Goal: Task Accomplishment & Management: Use online tool/utility

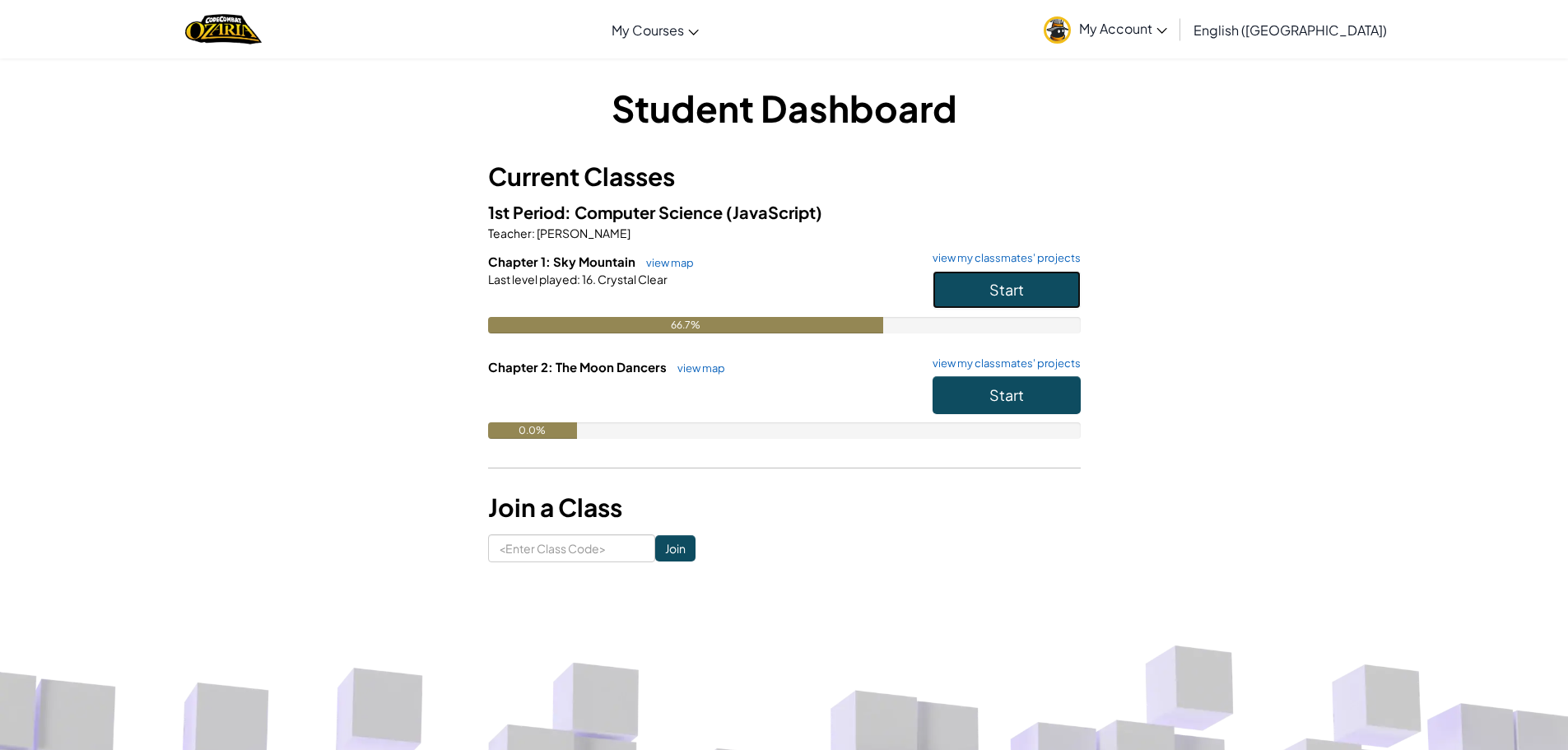
click at [981, 288] on button "Start" at bounding box center [1006, 289] width 148 height 38
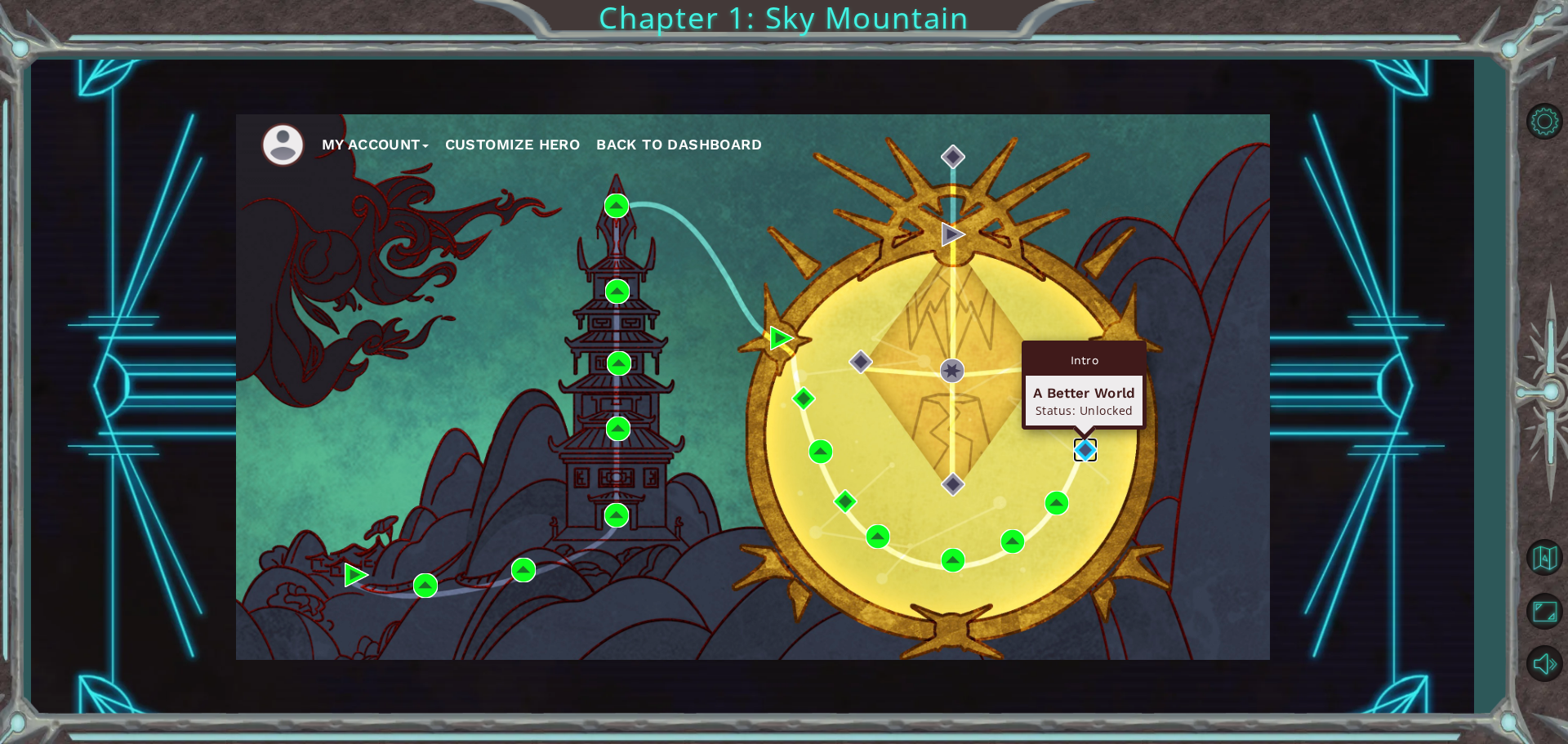
click at [1081, 449] on img at bounding box center [1084, 449] width 24 height 24
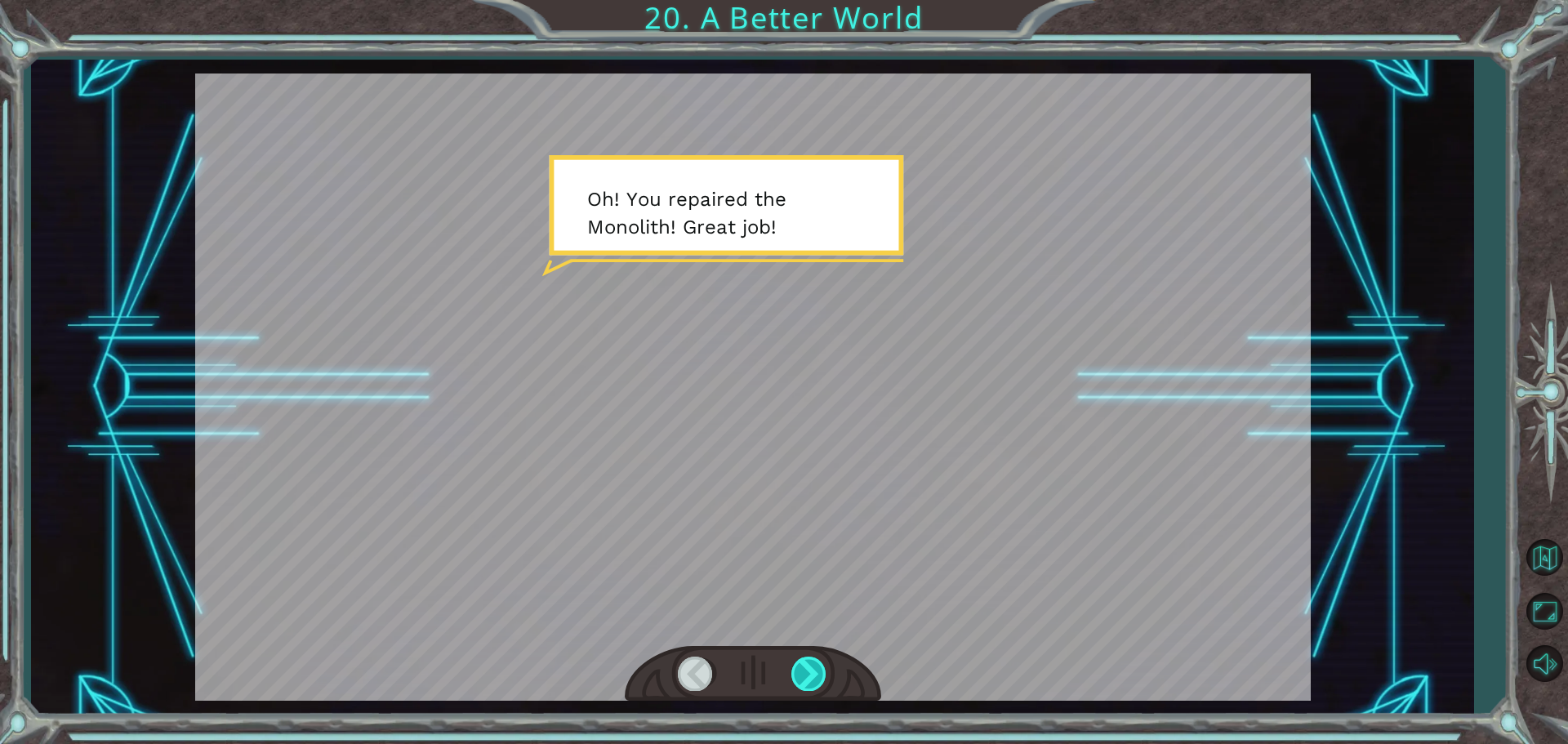
click at [797, 662] on div at bounding box center [809, 673] width 37 height 34
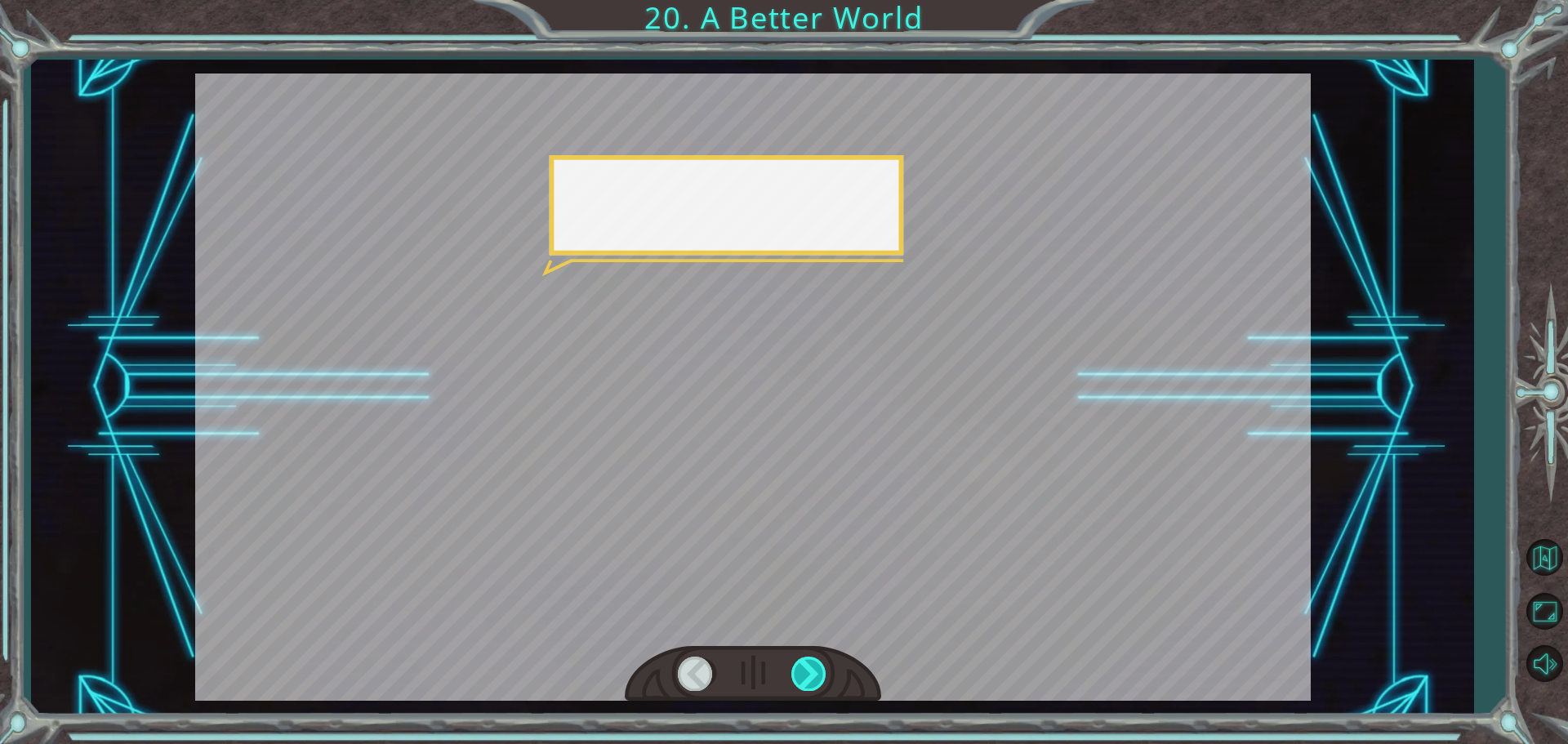
click at [797, 662] on div at bounding box center [809, 673] width 37 height 34
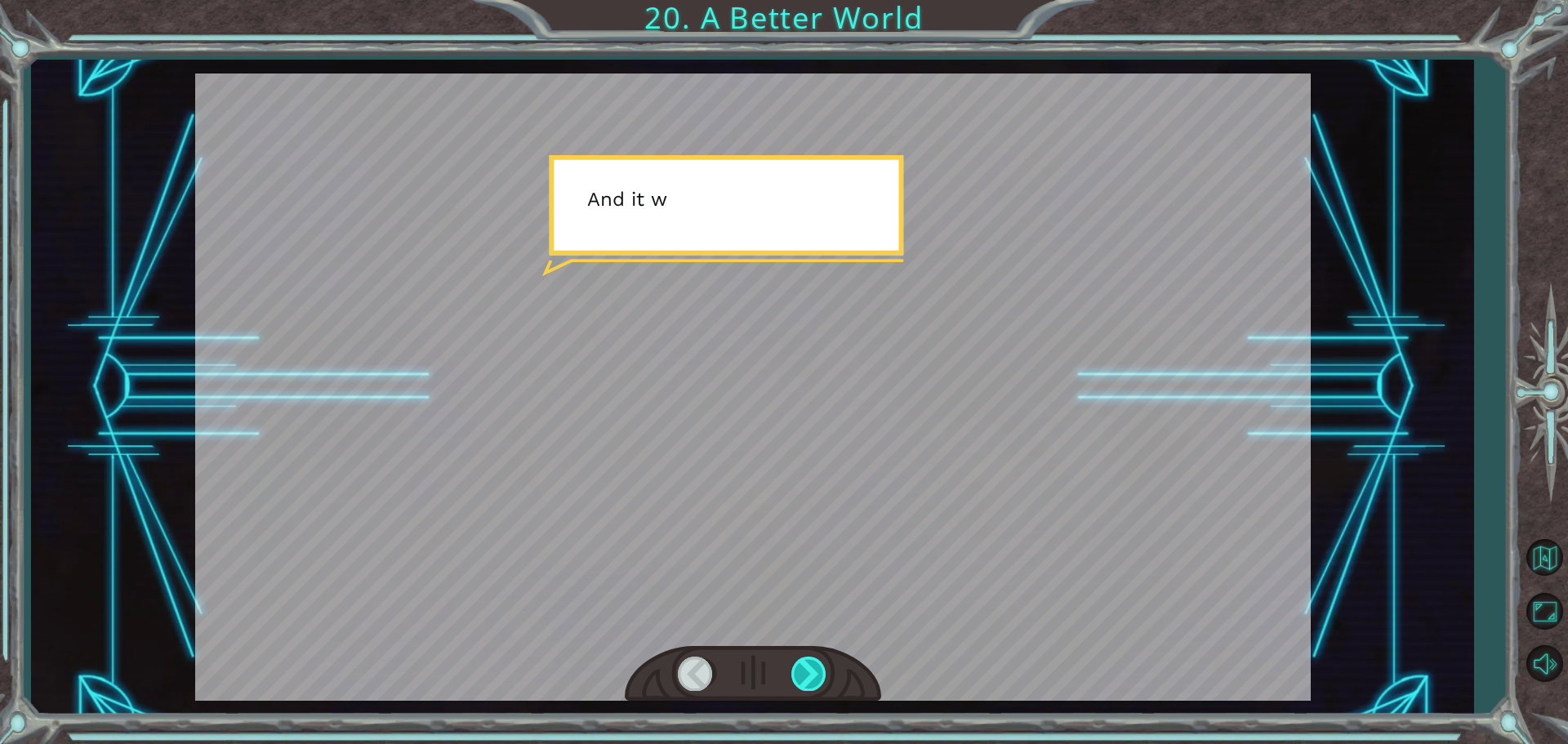
click at [797, 662] on div at bounding box center [809, 673] width 37 height 34
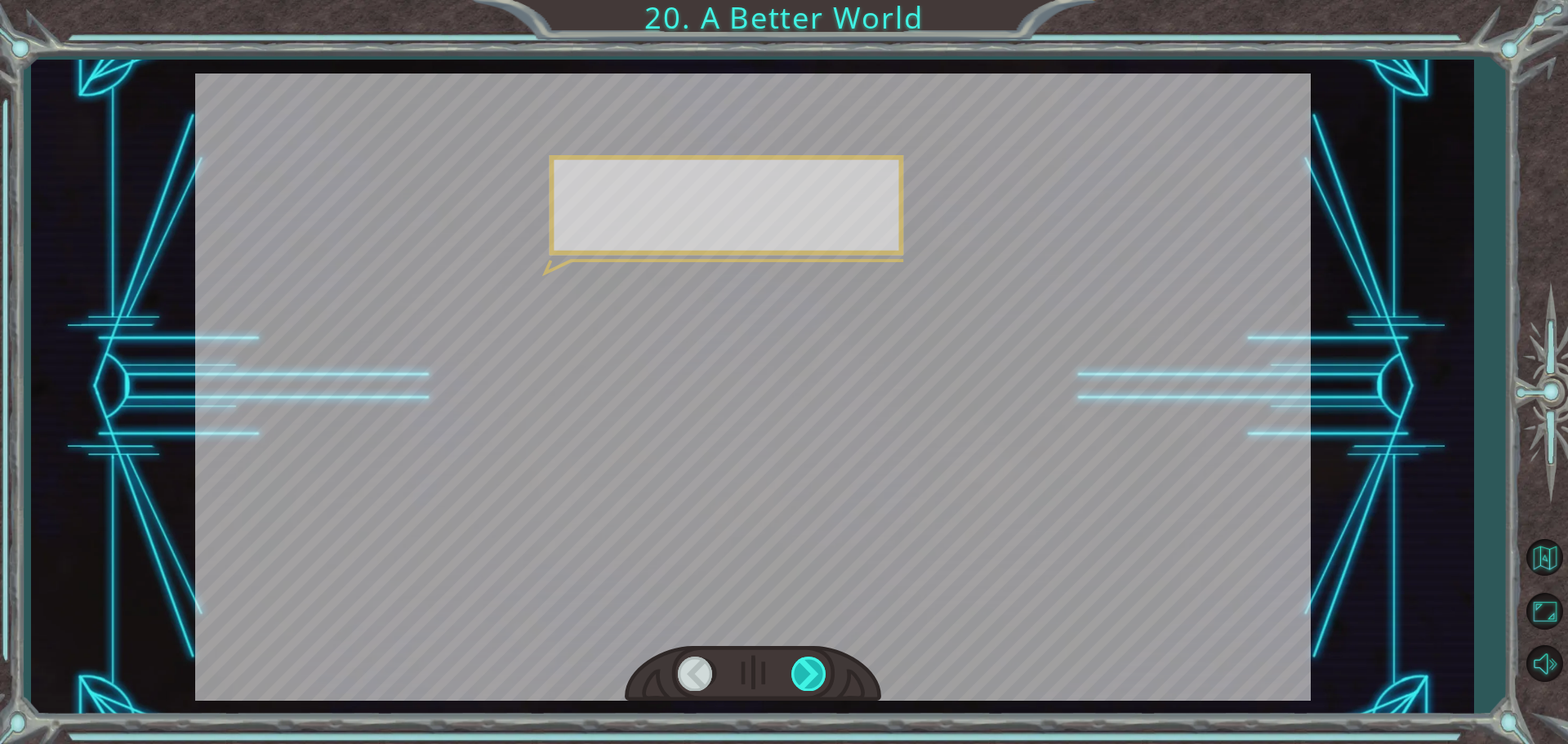
click at [797, 662] on div at bounding box center [809, 673] width 37 height 34
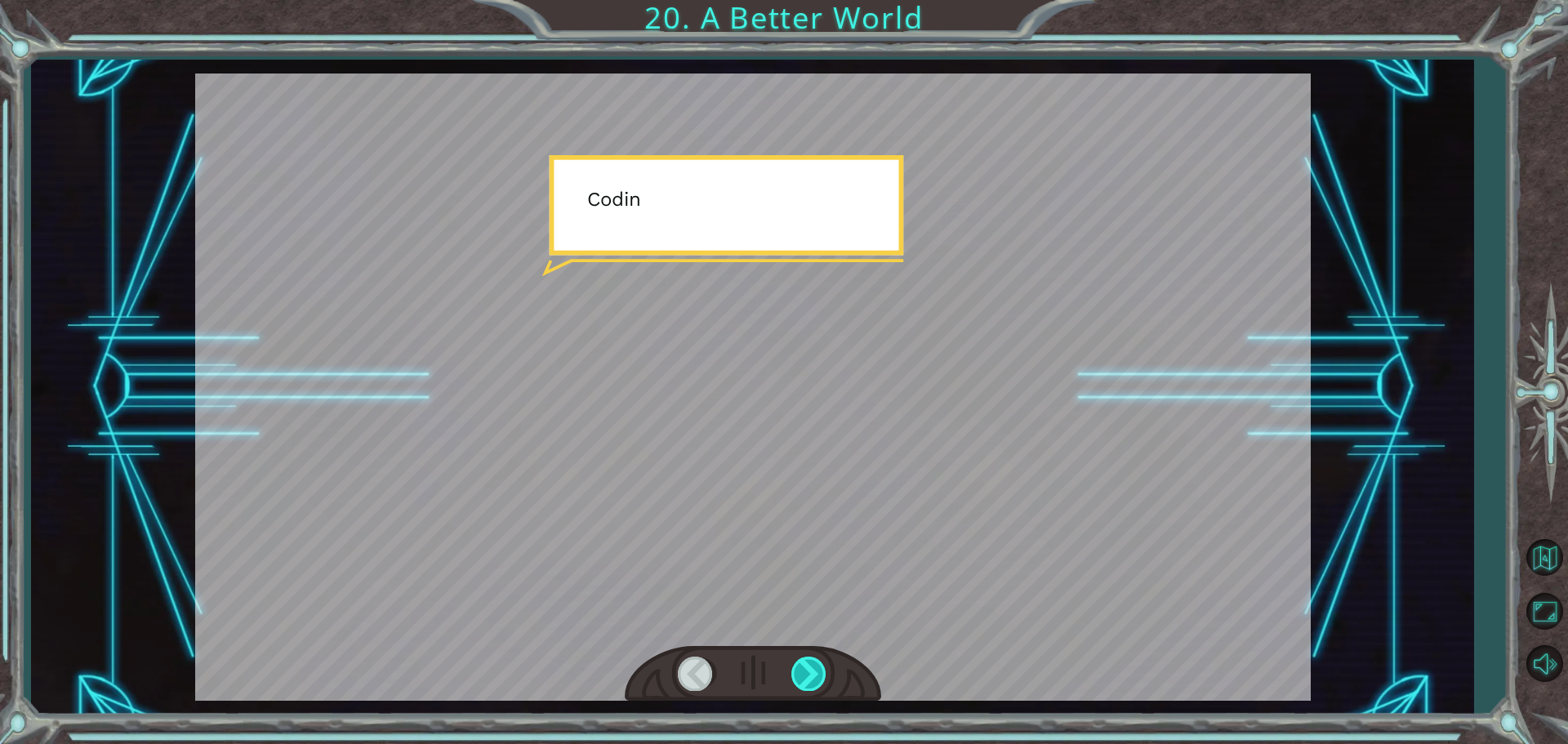
click at [797, 662] on div at bounding box center [809, 673] width 37 height 34
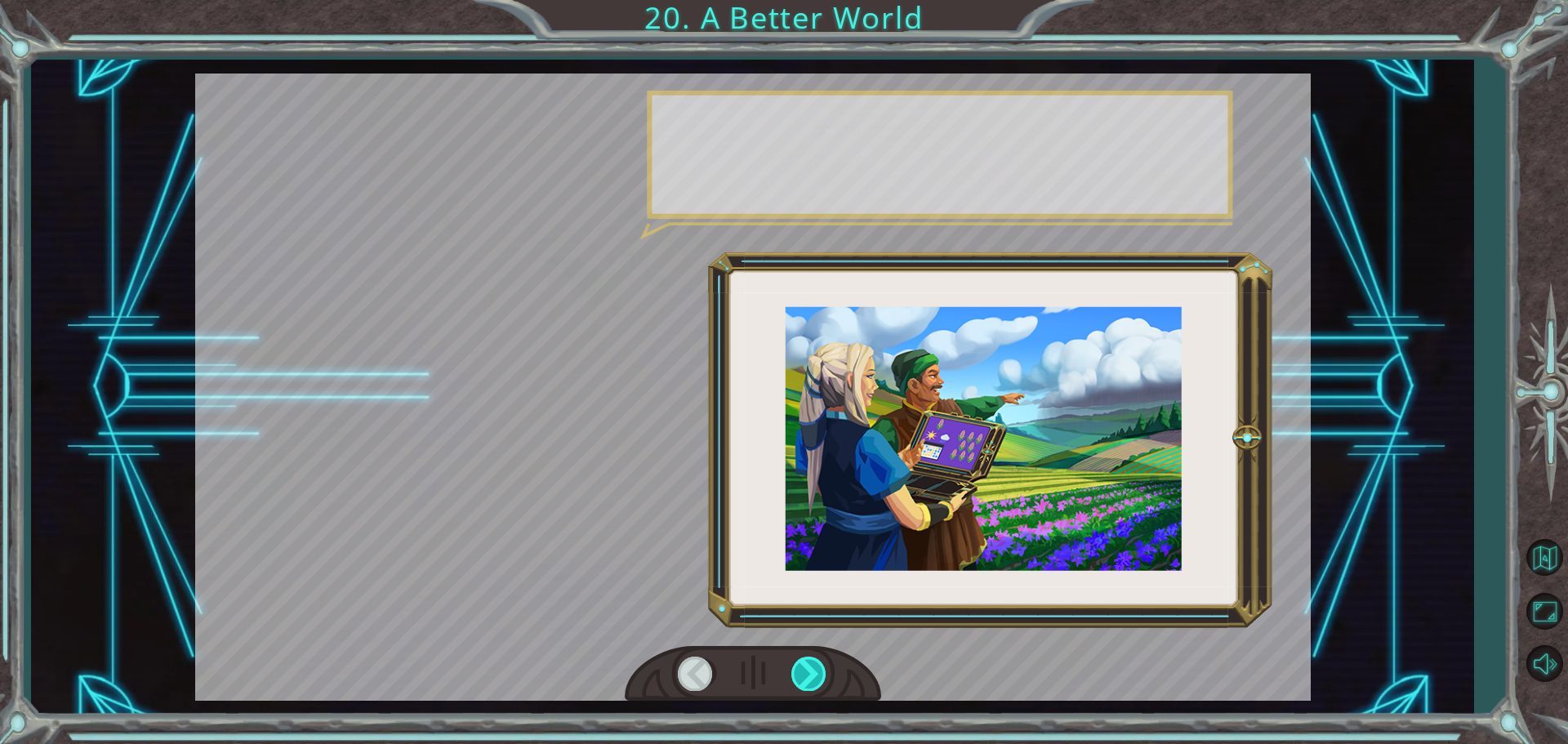
click at [797, 662] on div at bounding box center [809, 673] width 37 height 34
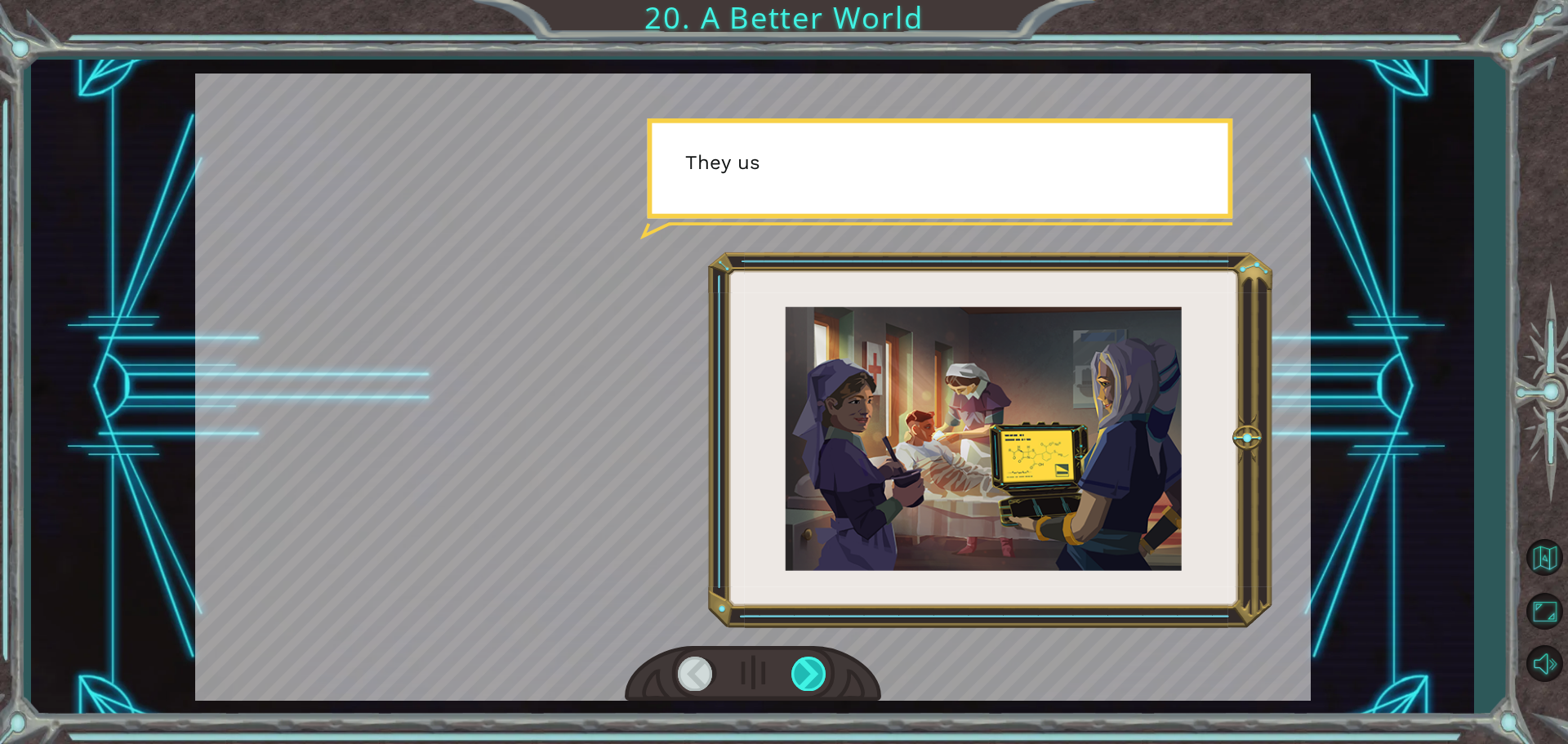
click at [797, 662] on div at bounding box center [809, 673] width 37 height 34
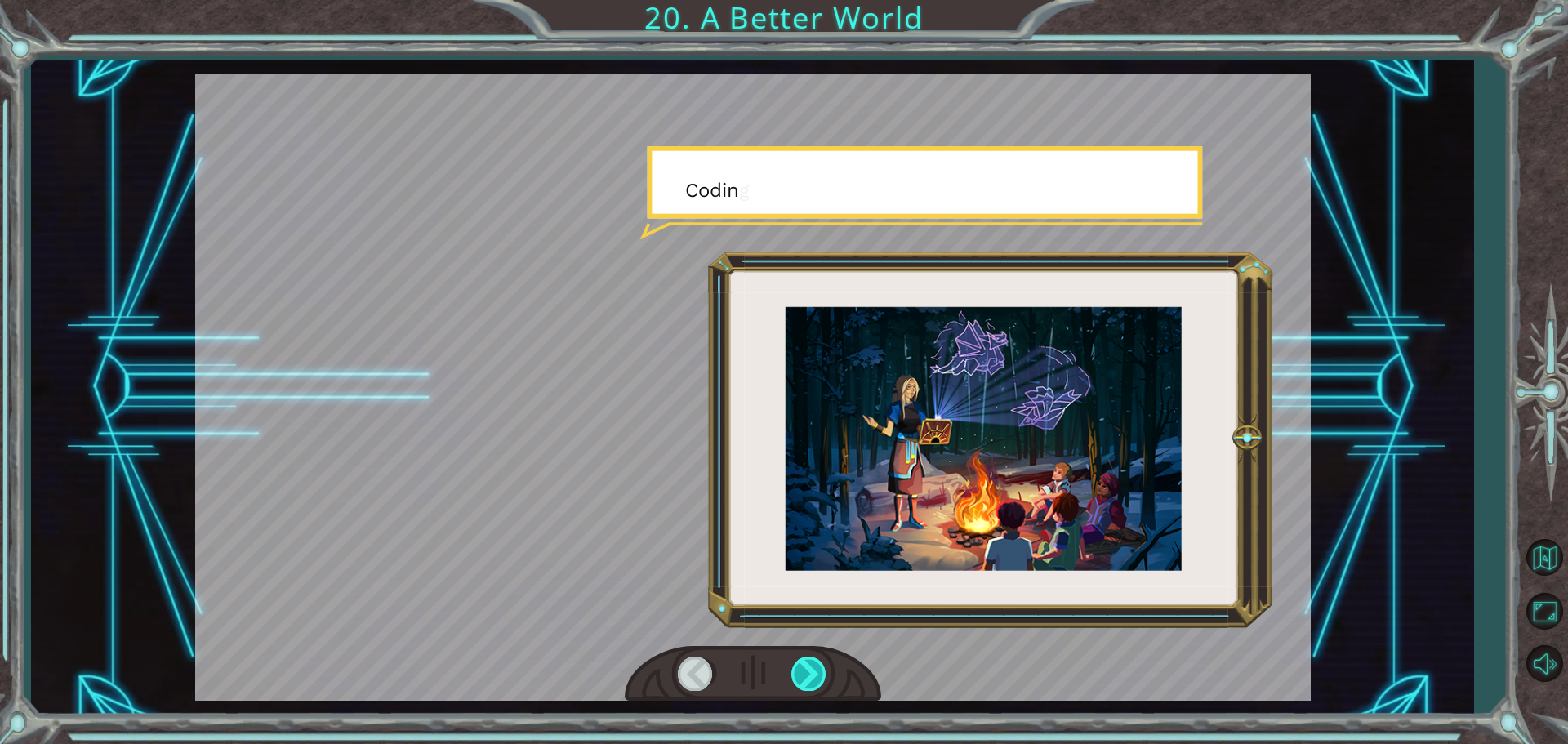
click at [797, 662] on div at bounding box center [809, 673] width 37 height 34
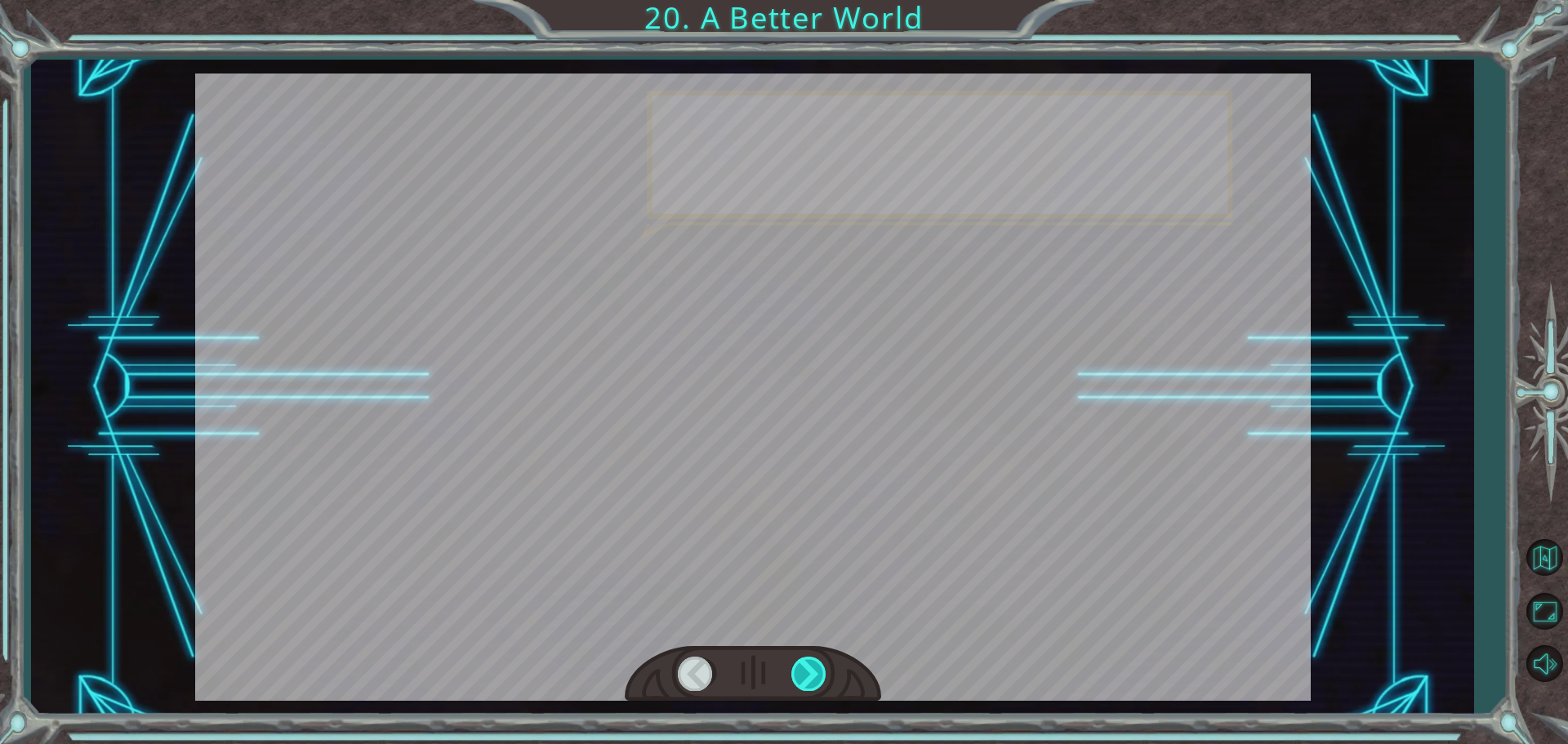
click at [797, 662] on div at bounding box center [809, 673] width 37 height 34
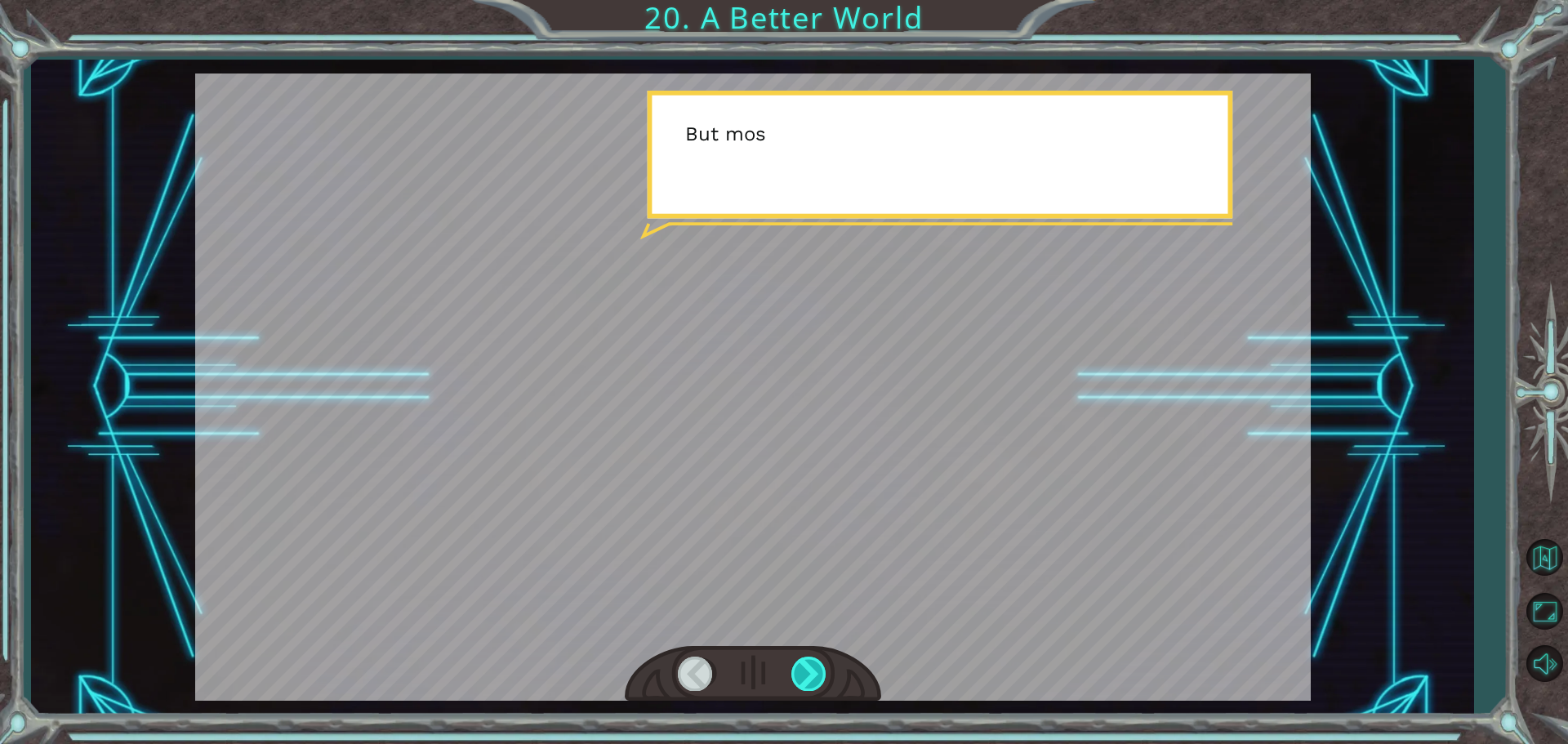
click at [797, 662] on div at bounding box center [809, 673] width 37 height 34
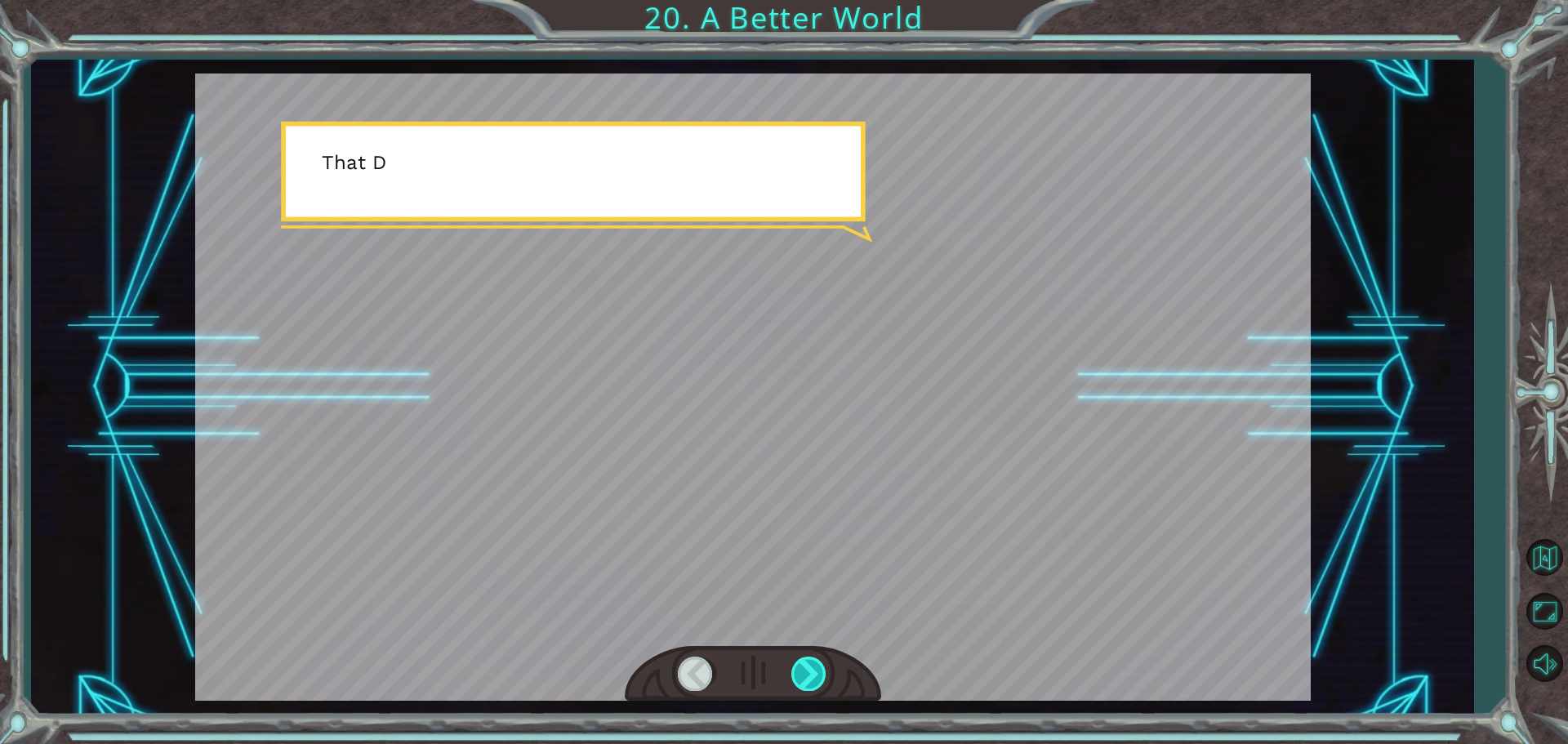
click at [797, 662] on div at bounding box center [809, 673] width 37 height 34
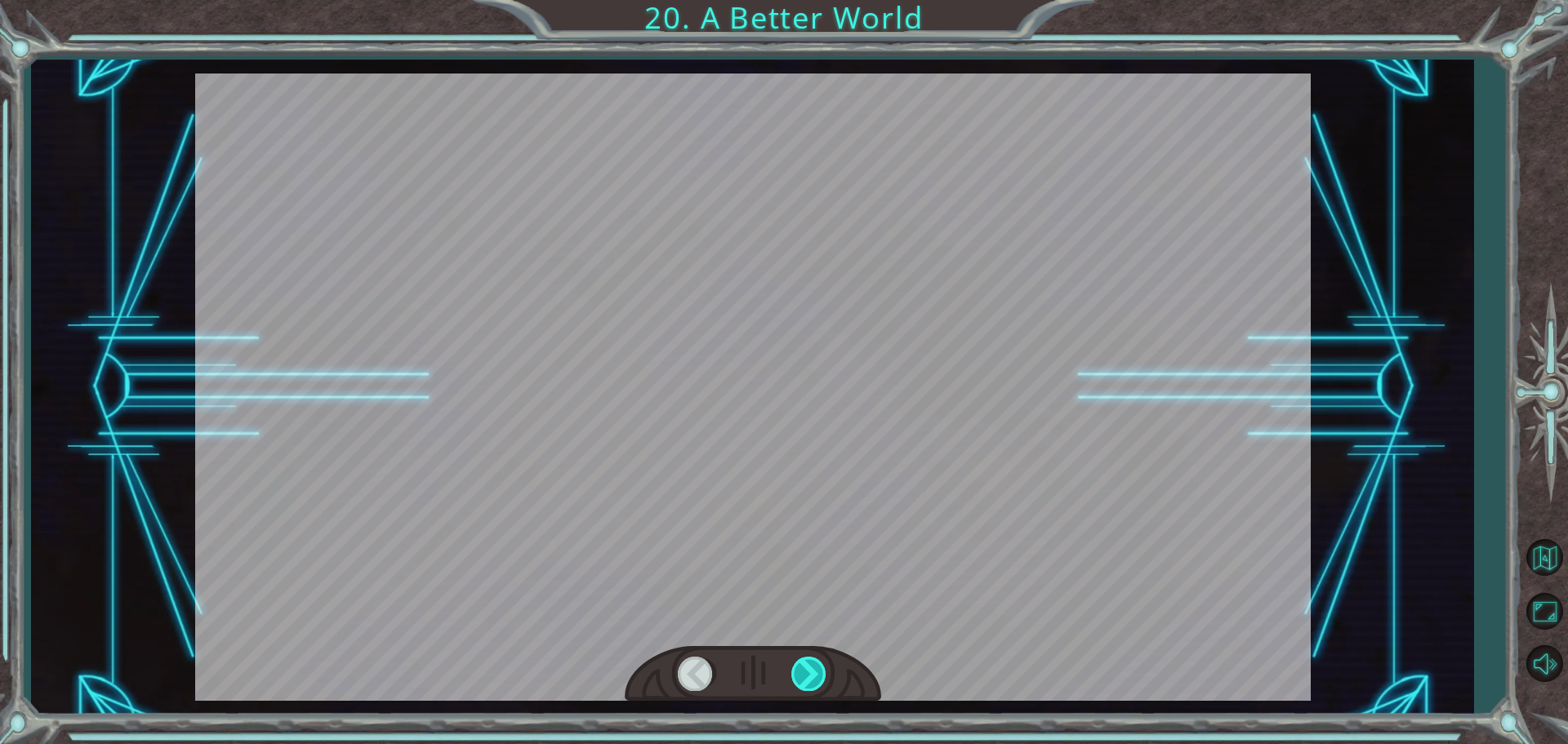
click at [797, 662] on div at bounding box center [809, 673] width 37 height 34
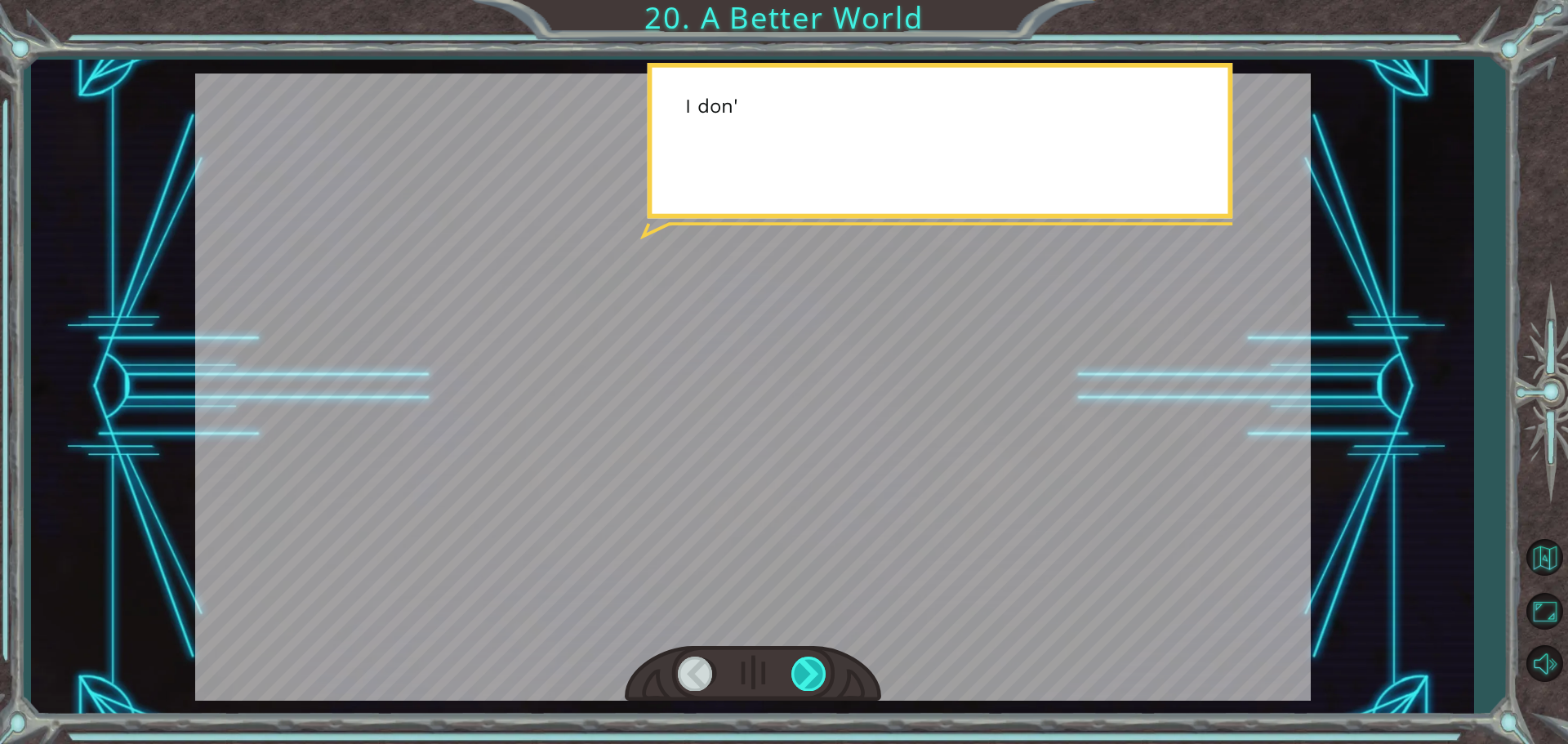
click at [797, 662] on div at bounding box center [809, 673] width 37 height 34
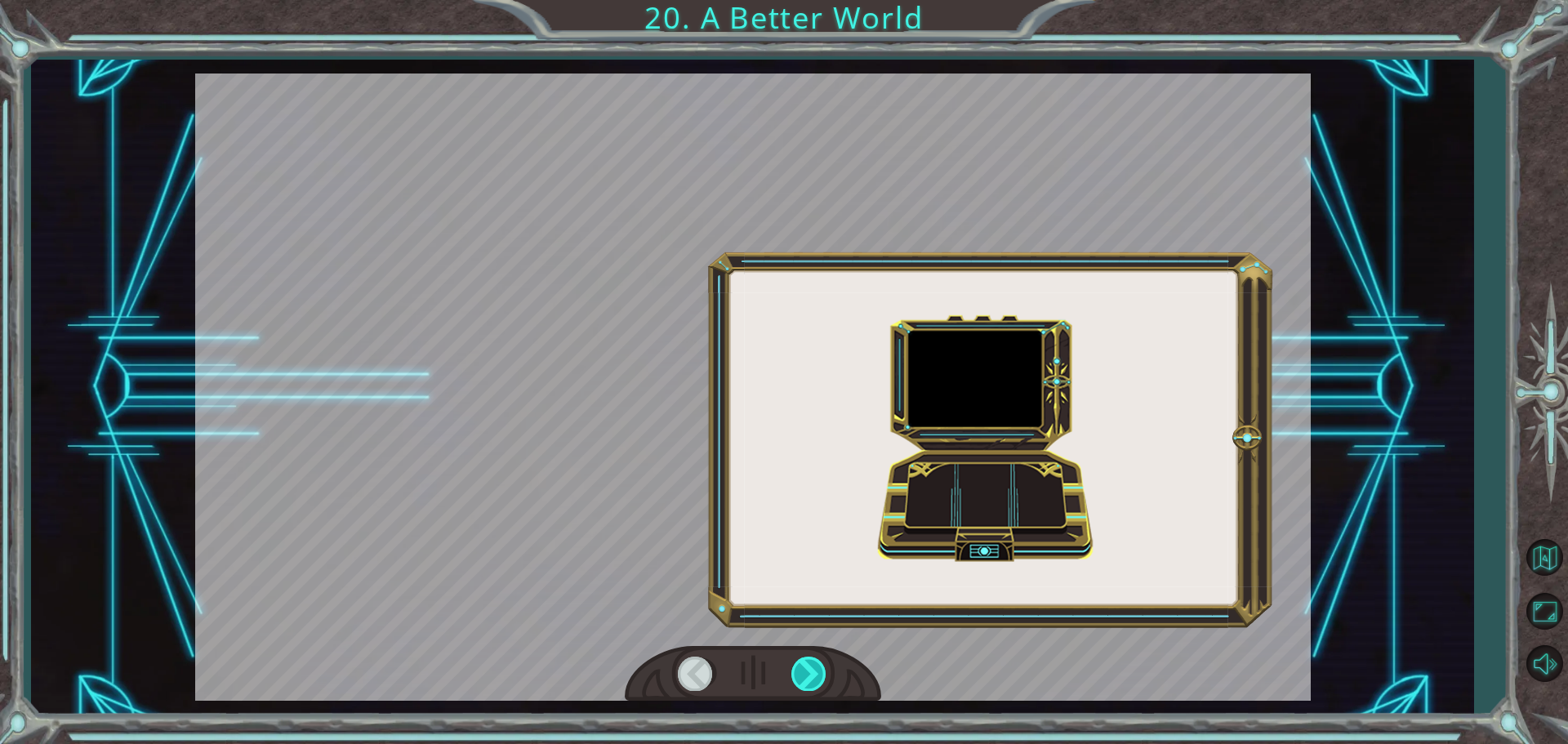
click at [797, 662] on div at bounding box center [809, 673] width 37 height 34
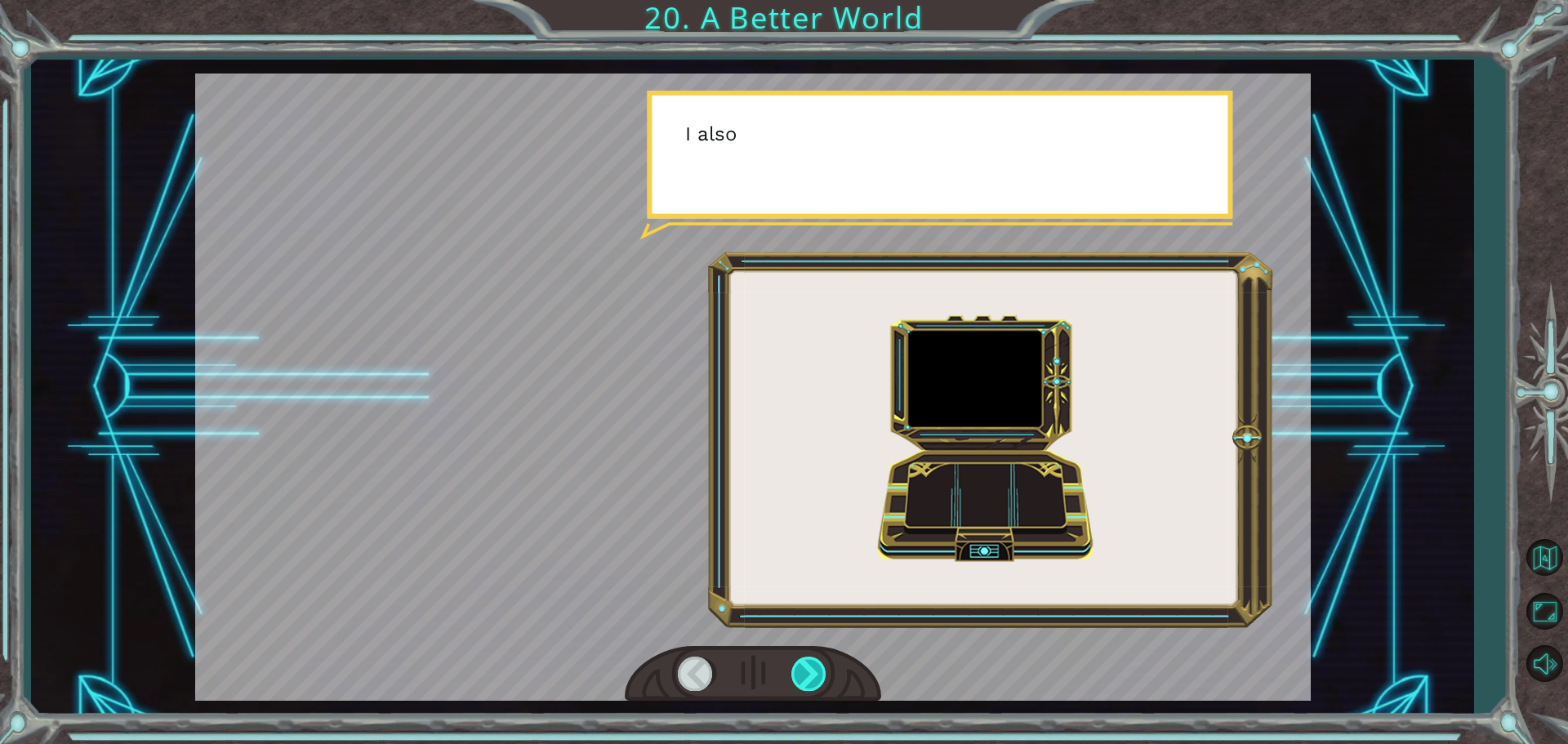
click at [797, 662] on div at bounding box center [809, 673] width 37 height 34
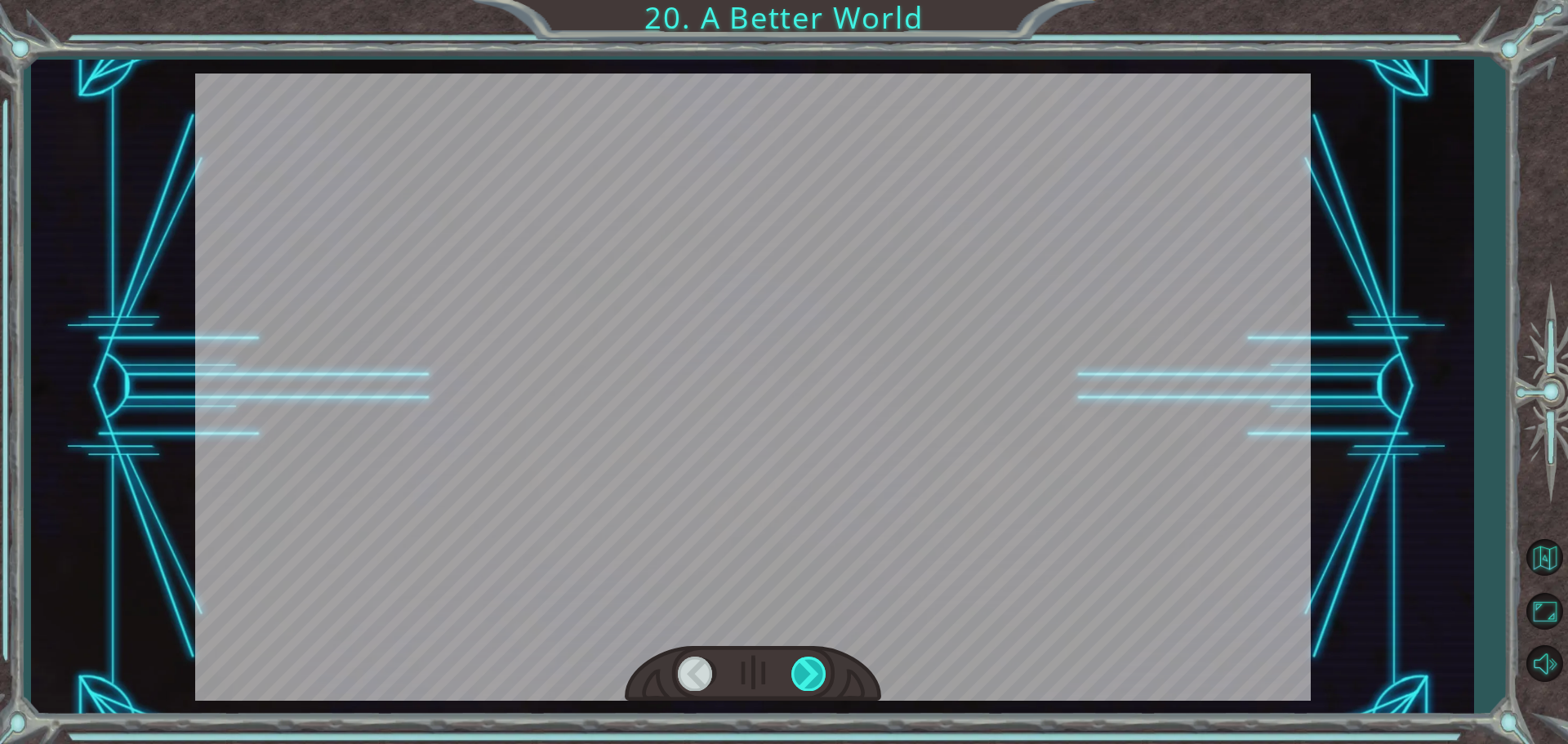
click at [797, 662] on div at bounding box center [809, 673] width 37 height 34
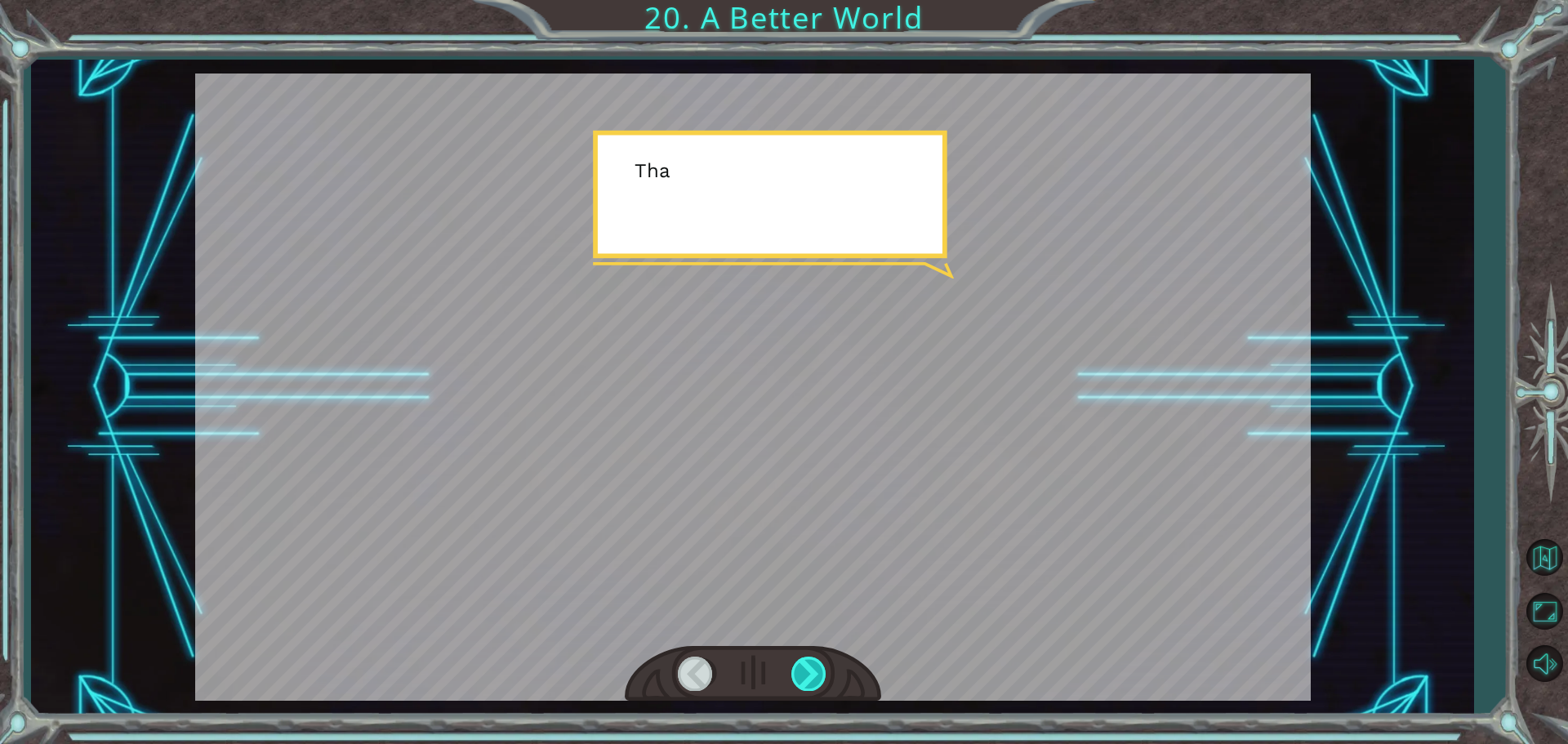
click at [797, 662] on div at bounding box center [809, 673] width 37 height 34
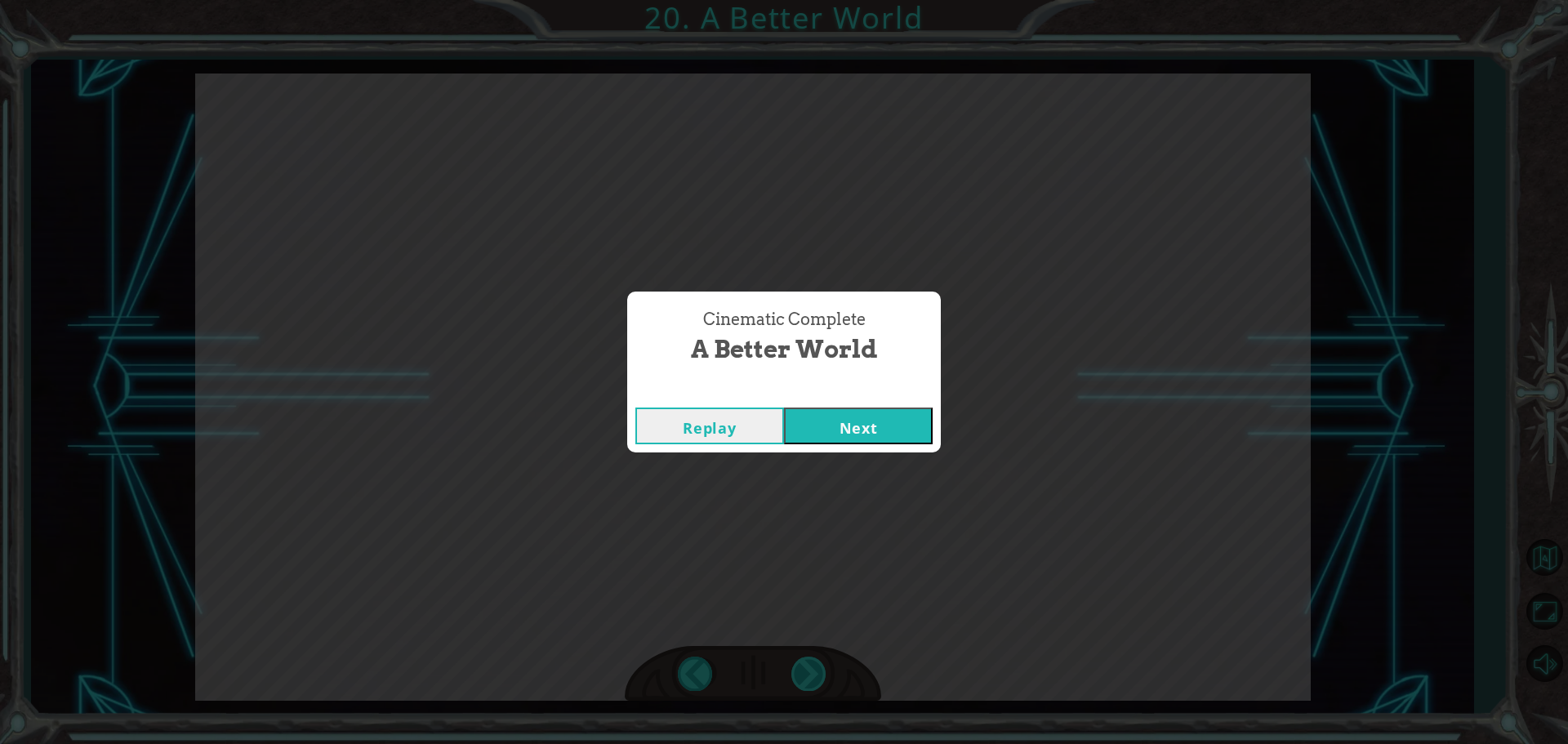
click at [797, 662] on div "Cinematic Complete A Better World Replay Next" at bounding box center [784, 372] width 1568 height 744
click at [828, 413] on button "Next" at bounding box center [858, 426] width 149 height 37
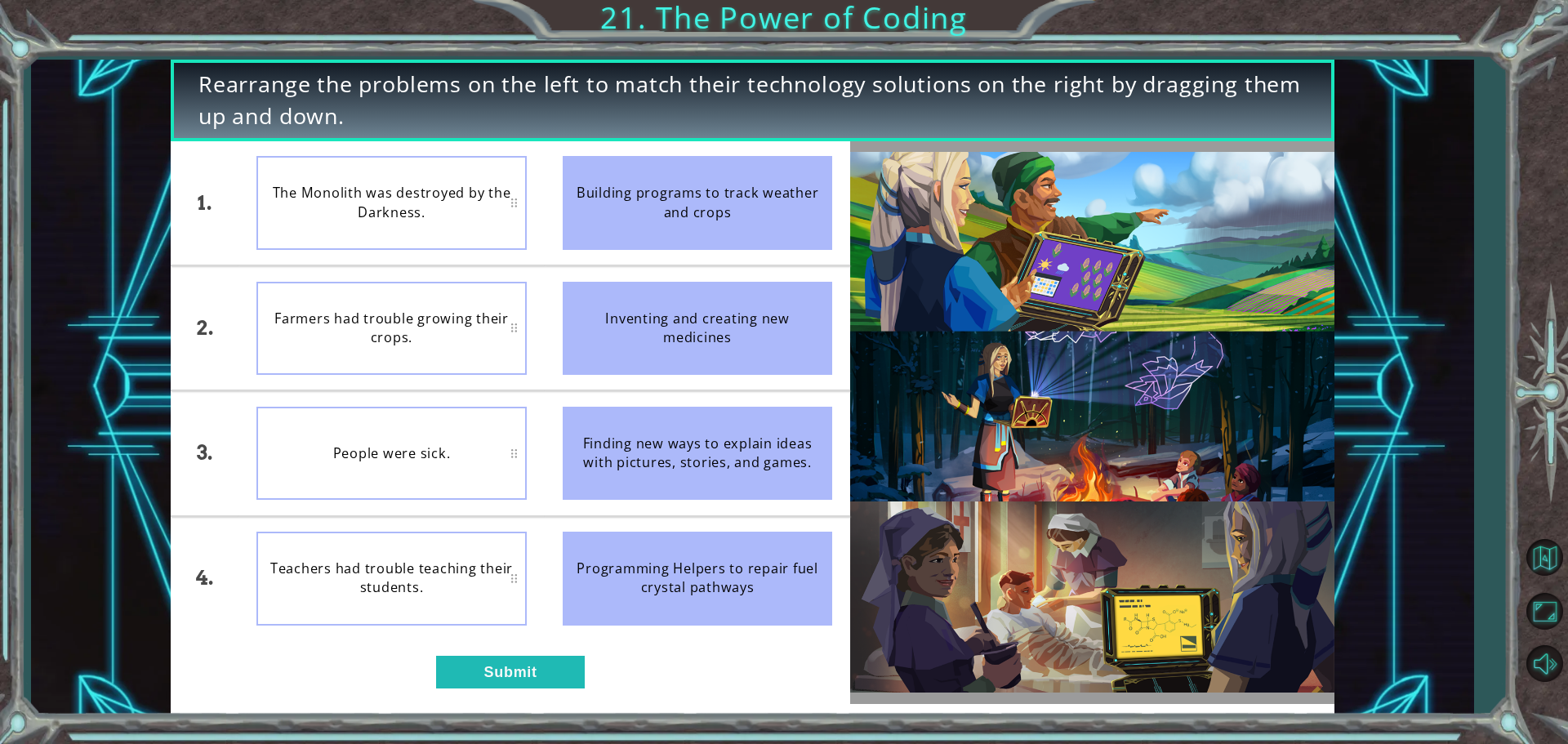
drag, startPoint x: 696, startPoint y: 473, endPoint x: 653, endPoint y: 447, distance: 50.2
click at [653, 447] on div "Finding new ways to explain ideas with pictures, stories, and games." at bounding box center [697, 453] width 270 height 93
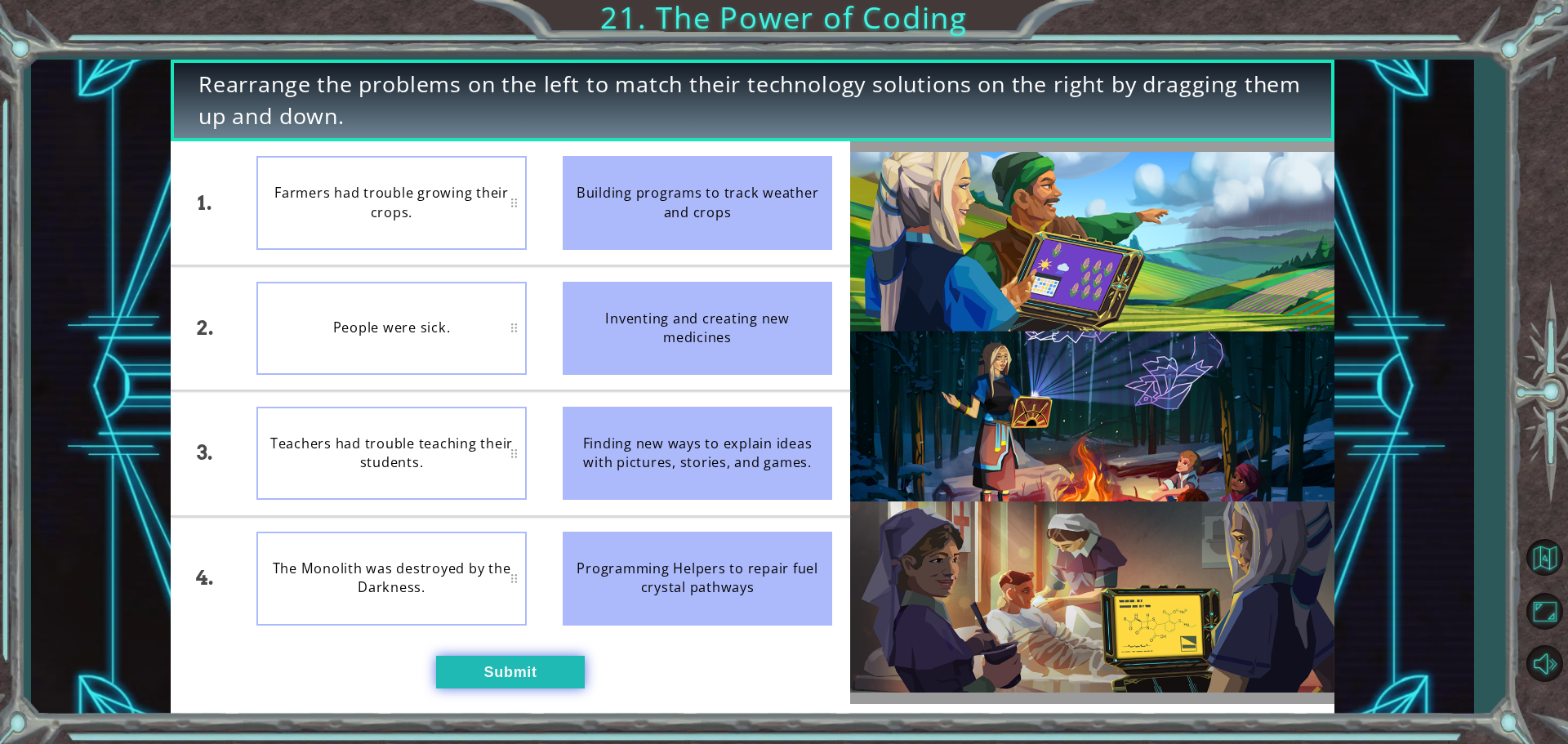
click at [485, 662] on button "Submit" at bounding box center [510, 672] width 149 height 33
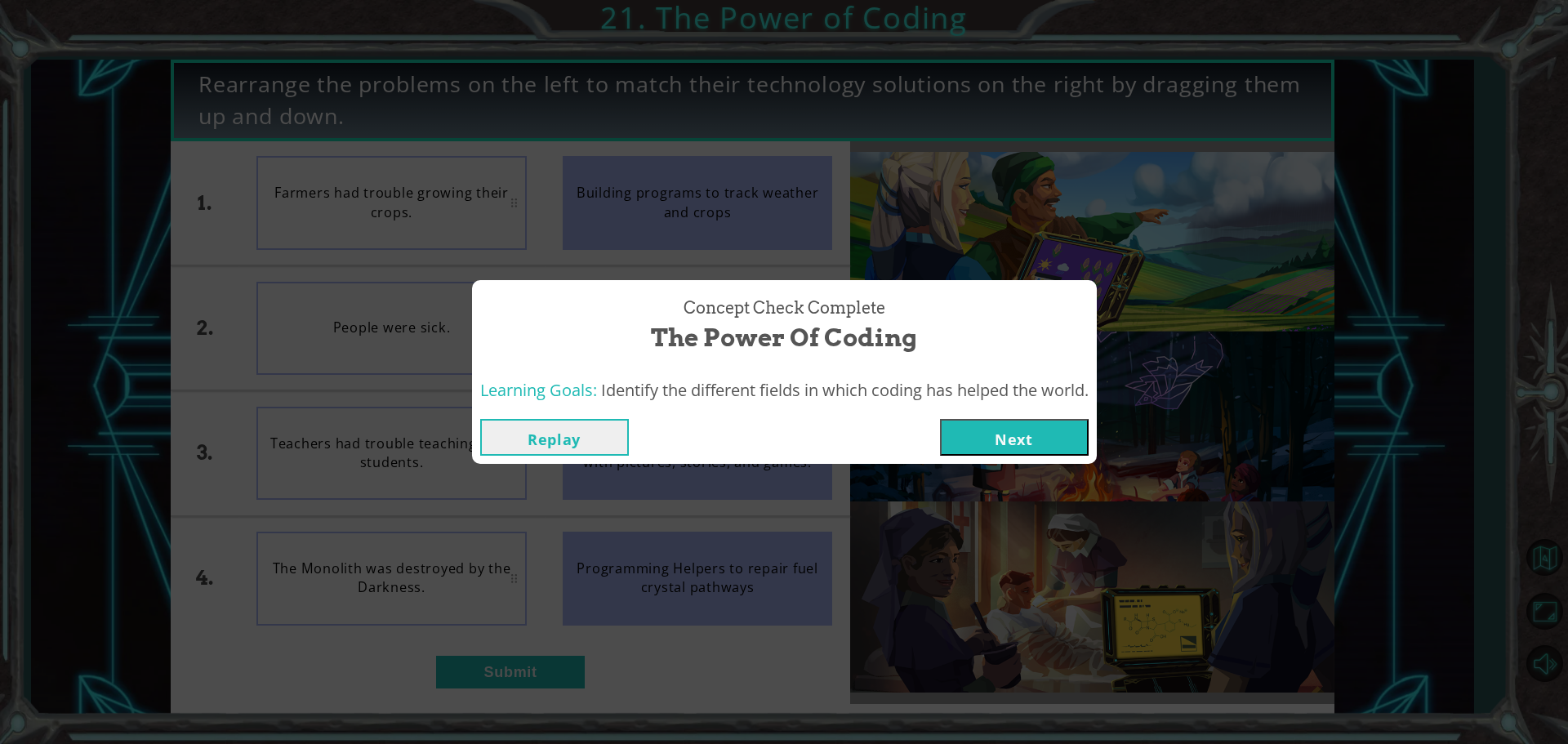
click at [979, 420] on button "Next" at bounding box center [1013, 437] width 149 height 37
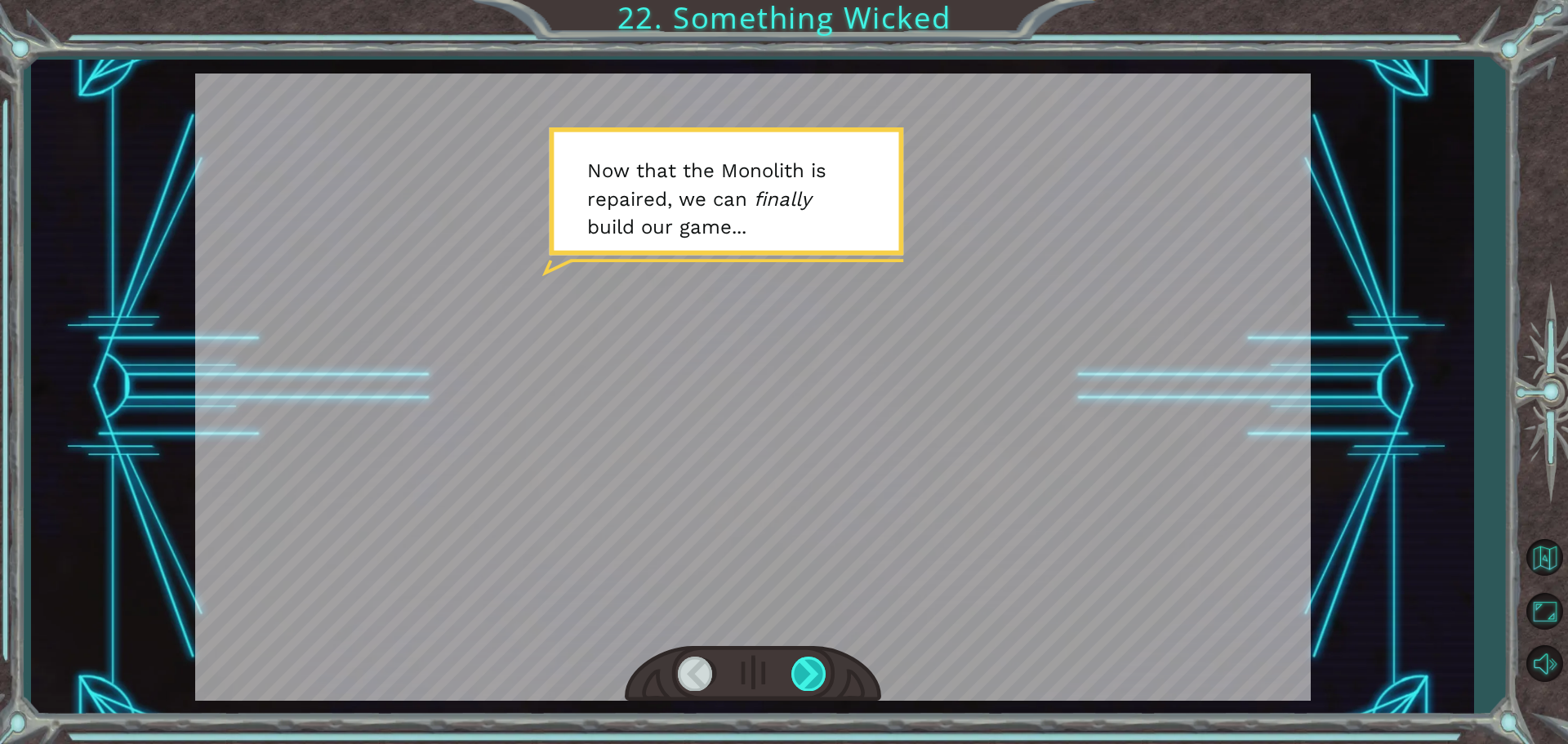
click at [813, 671] on div at bounding box center [809, 673] width 37 height 34
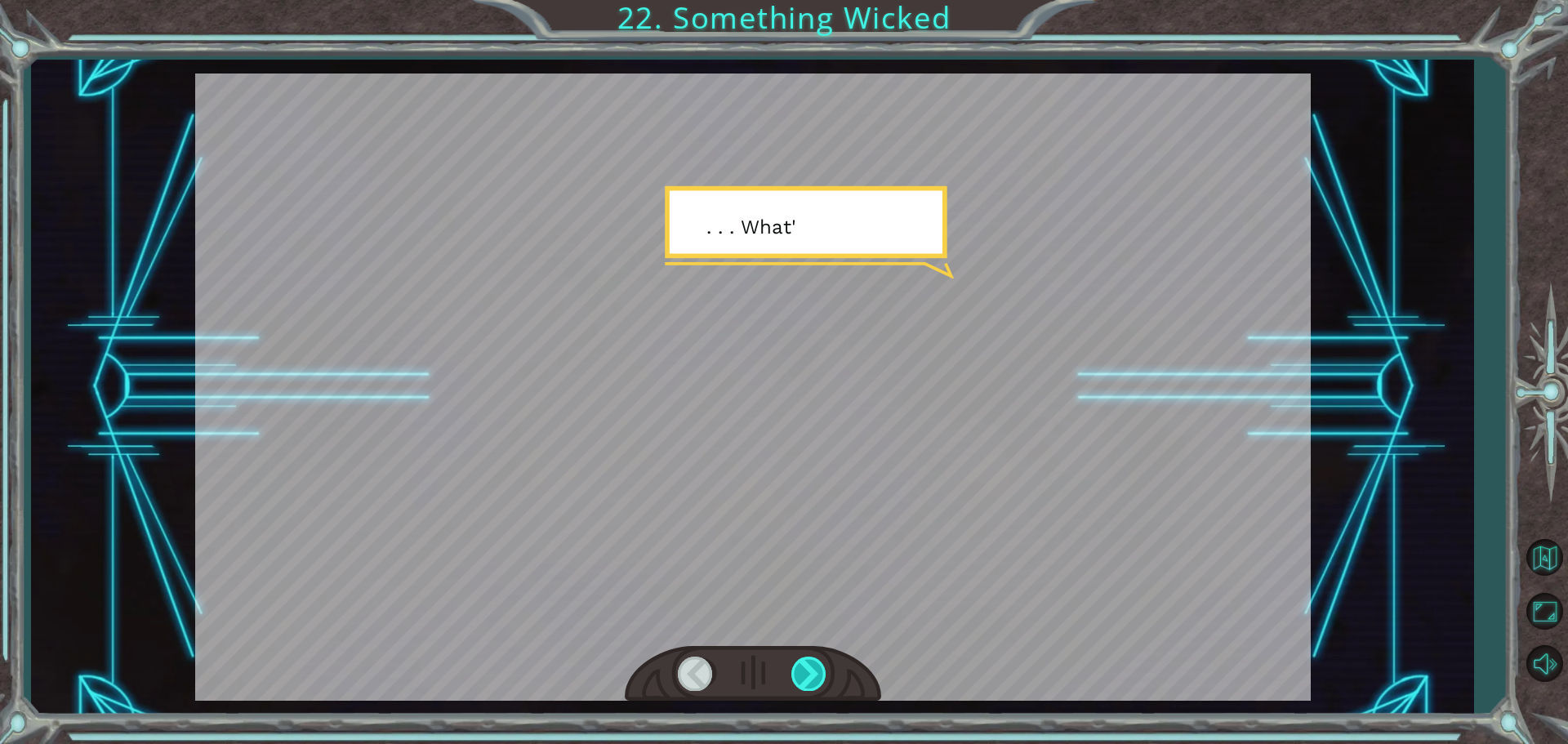
click at [813, 671] on div at bounding box center [809, 673] width 37 height 34
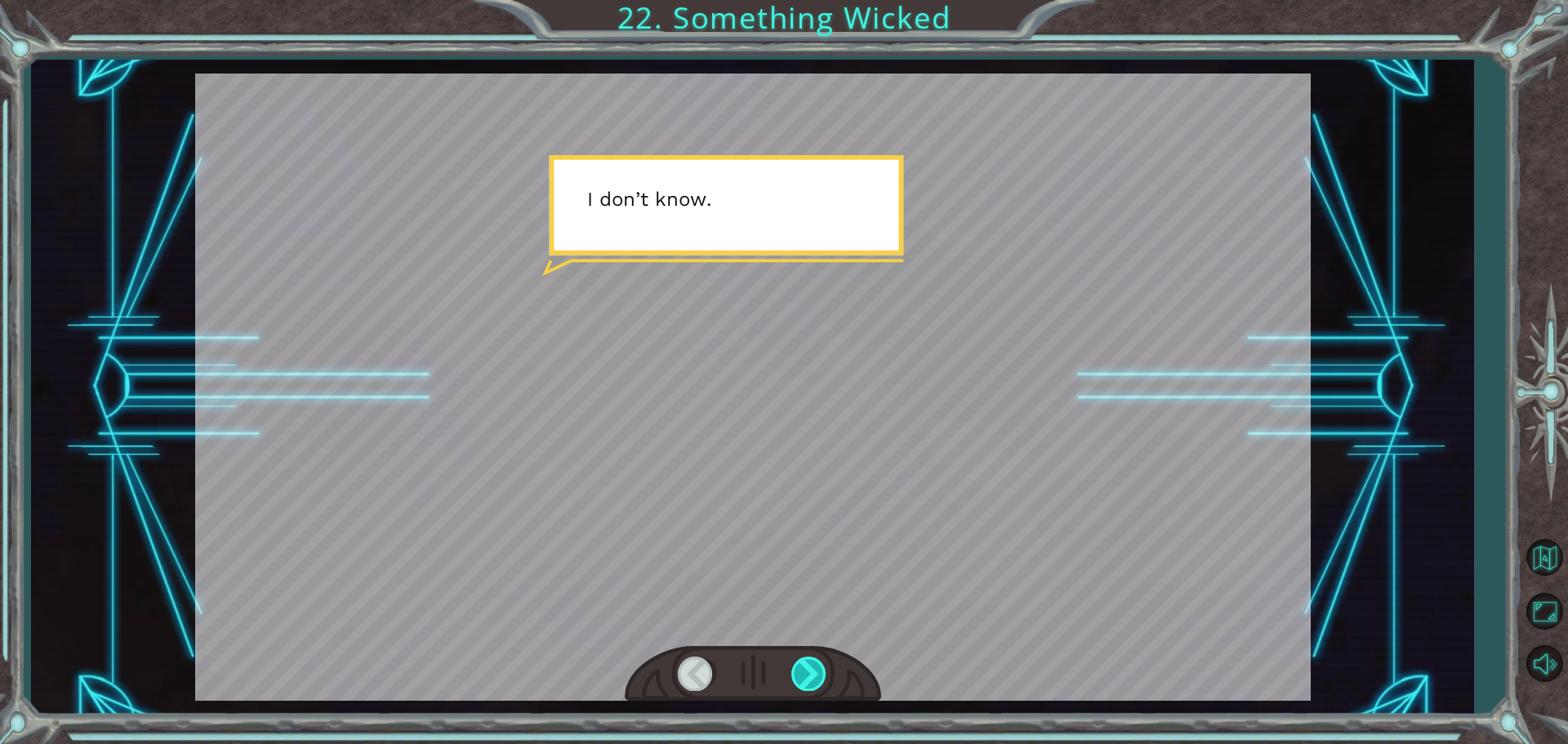
click at [813, 671] on div at bounding box center [809, 673] width 37 height 34
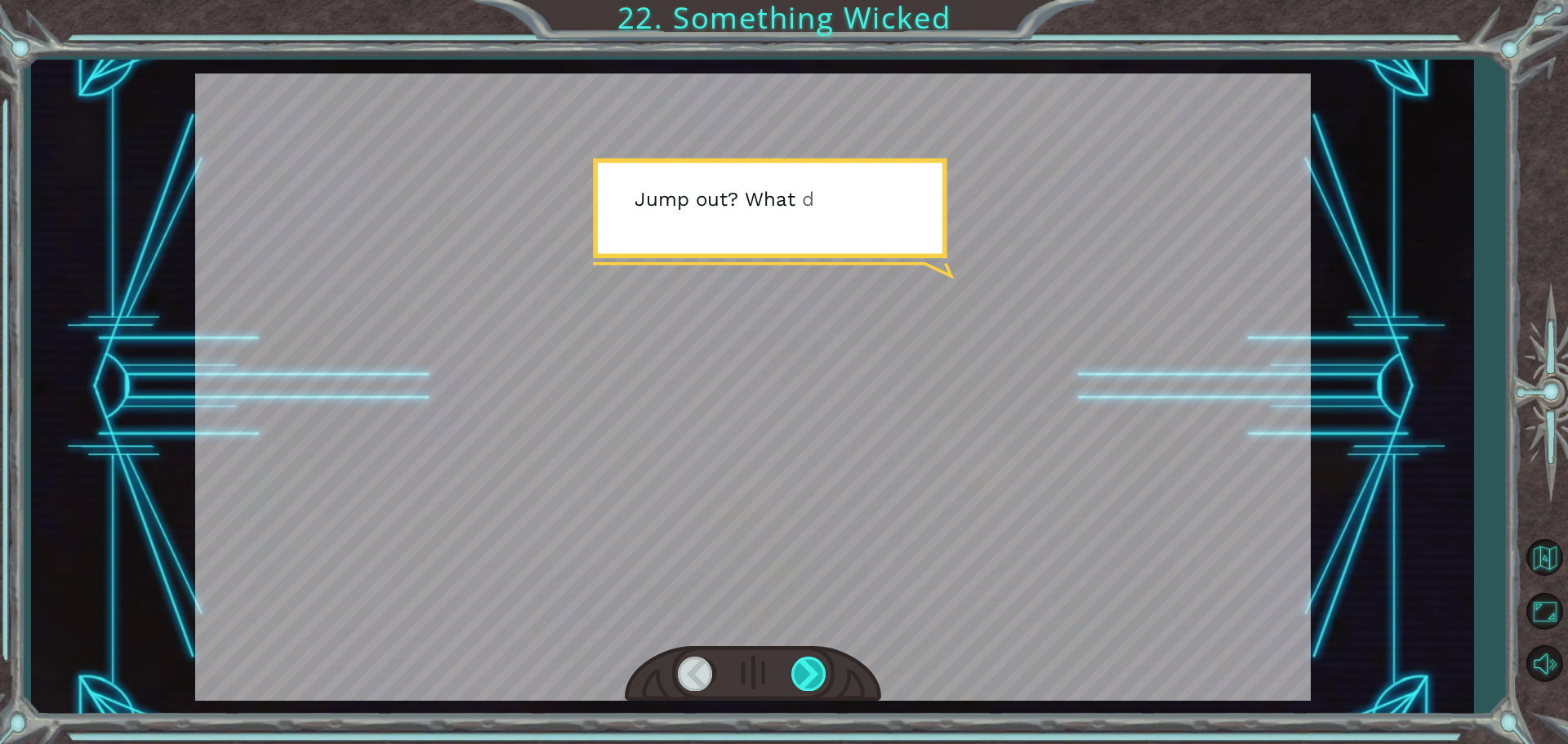
click at [813, 671] on div at bounding box center [809, 673] width 37 height 34
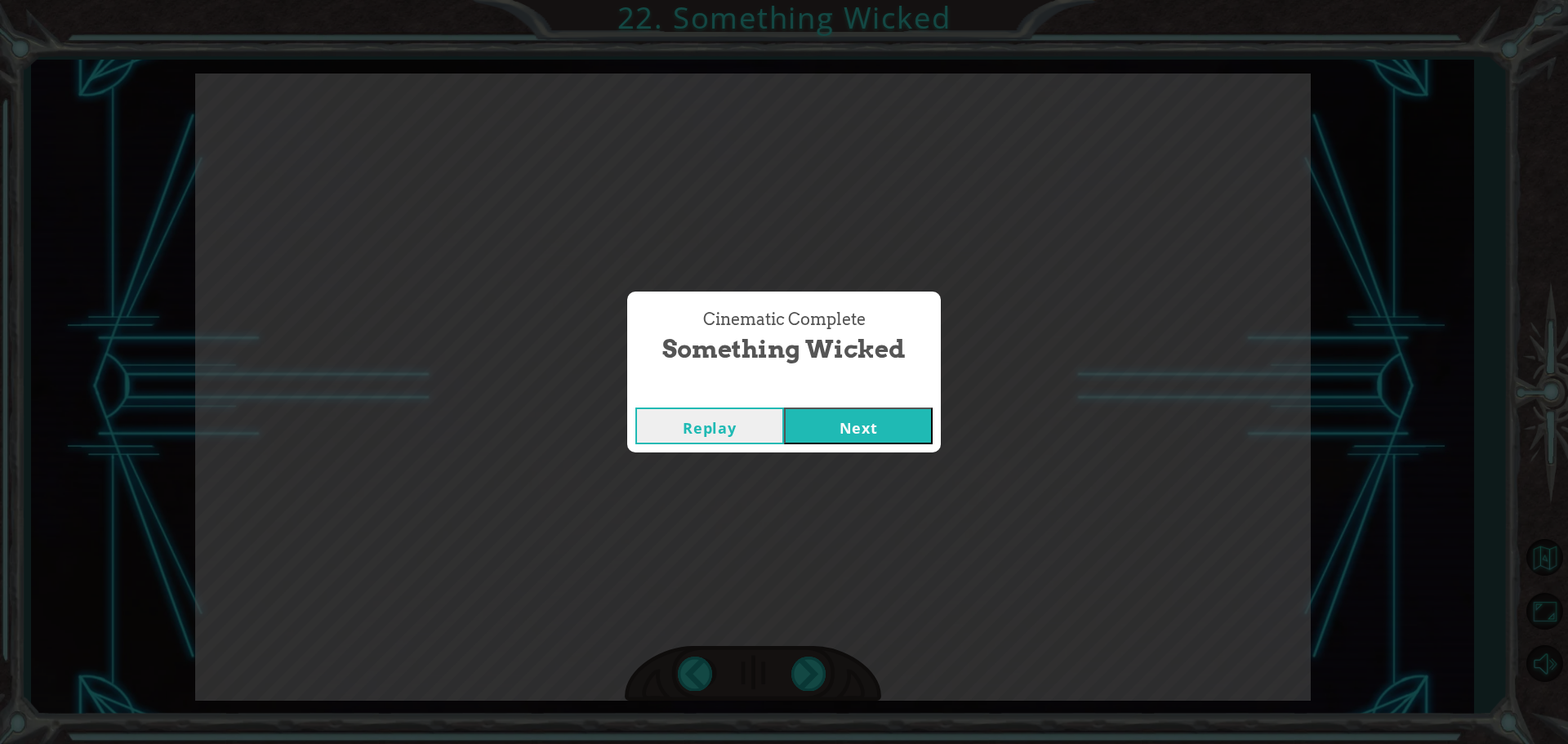
click at [852, 417] on button "Next" at bounding box center [858, 426] width 149 height 37
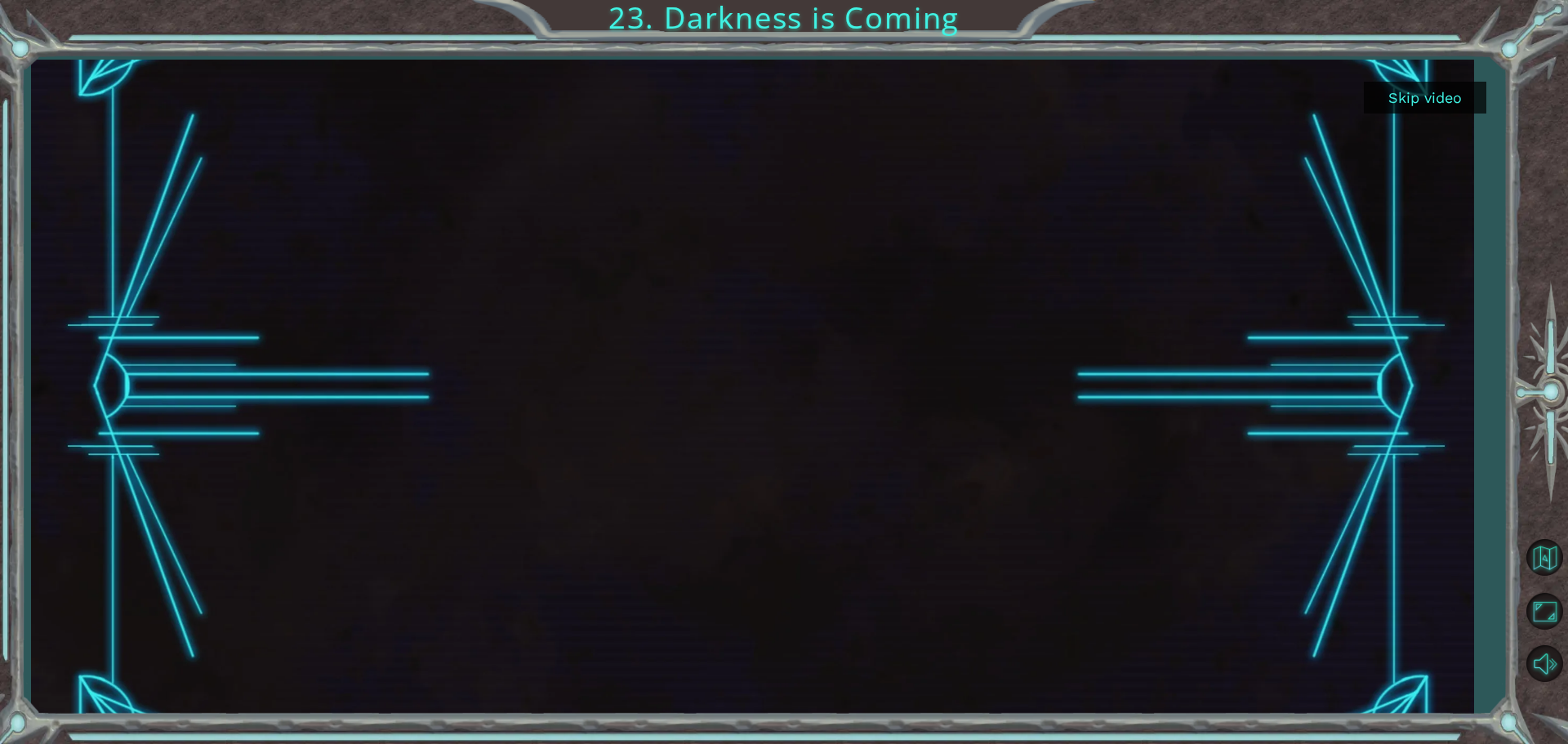
click at [1422, 97] on button "Skip video" at bounding box center [1424, 97] width 122 height 32
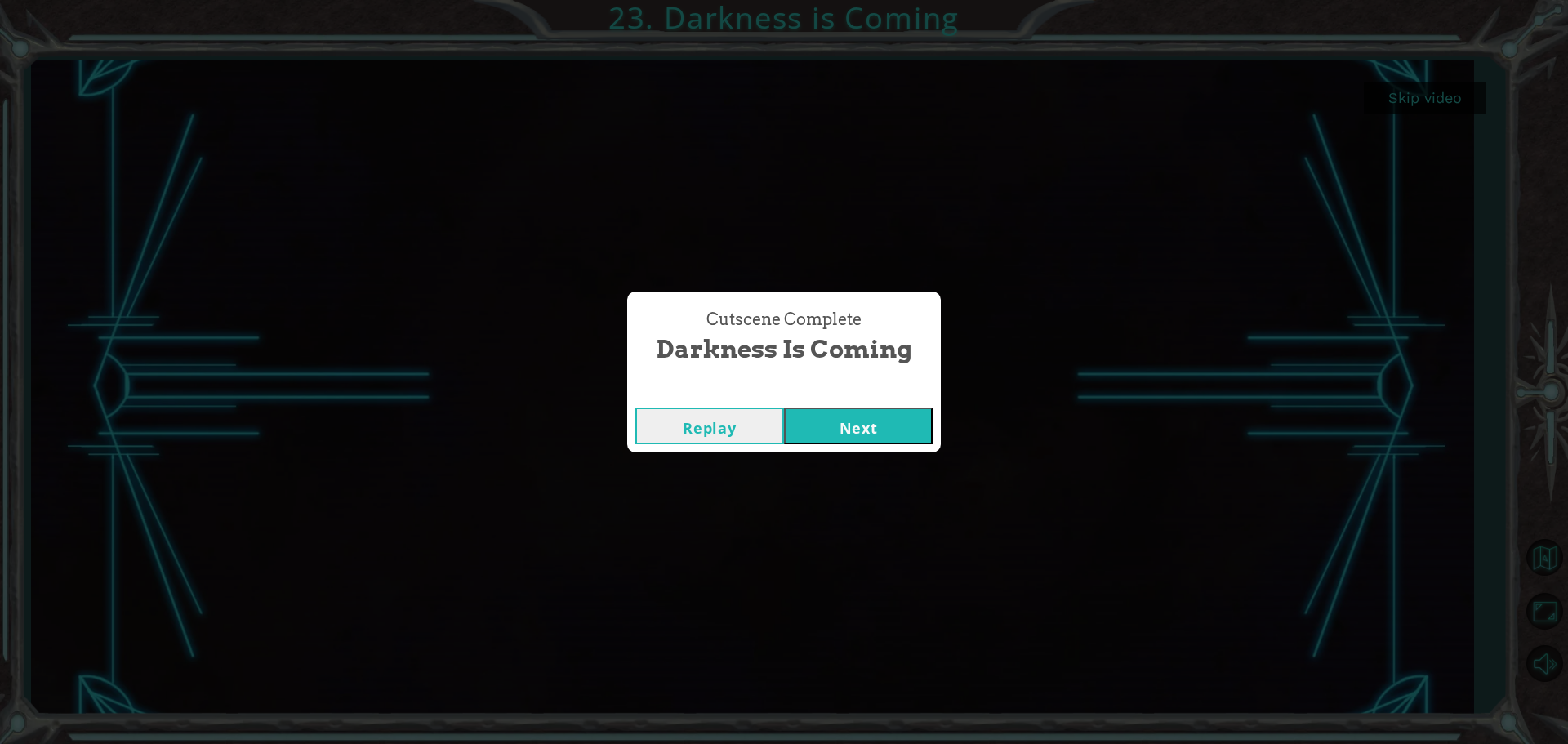
click at [830, 416] on button "Next" at bounding box center [858, 426] width 149 height 37
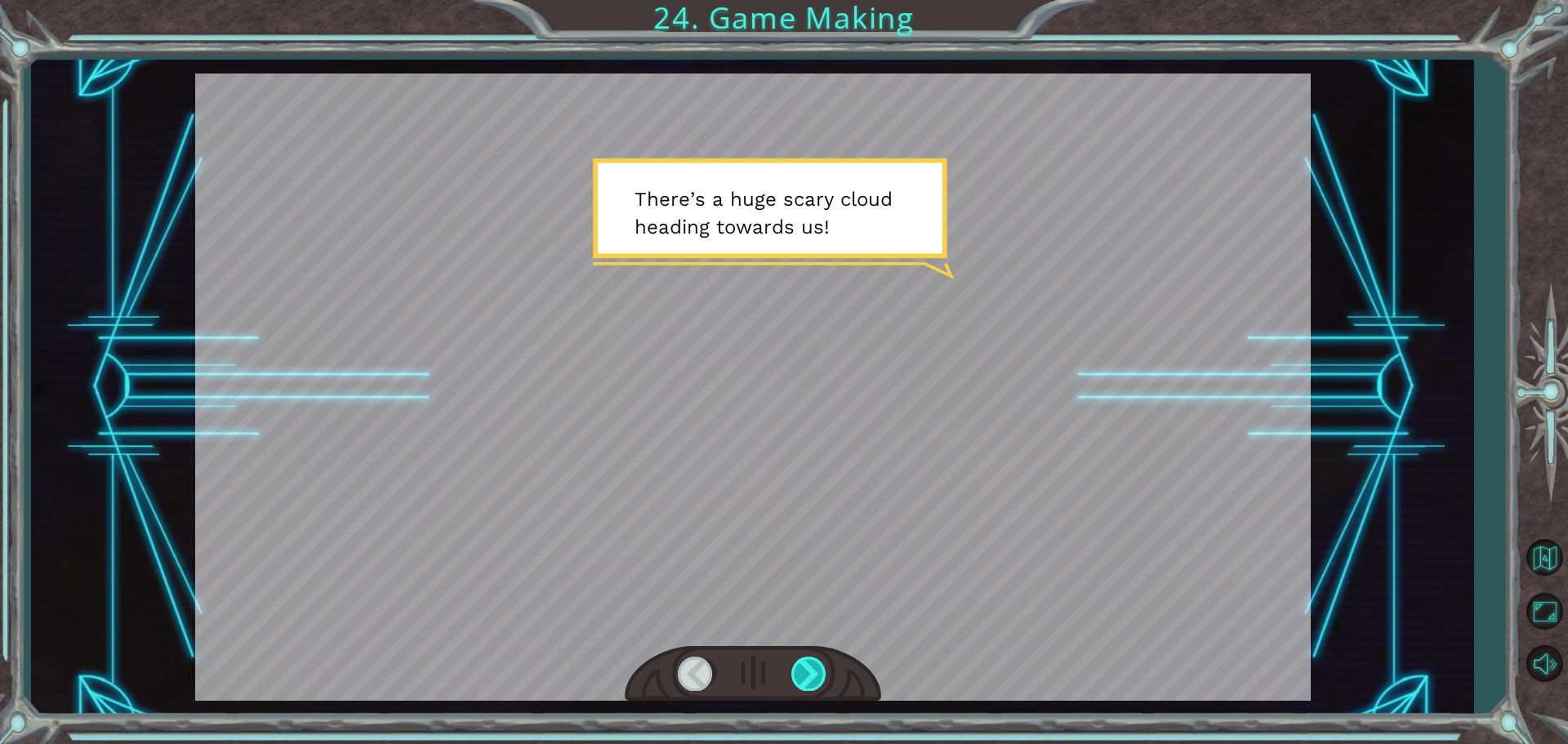
click at [799, 669] on div at bounding box center [809, 673] width 37 height 34
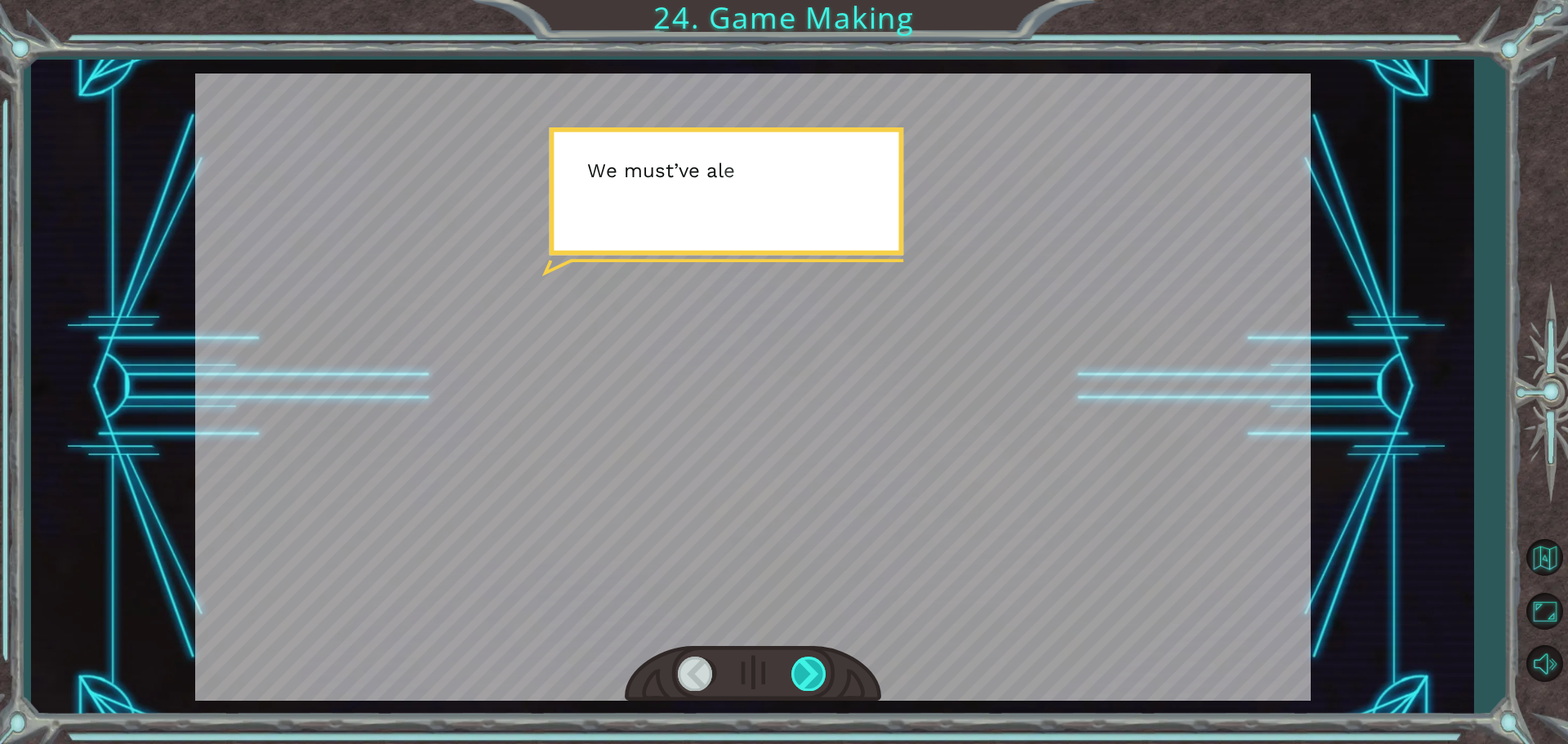
click at [799, 669] on div at bounding box center [809, 673] width 37 height 34
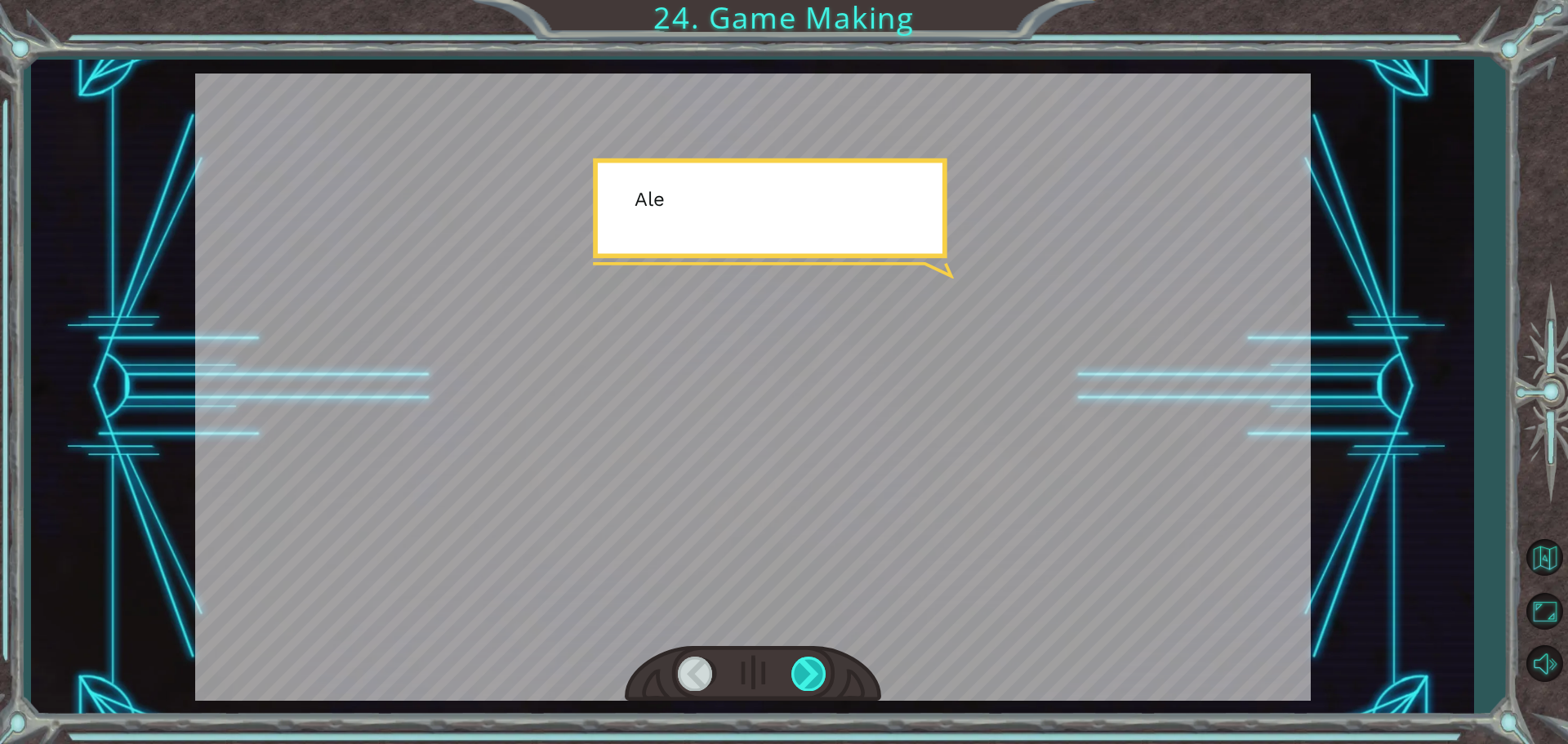
click at [799, 669] on div at bounding box center [809, 673] width 37 height 34
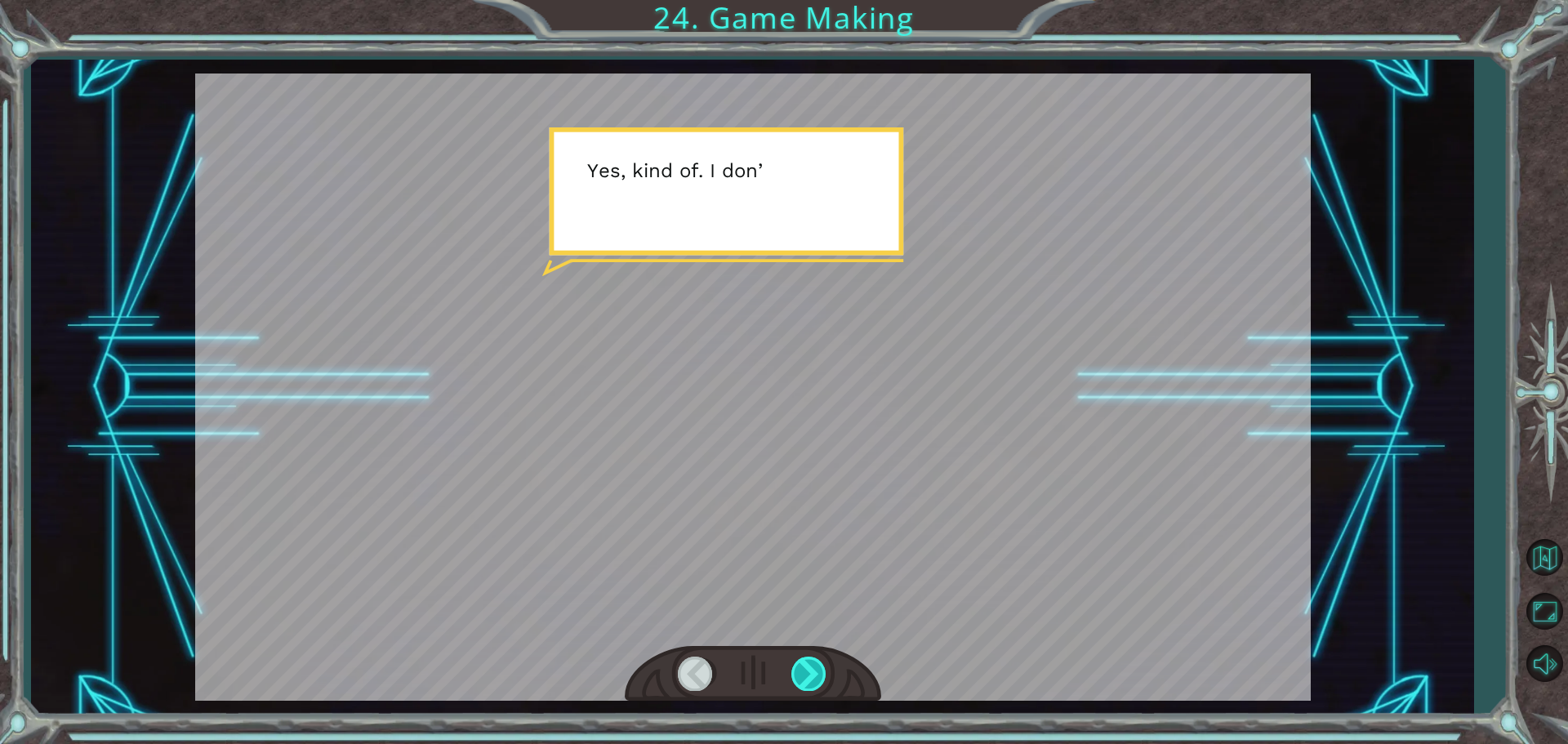
click at [799, 669] on div at bounding box center [809, 673] width 37 height 34
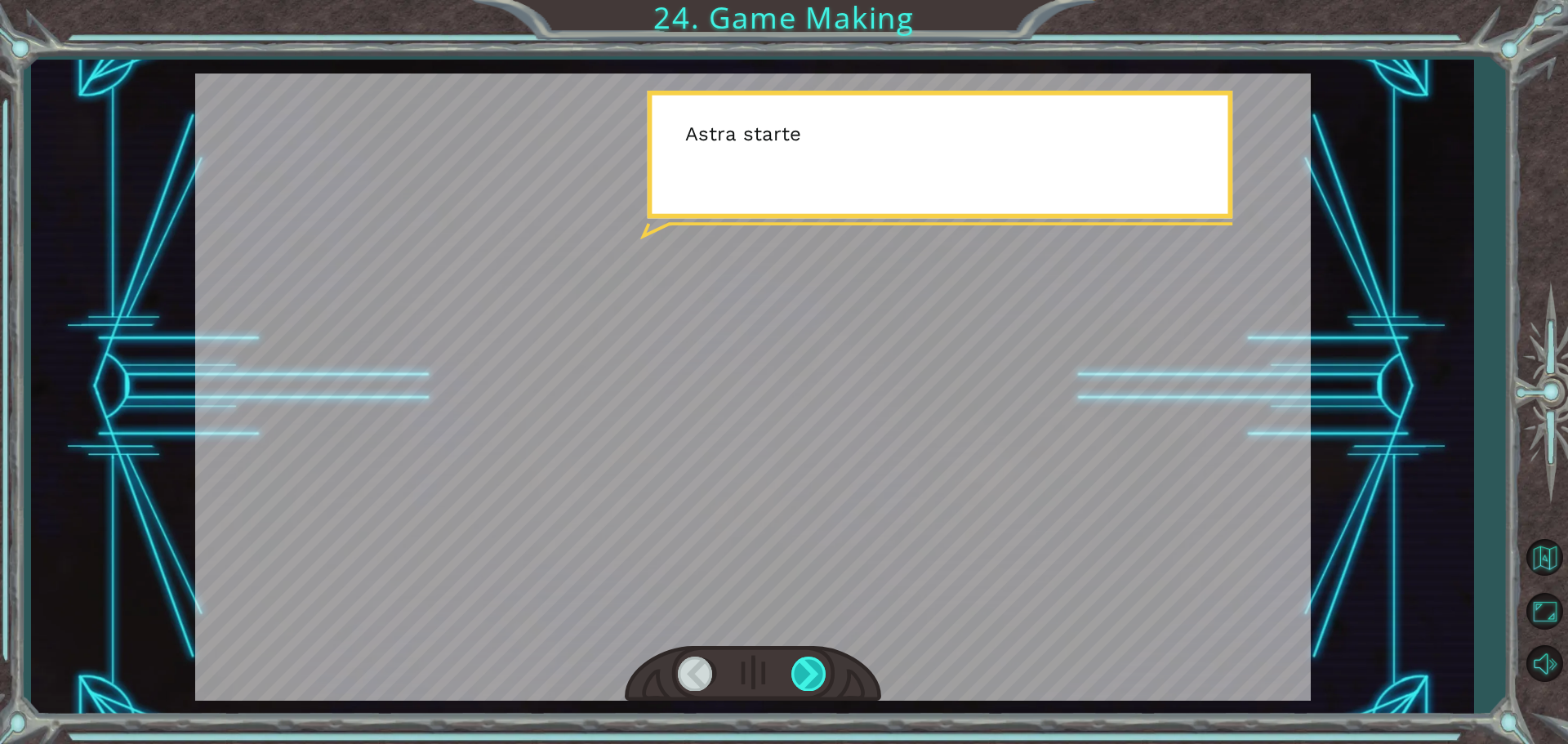
click at [799, 669] on div at bounding box center [809, 673] width 37 height 34
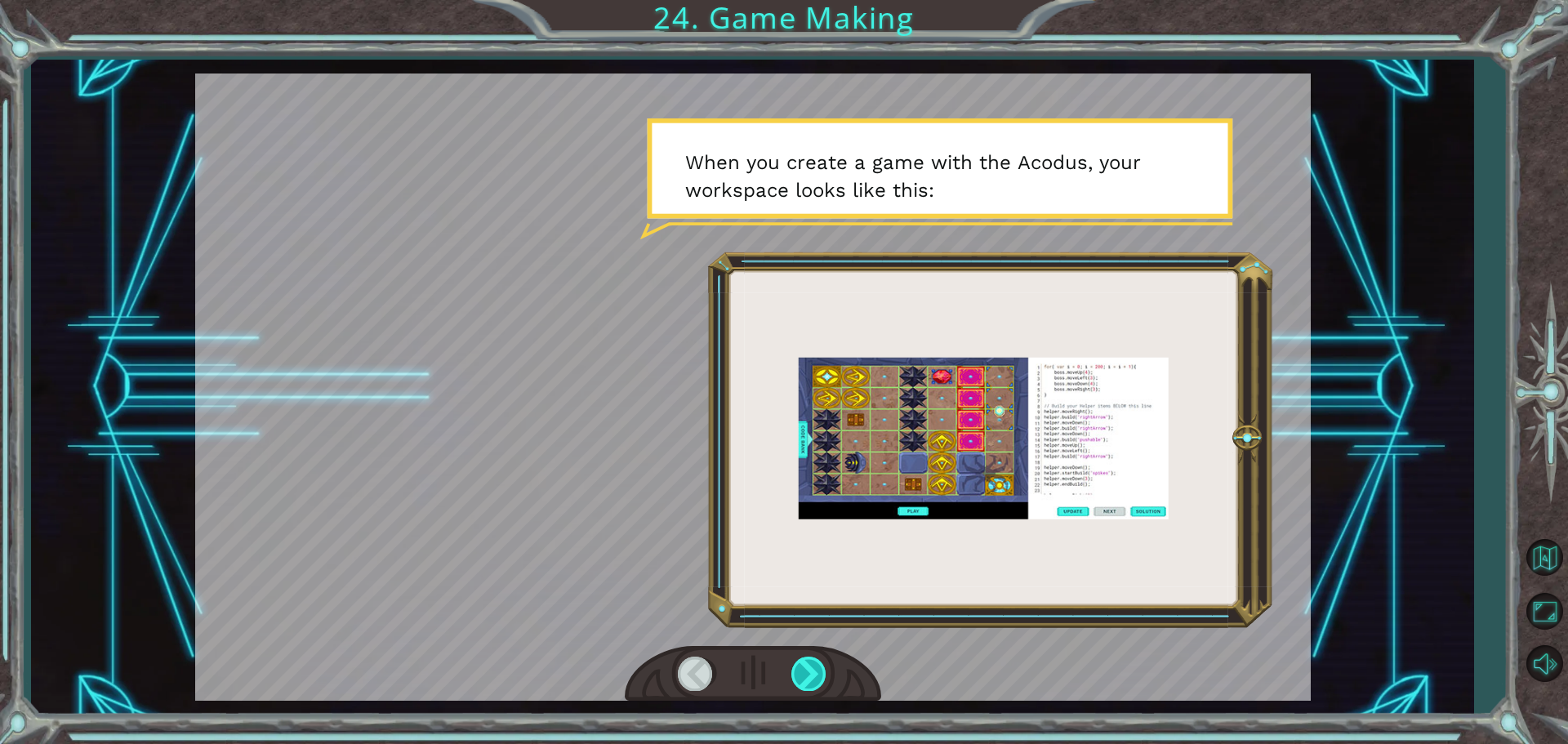
click at [799, 669] on div at bounding box center [809, 673] width 37 height 34
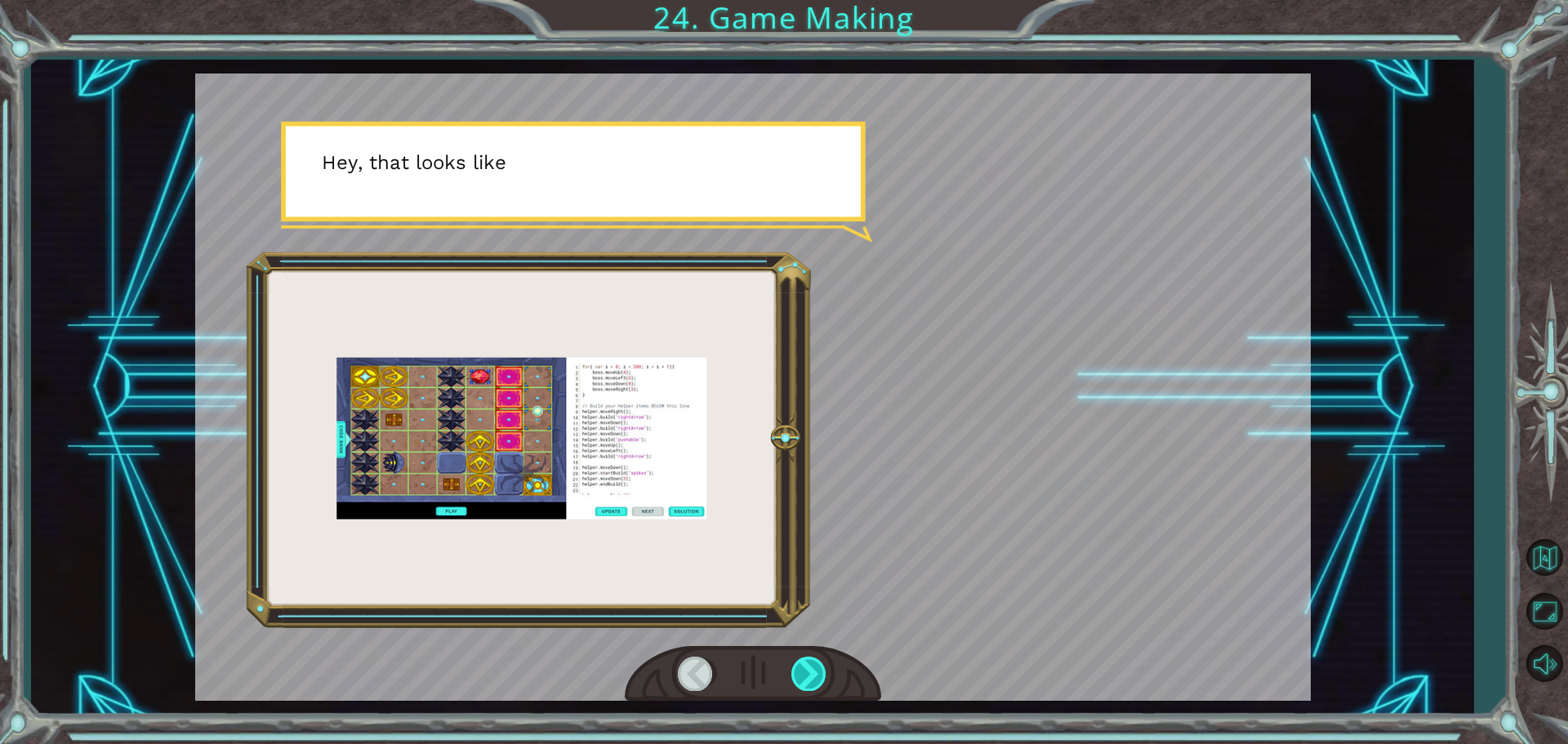
click at [799, 669] on div at bounding box center [809, 673] width 37 height 34
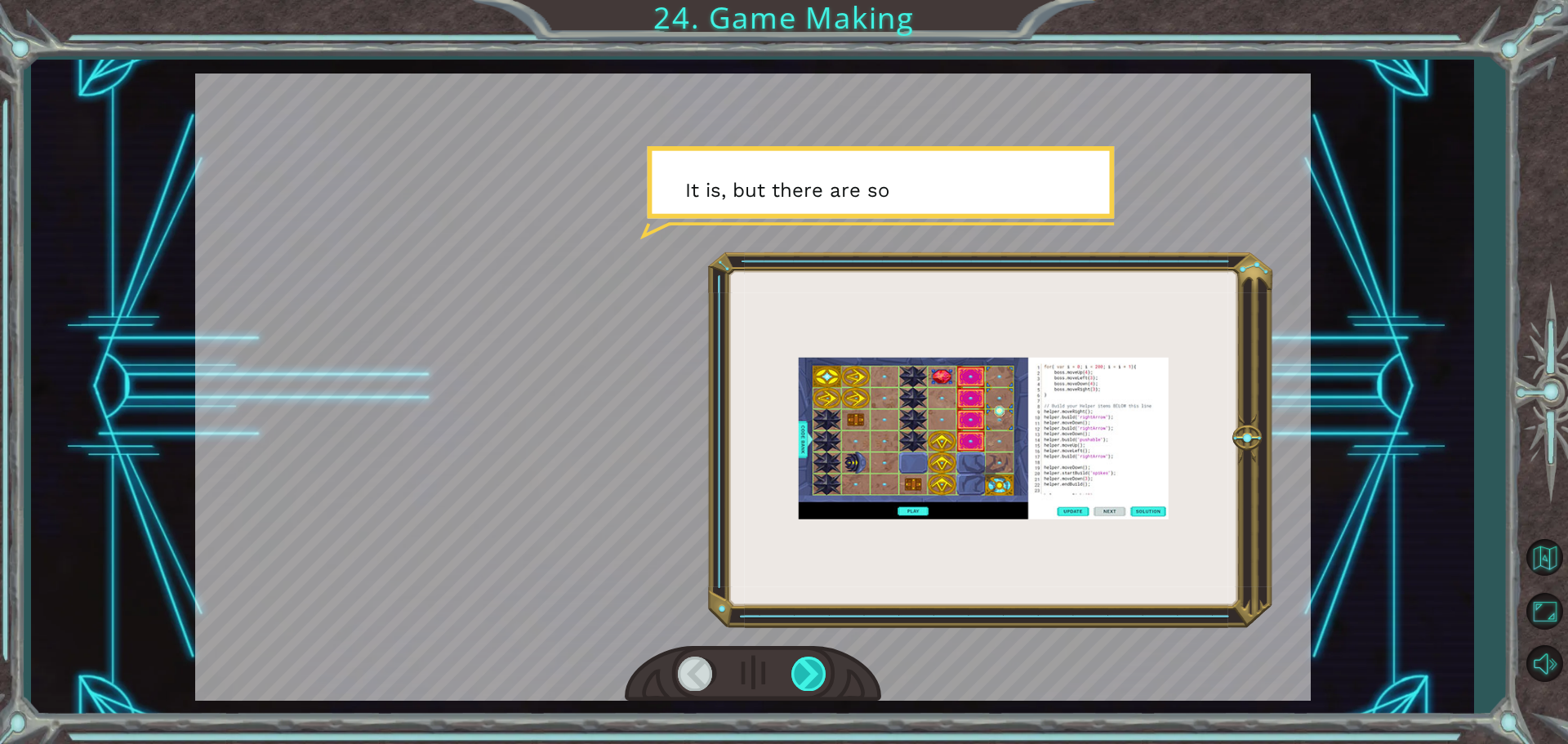
click at [799, 669] on div at bounding box center [809, 673] width 37 height 34
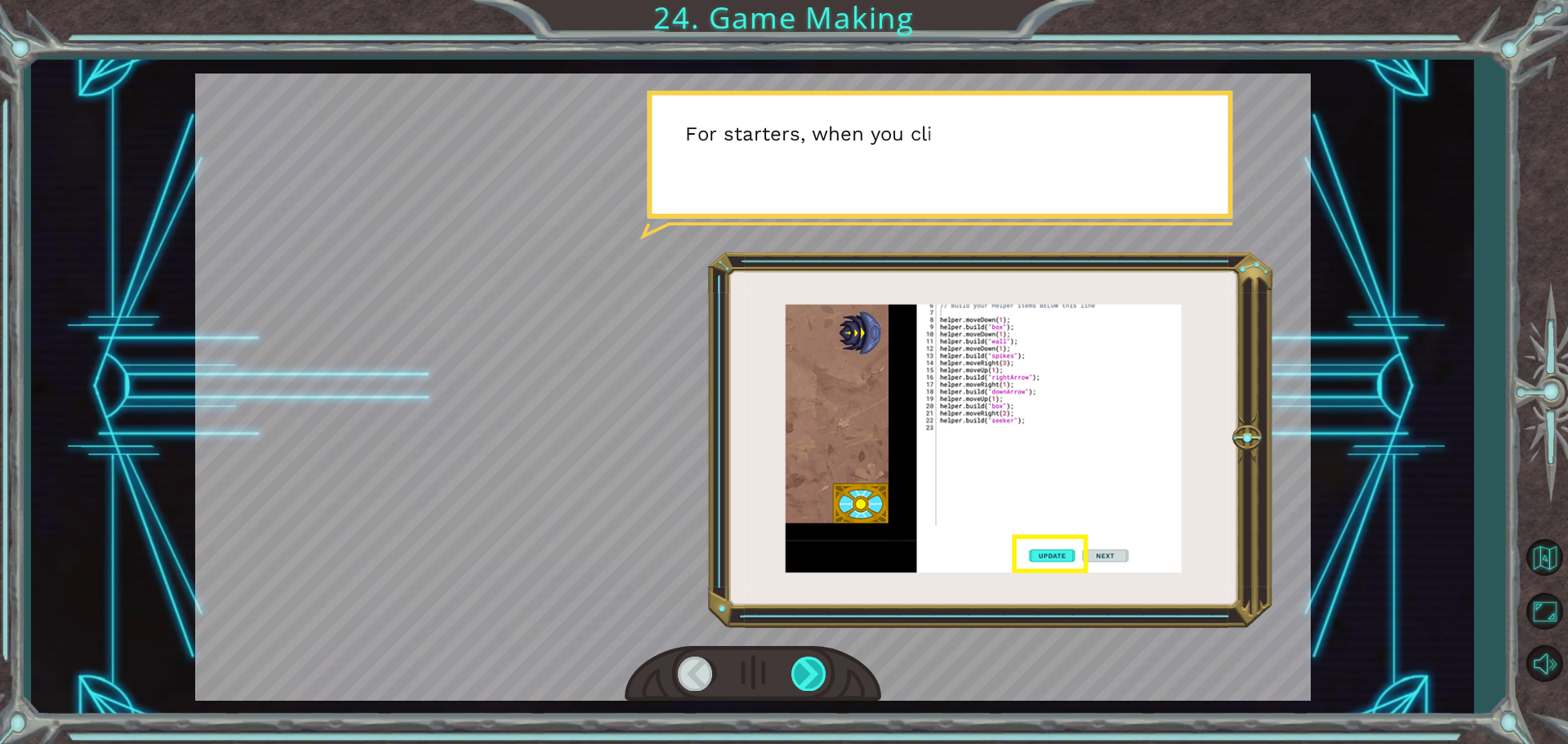
click at [799, 669] on div at bounding box center [809, 673] width 37 height 34
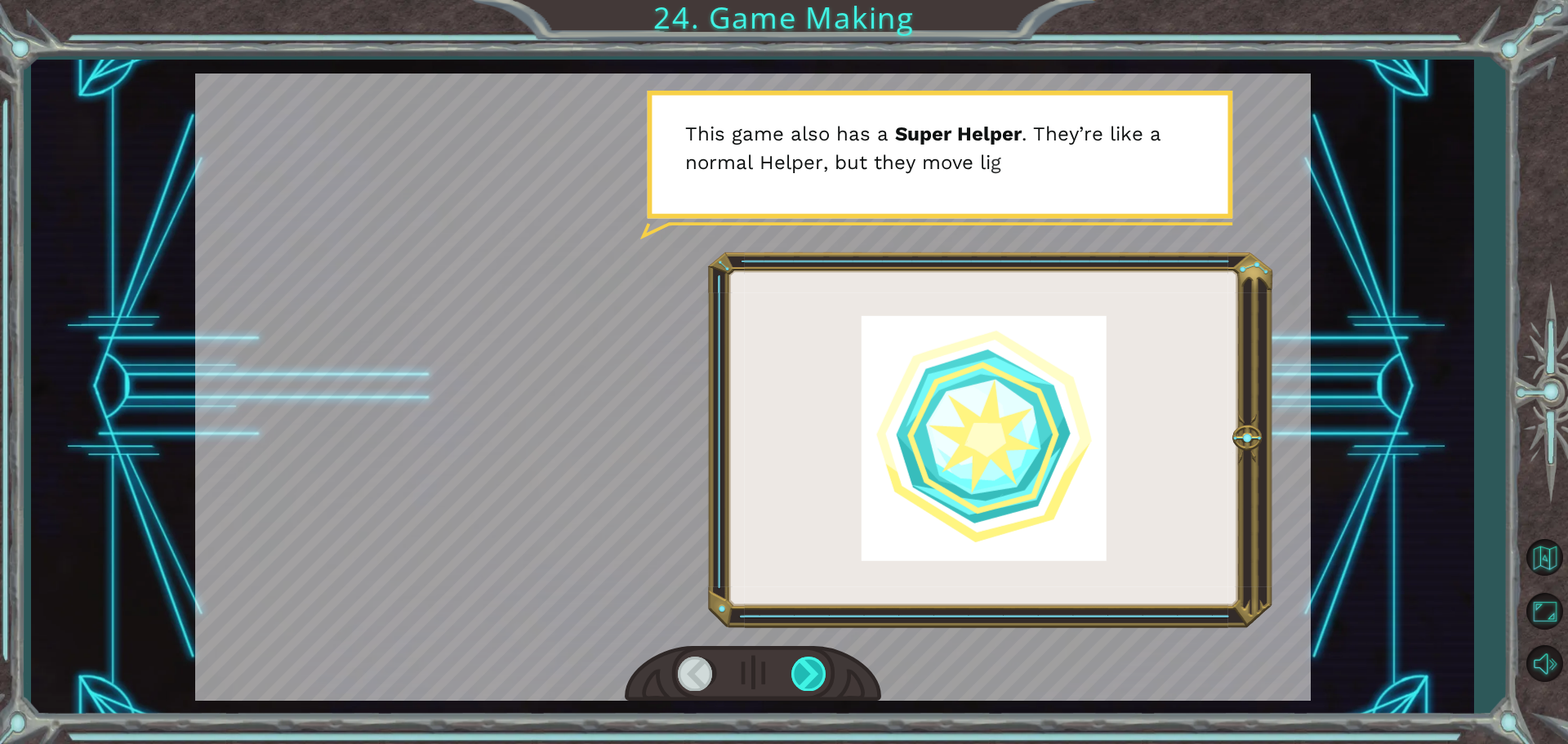
click at [799, 669] on div at bounding box center [809, 673] width 37 height 34
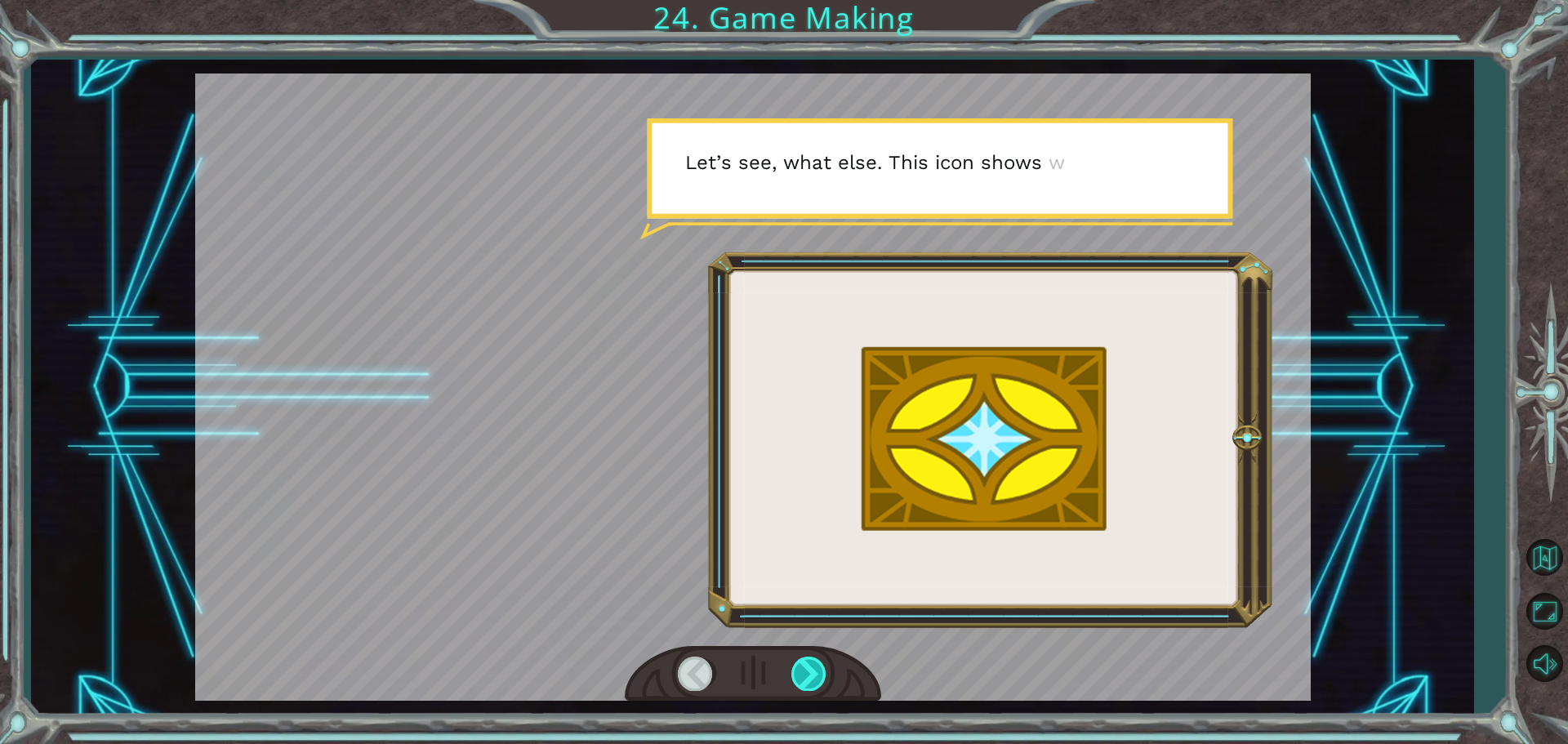
click at [799, 669] on div at bounding box center [809, 673] width 37 height 34
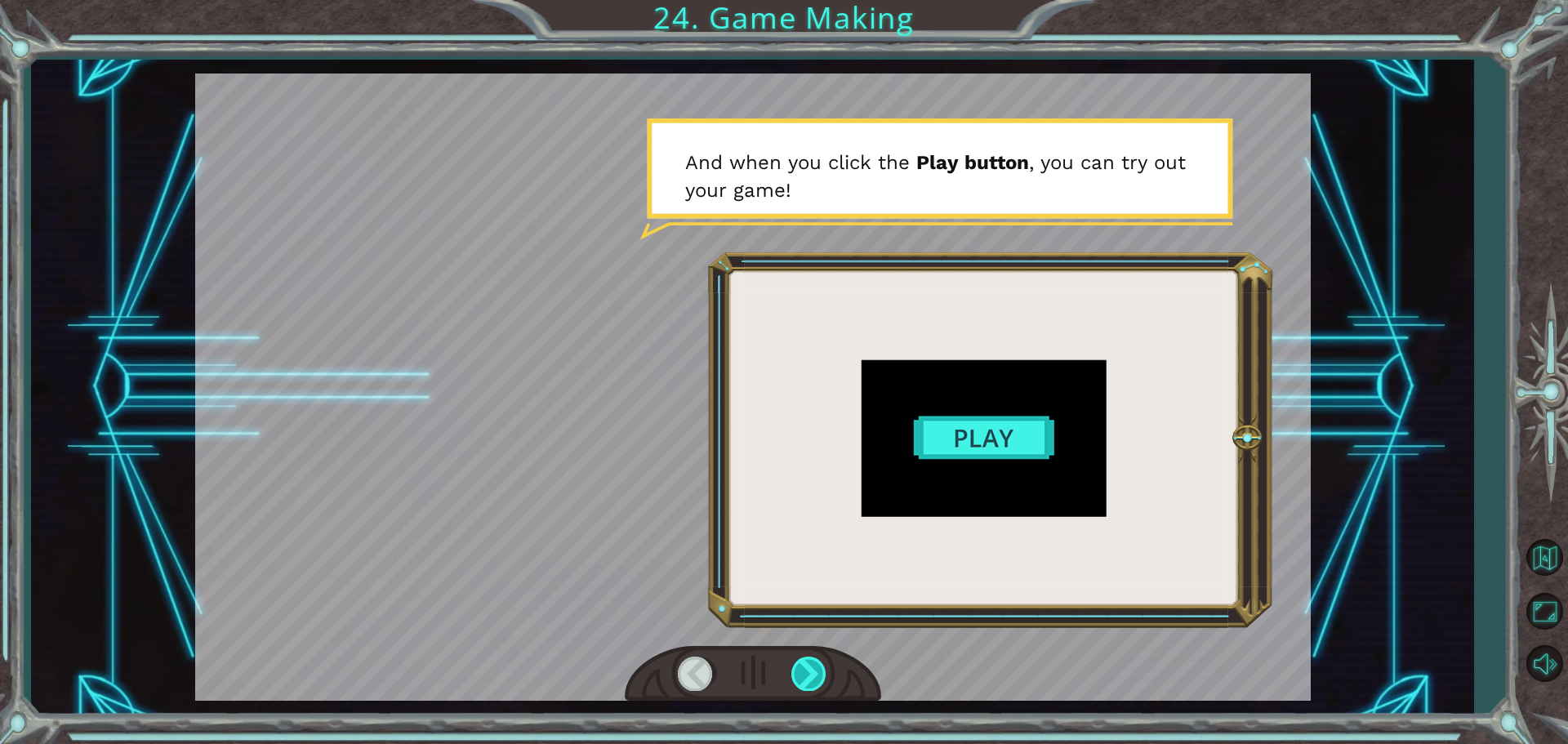
click at [799, 669] on div at bounding box center [809, 673] width 37 height 34
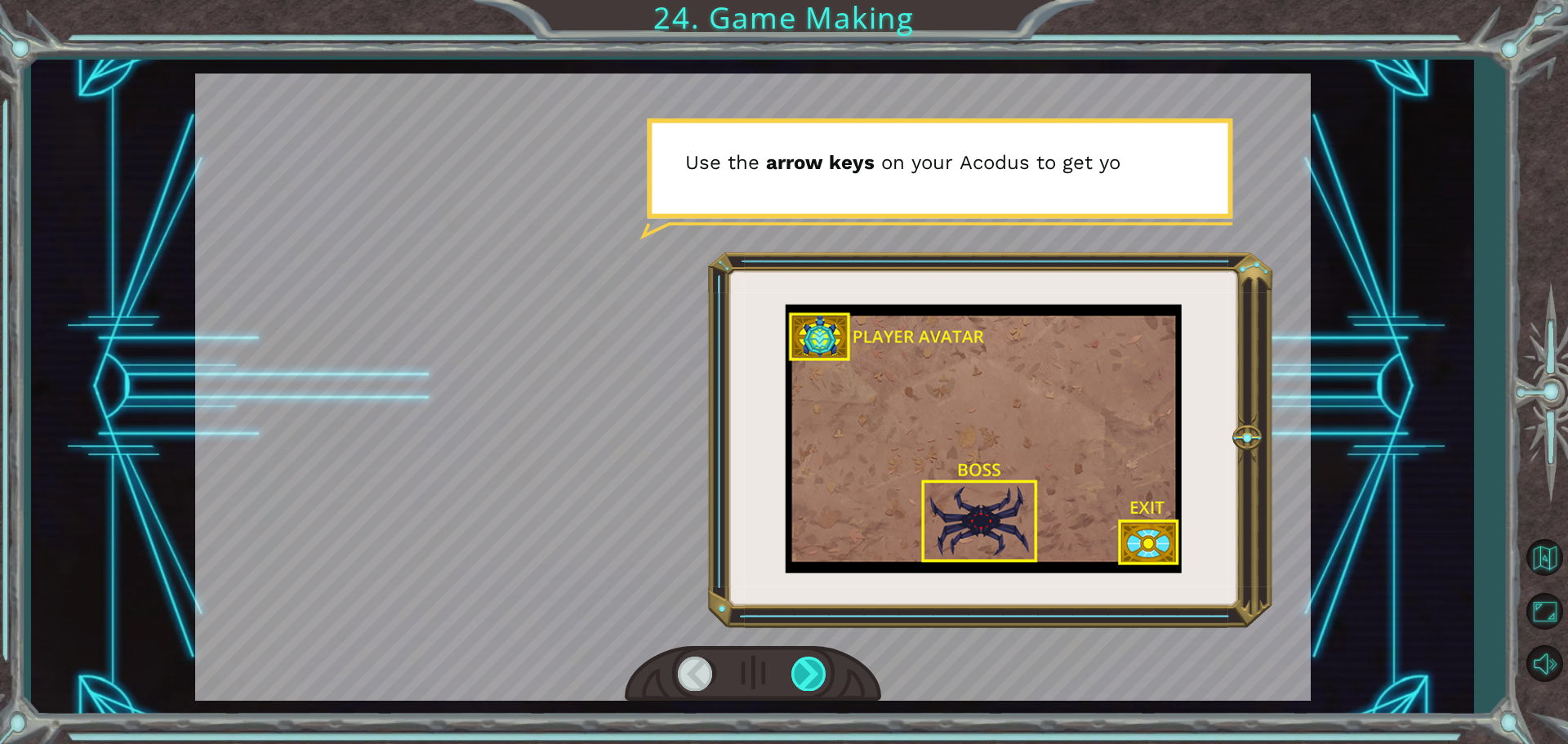
click at [799, 669] on div at bounding box center [809, 673] width 37 height 34
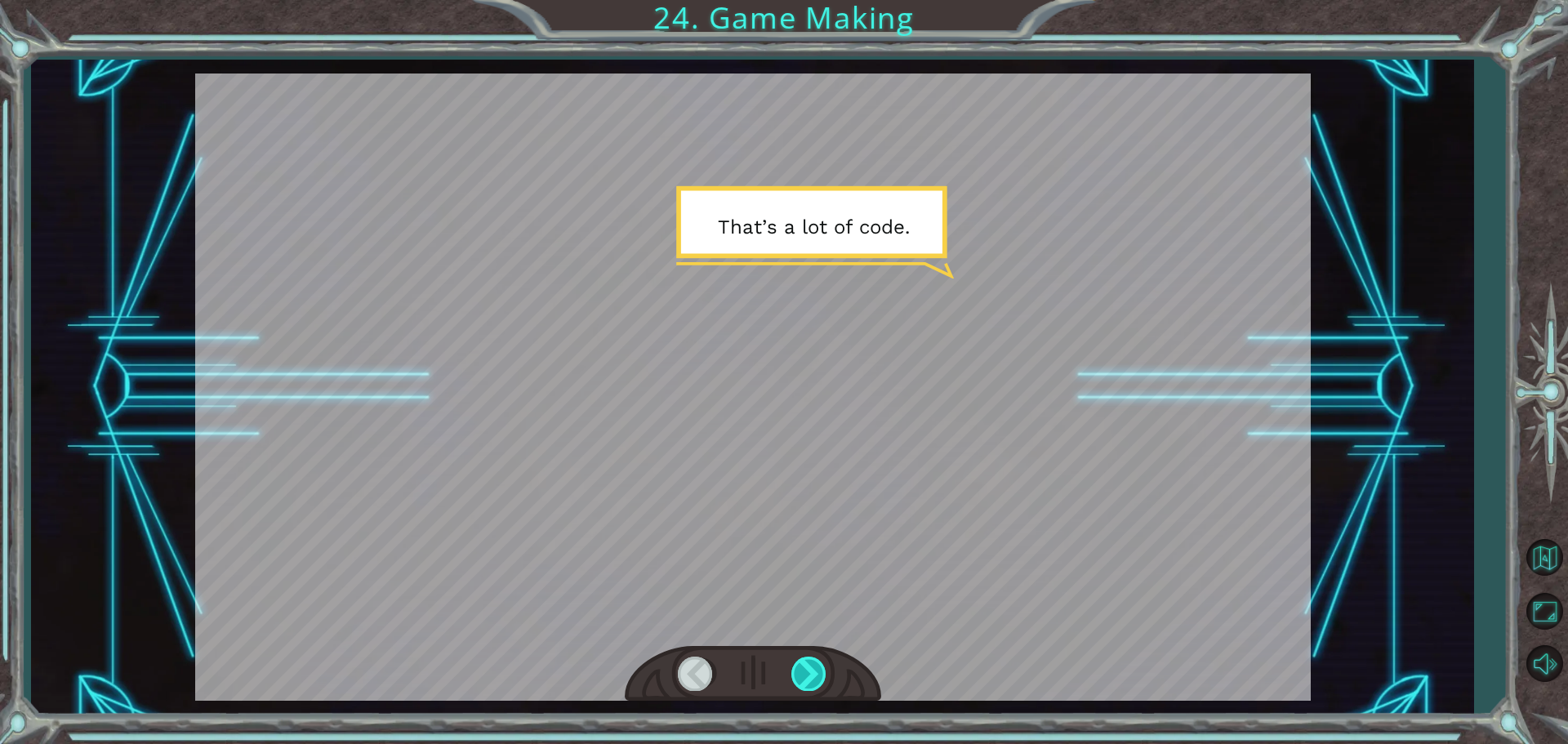
click at [799, 669] on div at bounding box center [809, 673] width 37 height 34
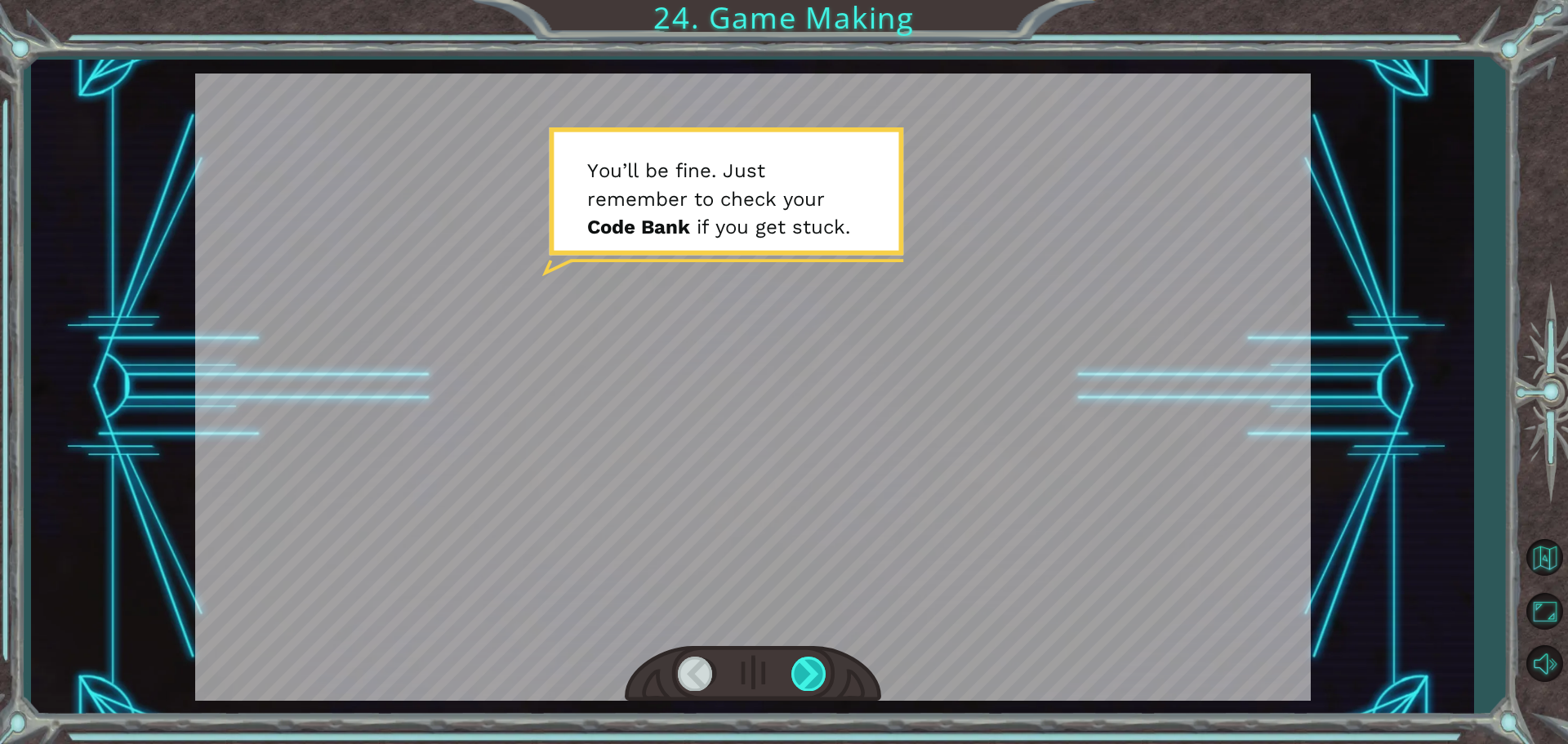
click at [799, 669] on div at bounding box center [809, 673] width 37 height 34
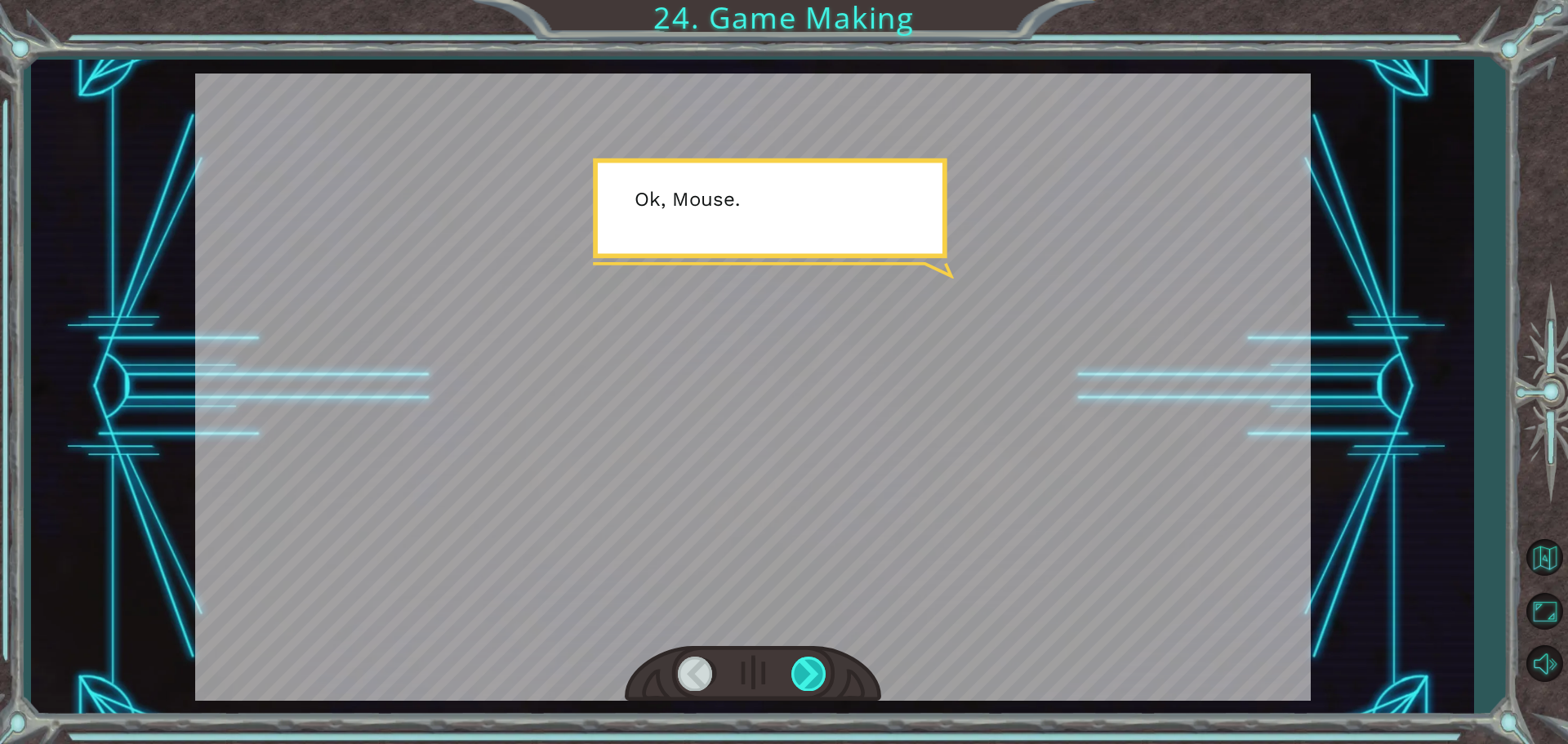
click at [799, 669] on div at bounding box center [809, 673] width 37 height 34
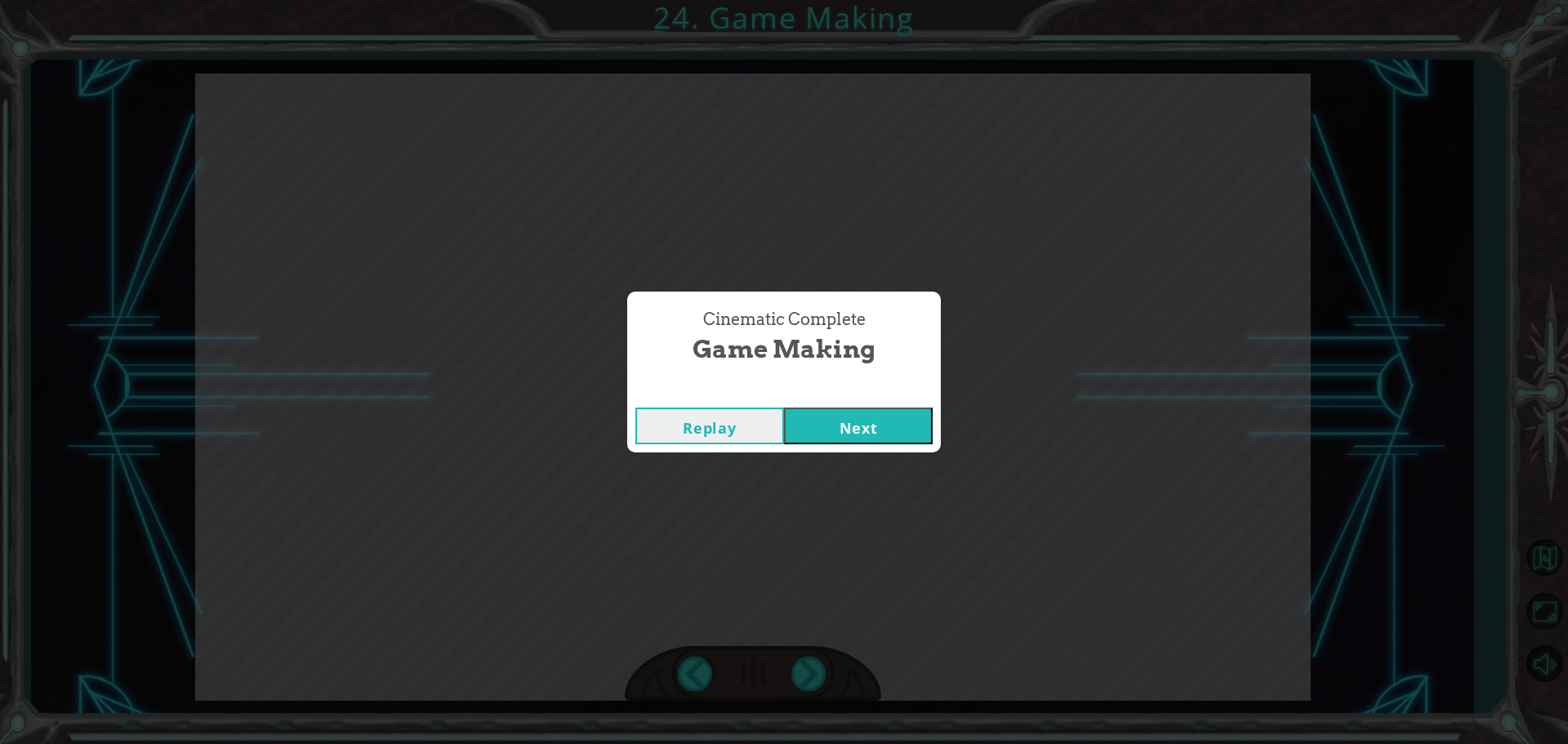
click at [816, 417] on button "Next" at bounding box center [858, 426] width 149 height 37
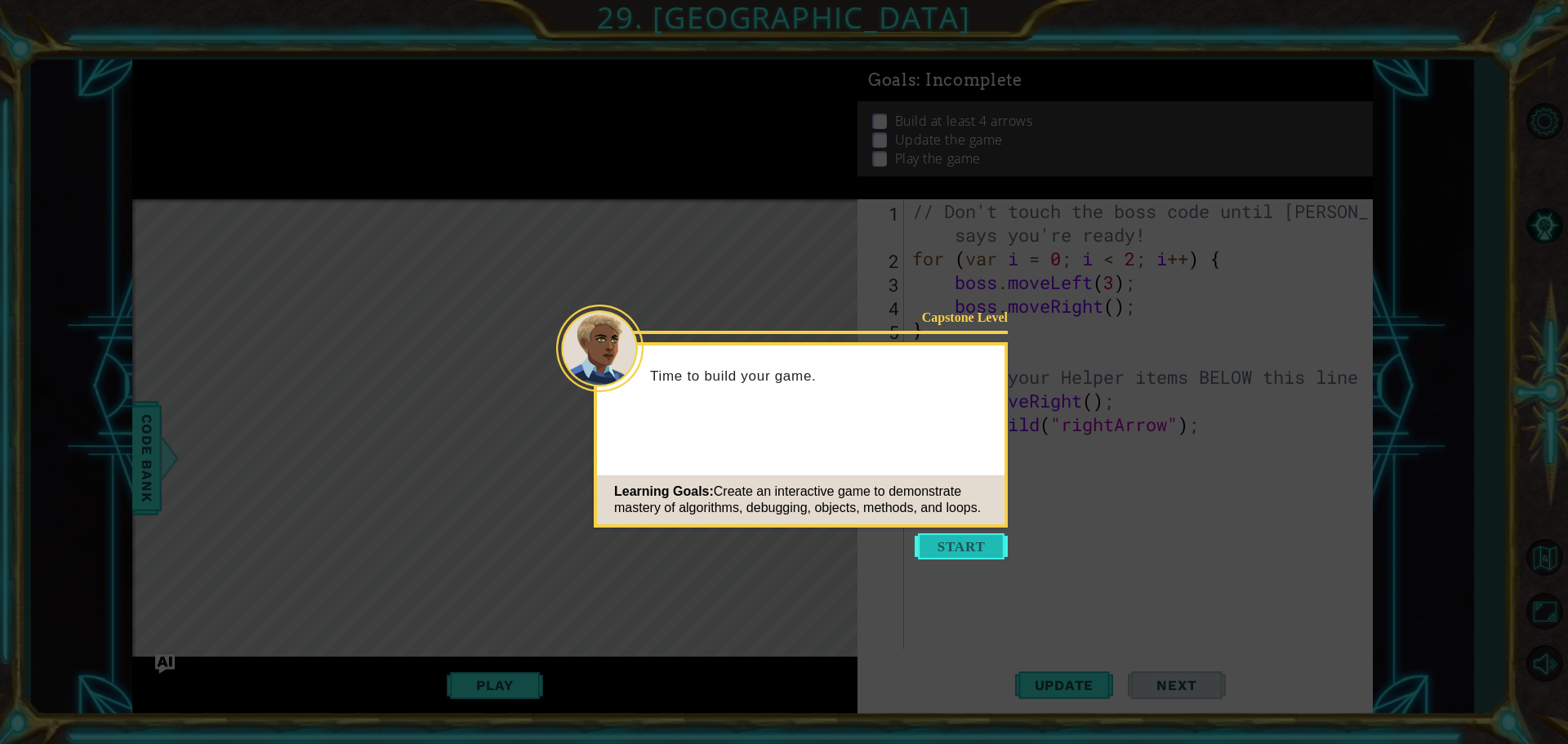
click at [974, 537] on button "Start" at bounding box center [960, 546] width 93 height 26
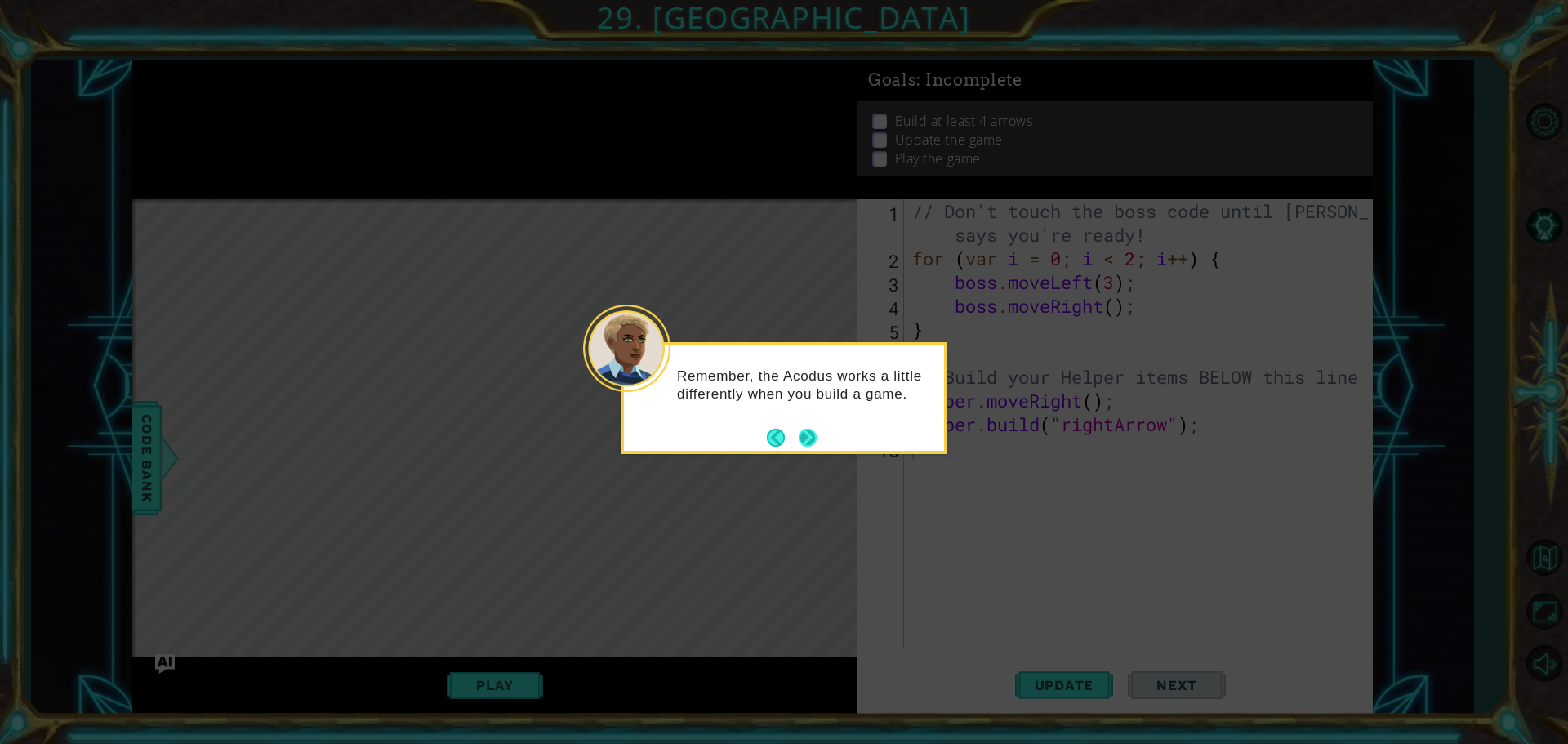
click at [818, 430] on div "Remember, the Acodus works a little differently when you build a game." at bounding box center [784, 393] width 320 height 83
click at [805, 438] on button "Next" at bounding box center [808, 437] width 18 height 18
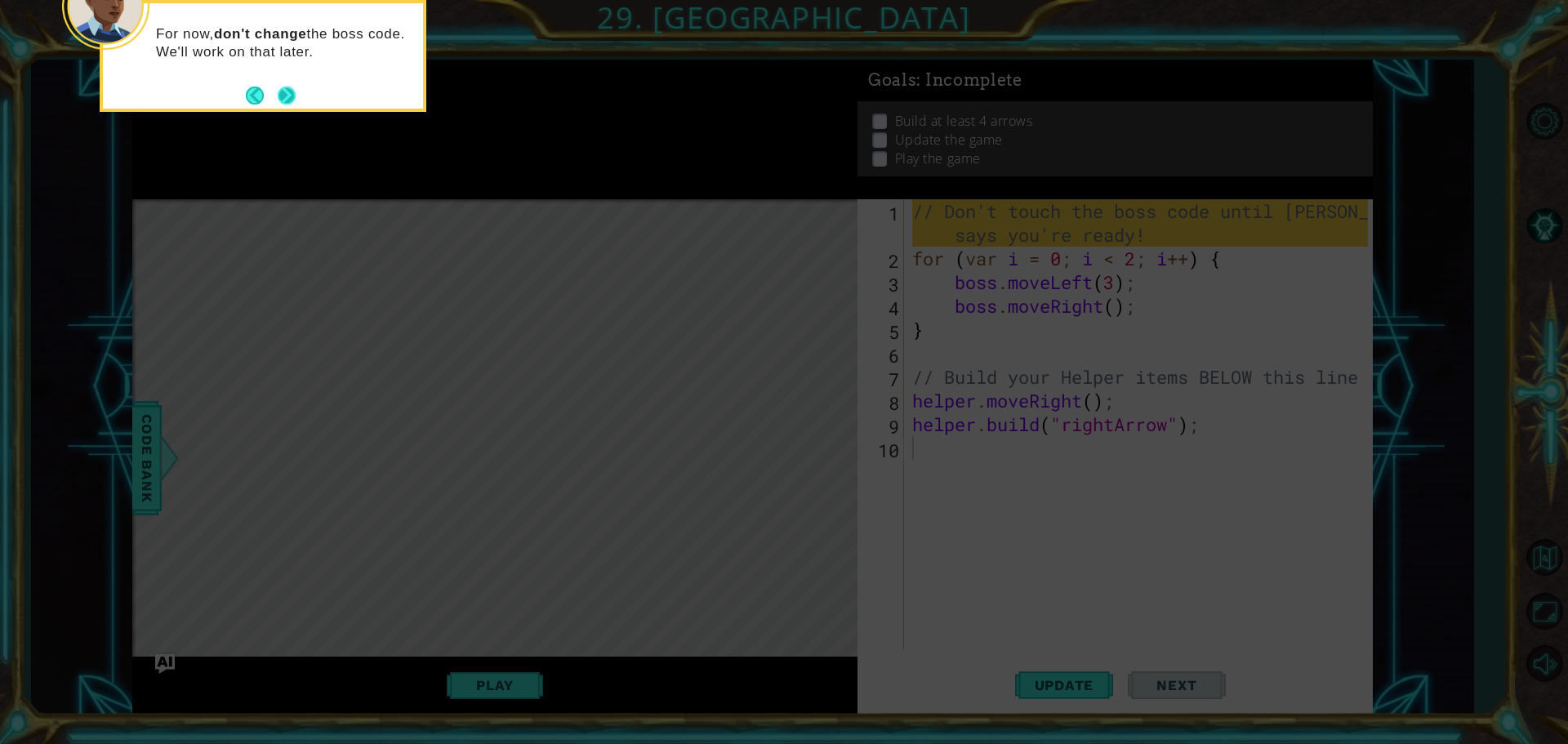
click at [288, 95] on button "Next" at bounding box center [286, 95] width 18 height 18
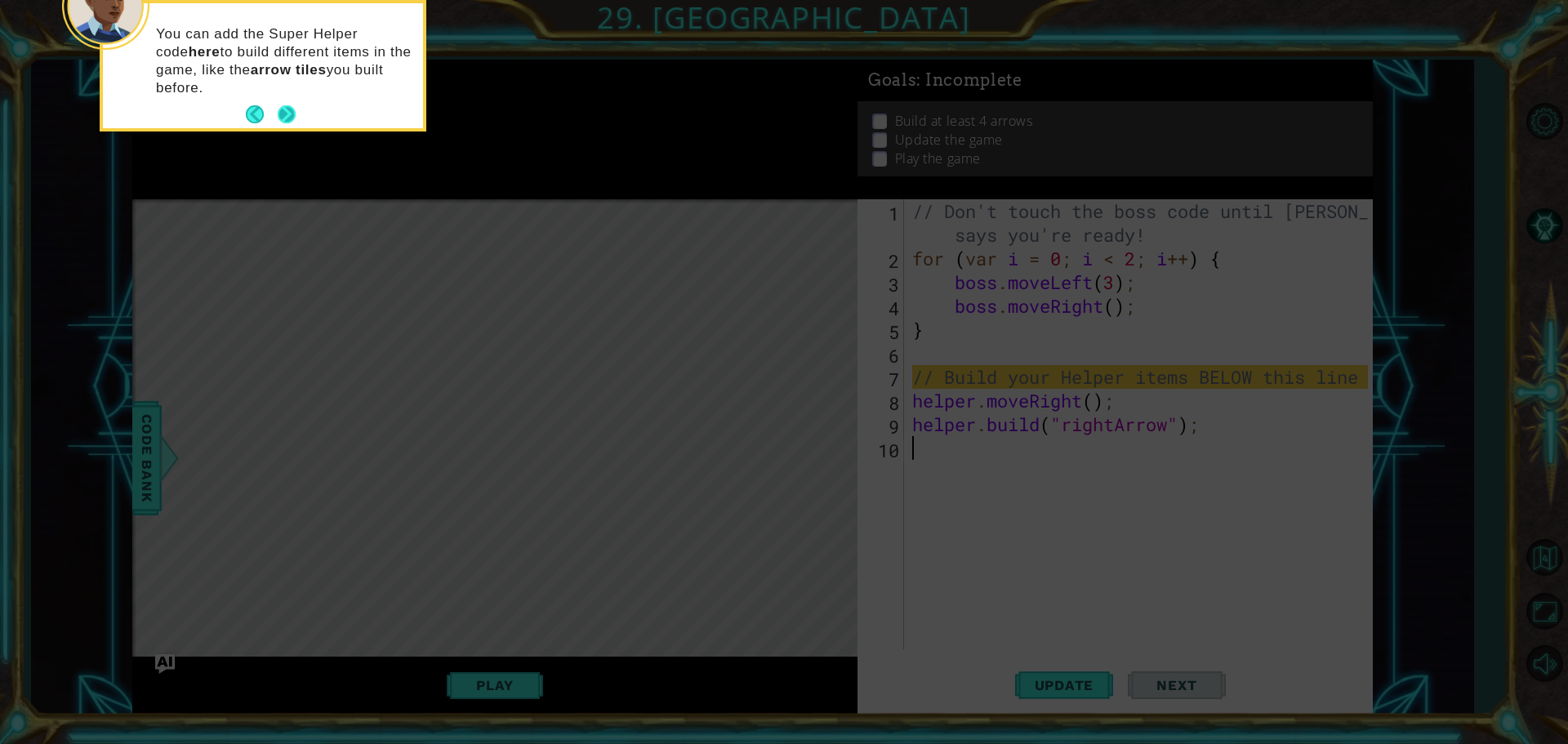
click at [285, 115] on button "Next" at bounding box center [286, 114] width 18 height 18
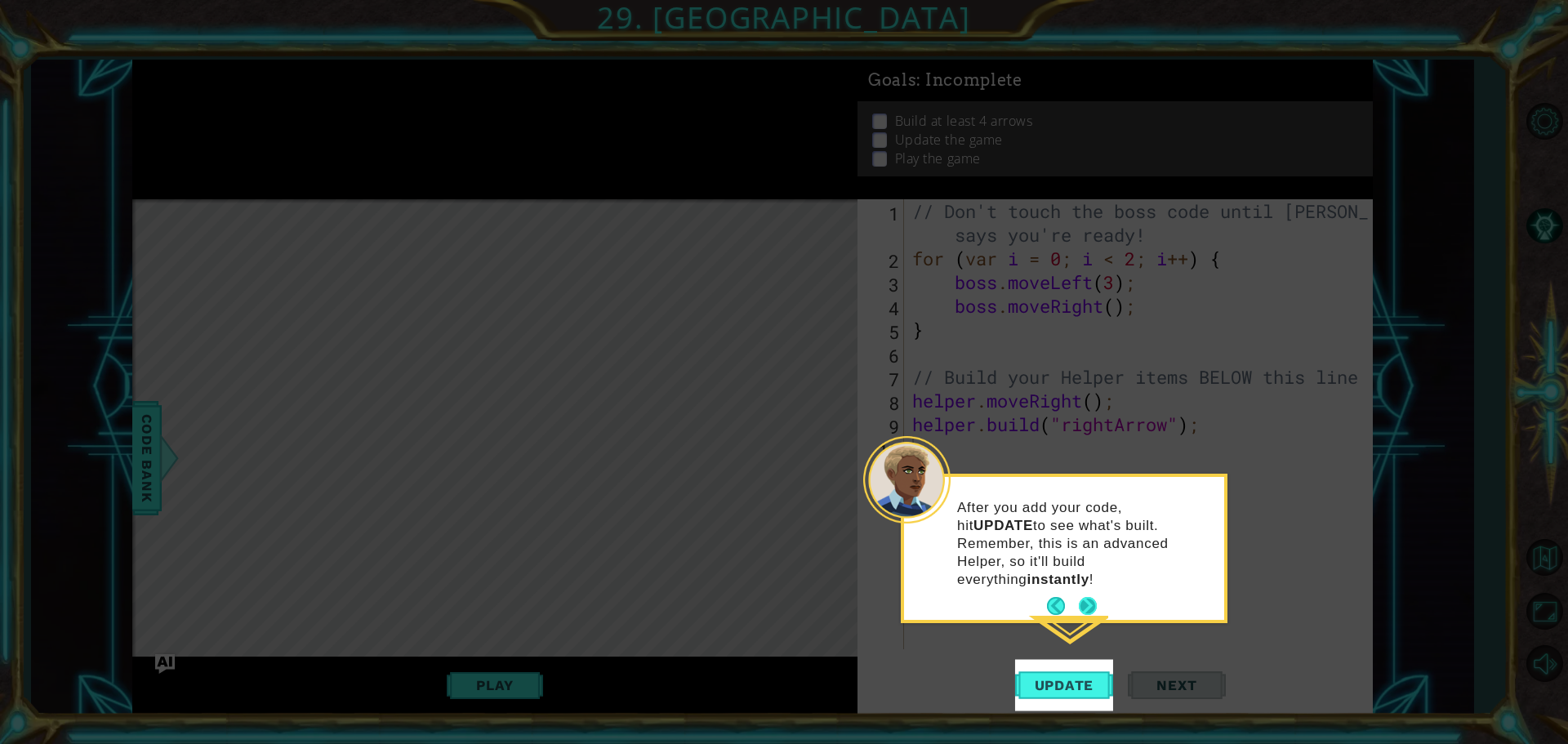
click at [1087, 597] on button "Next" at bounding box center [1087, 606] width 18 height 18
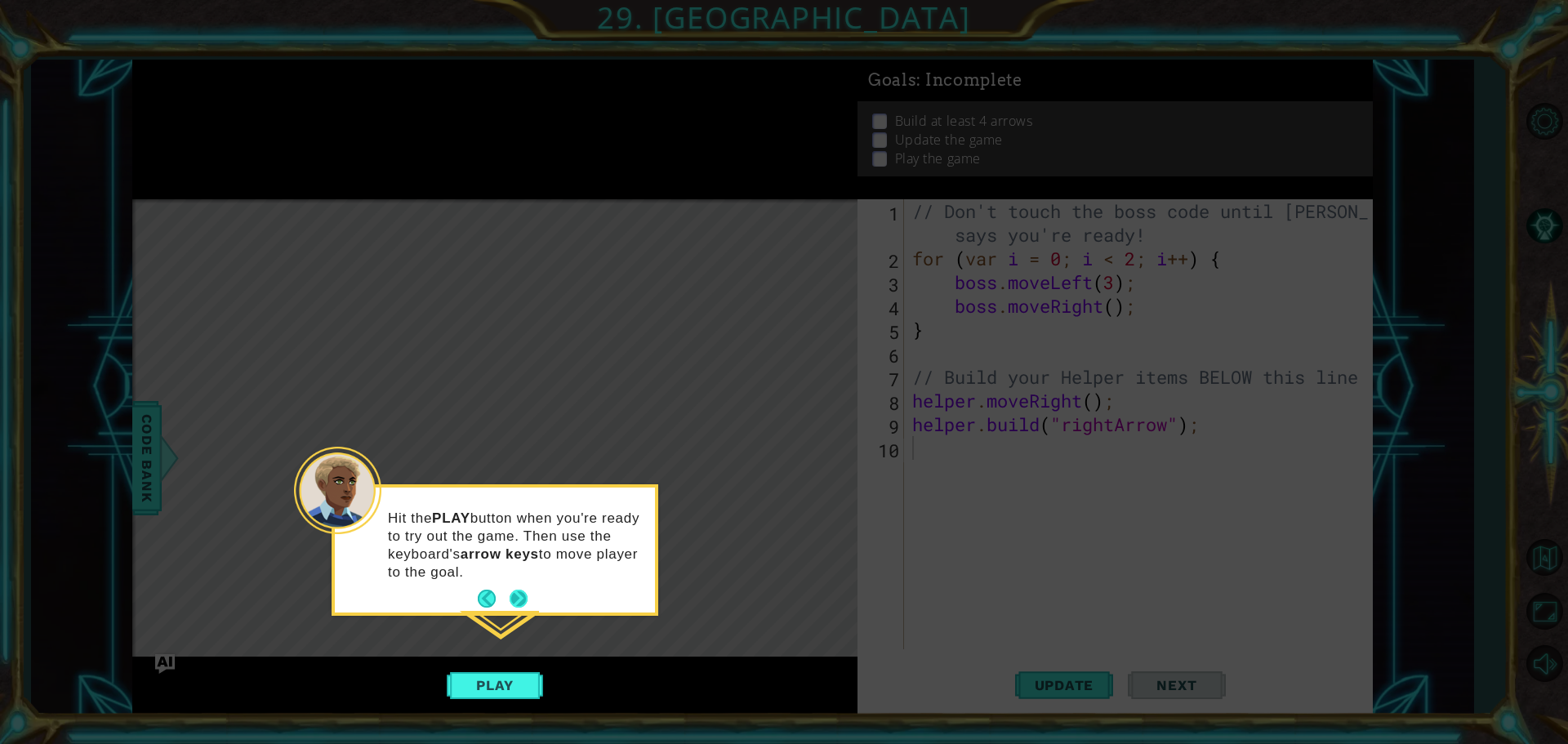
click at [517, 590] on button "Next" at bounding box center [518, 598] width 18 height 18
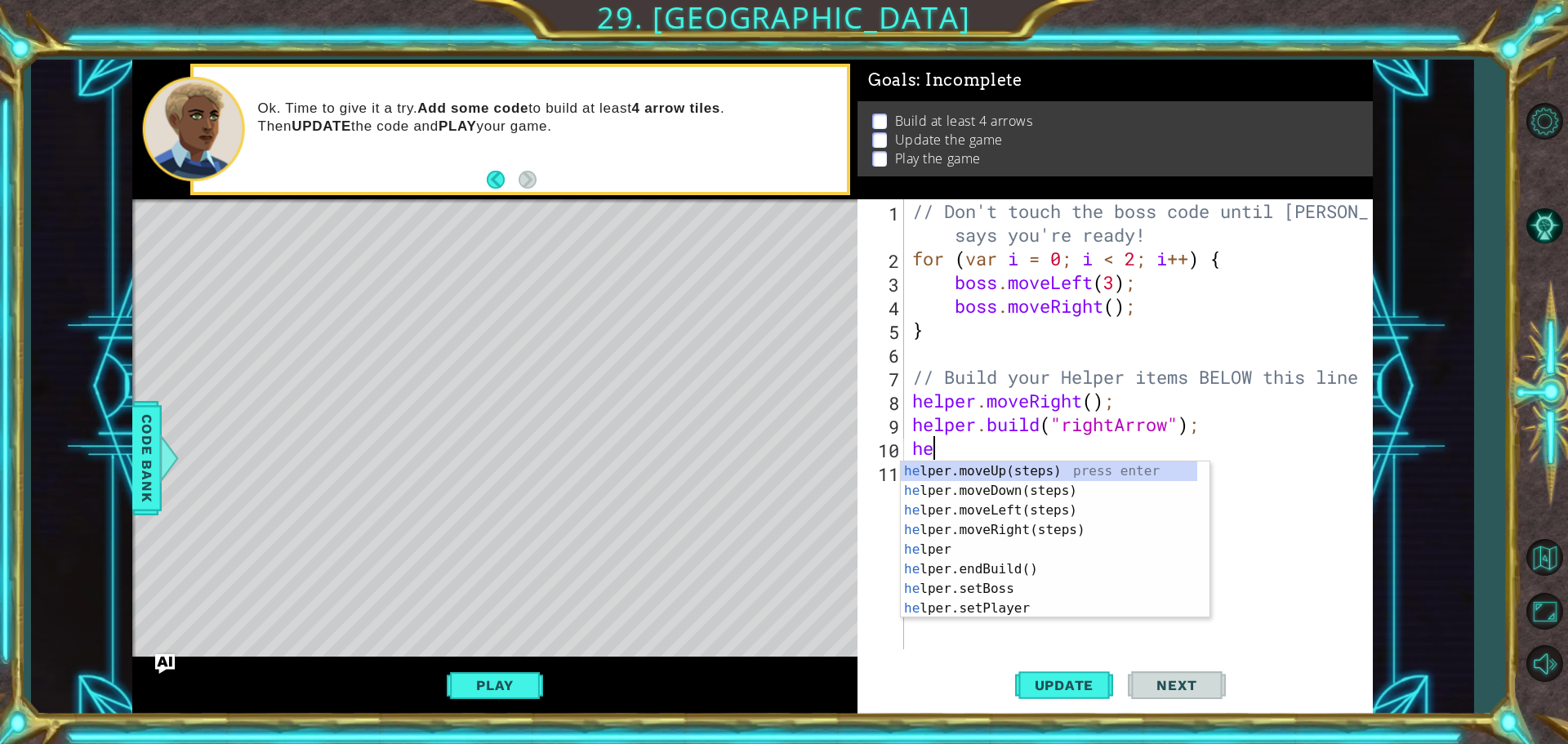
type textarea "h"
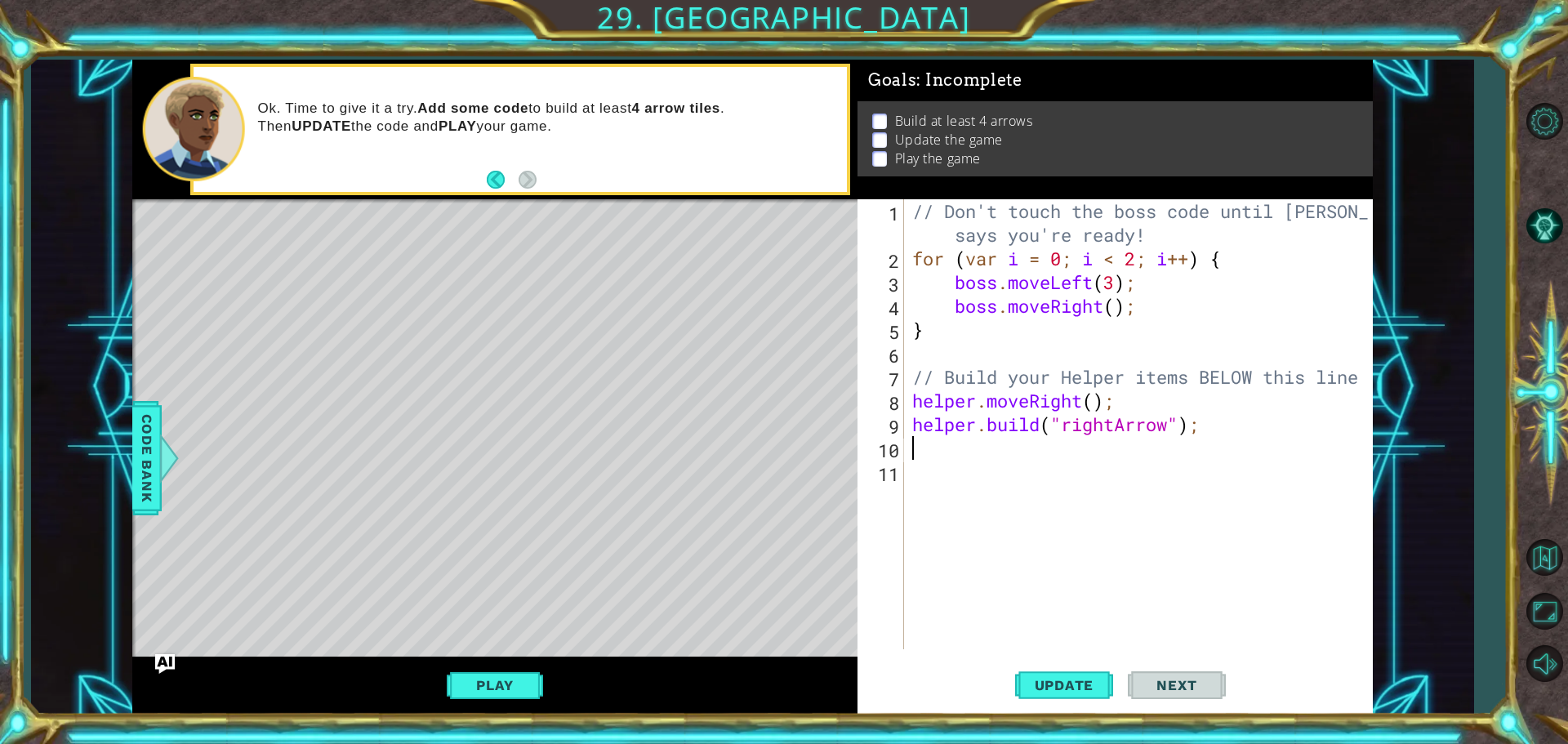
type textarea "[DOMAIN_NAME]("rightArrow");"
click at [964, 456] on div "// Don't touch the boss code until [PERSON_NAME] says you're ready! for ( var i…" at bounding box center [1142, 459] width 467 height 521
click at [137, 454] on span "Code Bank" at bounding box center [146, 459] width 26 height 100
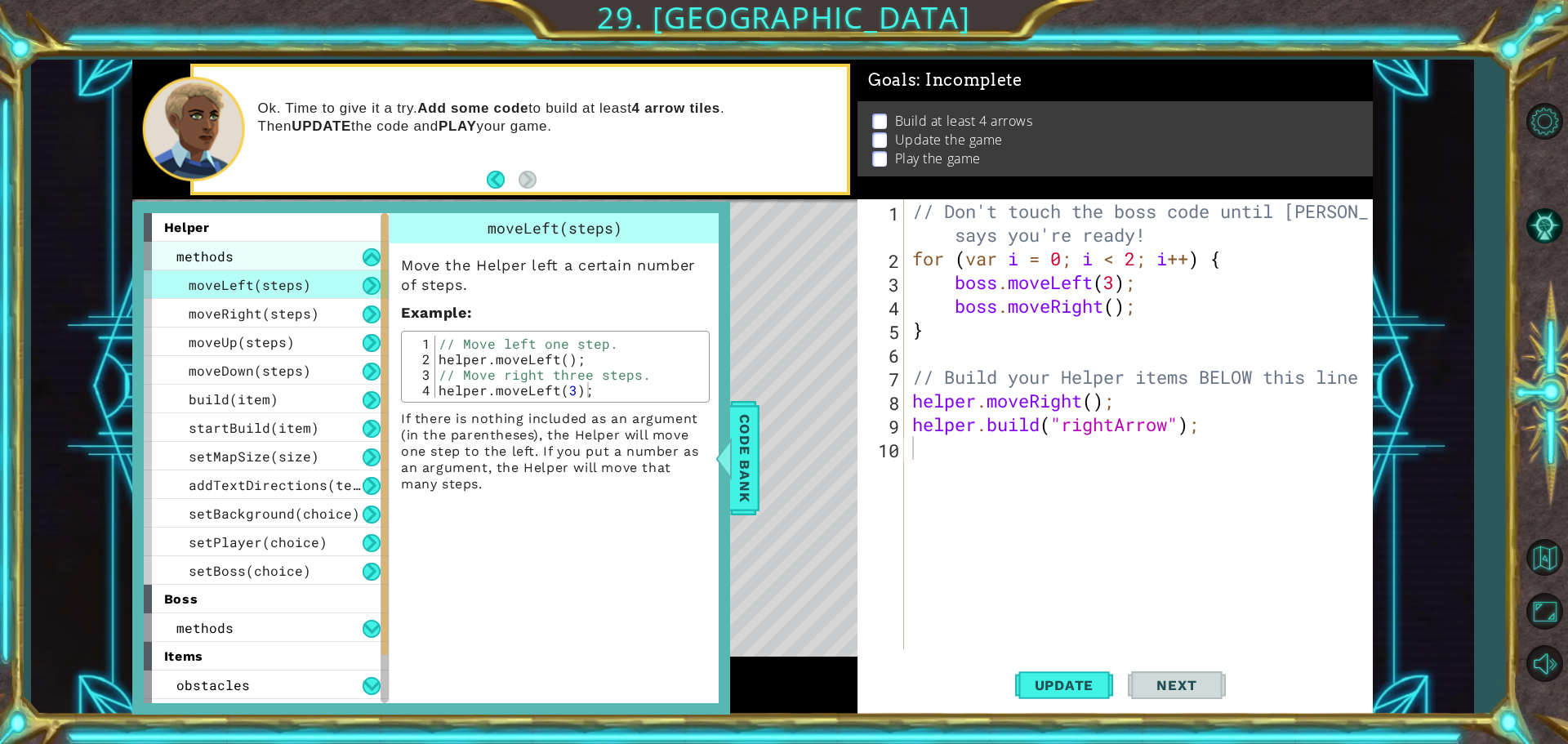
click at [369, 247] on div "methods" at bounding box center [265, 256] width 245 height 29
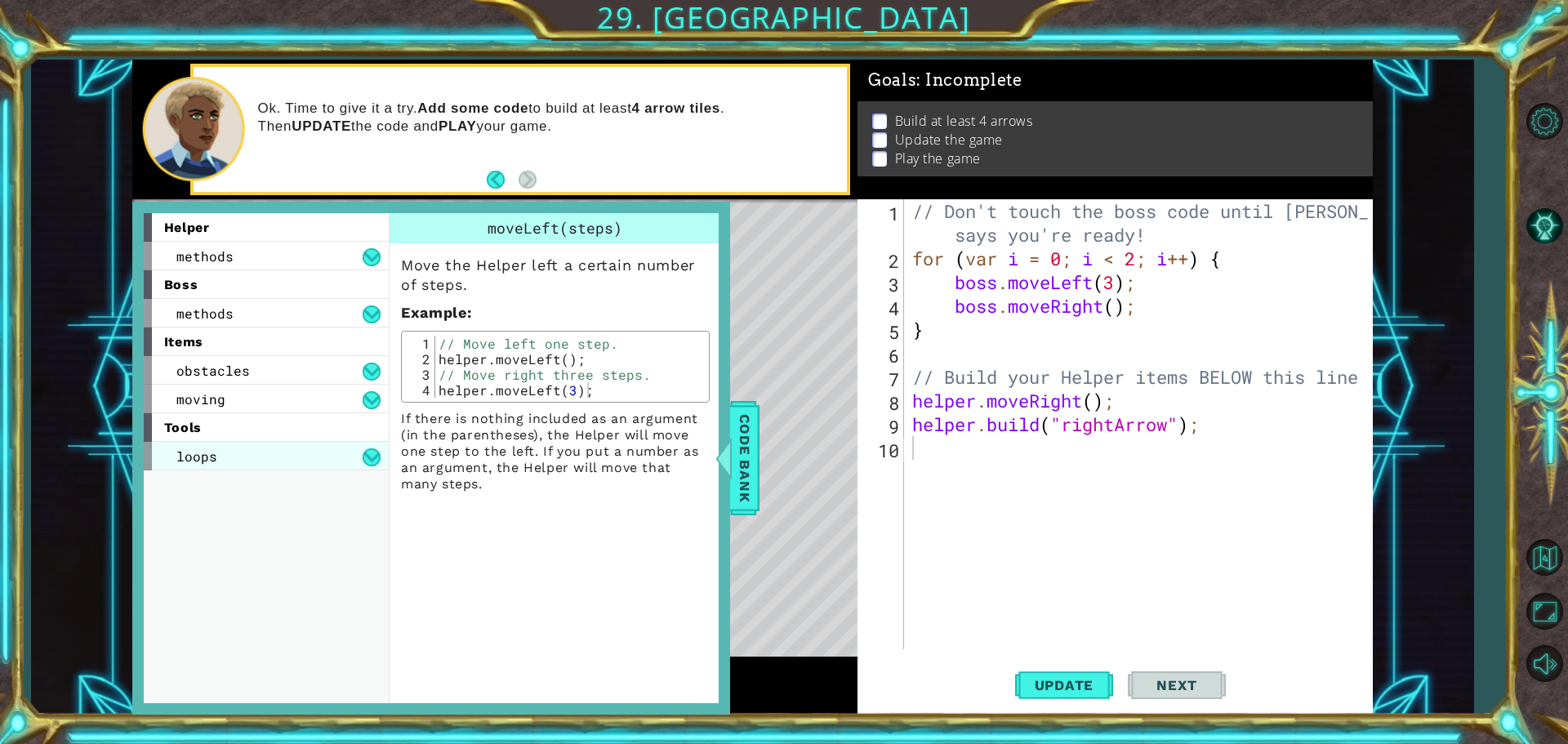
click at [358, 449] on div "loops" at bounding box center [265, 456] width 245 height 29
click at [225, 494] on div "for loop" at bounding box center [265, 484] width 245 height 29
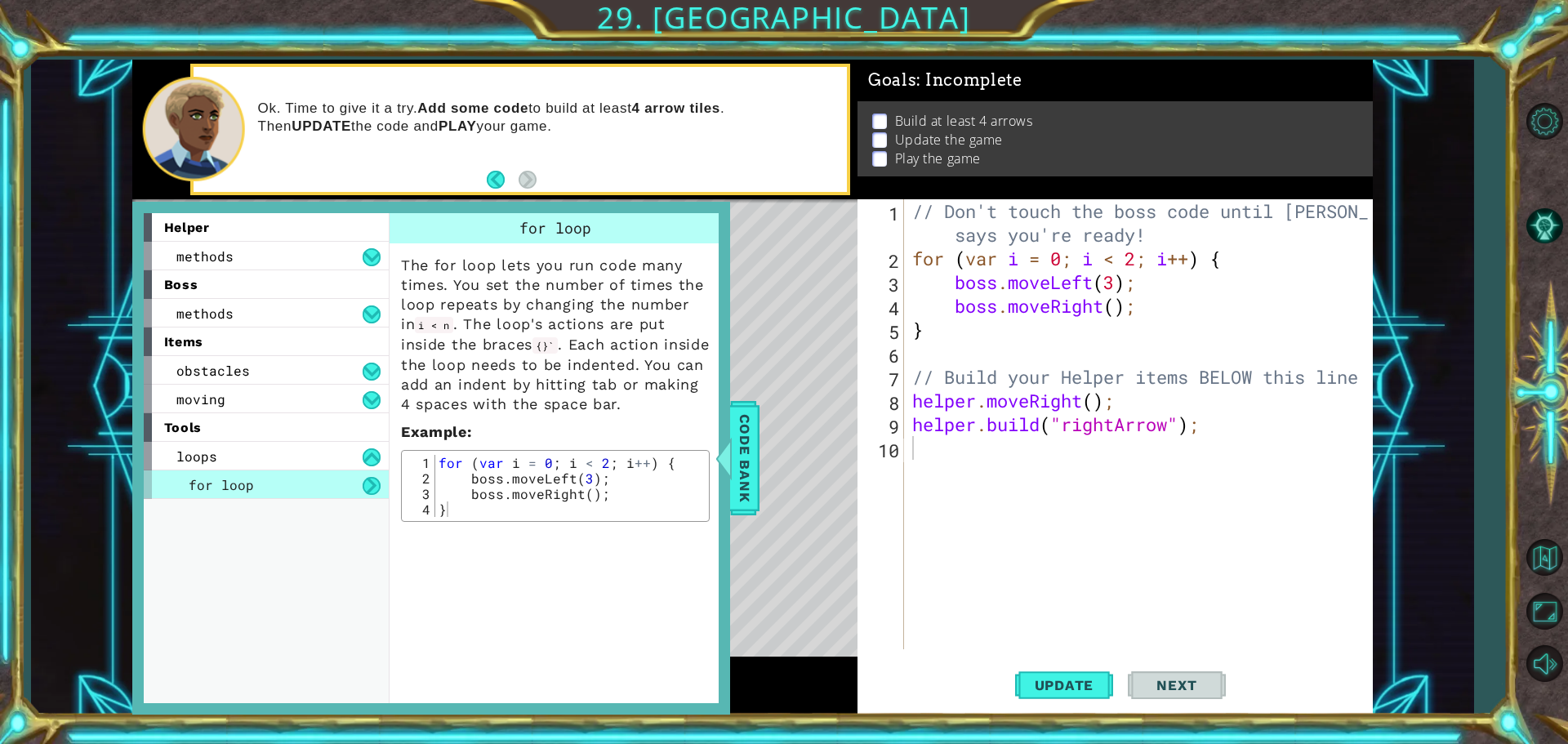
click at [923, 349] on div "// Don't touch the boss code until [PERSON_NAME] says you're ready! for ( var i…" at bounding box center [1142, 459] width 467 height 521
type textarea "f"
type textarea "g"
type textarea "}"
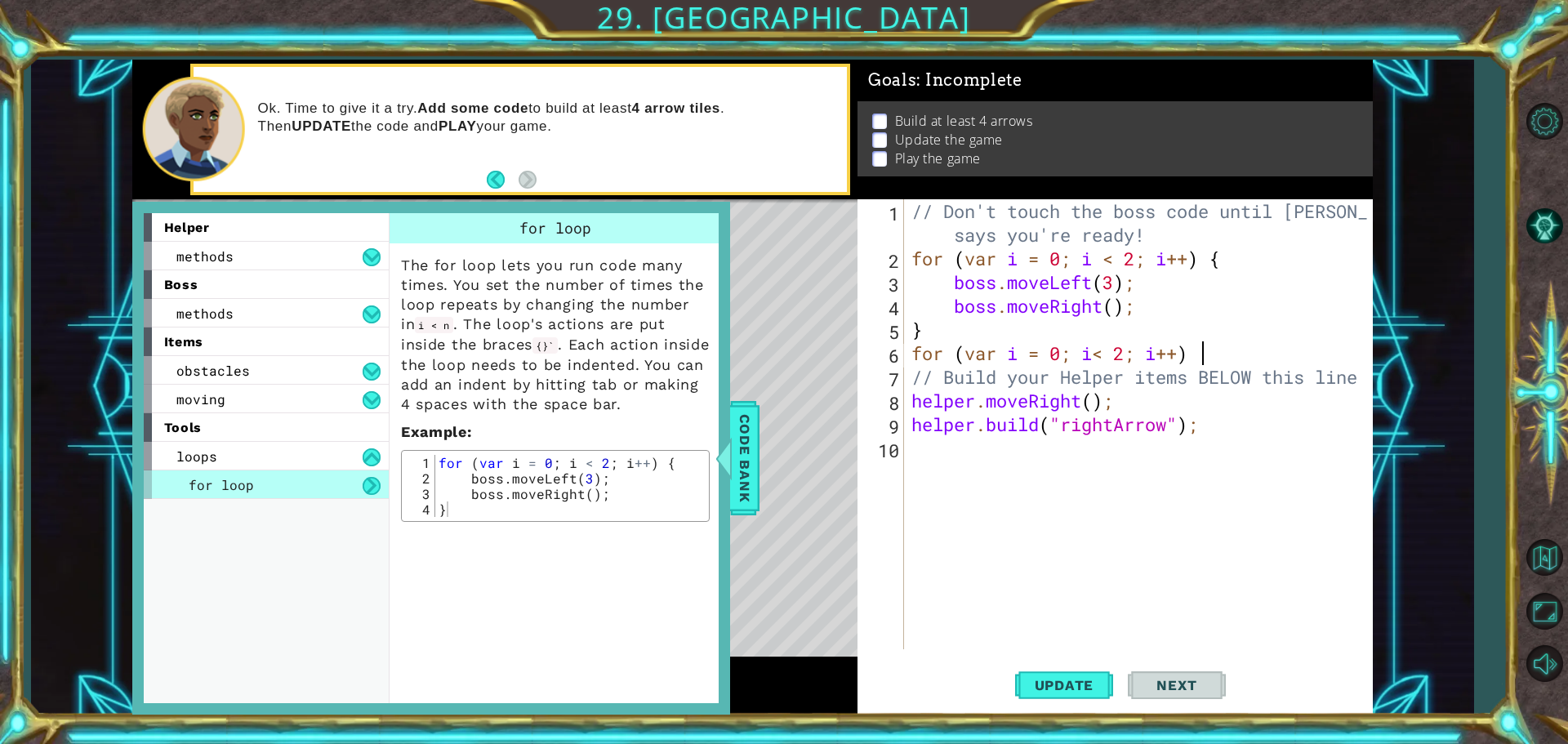
type textarea "for (var i = 0; i< 2; i++) {"
click at [922, 449] on div "// Don't touch the boss code until [PERSON_NAME] says you're ready! for ( var i…" at bounding box center [1141, 459] width 468 height 521
click at [1098, 399] on div "// Don't touch the boss code until [PERSON_NAME] says you're ready! for ( var i…" at bounding box center [1141, 459] width 468 height 521
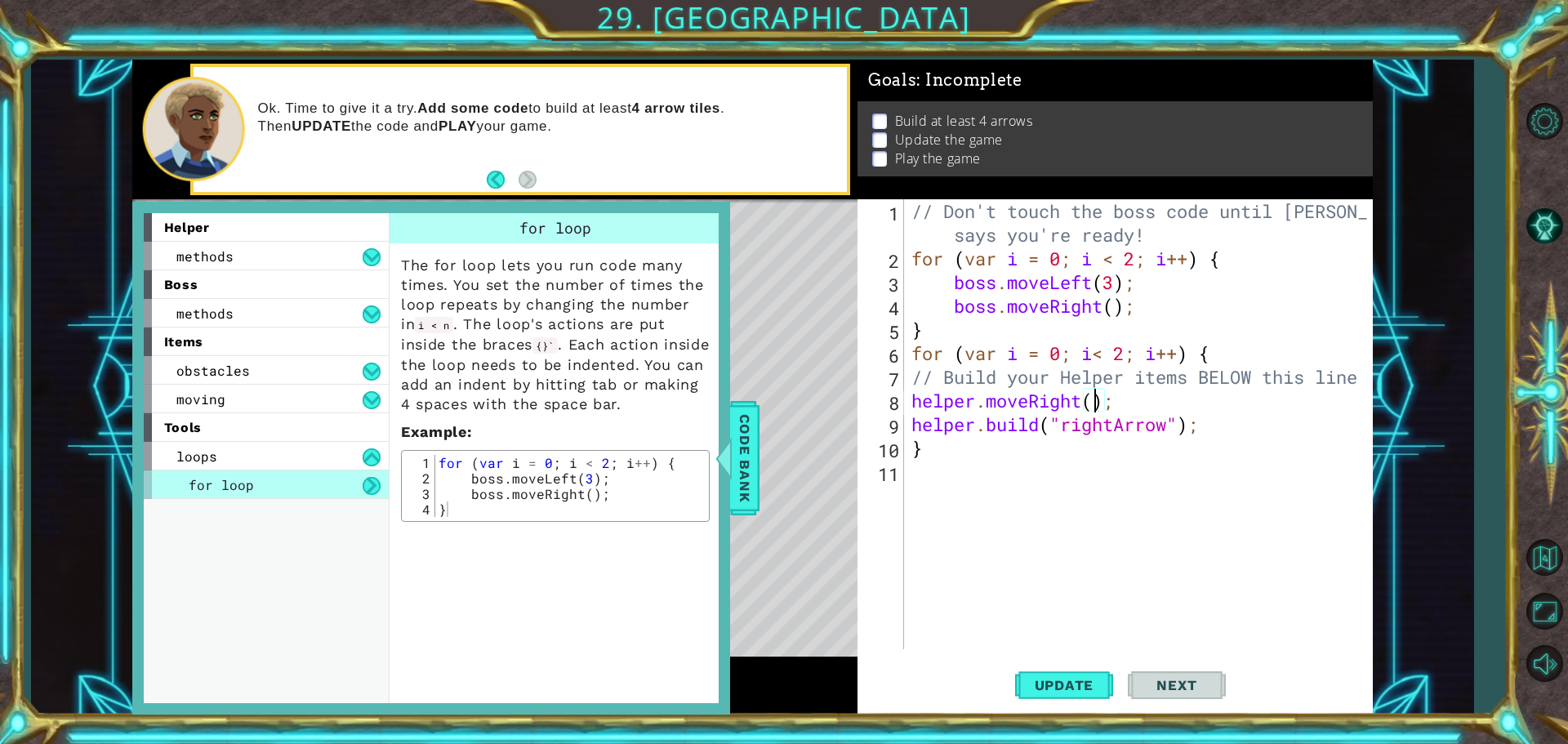
type textarea "helper.moveRight(1);"
click at [1054, 530] on div "// Don't touch the boss code until [PERSON_NAME] says you're ready! for ( var i…" at bounding box center [1141, 459] width 468 height 521
click at [1091, 672] on button "Update" at bounding box center [1064, 684] width 98 height 52
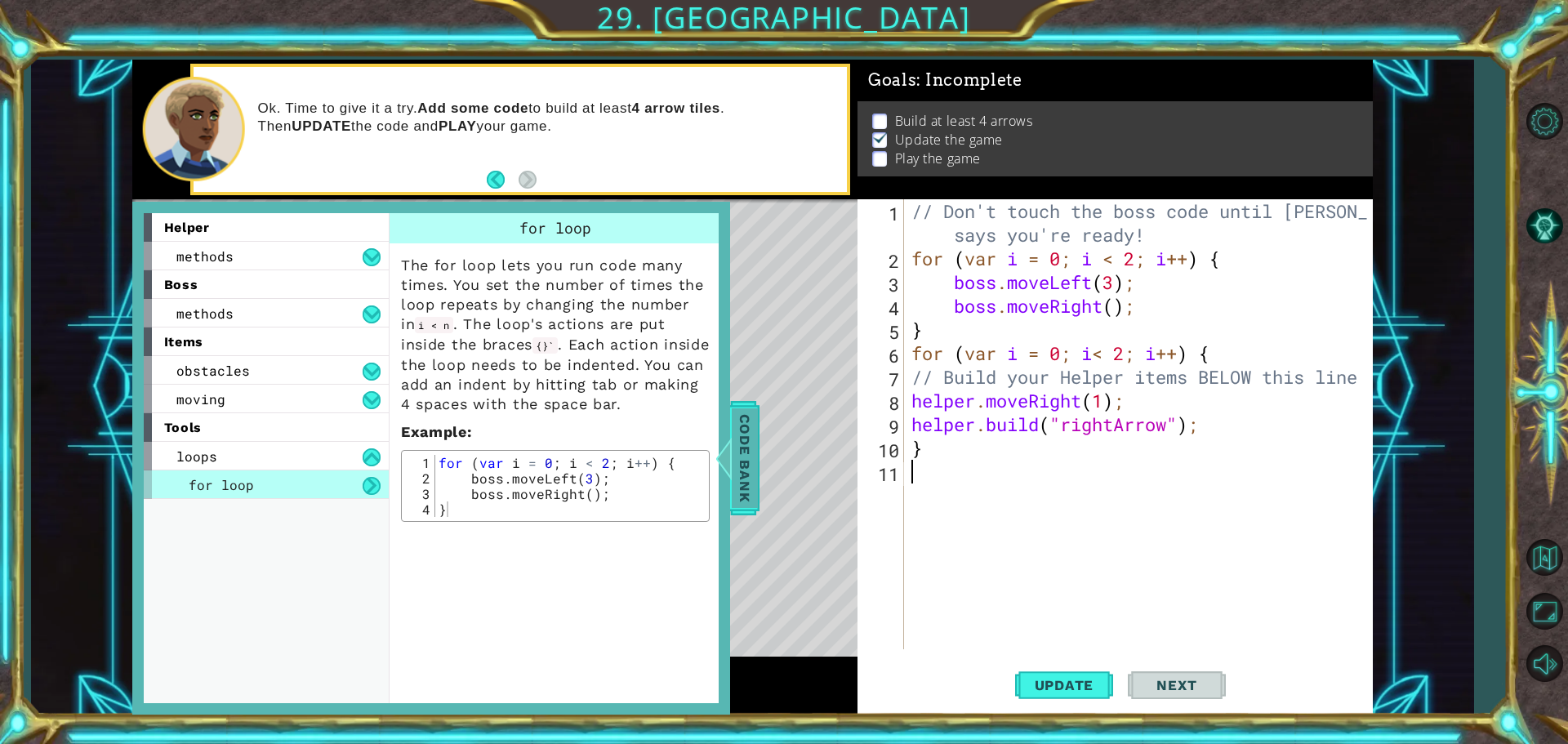
click at [739, 452] on span "Code Bank" at bounding box center [744, 459] width 26 height 100
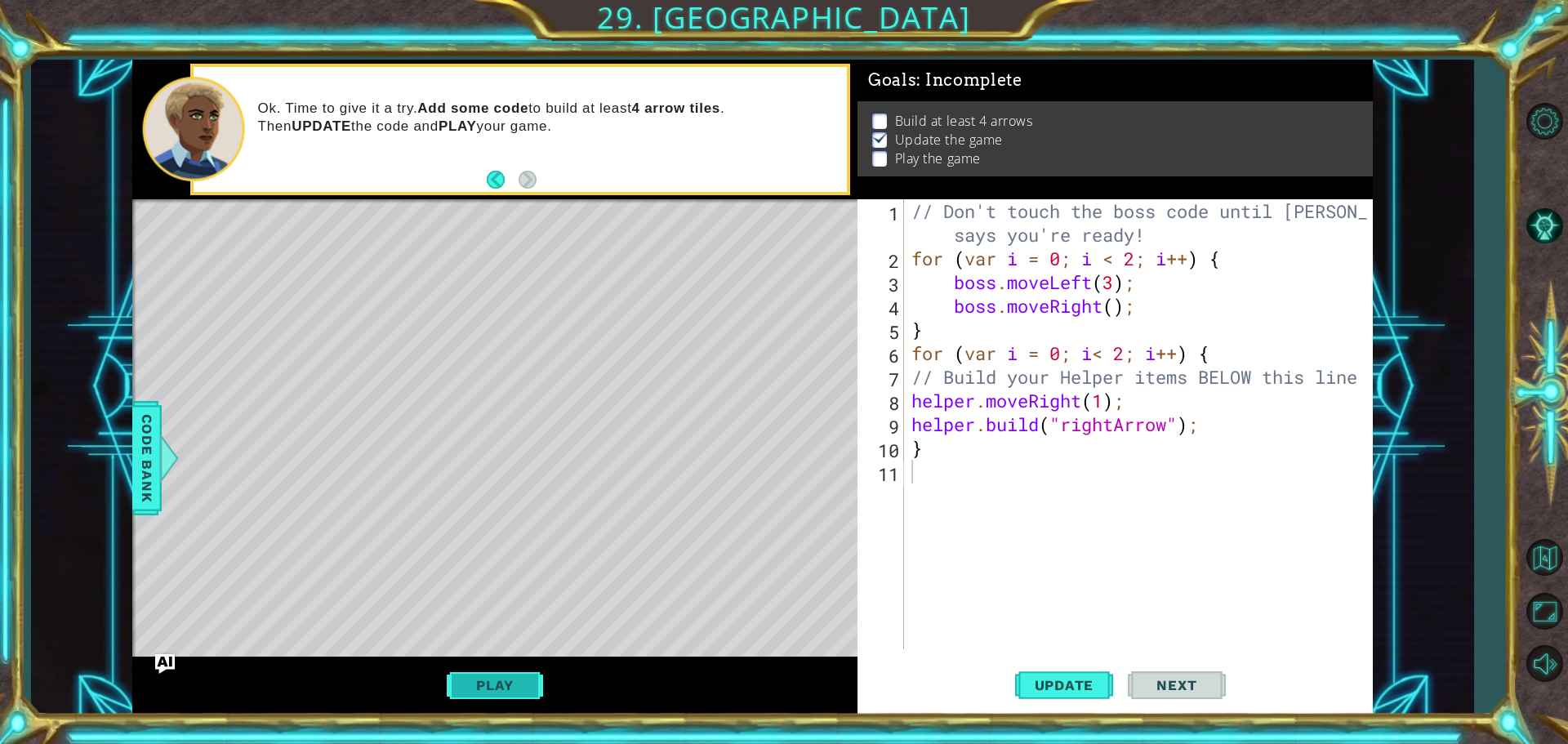
click at [497, 683] on button "Play" at bounding box center [494, 684] width 95 height 31
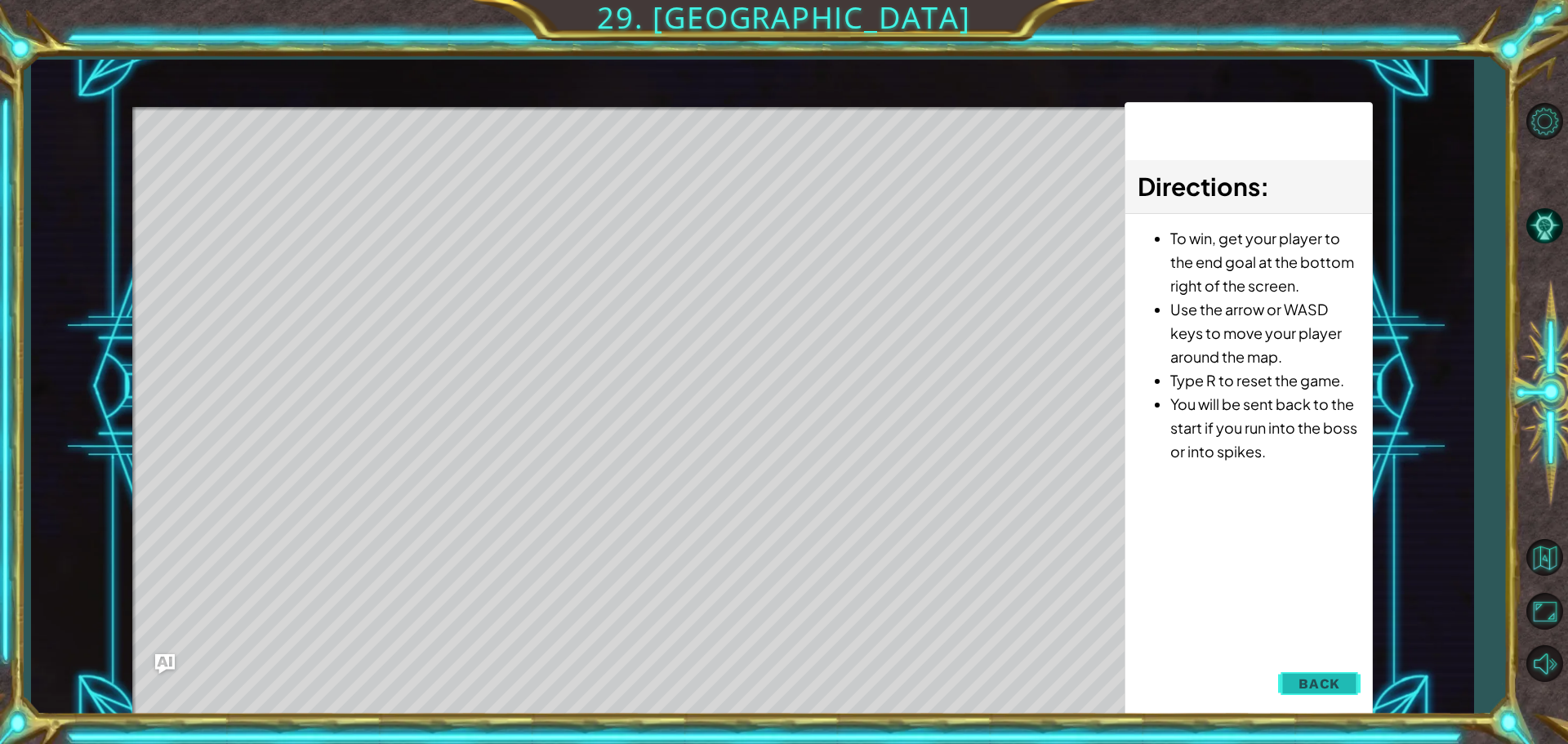
click at [1329, 674] on button "Back" at bounding box center [1319, 683] width 83 height 33
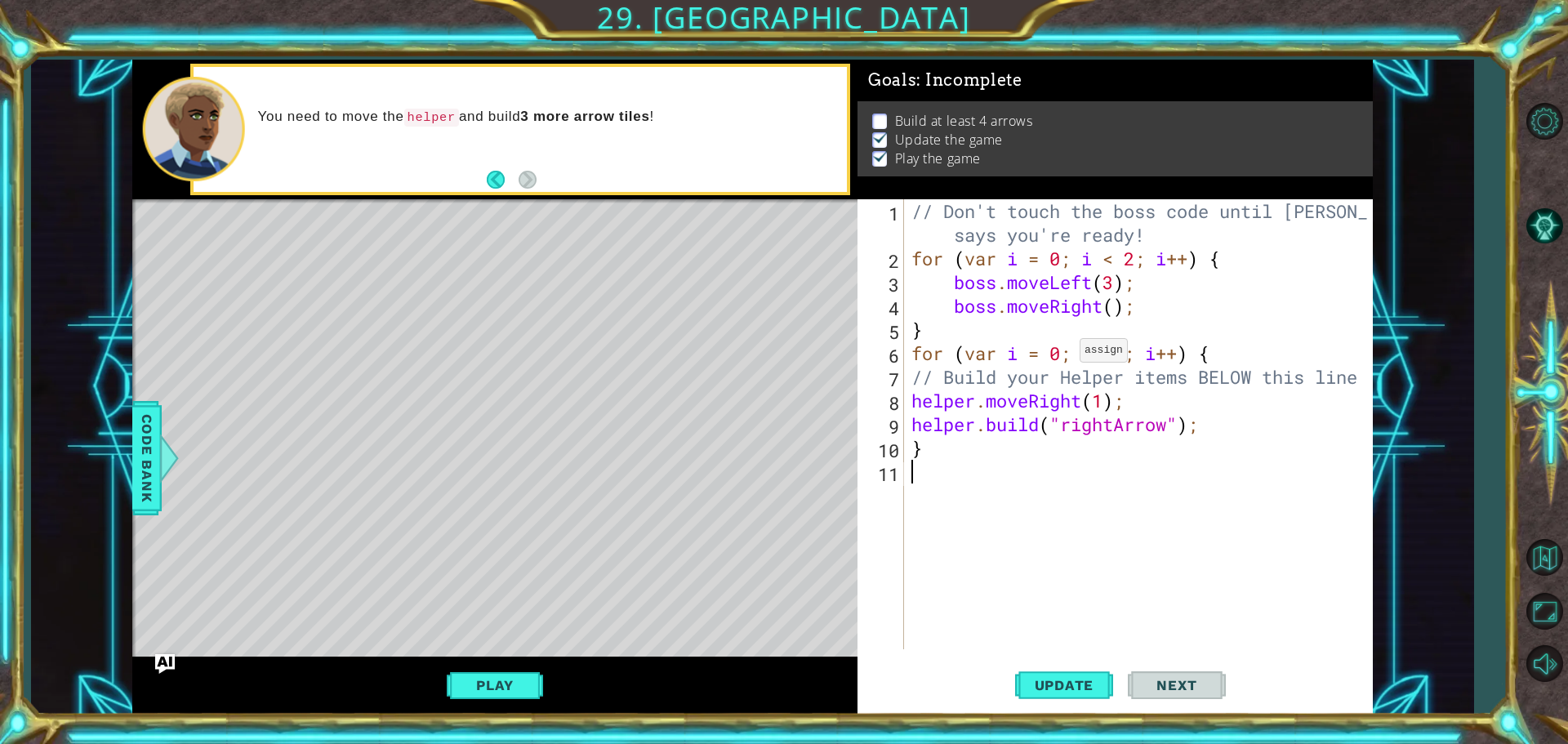
click at [1064, 355] on div "// Don't touch the boss code until [PERSON_NAME] says you're ready! for ( var i…" at bounding box center [1141, 459] width 468 height 521
type textarea "for (var i = 3; i< 2; i++) {"
click at [1091, 681] on span "Update" at bounding box center [1064, 684] width 92 height 16
click at [474, 685] on button "Play" at bounding box center [494, 684] width 95 height 31
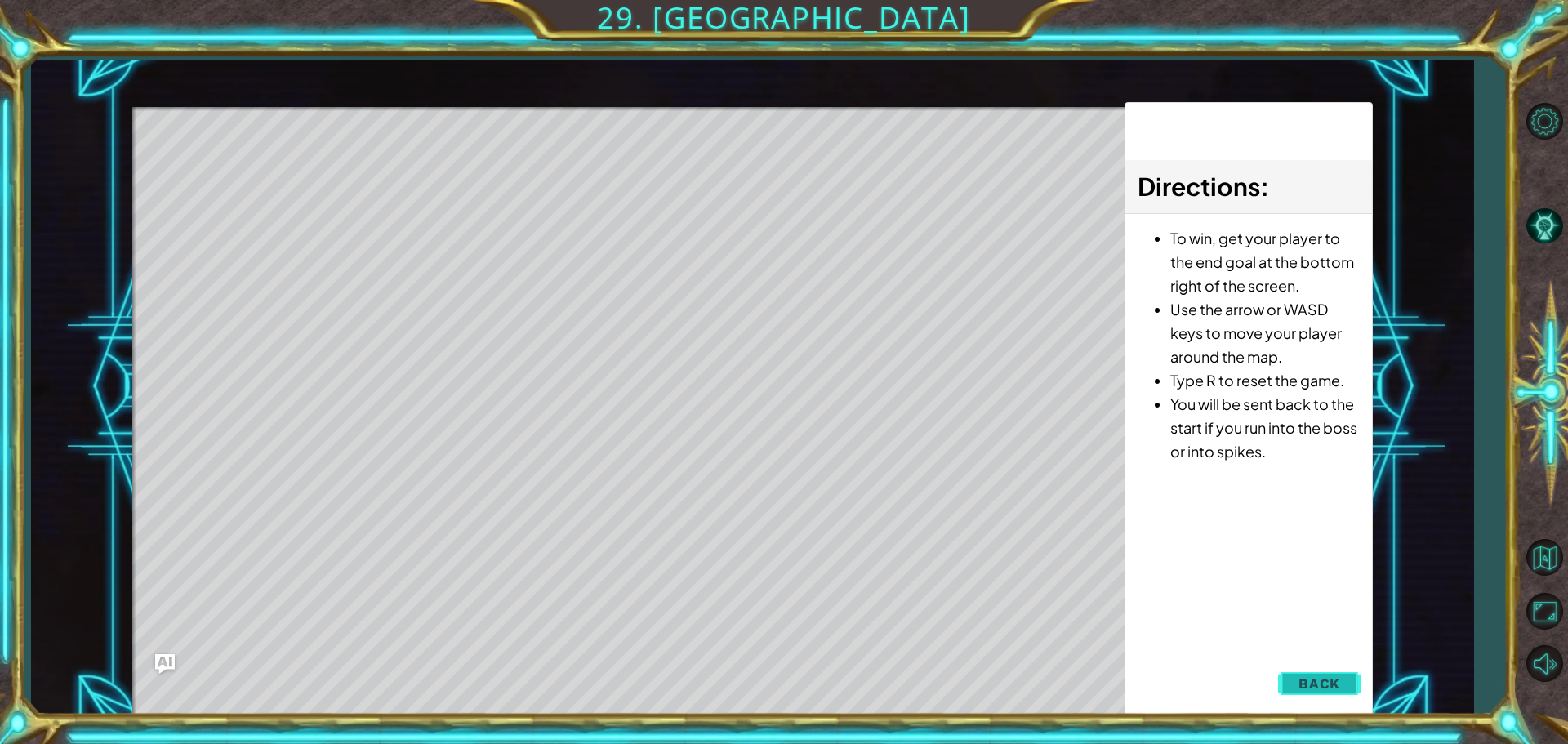
click at [1292, 669] on button "Back" at bounding box center [1319, 683] width 83 height 33
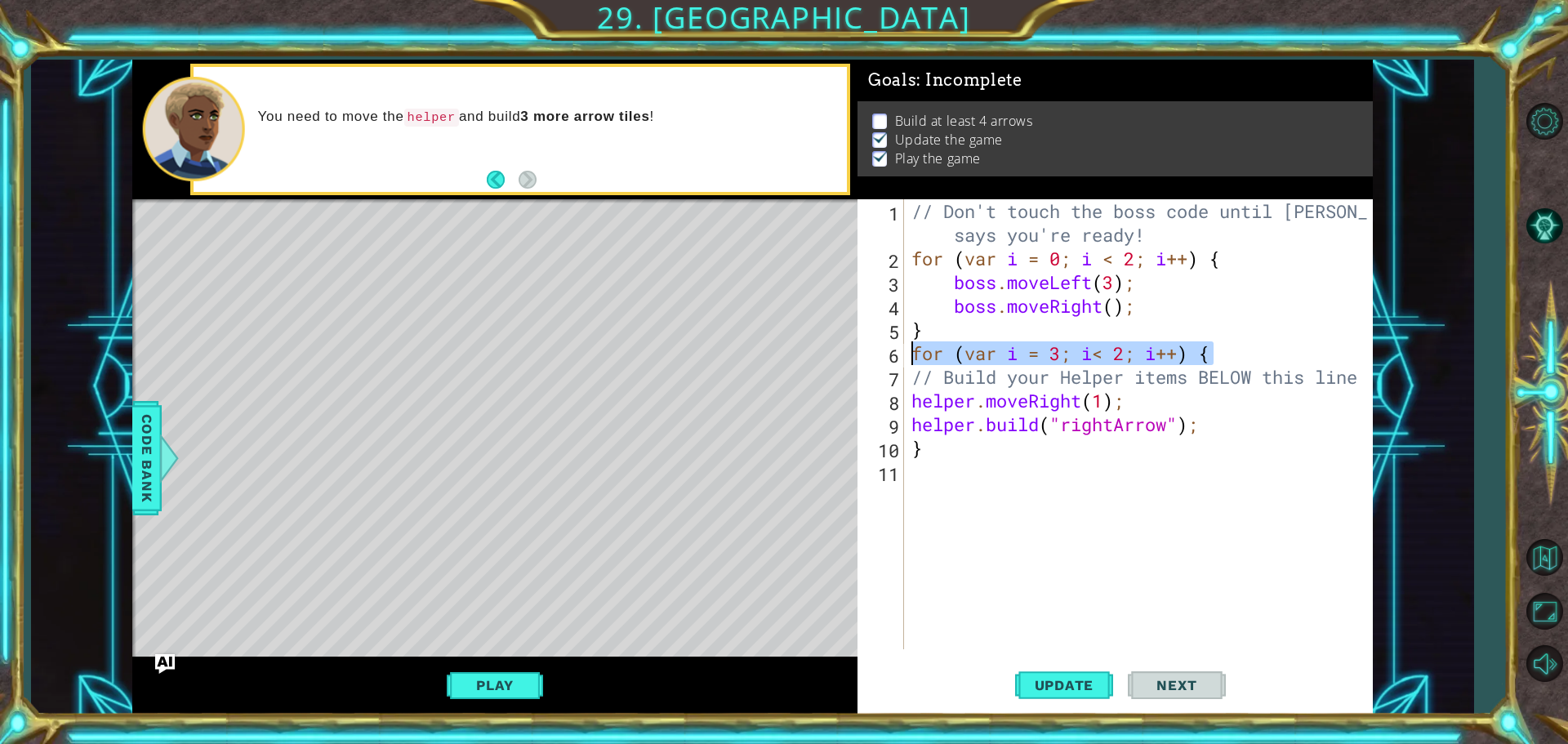
drag, startPoint x: 1217, startPoint y: 352, endPoint x: 907, endPoint y: 348, distance: 310.0
click at [907, 348] on div "for (var i = 3; i< 2; i++) { 1 2 3 4 5 6 7 8 9 10 11 // Don't touch the boss co…" at bounding box center [1112, 424] width 510 height 450
click at [928, 452] on div "// Don't touch the boss code until [PERSON_NAME] says you're ready! for ( var i…" at bounding box center [1141, 459] width 468 height 521
type textarea "}"
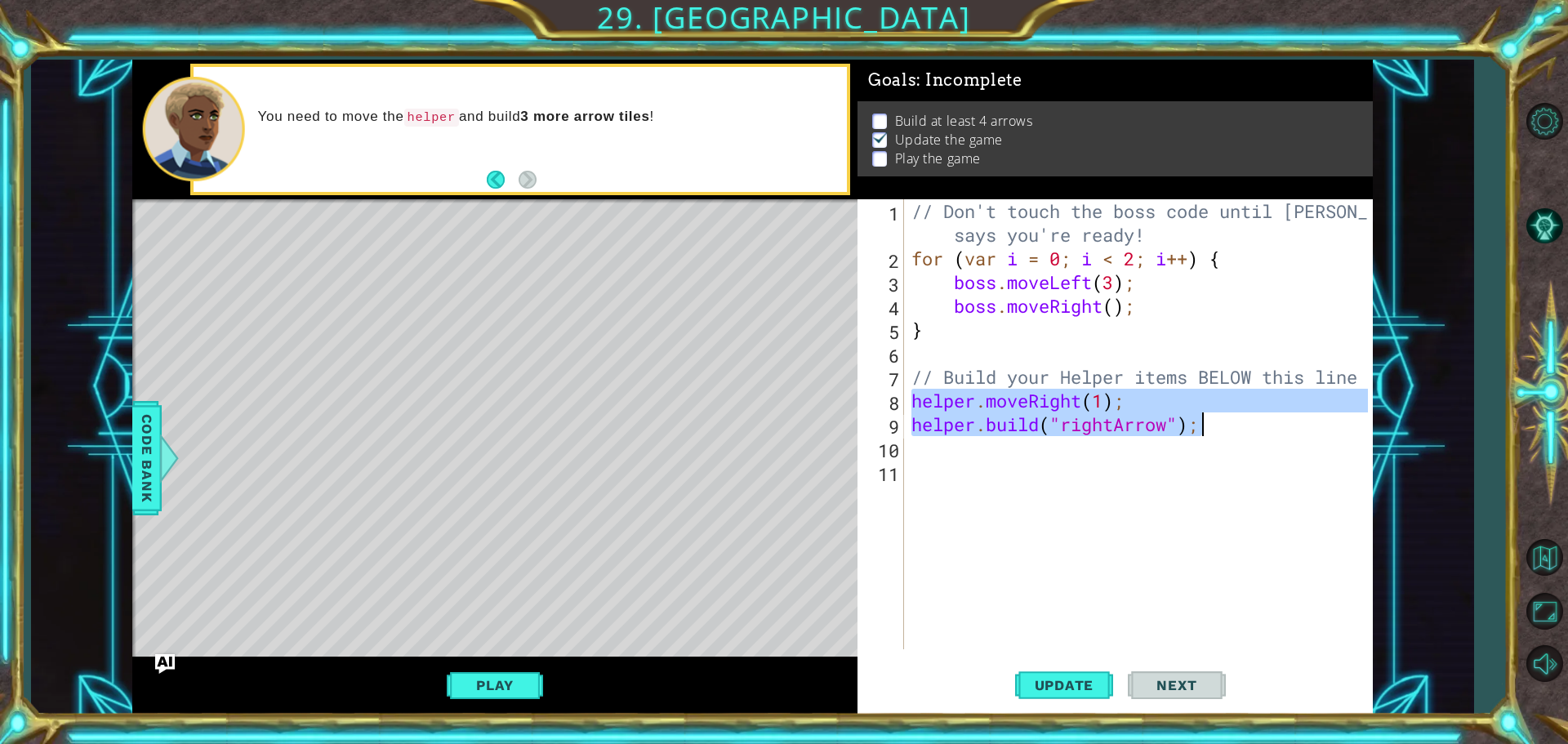
drag, startPoint x: 908, startPoint y: 400, endPoint x: 1205, endPoint y: 424, distance: 298.0
click at [1205, 424] on div "// Don't touch the boss code until [PERSON_NAME] says you're ready! for ( var i…" at bounding box center [1141, 459] width 468 height 521
type textarea "helper.moveRight(1); [DOMAIN_NAME]("rightArrow");"
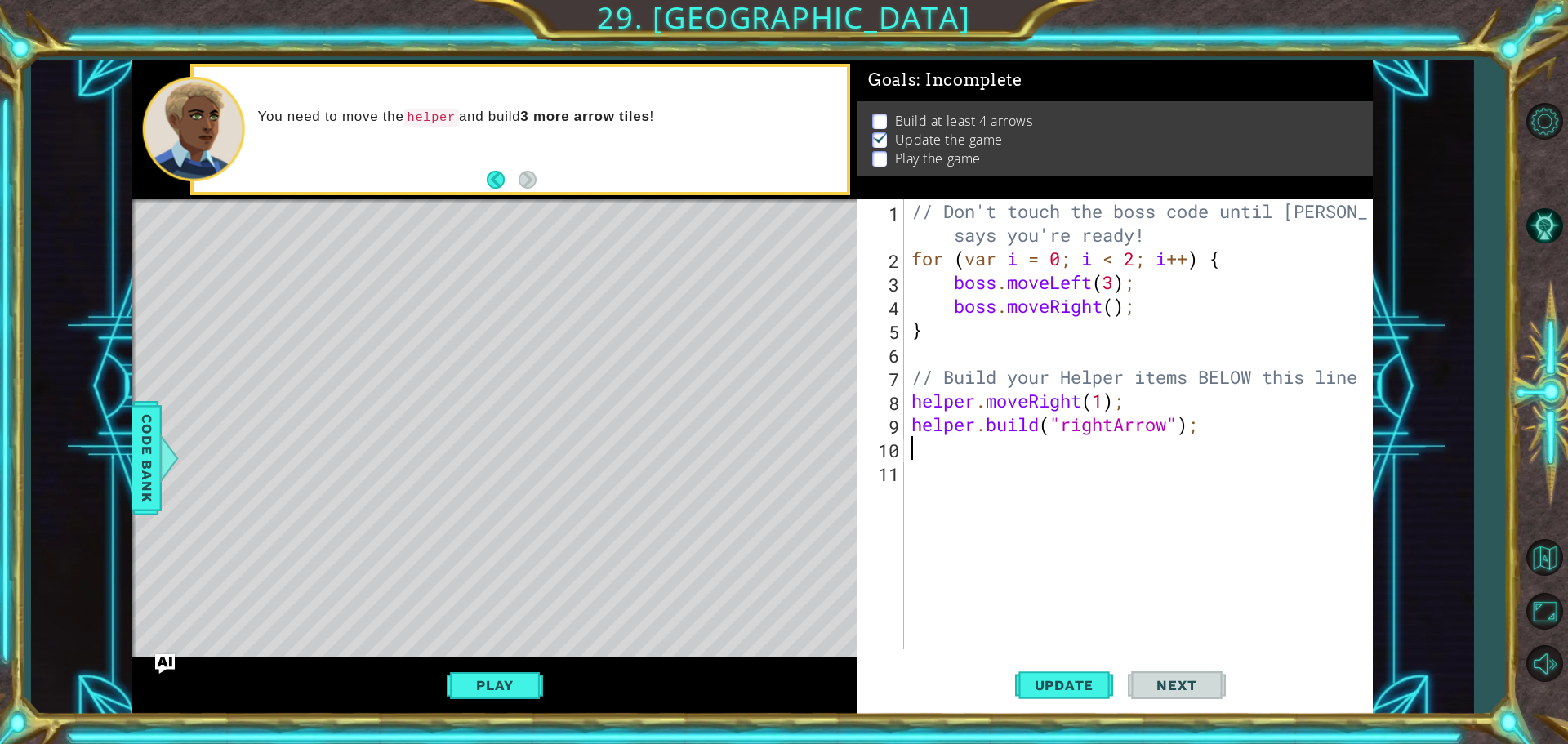
click at [942, 458] on div "// Don't touch the boss code until [PERSON_NAME] says you're ready! for ( var i…" at bounding box center [1141, 459] width 468 height 521
paste textarea "[DOMAIN_NAME]("rightArrow");"
type textarea "[DOMAIN_NAME]("rightArrow");"
click at [933, 490] on div "// Don't touch the boss code until [PERSON_NAME] says you're ready! for ( var i…" at bounding box center [1141, 459] width 468 height 521
paste textarea "[DOMAIN_NAME]("rightArrow");"
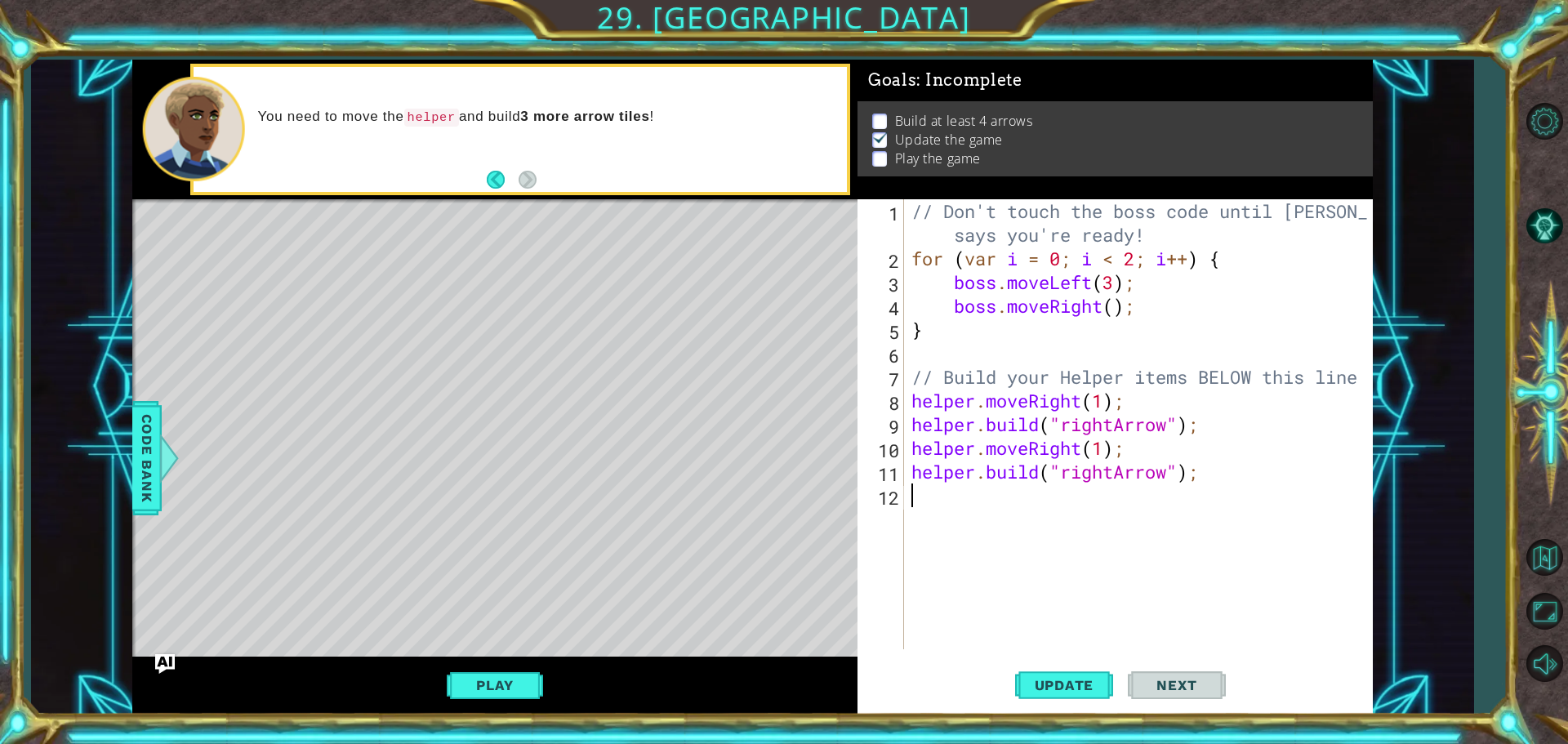
type textarea "[DOMAIN_NAME]("rightArrow");"
click at [916, 539] on div "// Don't touch the boss code until [PERSON_NAME] says you're ready! for ( var i…" at bounding box center [1141, 459] width 468 height 521
paste textarea "[DOMAIN_NAME]("rightArrow");"
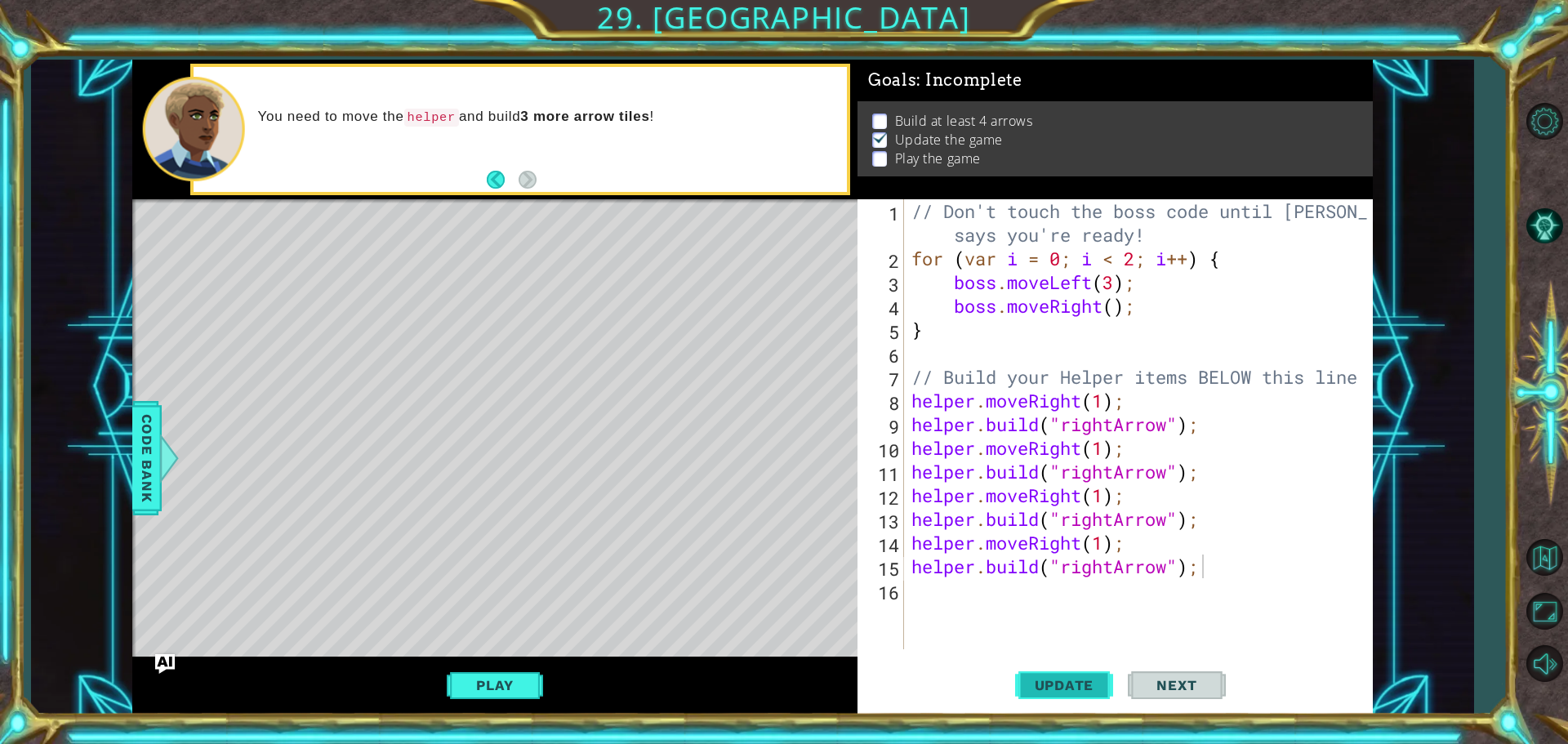
click at [1052, 685] on span "Update" at bounding box center [1064, 684] width 92 height 16
click at [461, 685] on button "Play" at bounding box center [494, 684] width 95 height 31
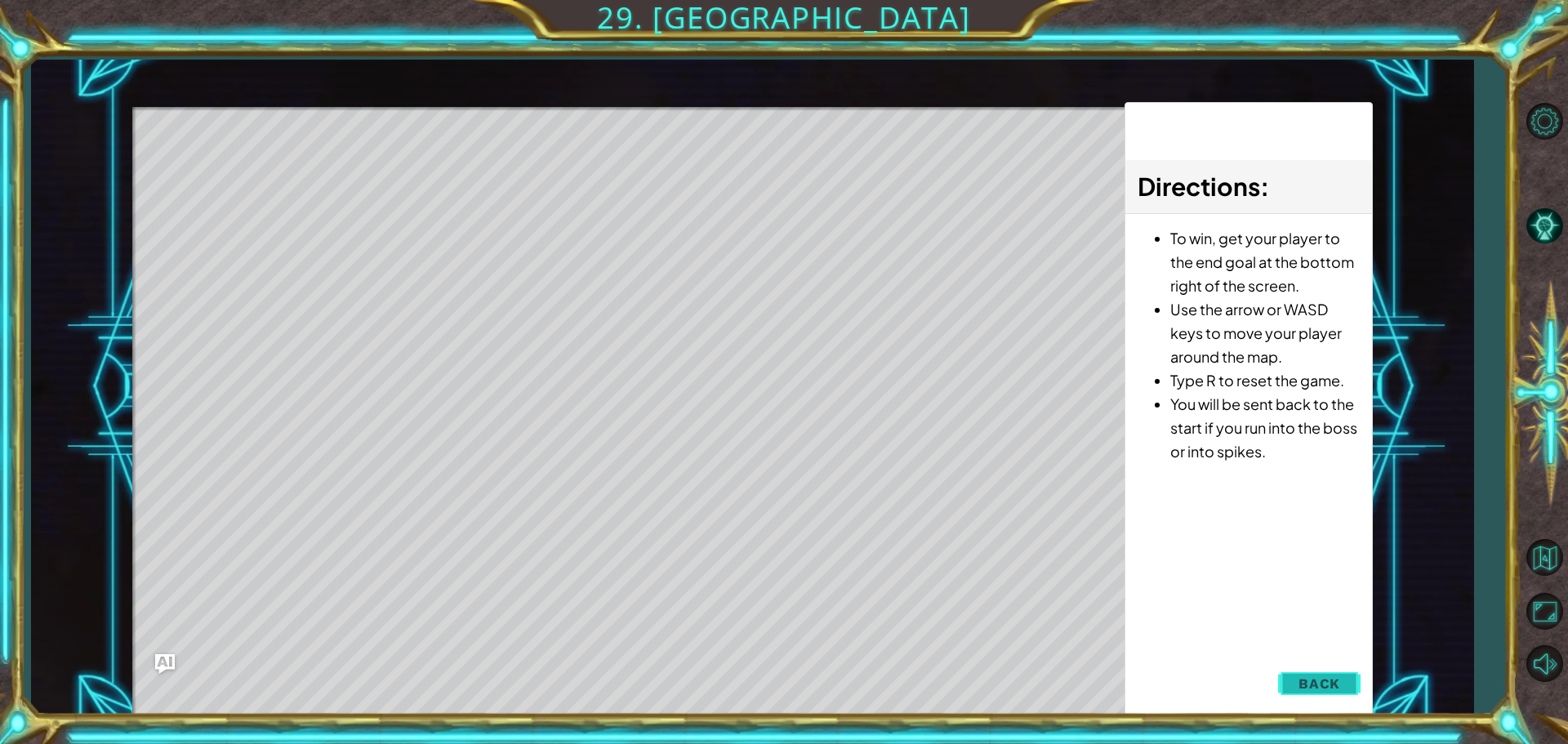
click at [1300, 677] on span "Back" at bounding box center [1318, 682] width 41 height 16
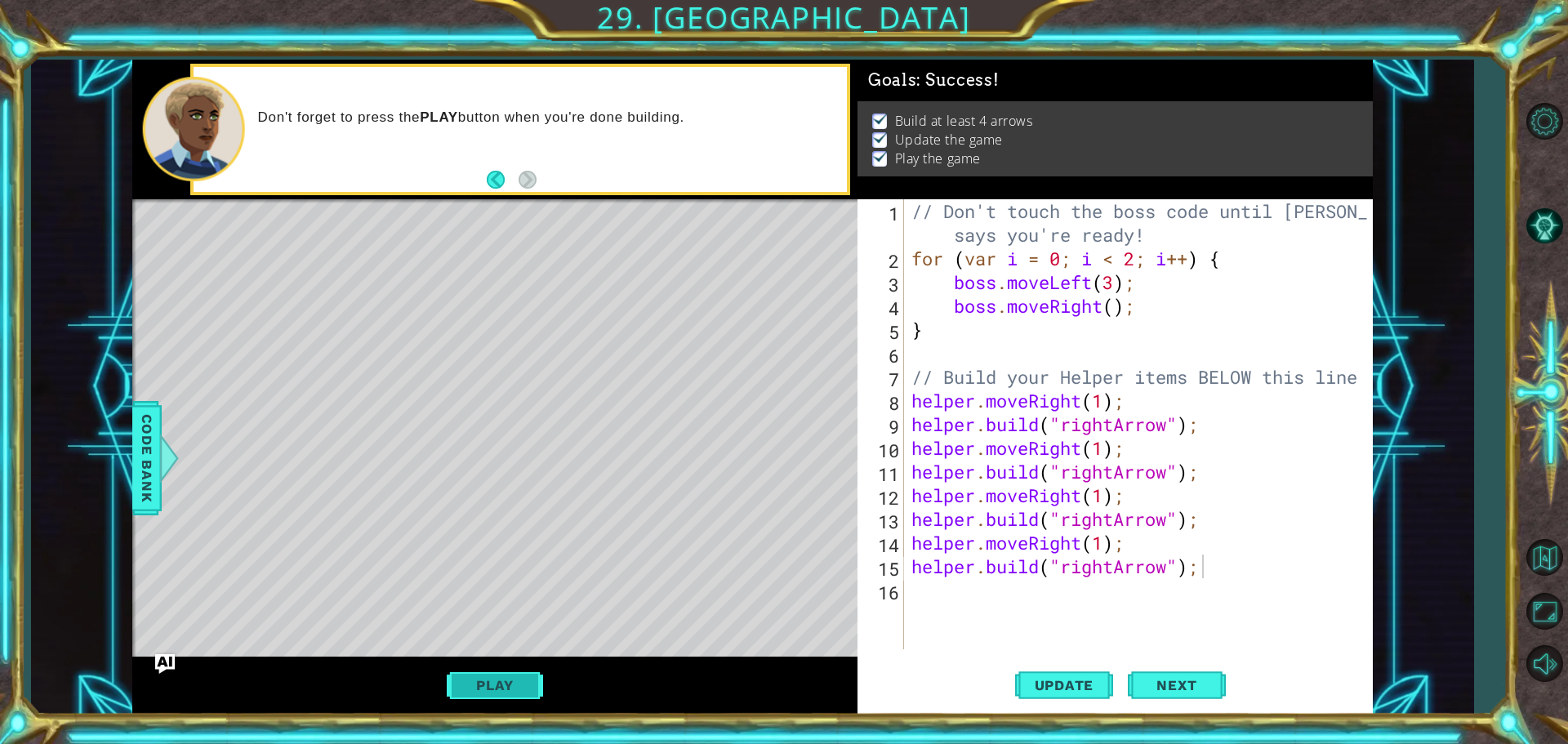
click at [450, 683] on button "Play" at bounding box center [494, 684] width 95 height 31
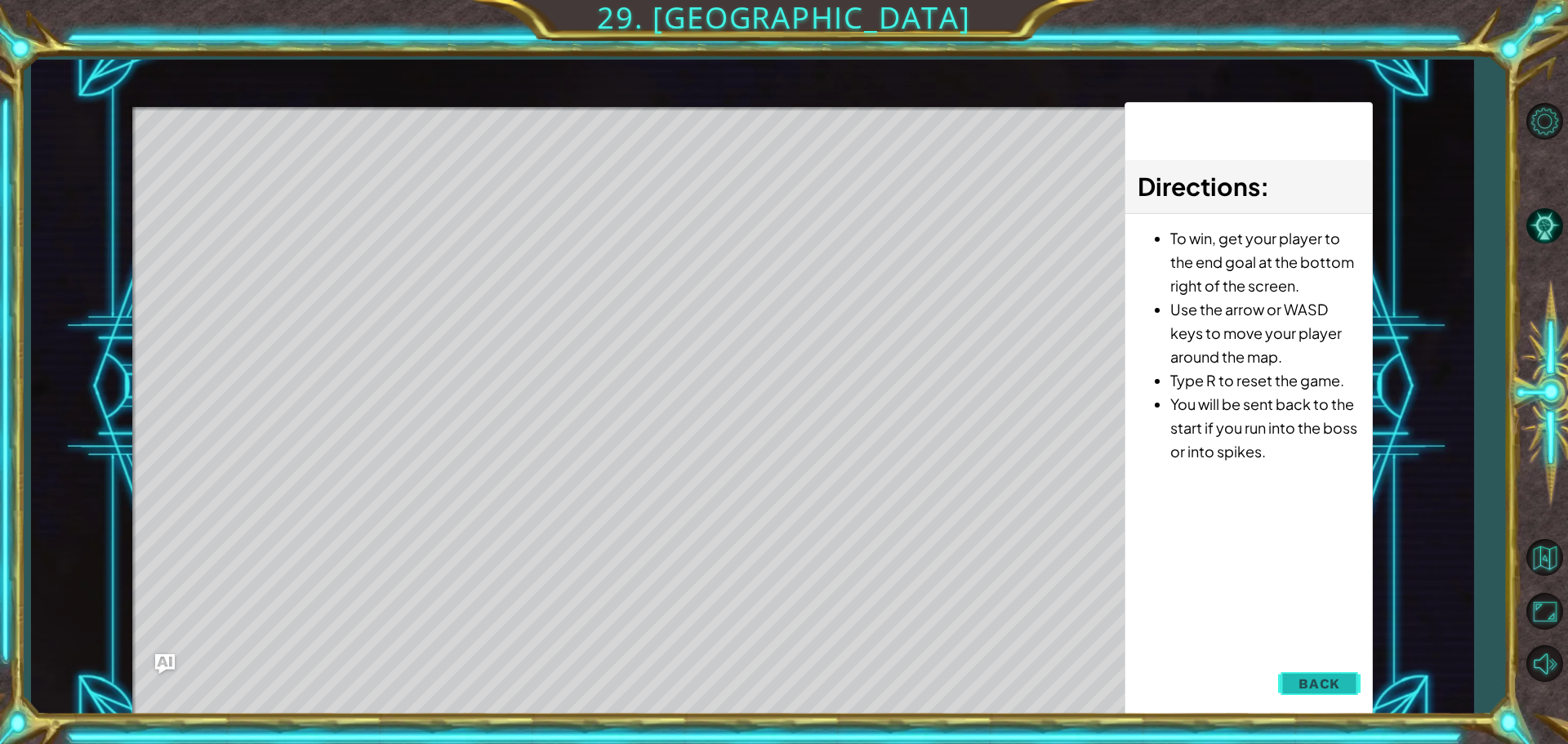
click at [1329, 683] on span "Back" at bounding box center [1318, 682] width 41 height 16
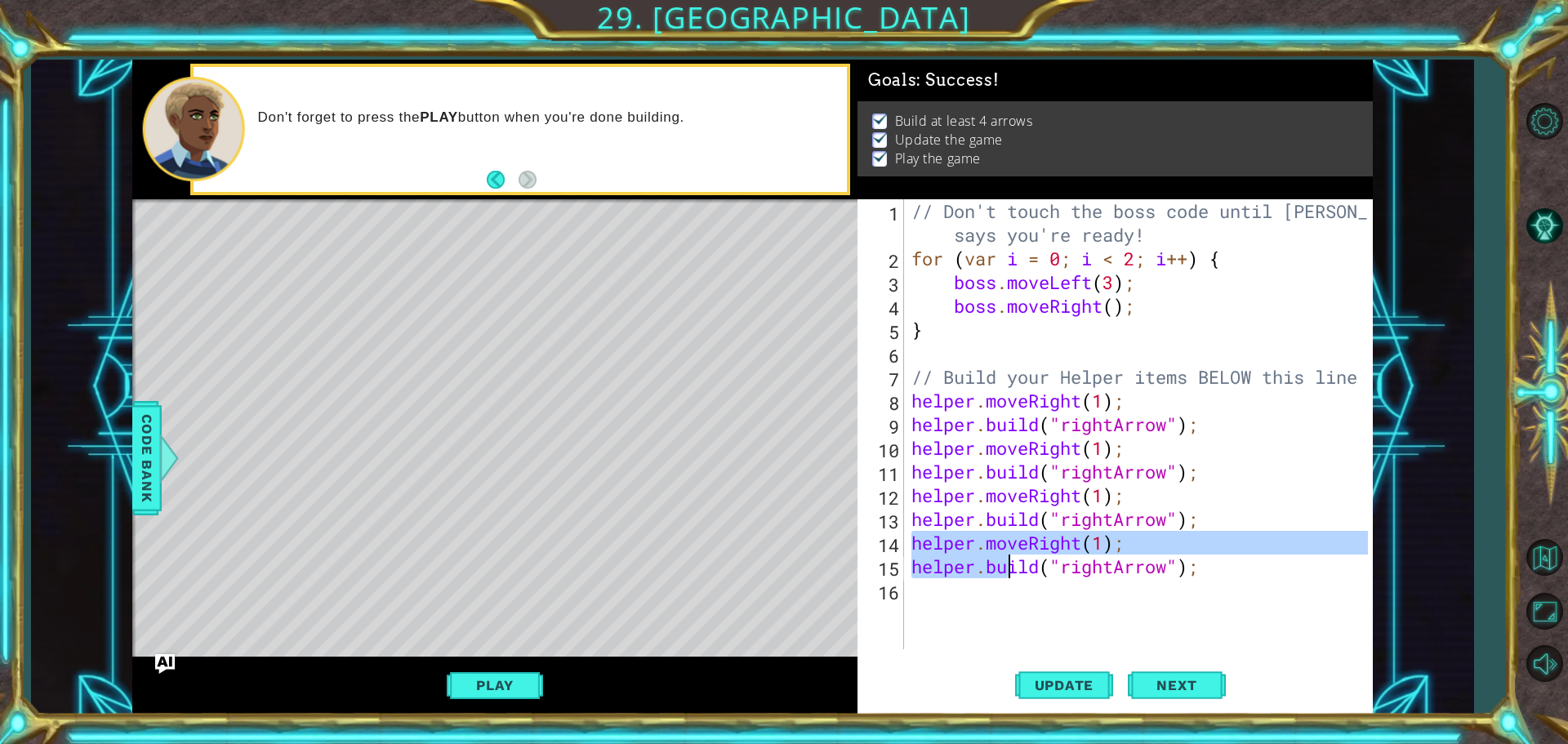
drag, startPoint x: 908, startPoint y: 537, endPoint x: 1008, endPoint y: 575, distance: 107.0
click at [1008, 575] on div "// Don't touch the boss code until [PERSON_NAME] says you're ready! for ( var i…" at bounding box center [1141, 459] width 468 height 521
type textarea "helper.moveRight(1); [DOMAIN_NAME]("rightArrow");"
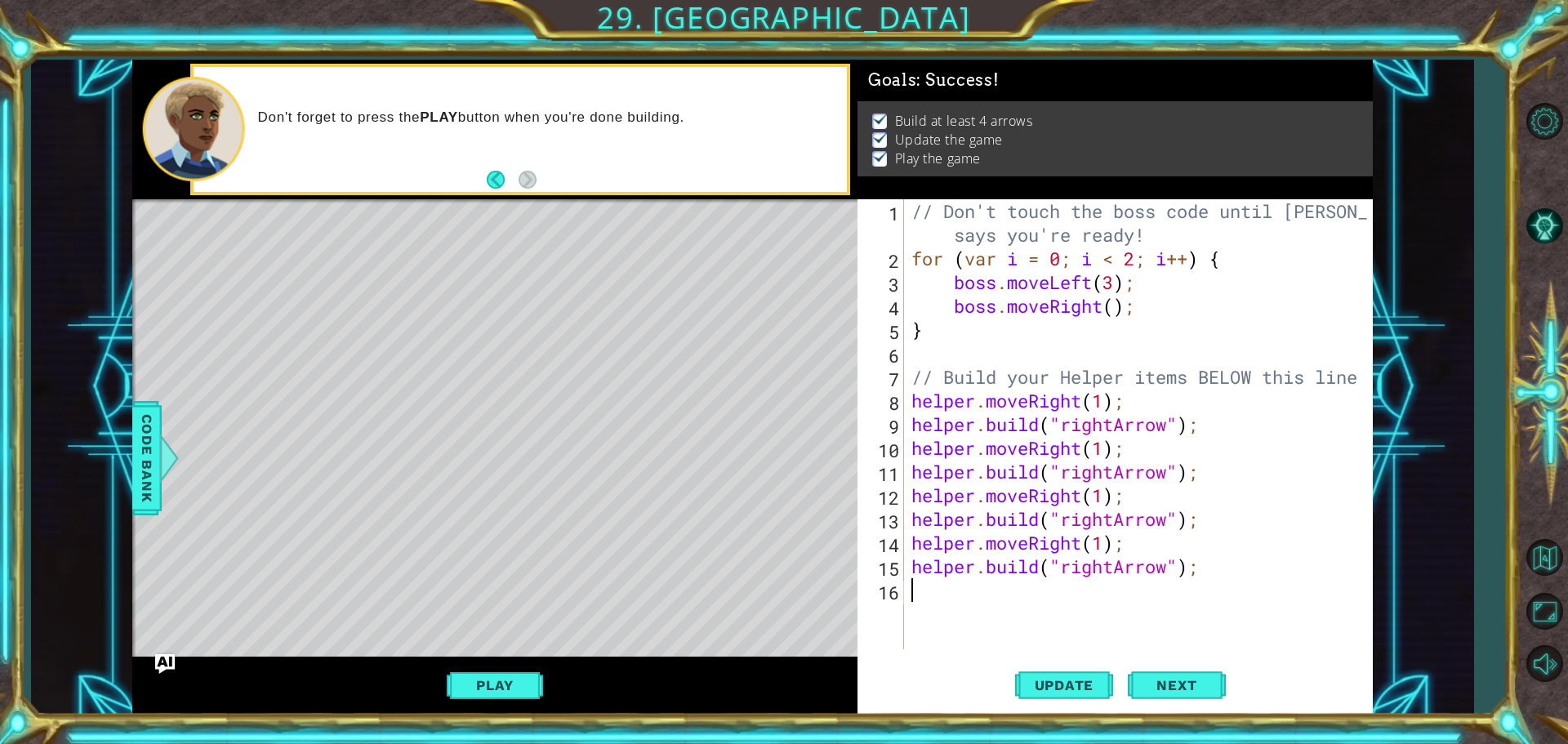
click at [941, 588] on div "// Don't touch the boss code until [PERSON_NAME] says you're ready! for ( var i…" at bounding box center [1141, 459] width 468 height 521
paste textarea "[DOMAIN_NAME]("rightArrow");"
type textarea "[DOMAIN_NAME]("rightArrow");"
click at [910, 635] on div "// Don't touch the boss code until [PERSON_NAME] says you're ready! for ( var i…" at bounding box center [1141, 459] width 468 height 521
paste textarea "[DOMAIN_NAME]("rightArrow");"
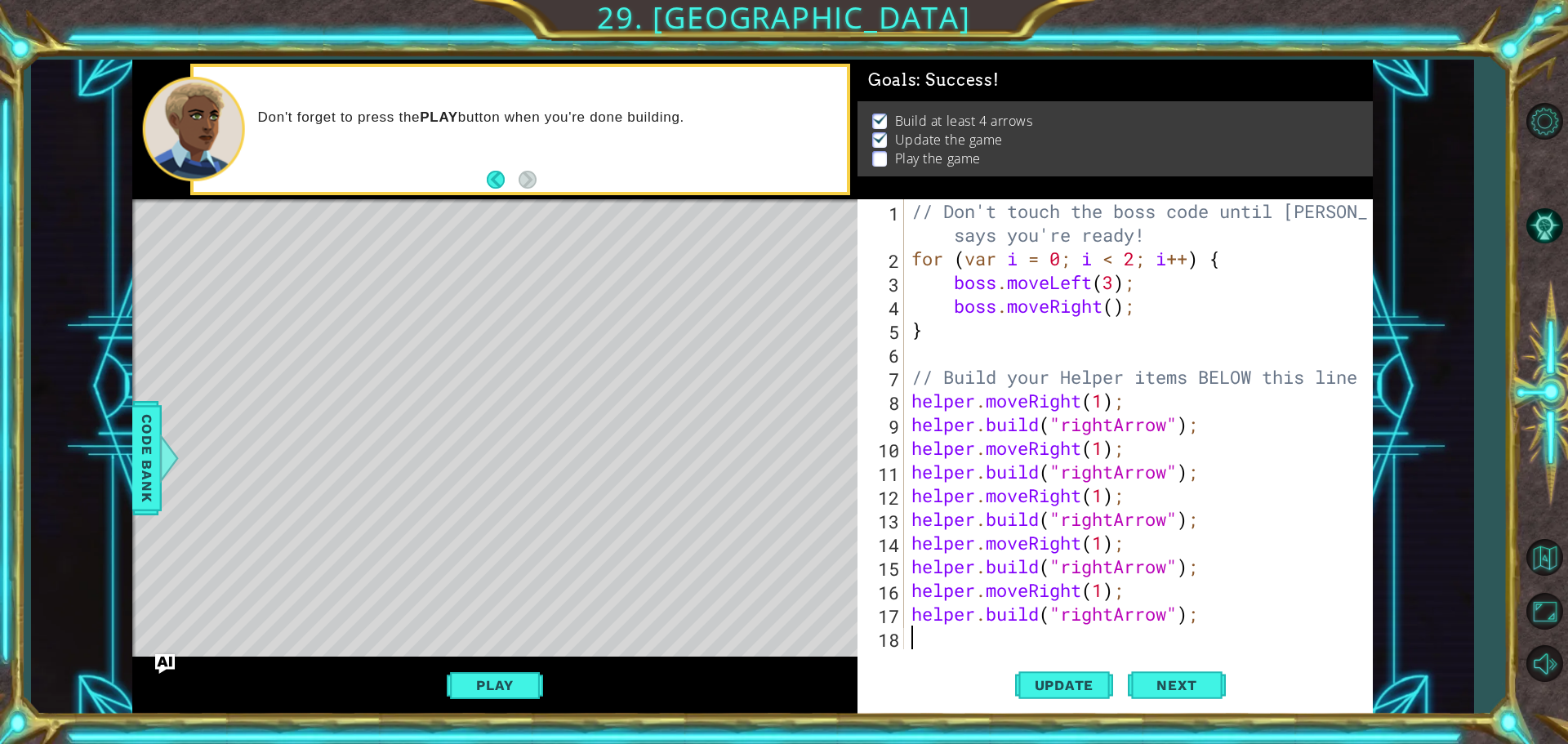
scroll to position [71, 0]
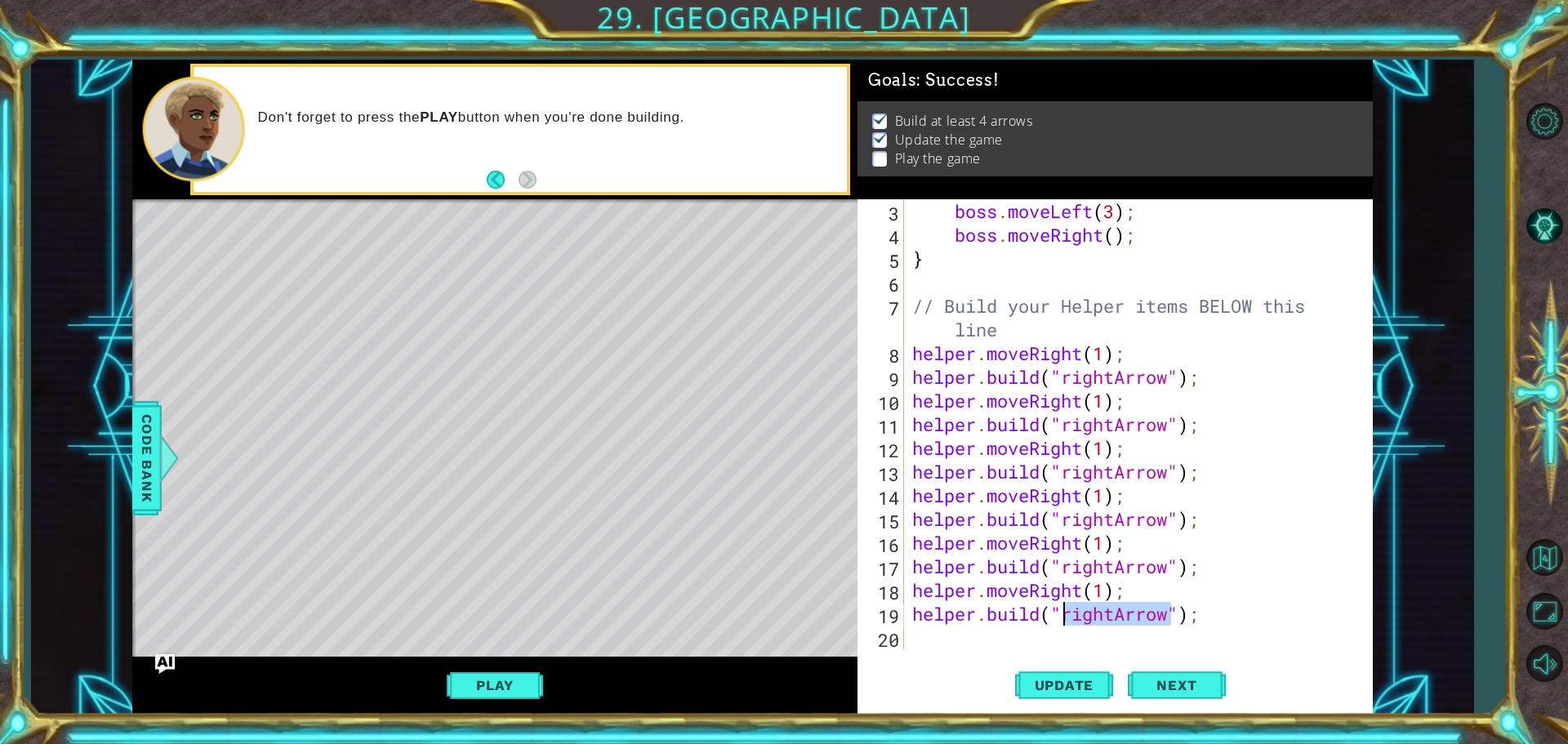
drag, startPoint x: 1173, startPoint y: 618, endPoint x: 1063, endPoint y: 623, distance: 110.1
click at [1063, 623] on div "boss . moveLeft ( 3 ) ; boss . moveRight ( ) ; } // Build your Helper items BEL…" at bounding box center [1135, 447] width 455 height 497
type textarea "[DOMAIN_NAME]("downArrow");"
click at [1075, 674] on button "Update" at bounding box center [1064, 684] width 98 height 52
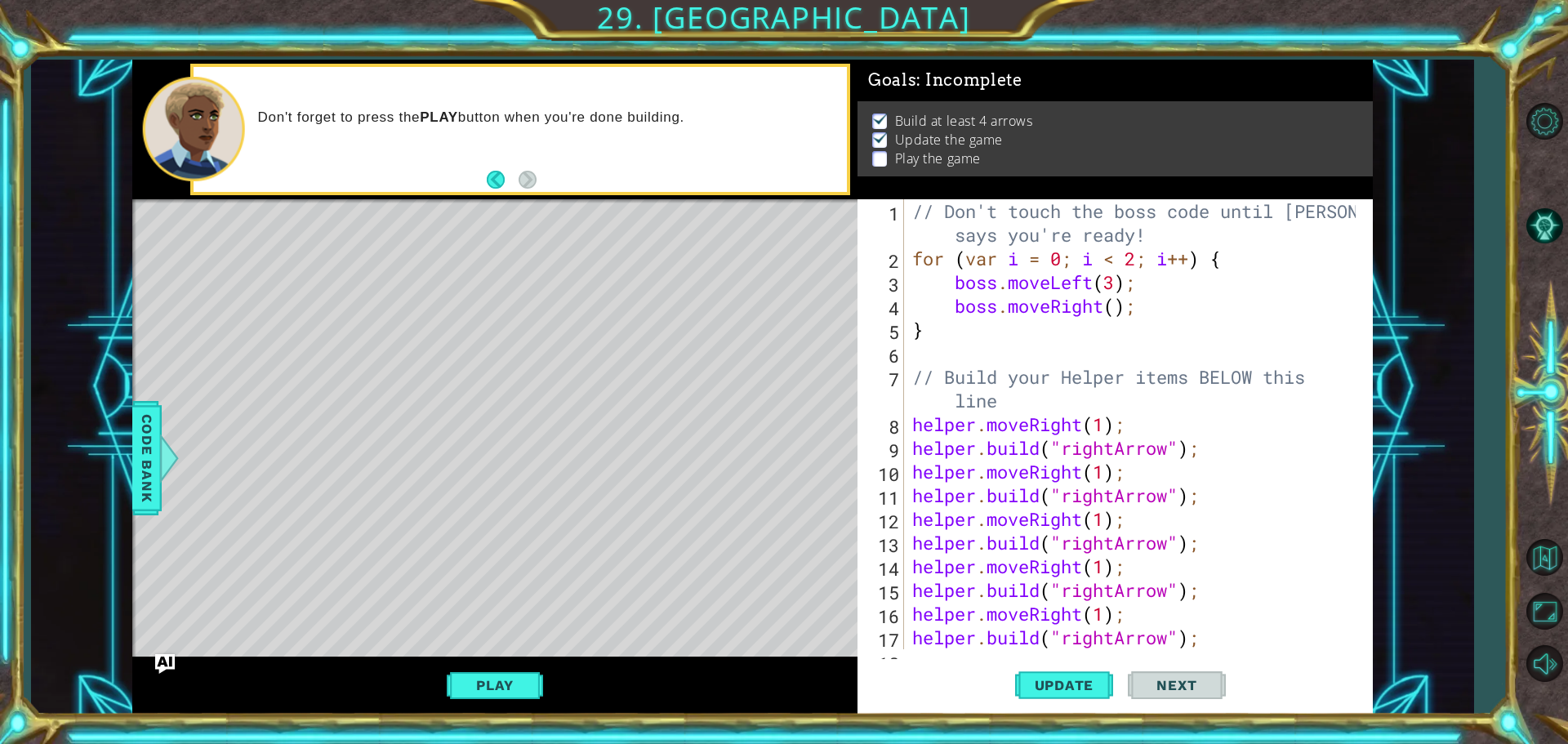
scroll to position [71, 0]
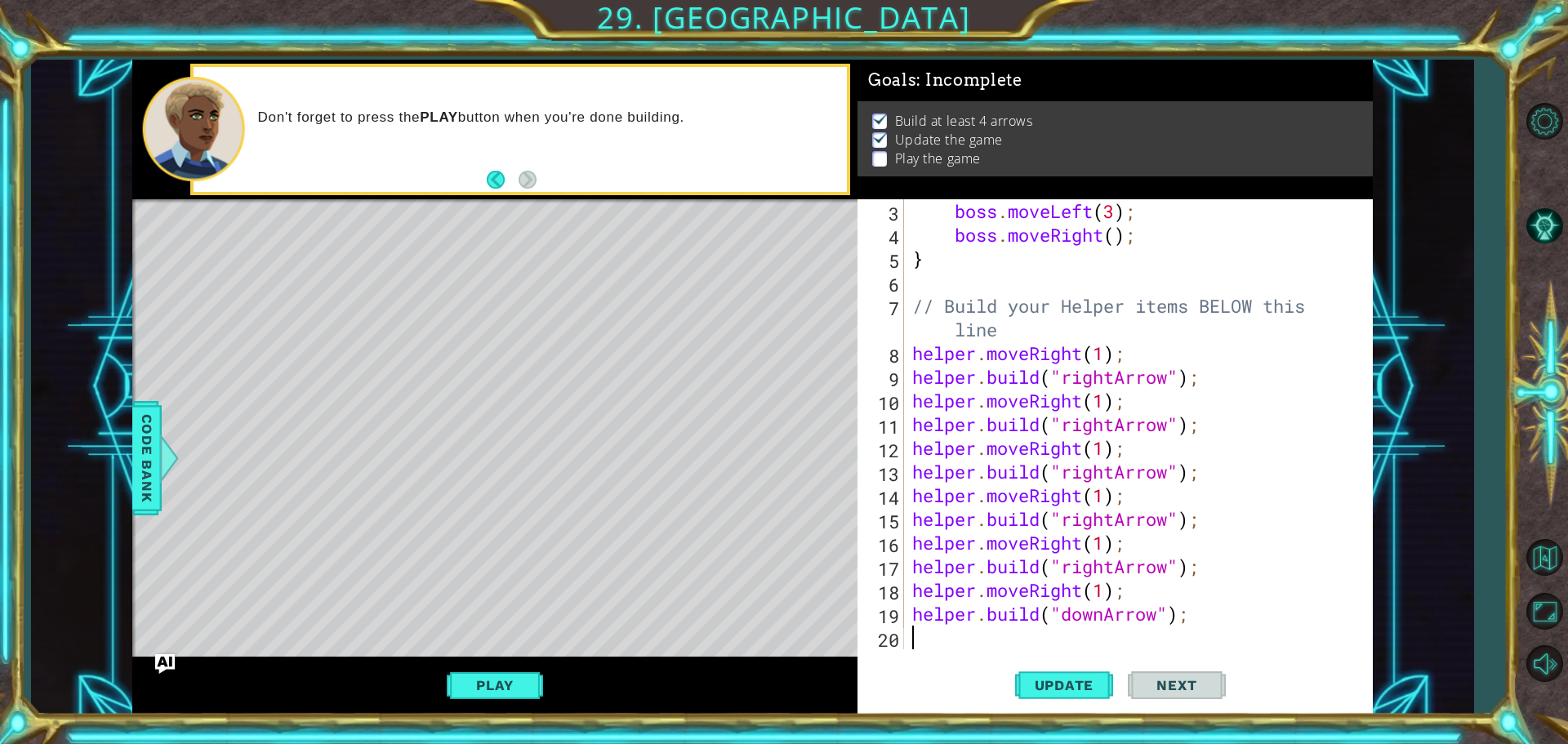
click at [915, 626] on div "boss . moveLeft ( 3 ) ; boss . moveRight ( ) ; } // Build your Helper items BEL…" at bounding box center [1135, 447] width 455 height 497
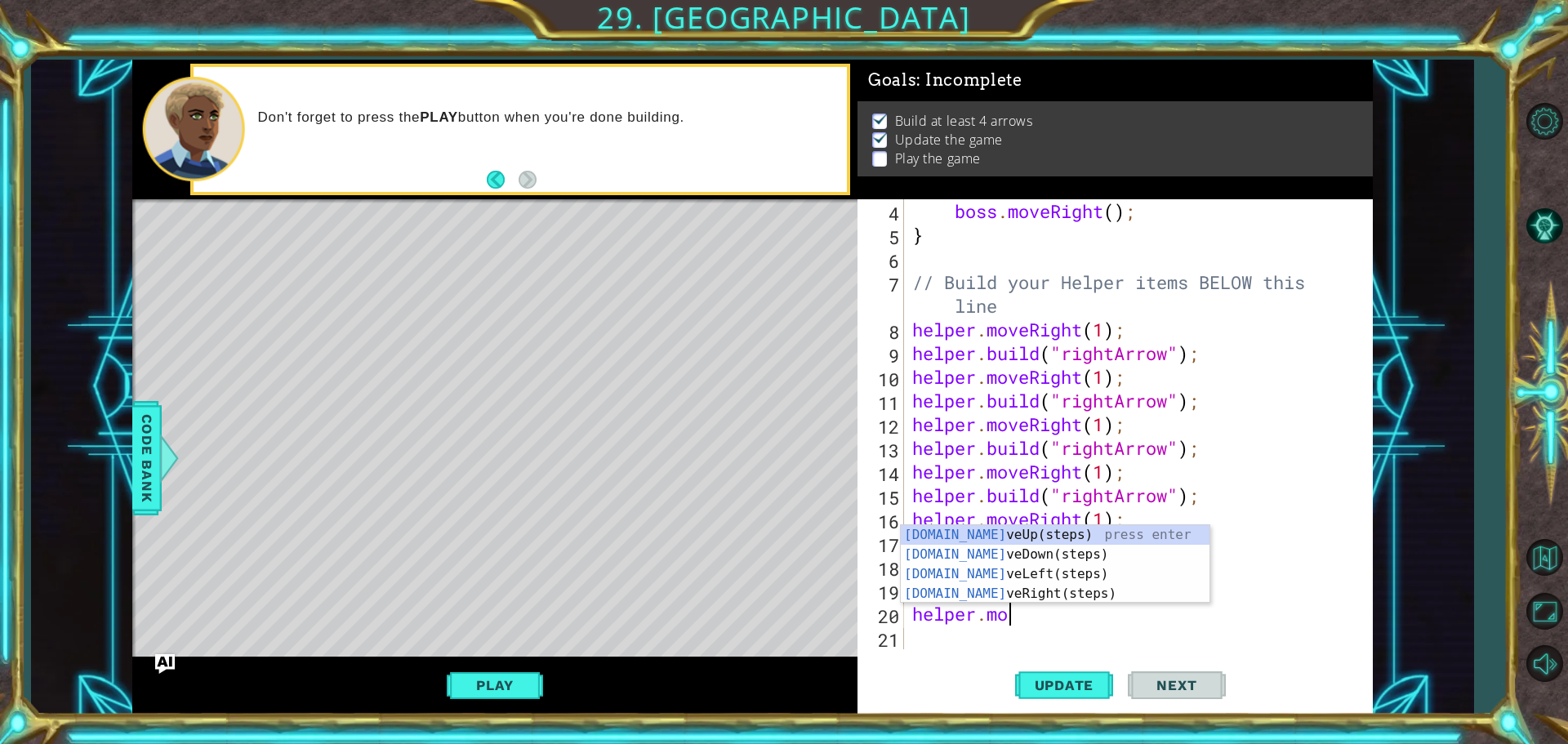
scroll to position [0, 4]
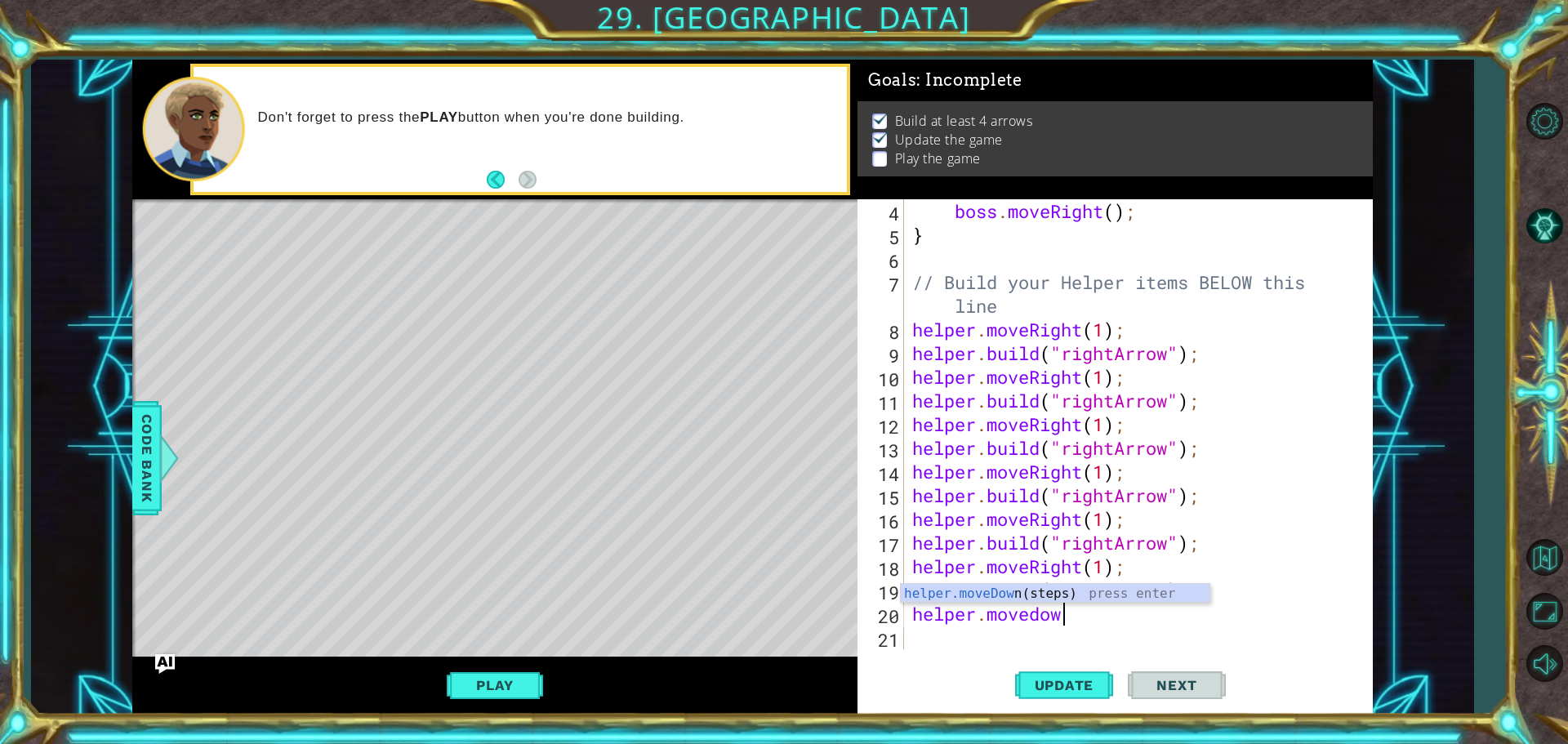
type textarea "helper.movedown"
click at [1055, 594] on div "helper.moveDown (steps) press enter" at bounding box center [1055, 612] width 309 height 59
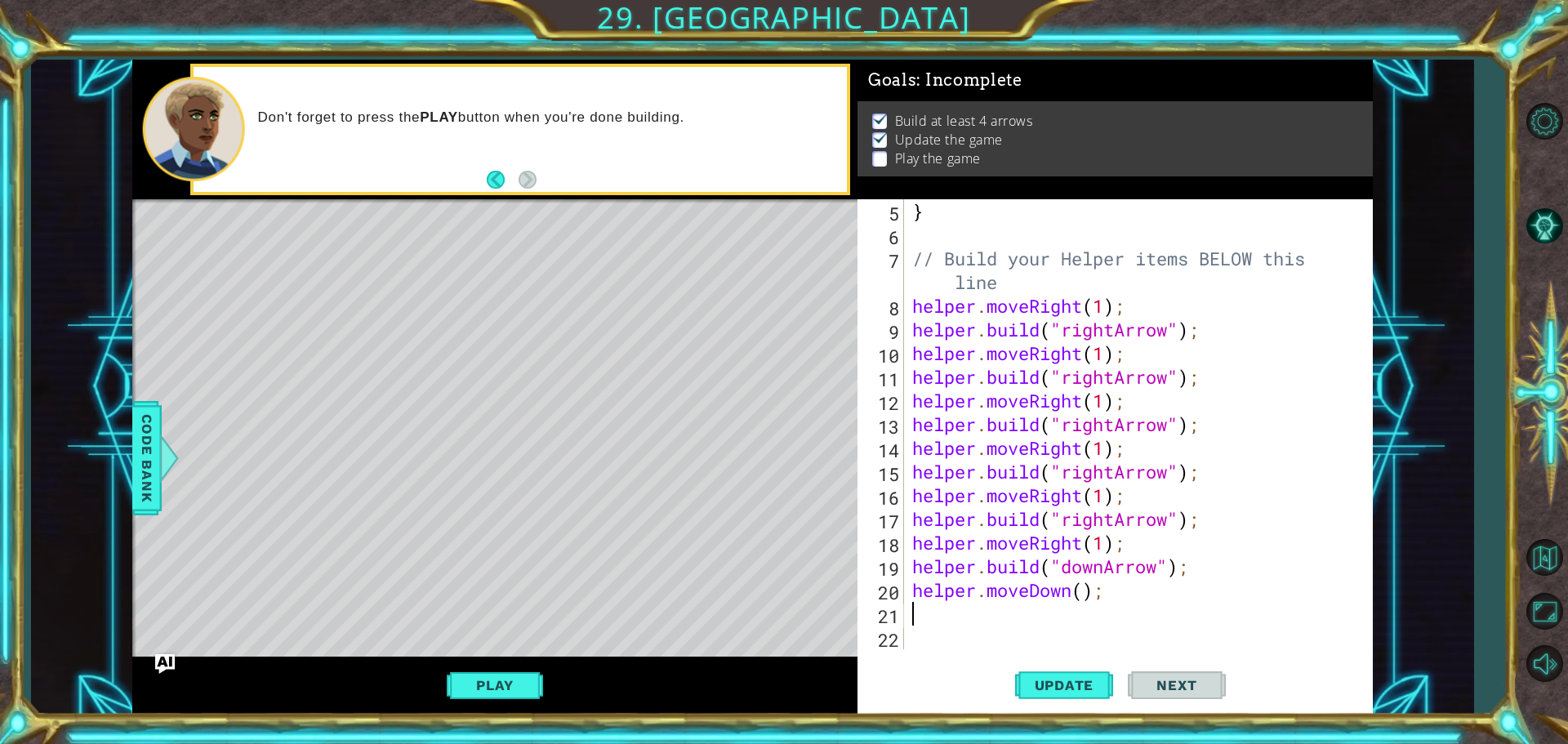
scroll to position [118, 0]
click at [1082, 588] on div "} // Build your Helper items BELOW this line helper . moveRight ( 1 ) ; helper …" at bounding box center [1135, 447] width 455 height 497
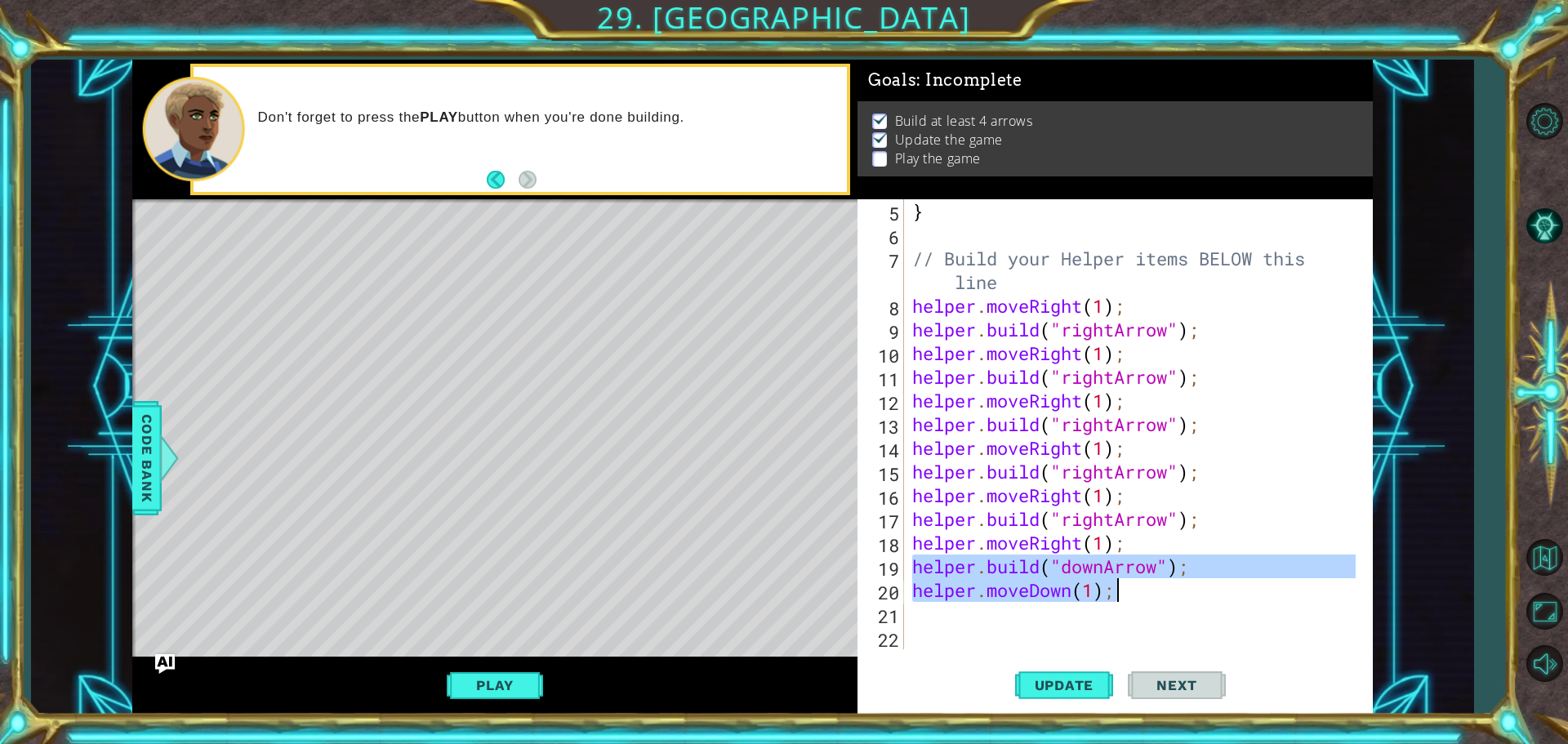
drag, startPoint x: 908, startPoint y: 566, endPoint x: 1144, endPoint y: 584, distance: 236.7
click at [1144, 584] on div "} // Build your Helper items BELOW this line helper . moveRight ( 1 ) ; helper …" at bounding box center [1135, 447] width 455 height 497
type textarea "[DOMAIN_NAME]("downArrow"); helper.moveDown(1);"
click at [995, 621] on div "} // Build your Helper items BELOW this line helper . moveRight ( 1 ) ; helper …" at bounding box center [1135, 447] width 455 height 497
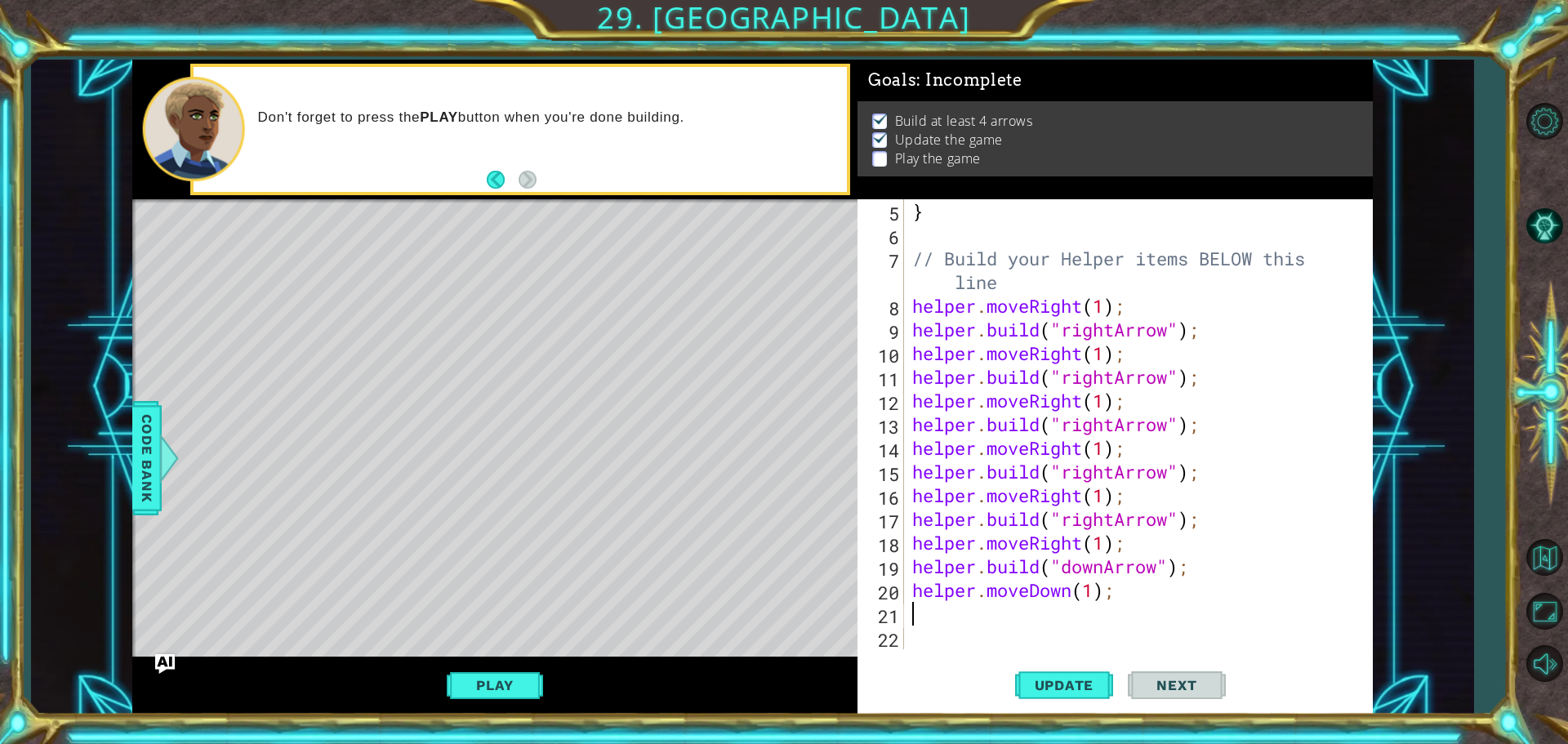
scroll to position [0, 0]
paste textarea "helper.moveDown(1);"
type textarea "helper.moveDown(1);"
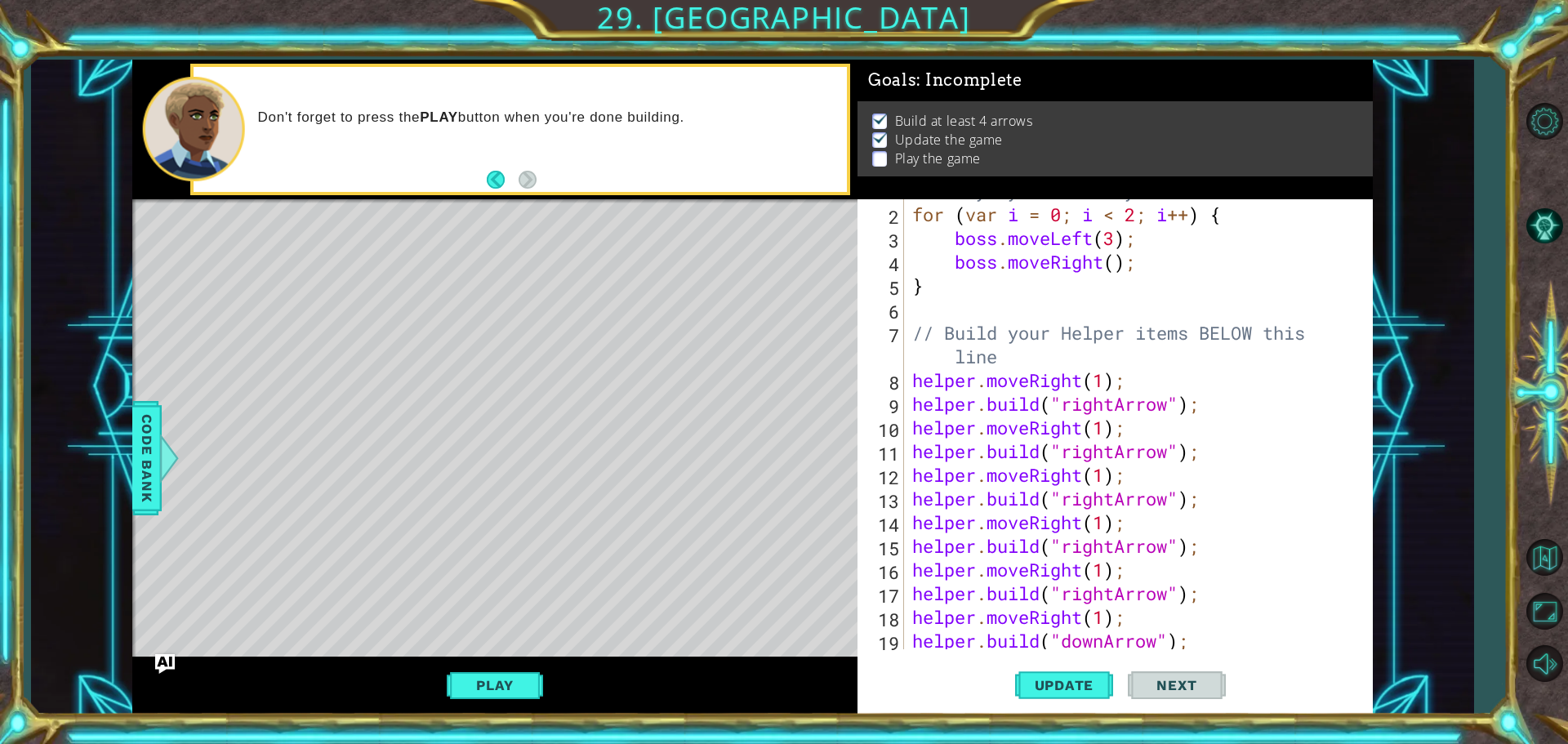
scroll to position [142, 0]
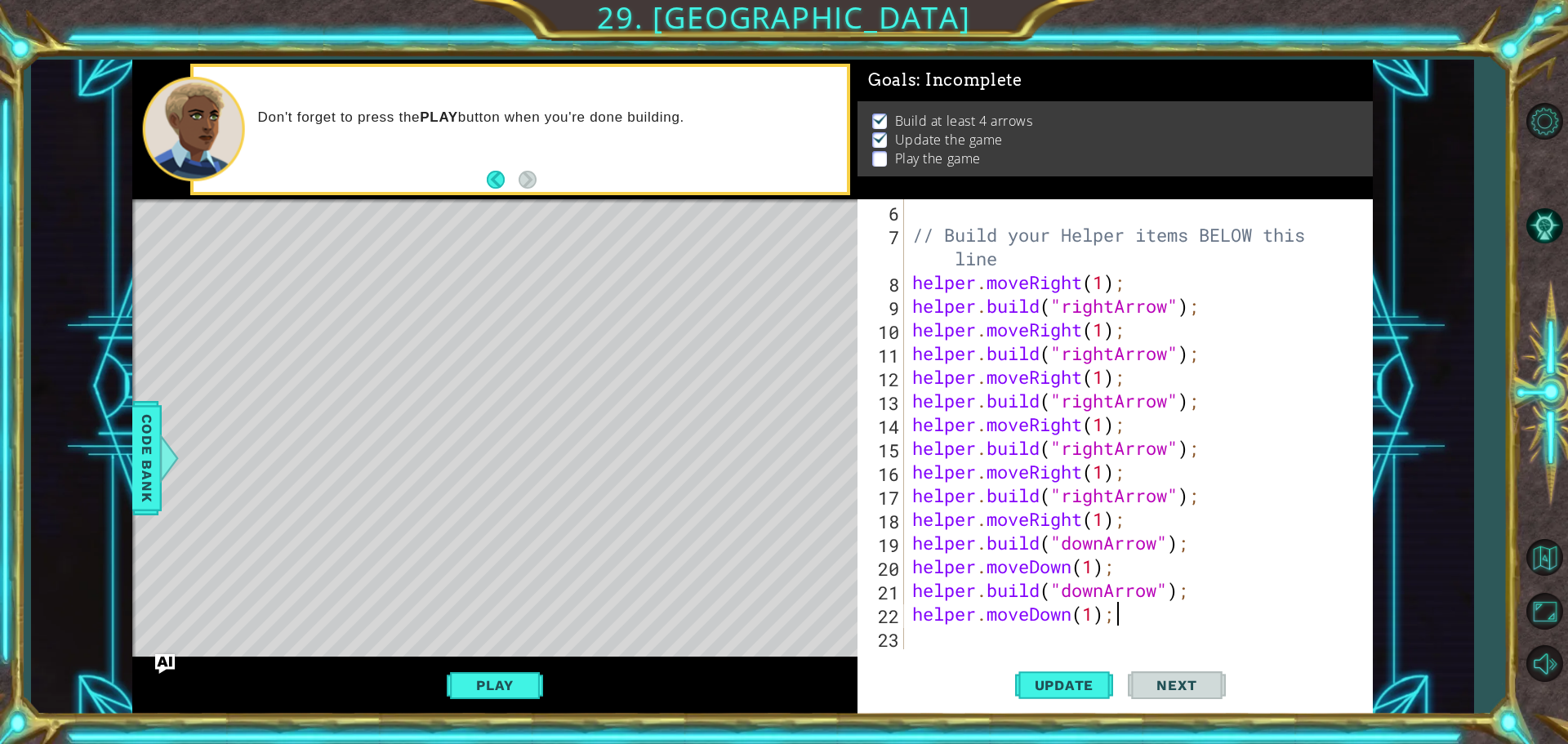
click at [936, 633] on div "// Build your Helper items BELOW this line helper . moveRight ( 1 ) ; helper . …" at bounding box center [1135, 447] width 455 height 497
paste textarea "helper.moveDown(1);"
type textarea "helper.moveDown(1);"
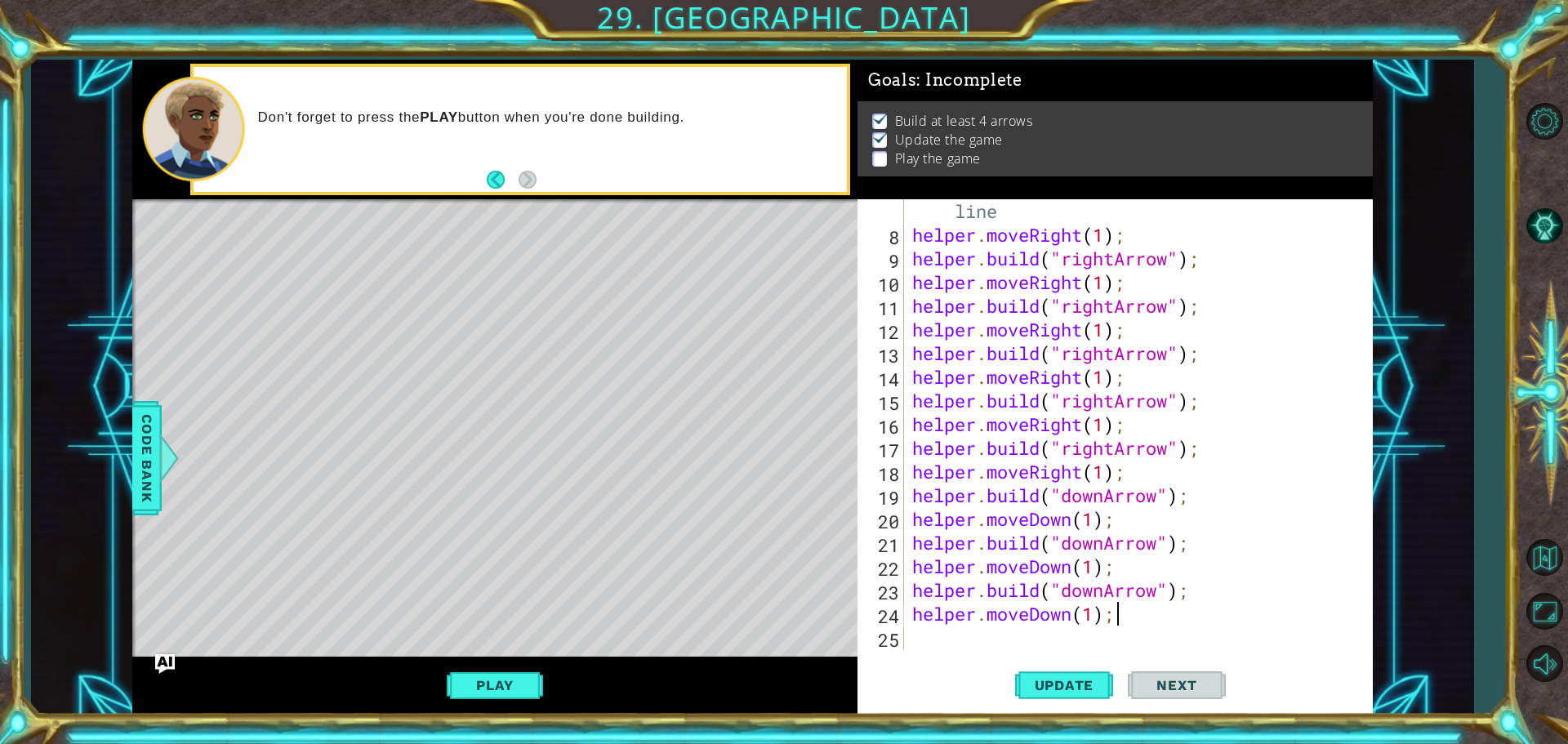
scroll to position [189, 0]
click at [936, 633] on div "// Build your Helper items BELOW this line helper . moveRight ( 1 ) ; helper . …" at bounding box center [1135, 436] width 455 height 521
paste textarea "helper.moveDown(1);"
type textarea "helper.moveDown(1);"
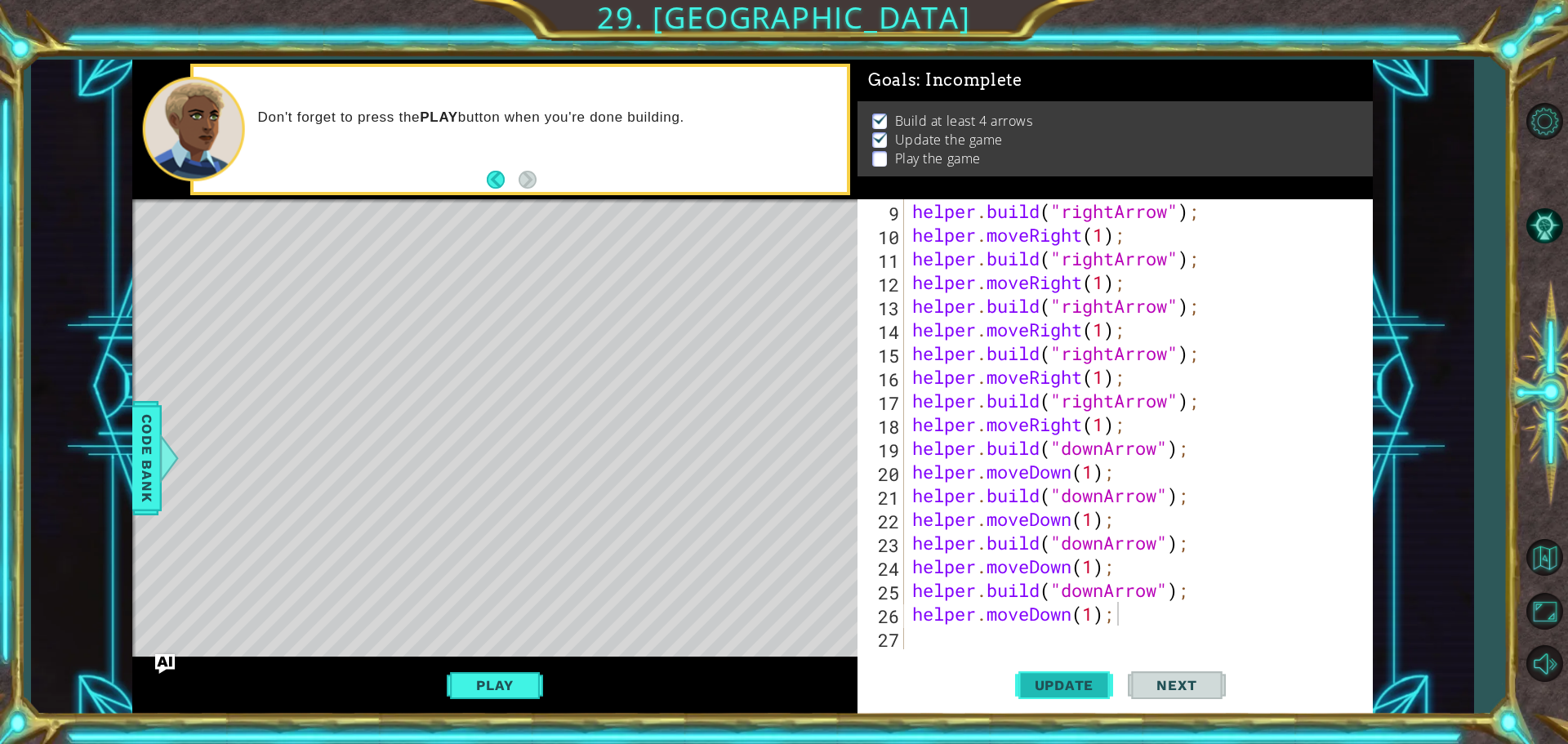
click at [1046, 681] on span "Update" at bounding box center [1064, 684] width 92 height 16
click at [948, 636] on div "helper . build ( "rightArrow" ) ; helper . moveRight ( 1 ) ; helper . build ( "…" at bounding box center [1135, 447] width 455 height 497
paste textarea "helper.moveDown(1);"
type textarea "helper.moveDown(1);"
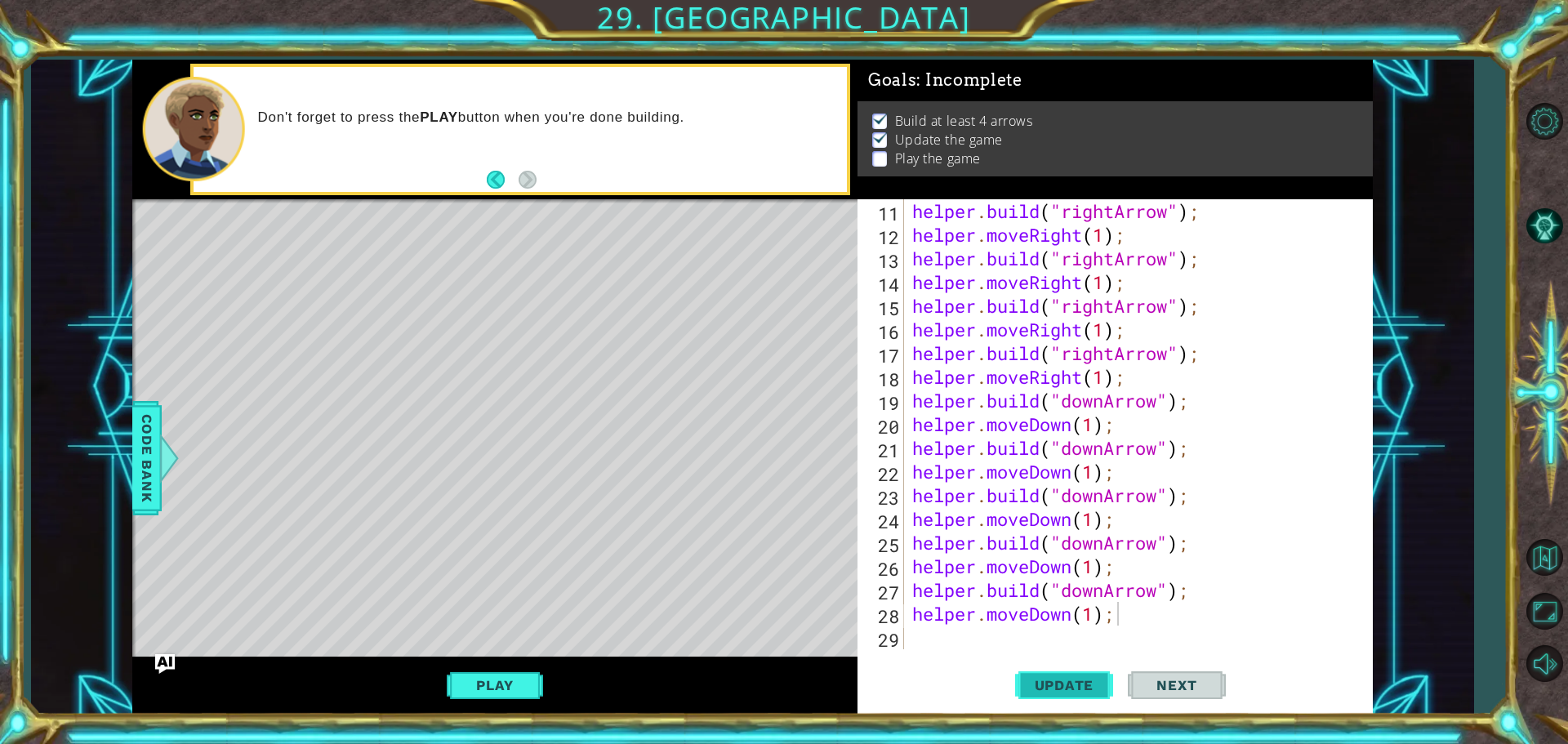
click at [1036, 682] on span "Update" at bounding box center [1064, 684] width 92 height 16
click at [1205, 685] on span "Next" at bounding box center [1177, 688] width 73 height 16
click at [527, 681] on button "Play" at bounding box center [494, 684] width 95 height 31
click at [1148, 680] on span "Next" at bounding box center [1177, 687] width 73 height 16
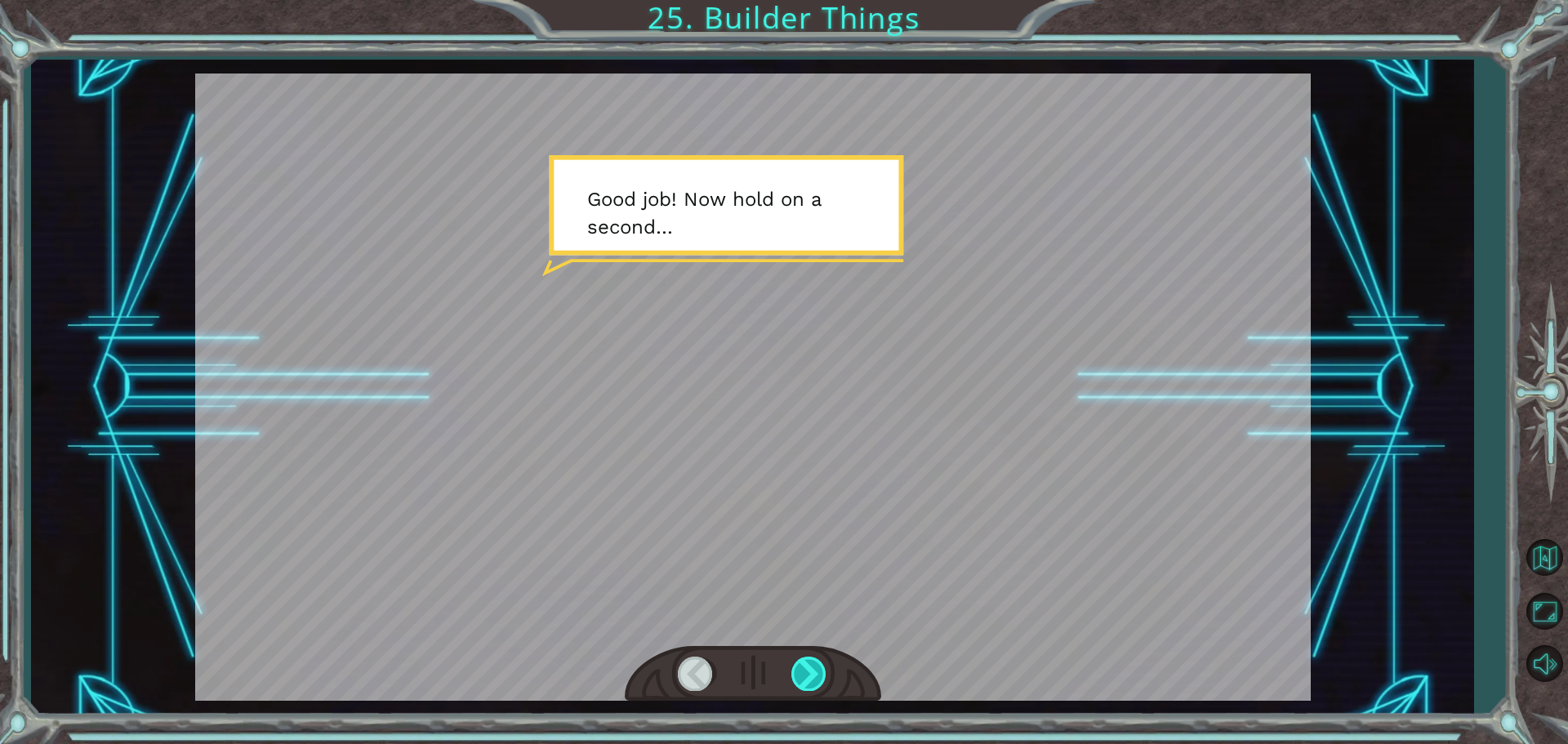
click at [809, 669] on div at bounding box center [809, 673] width 37 height 34
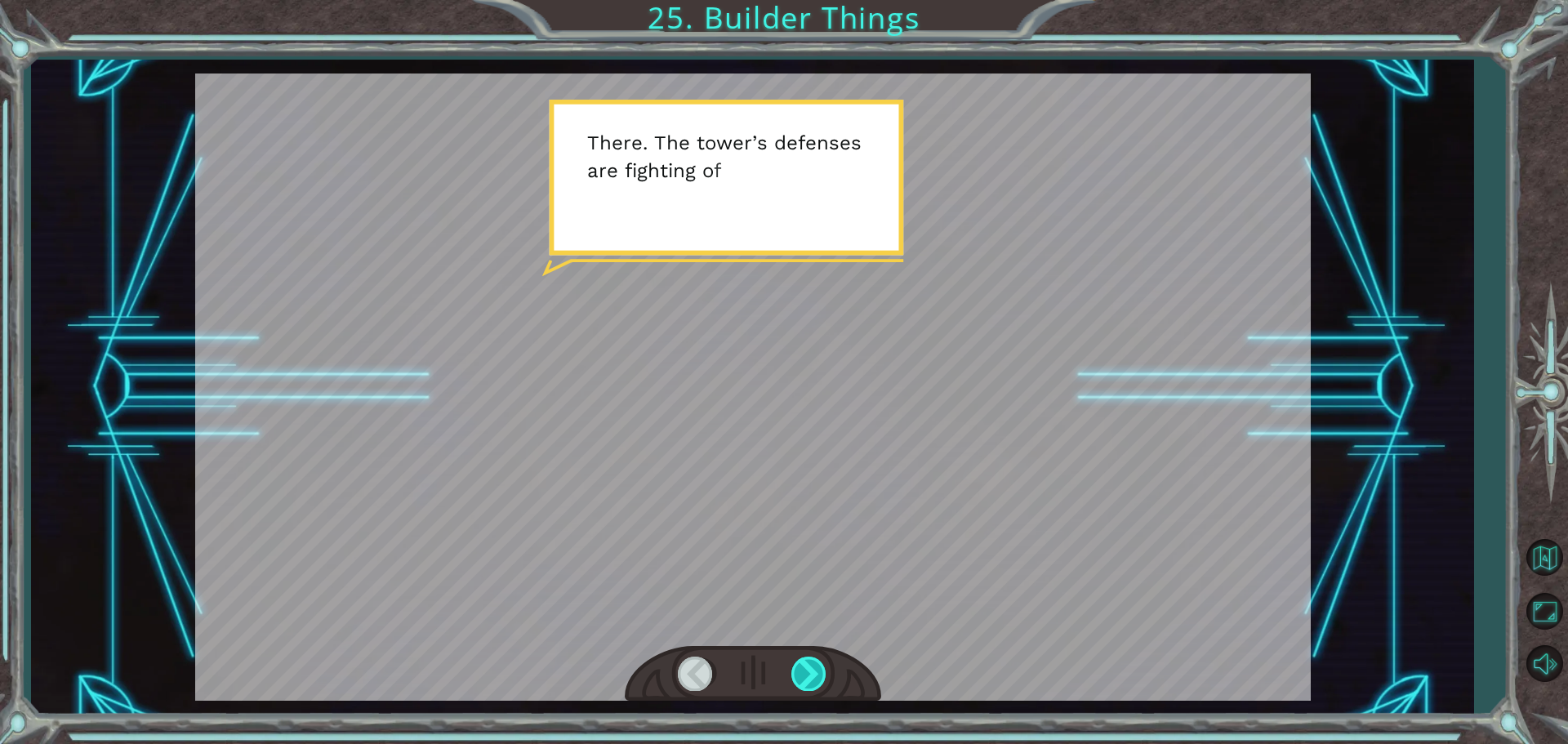
click at [809, 669] on div at bounding box center [809, 673] width 37 height 34
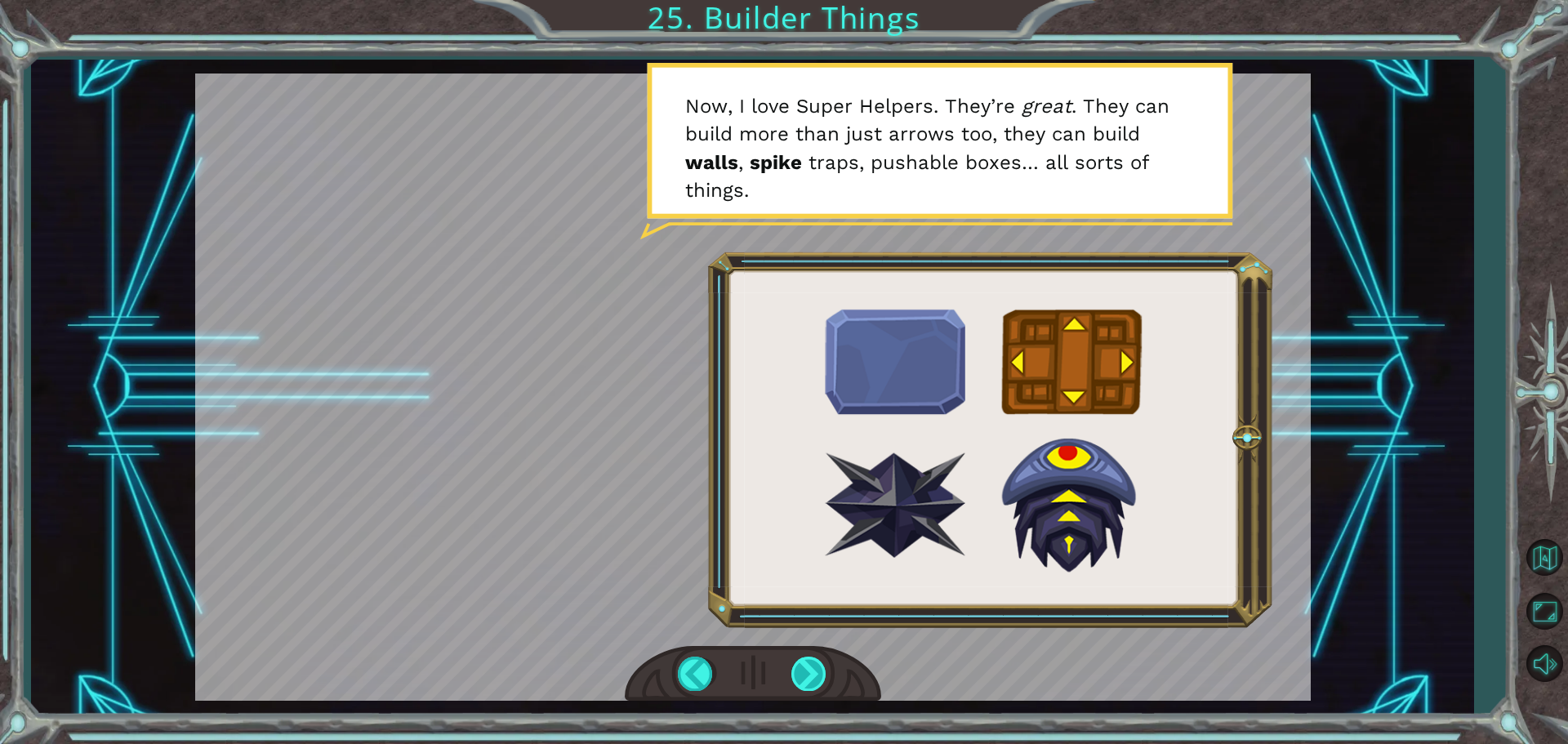
click at [809, 669] on div at bounding box center [809, 673] width 37 height 34
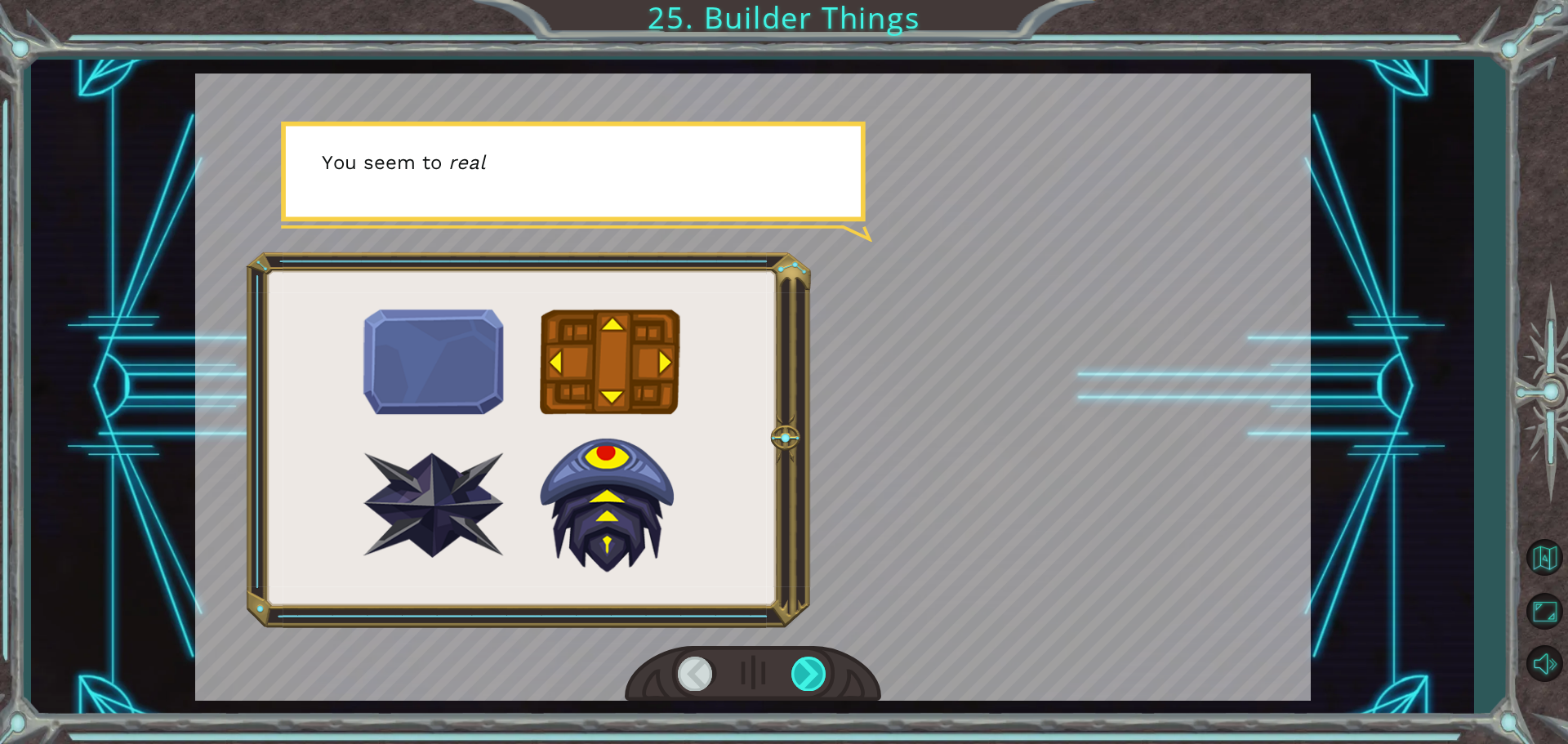
click at [809, 669] on div at bounding box center [809, 673] width 37 height 34
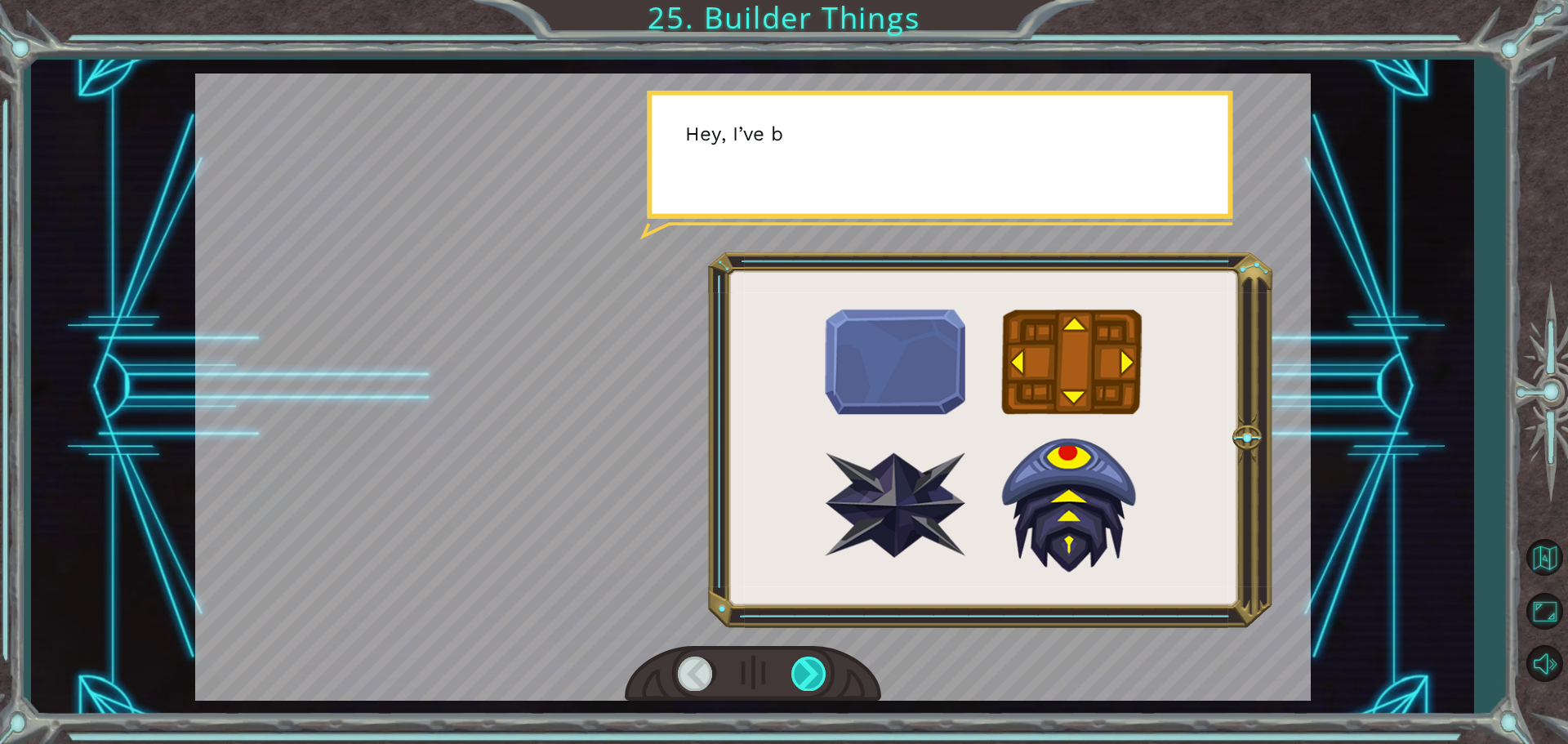
click at [809, 669] on div at bounding box center [809, 673] width 37 height 34
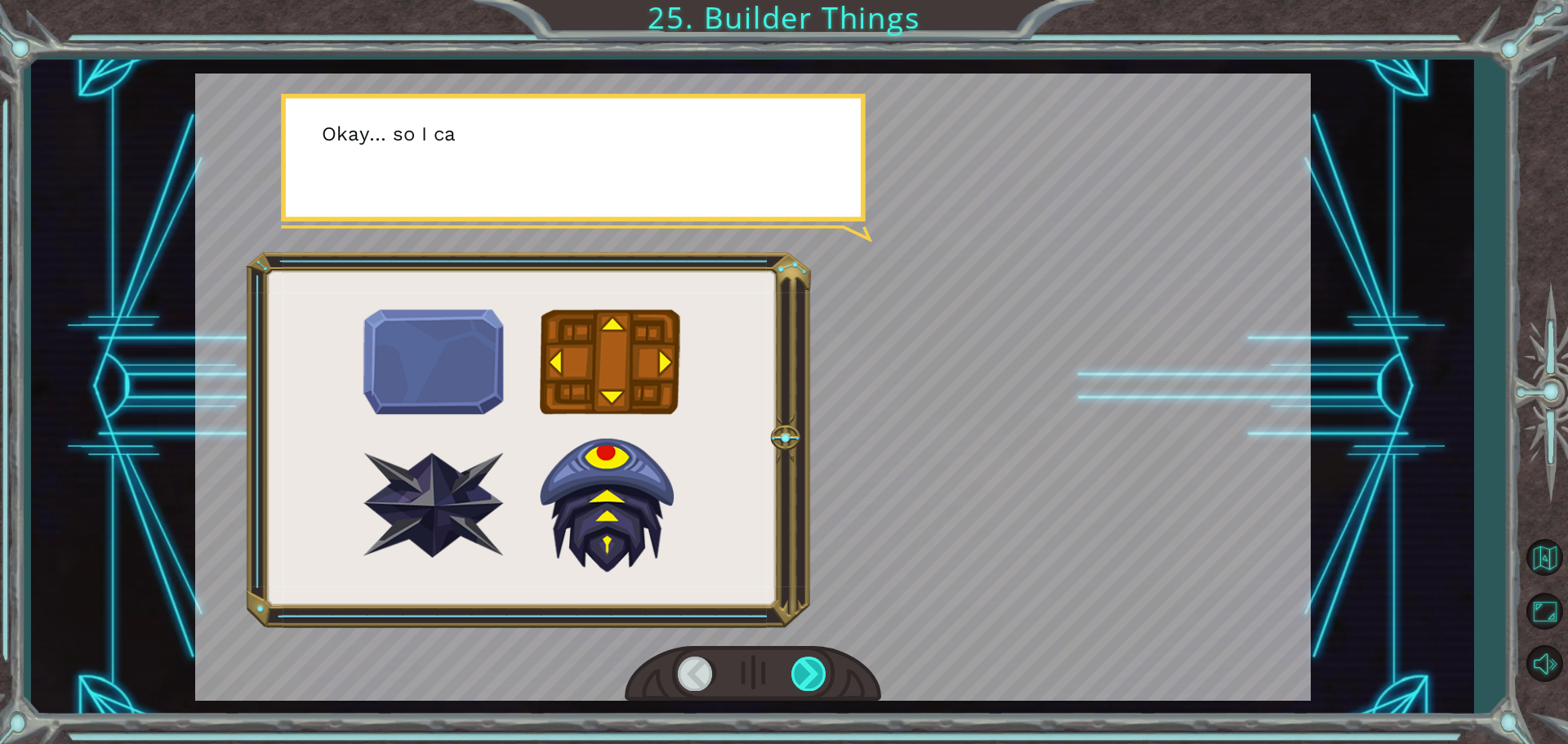
click at [809, 669] on div at bounding box center [809, 673] width 37 height 34
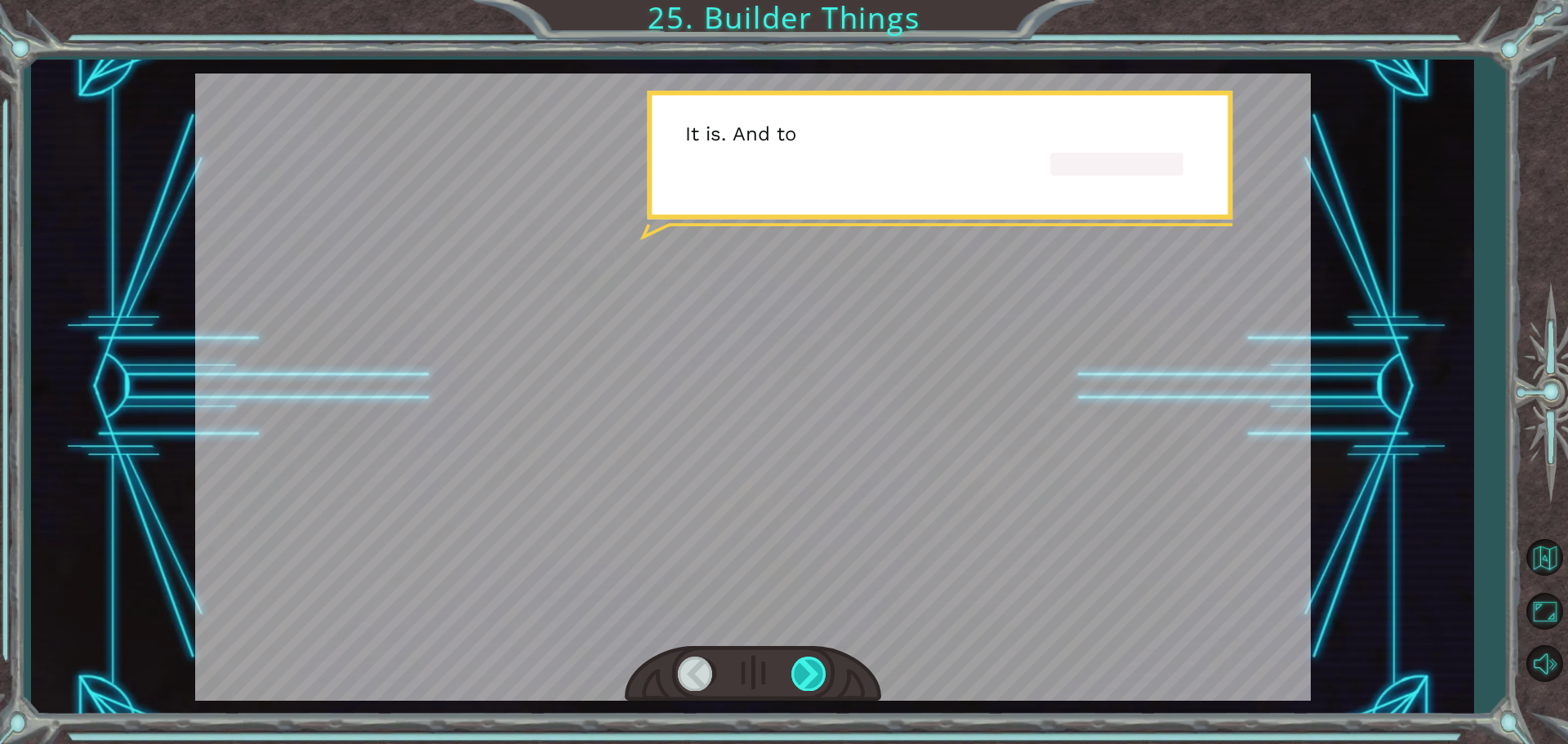
click at [809, 669] on div at bounding box center [809, 673] width 37 height 34
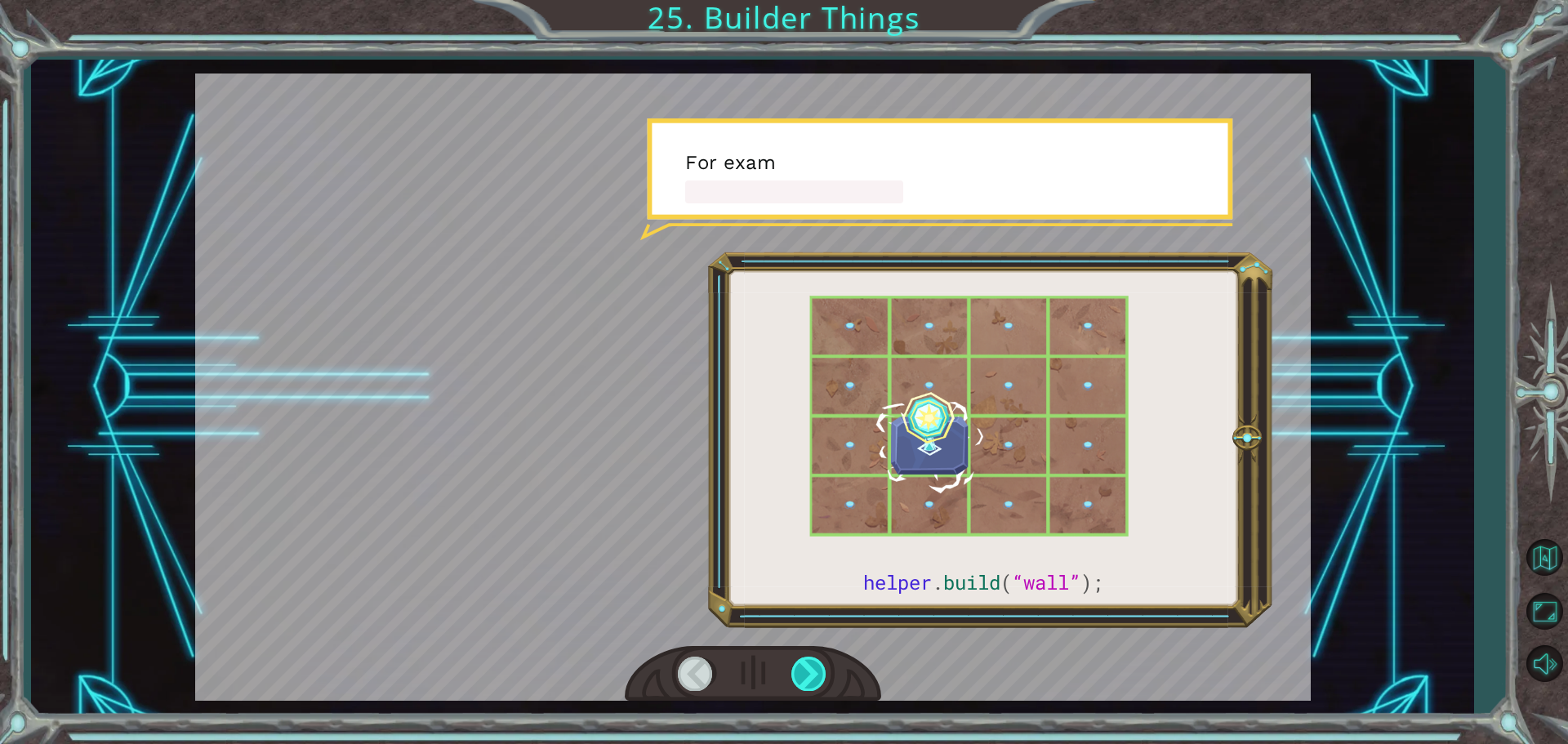
click at [809, 669] on div at bounding box center [809, 673] width 37 height 34
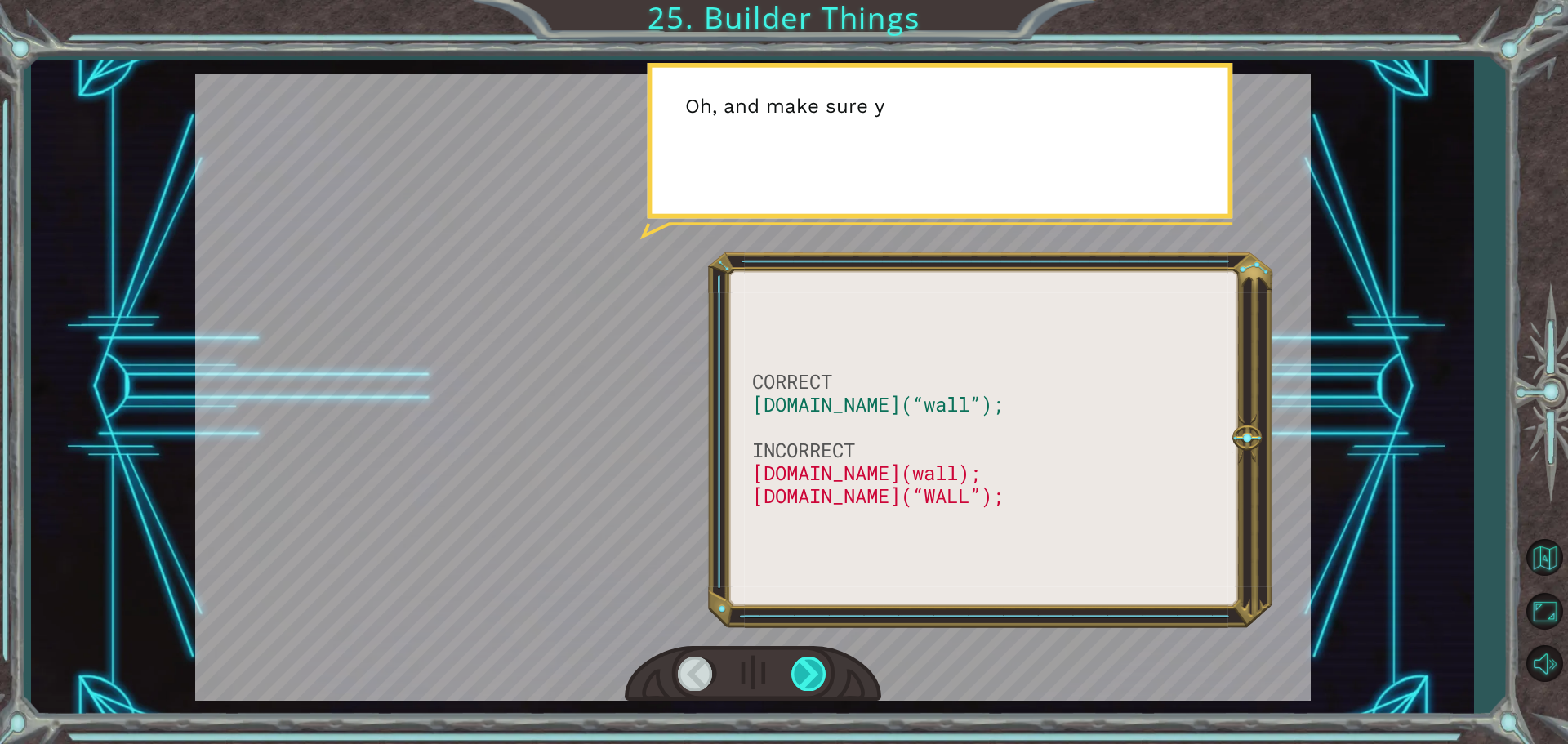
click at [809, 669] on div at bounding box center [809, 673] width 37 height 34
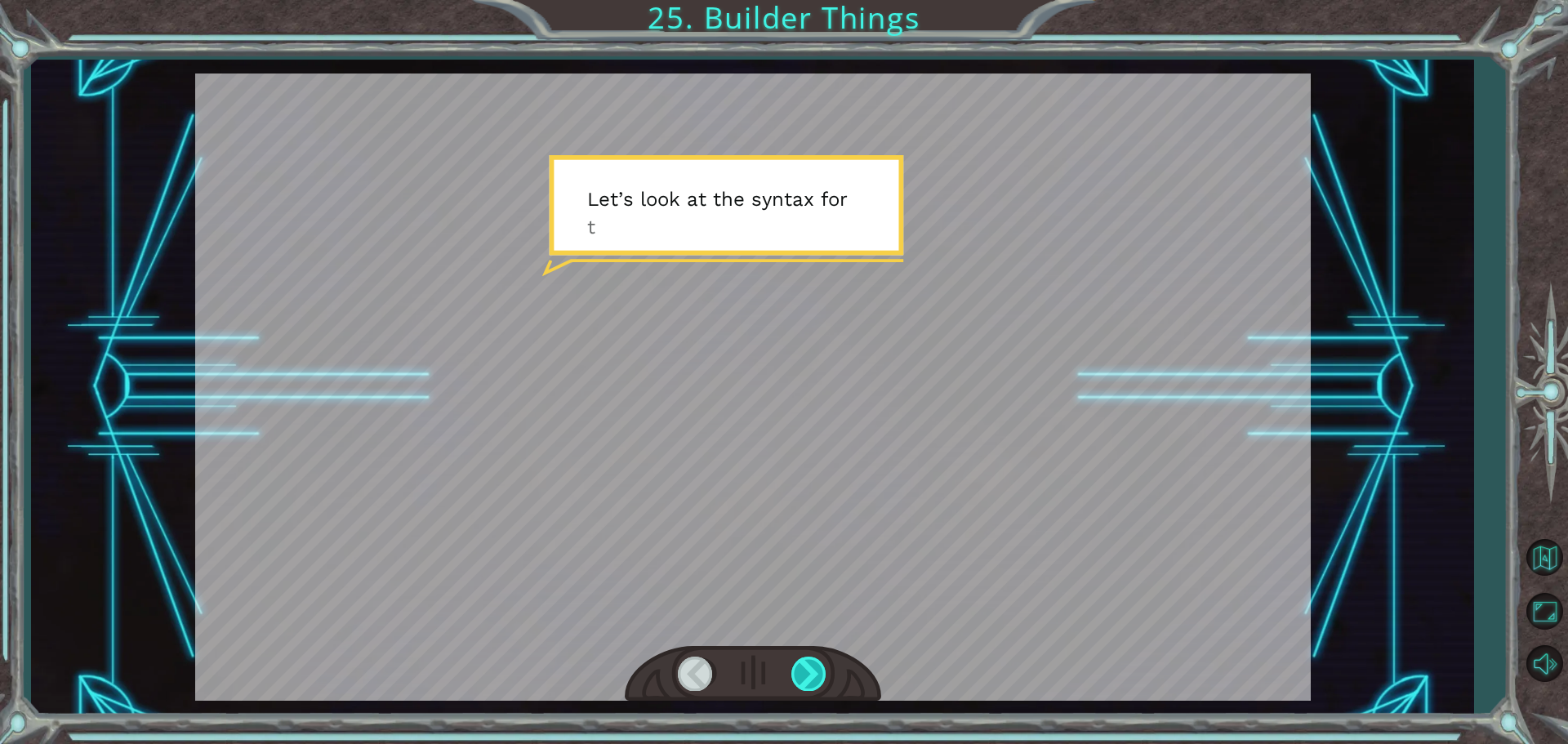
click at [809, 669] on div at bounding box center [809, 673] width 37 height 34
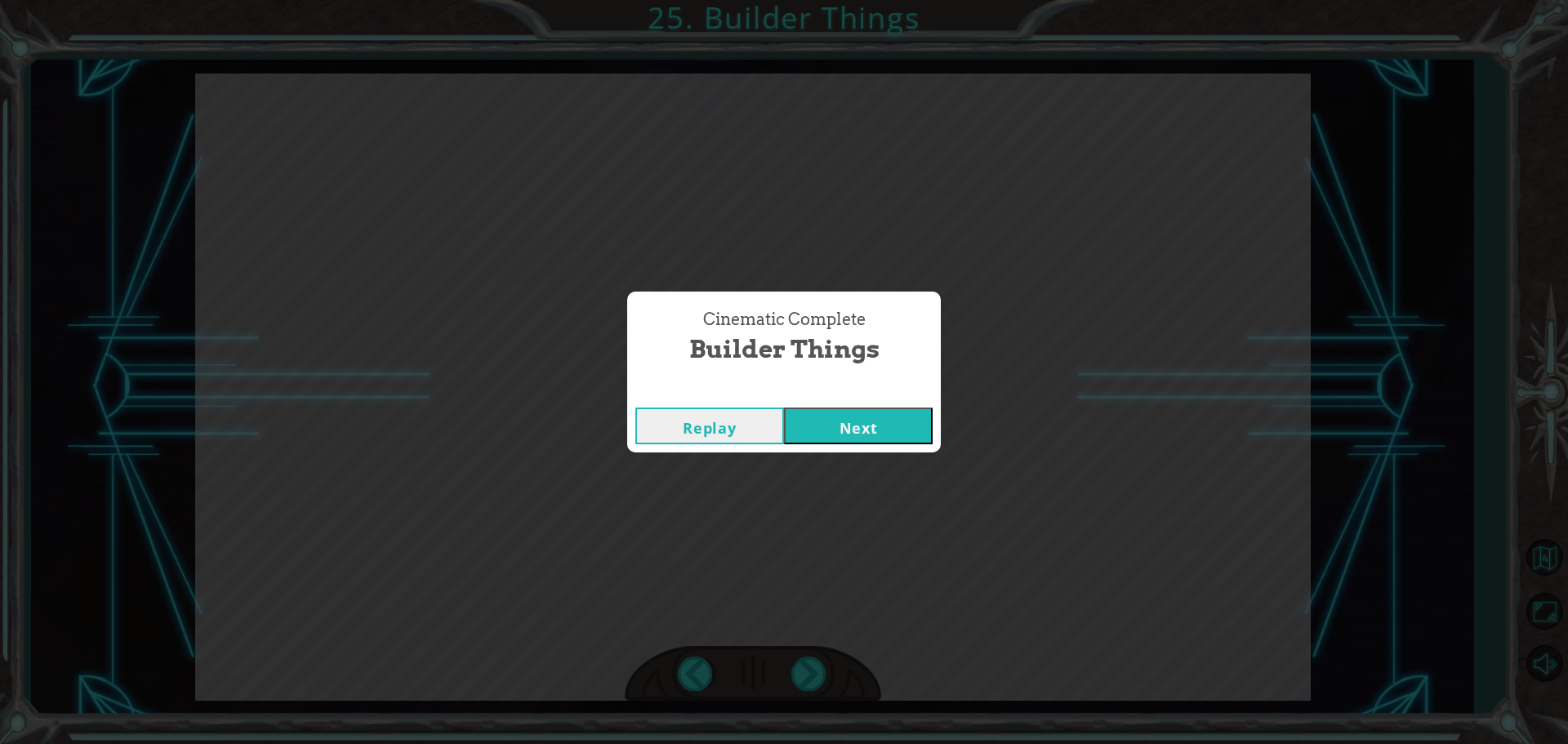
click at [843, 438] on button "Next" at bounding box center [858, 426] width 149 height 37
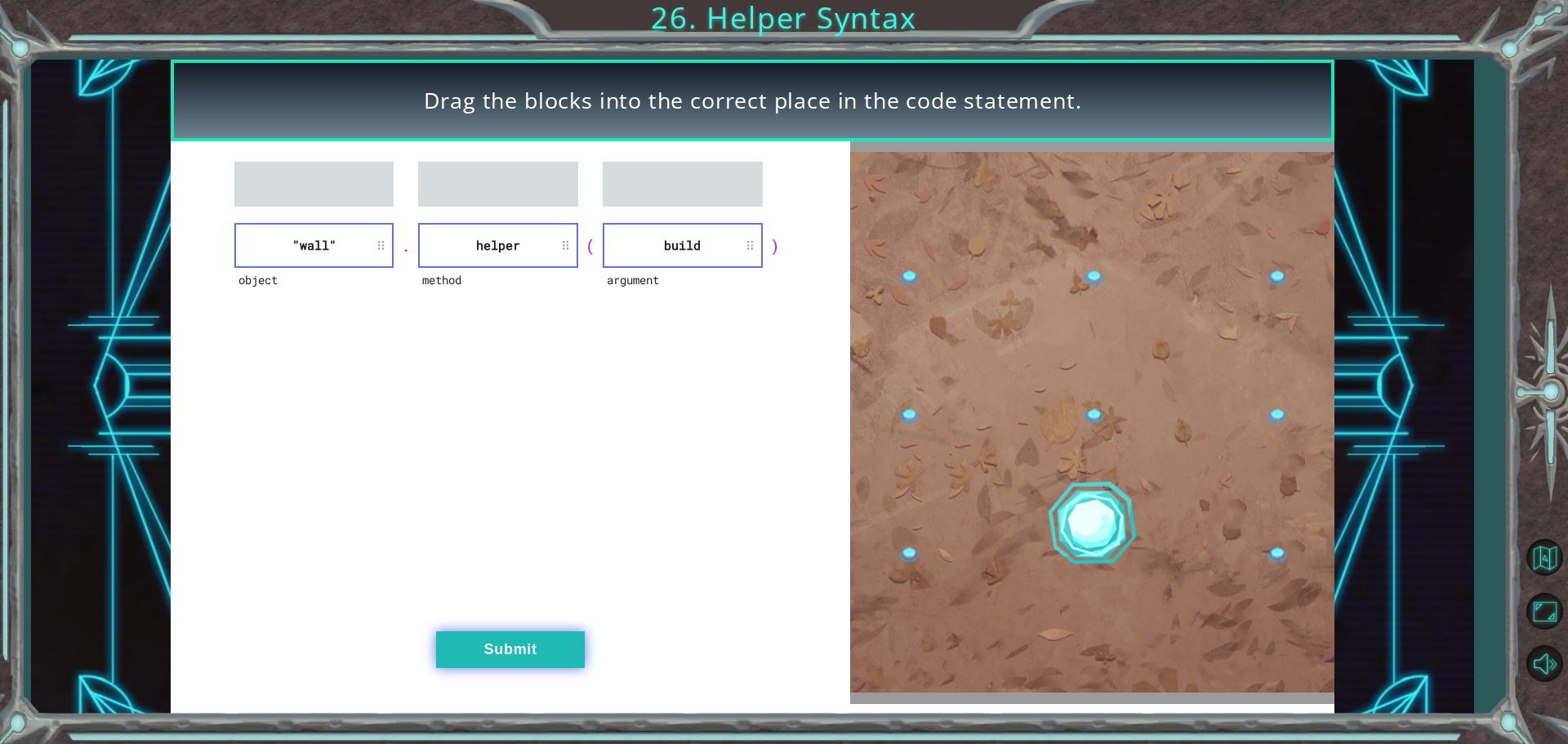
click at [546, 642] on button "Submit" at bounding box center [510, 649] width 149 height 37
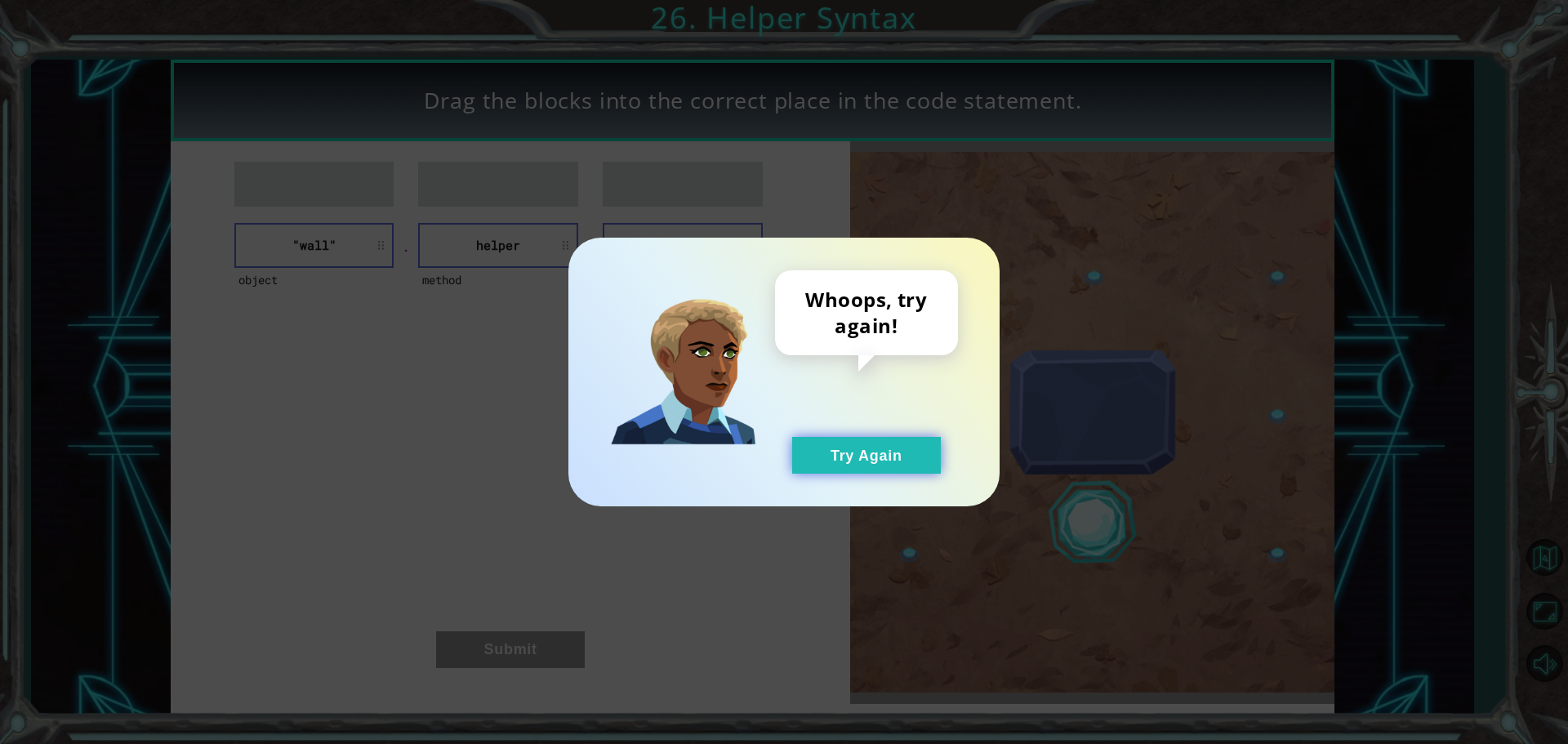
click at [822, 448] on button "Try Again" at bounding box center [866, 455] width 149 height 37
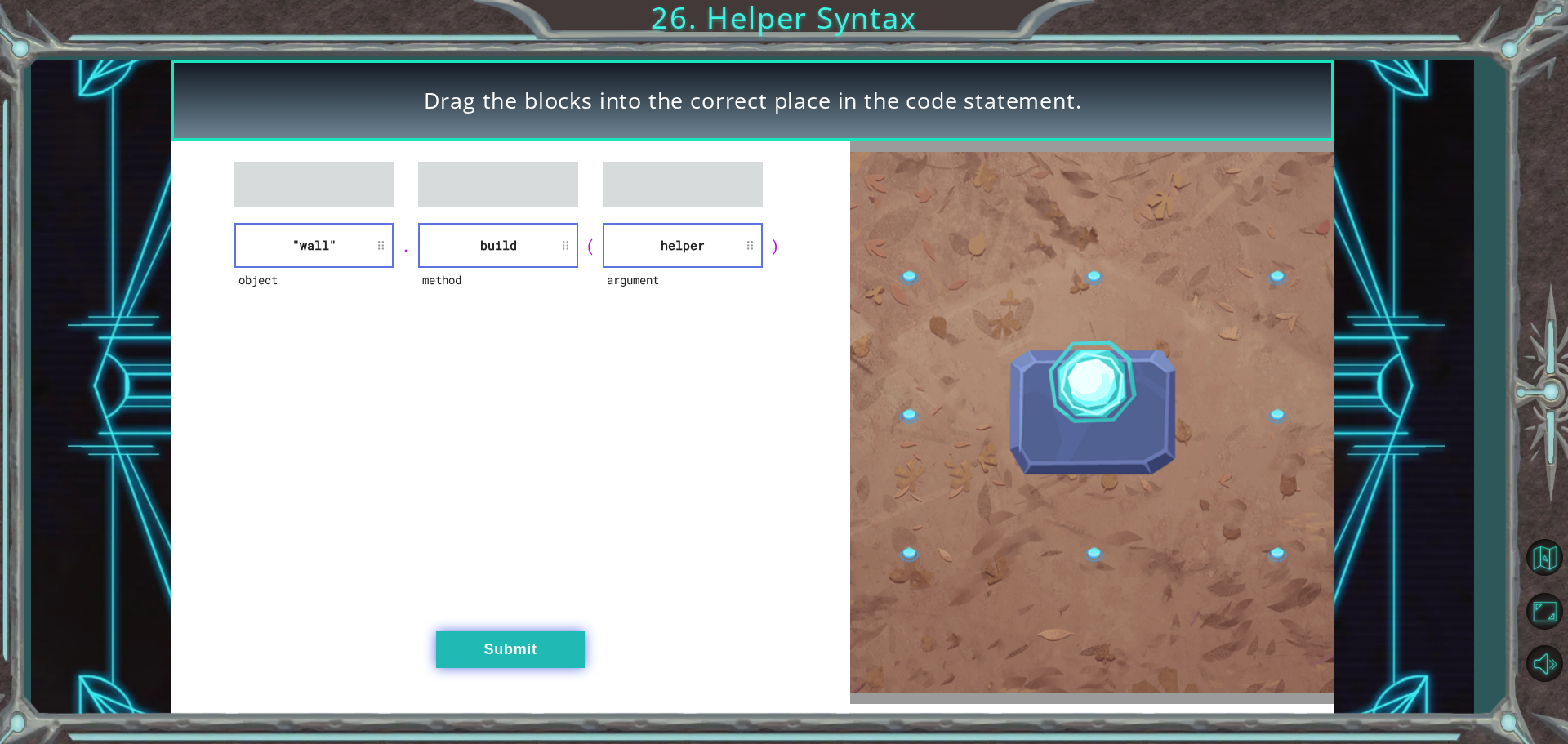
click at [480, 657] on button "Submit" at bounding box center [510, 649] width 149 height 37
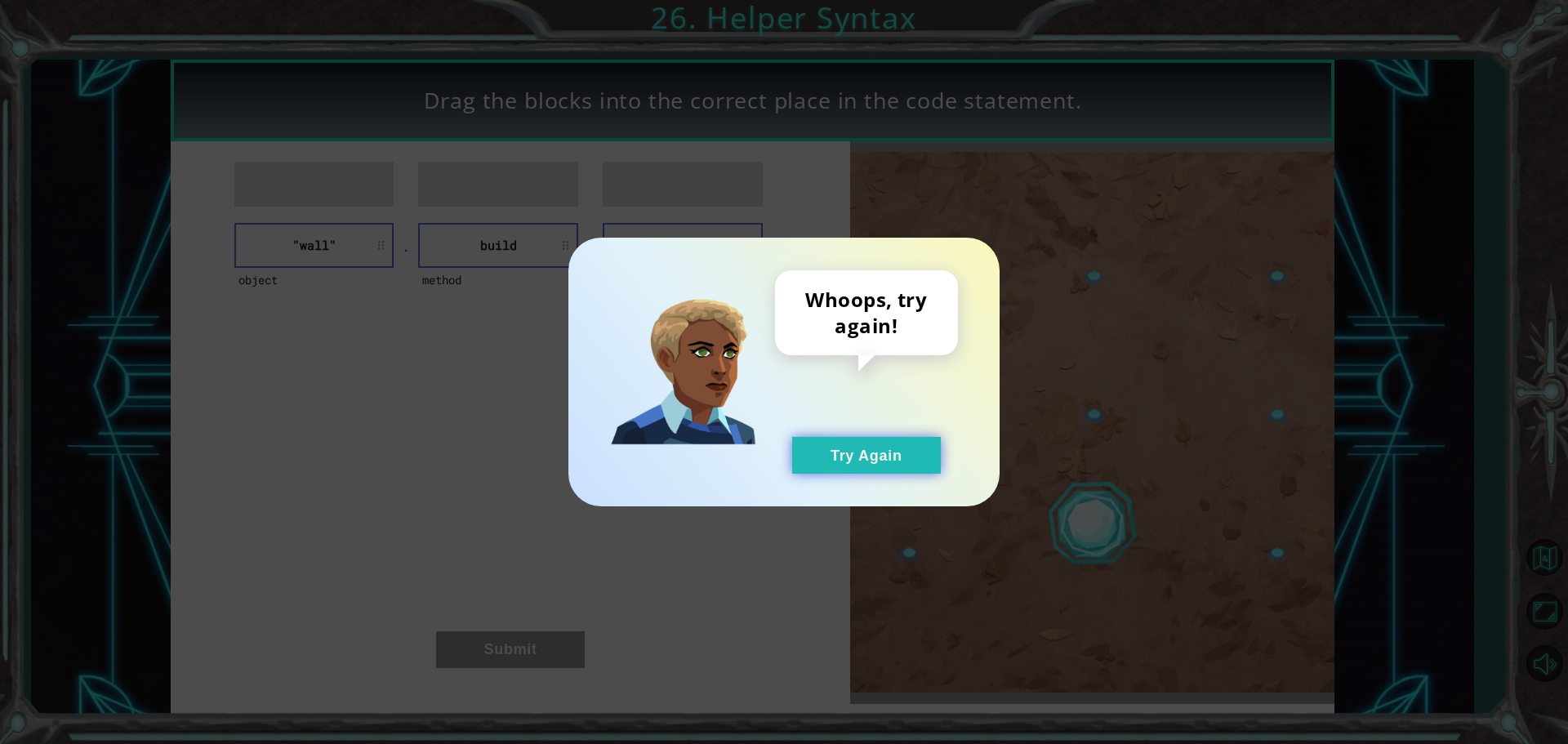
click at [808, 453] on button "Try Again" at bounding box center [866, 455] width 149 height 37
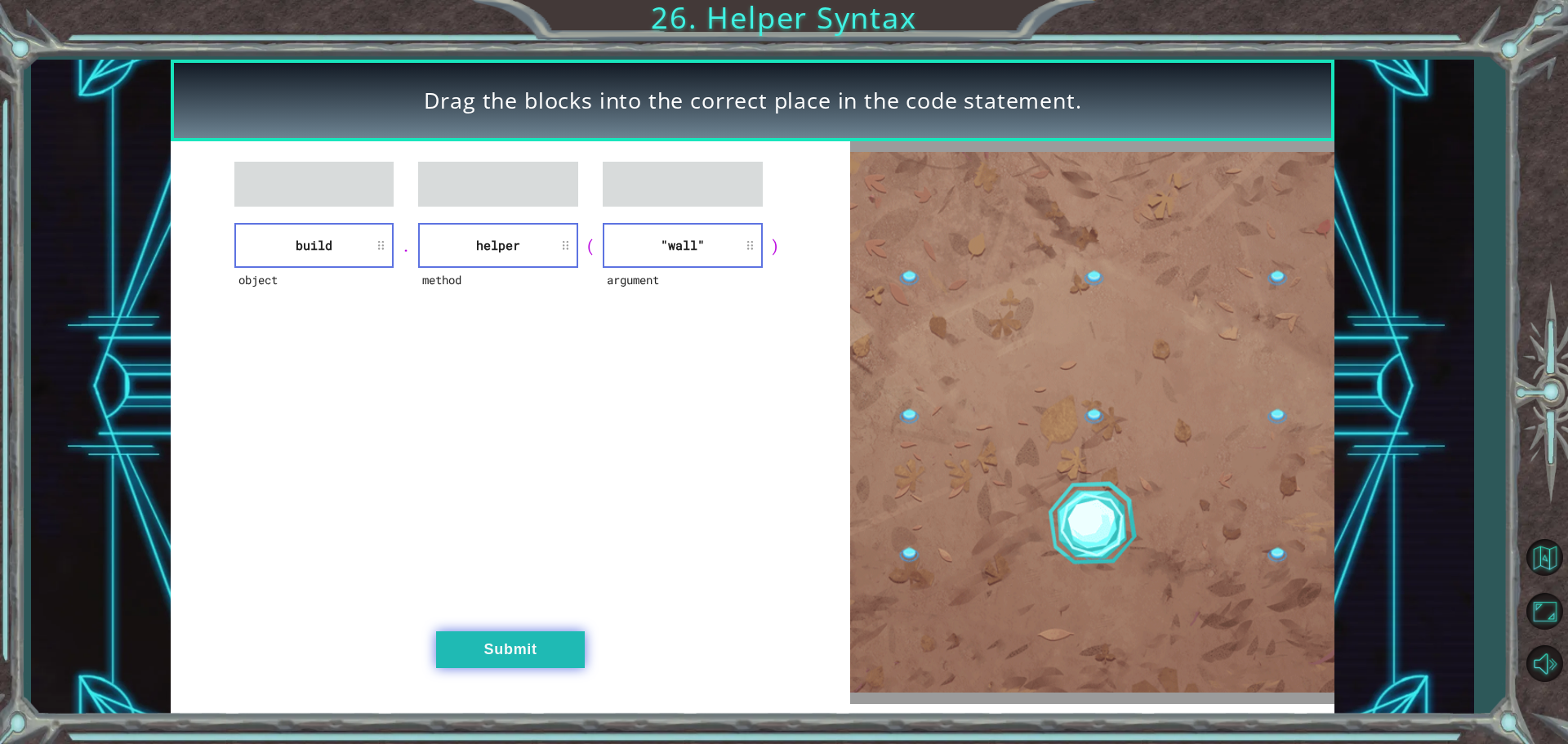
click at [543, 647] on button "Submit" at bounding box center [510, 649] width 149 height 37
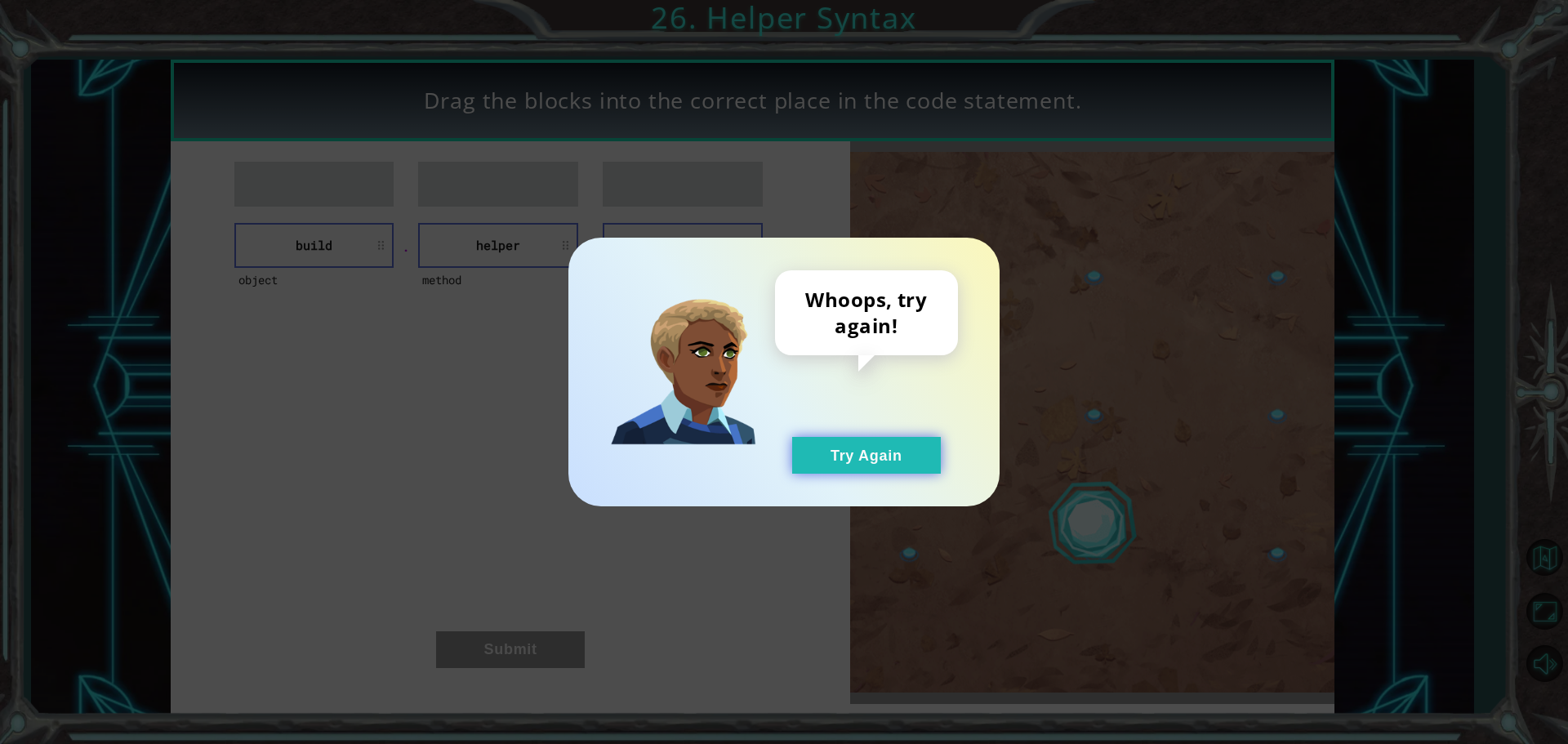
click at [812, 456] on button "Try Again" at bounding box center [866, 455] width 149 height 37
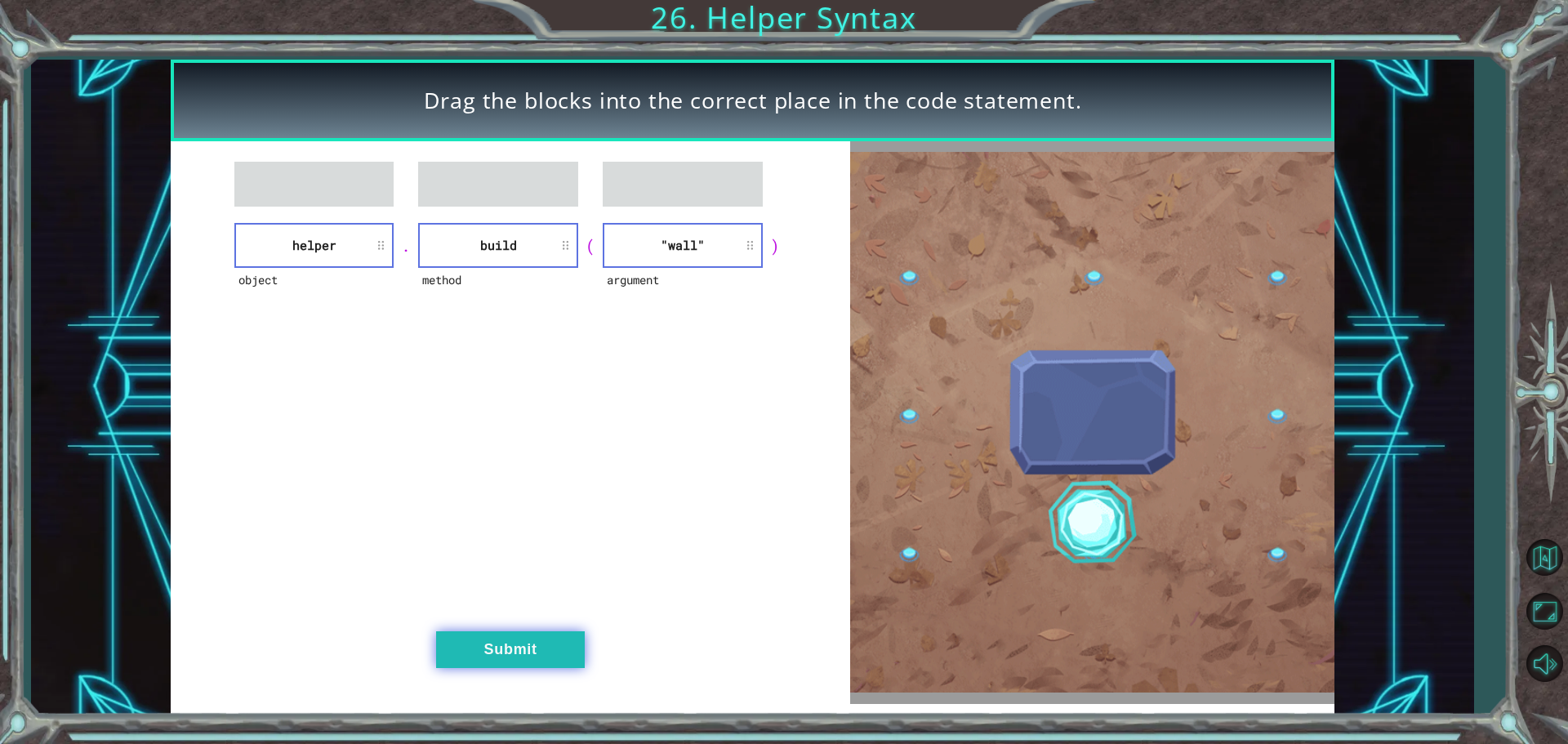
click at [476, 662] on button "Submit" at bounding box center [510, 649] width 149 height 37
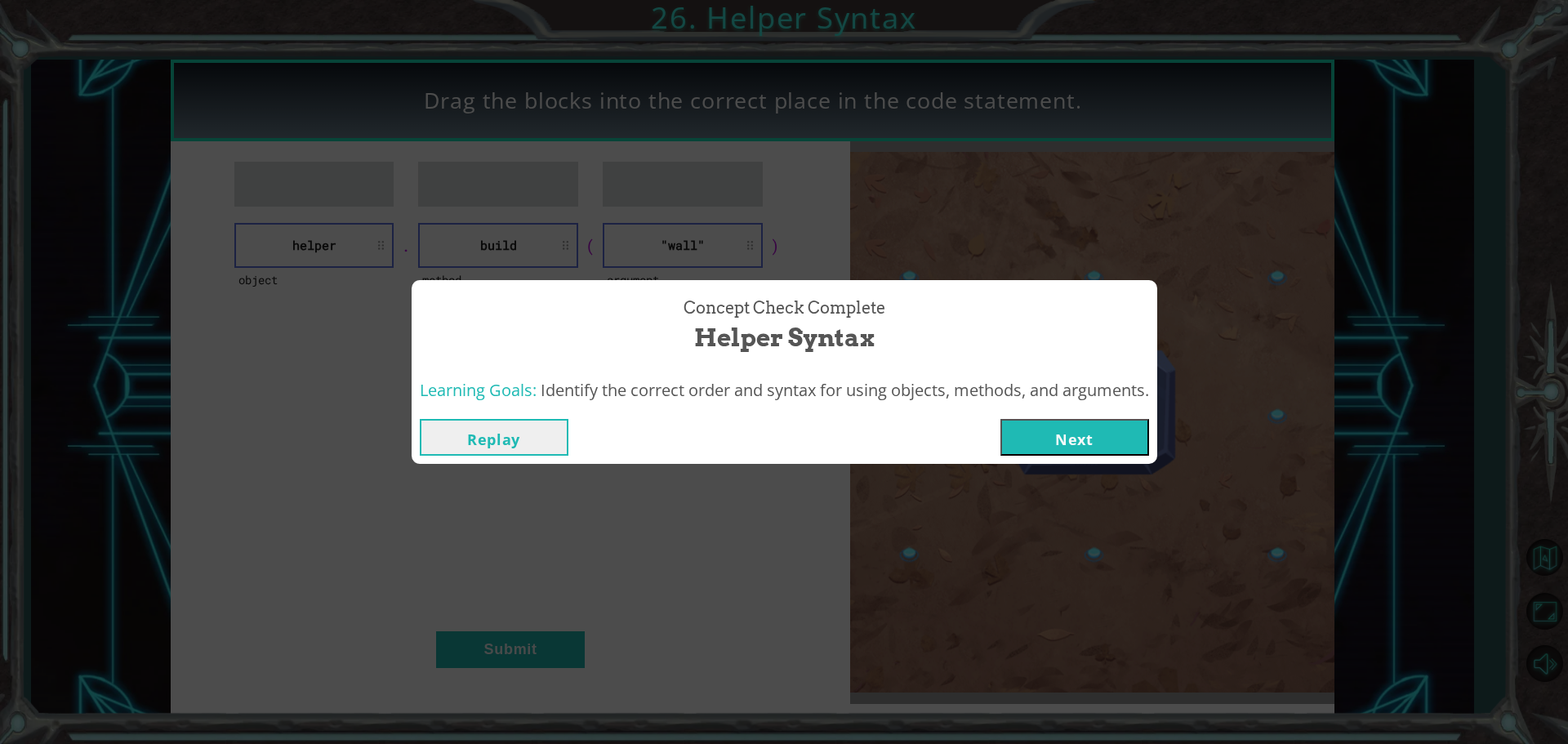
click at [1039, 430] on button "Next" at bounding box center [1074, 437] width 149 height 37
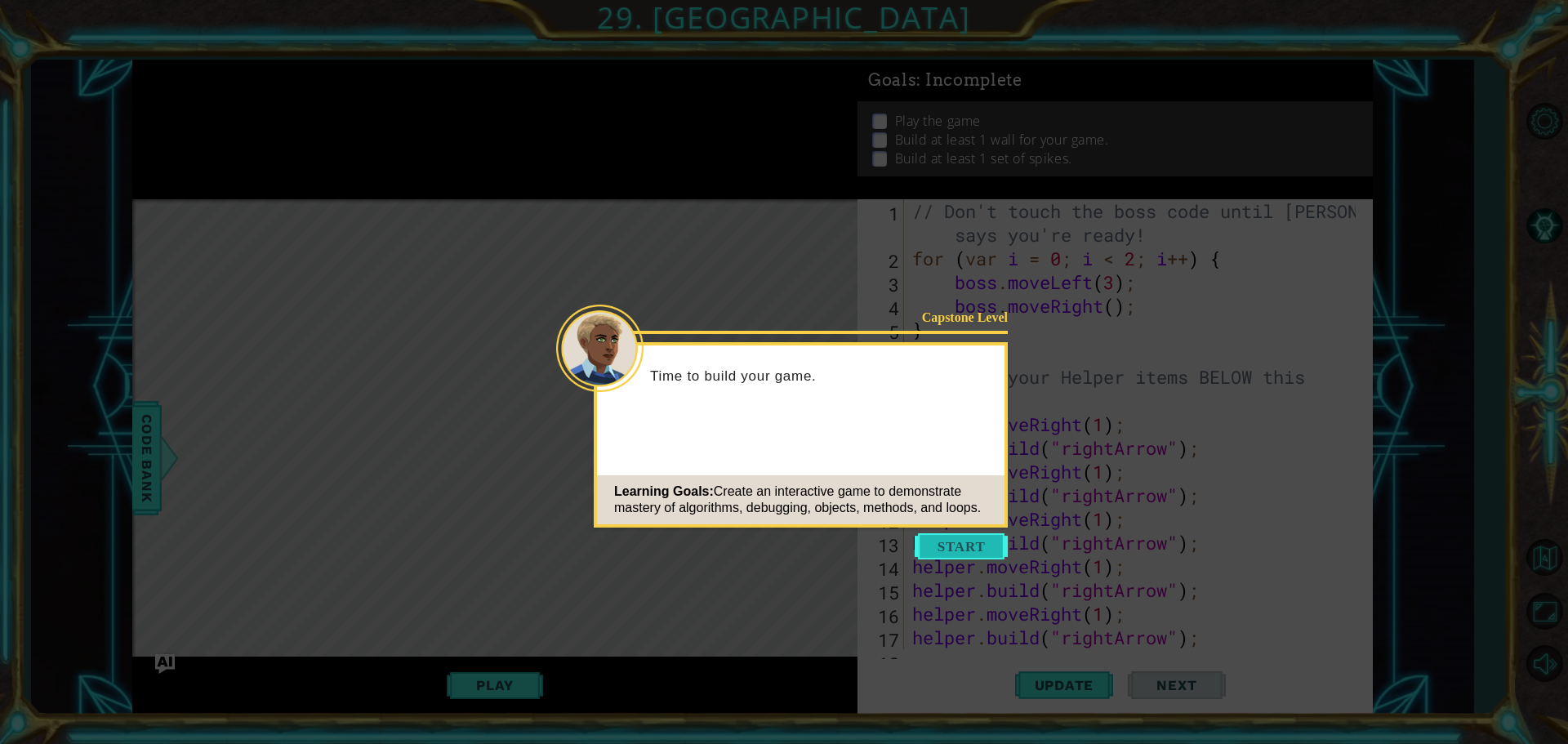
click at [955, 541] on button "Start" at bounding box center [960, 546] width 93 height 26
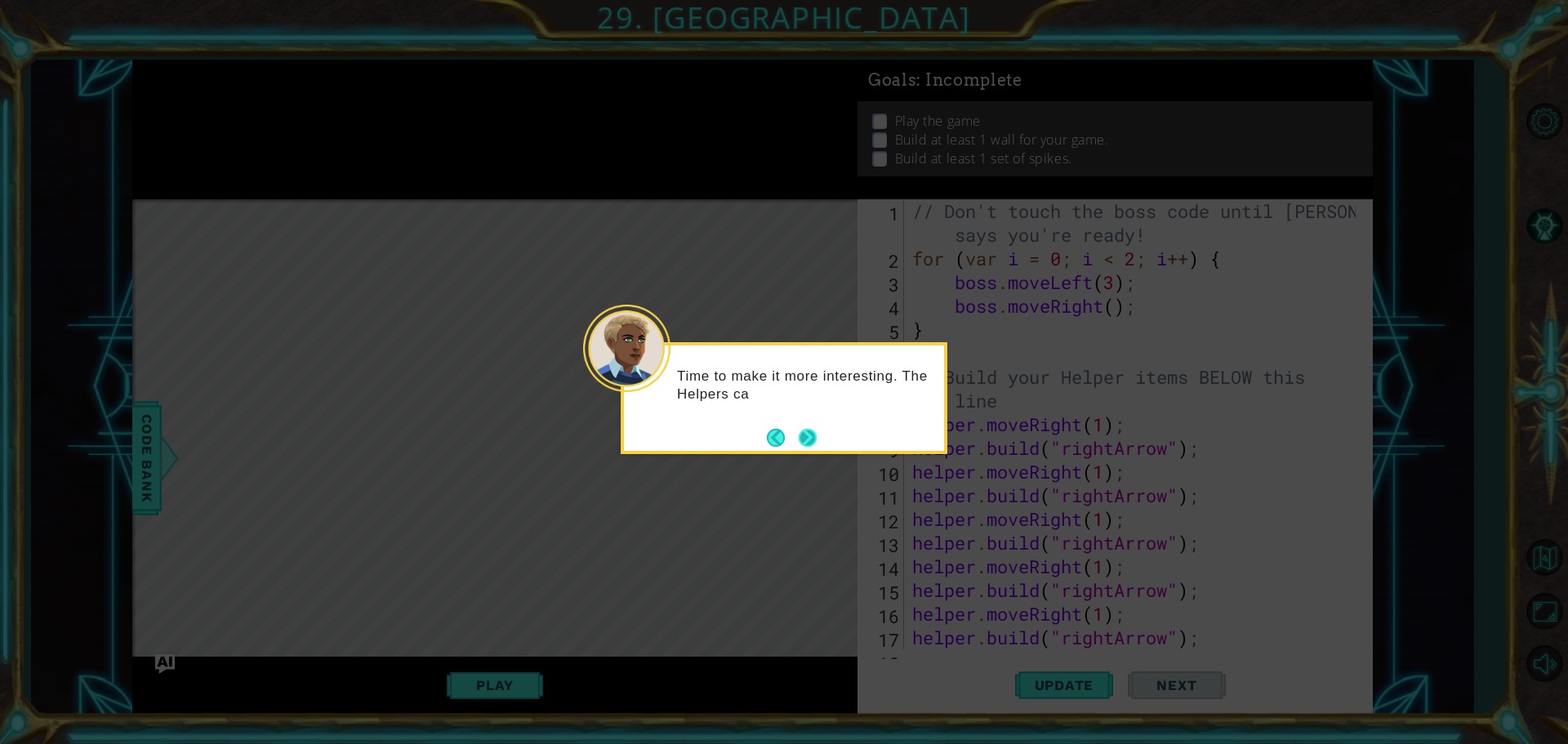
click at [814, 437] on button "Next" at bounding box center [808, 437] width 19 height 19
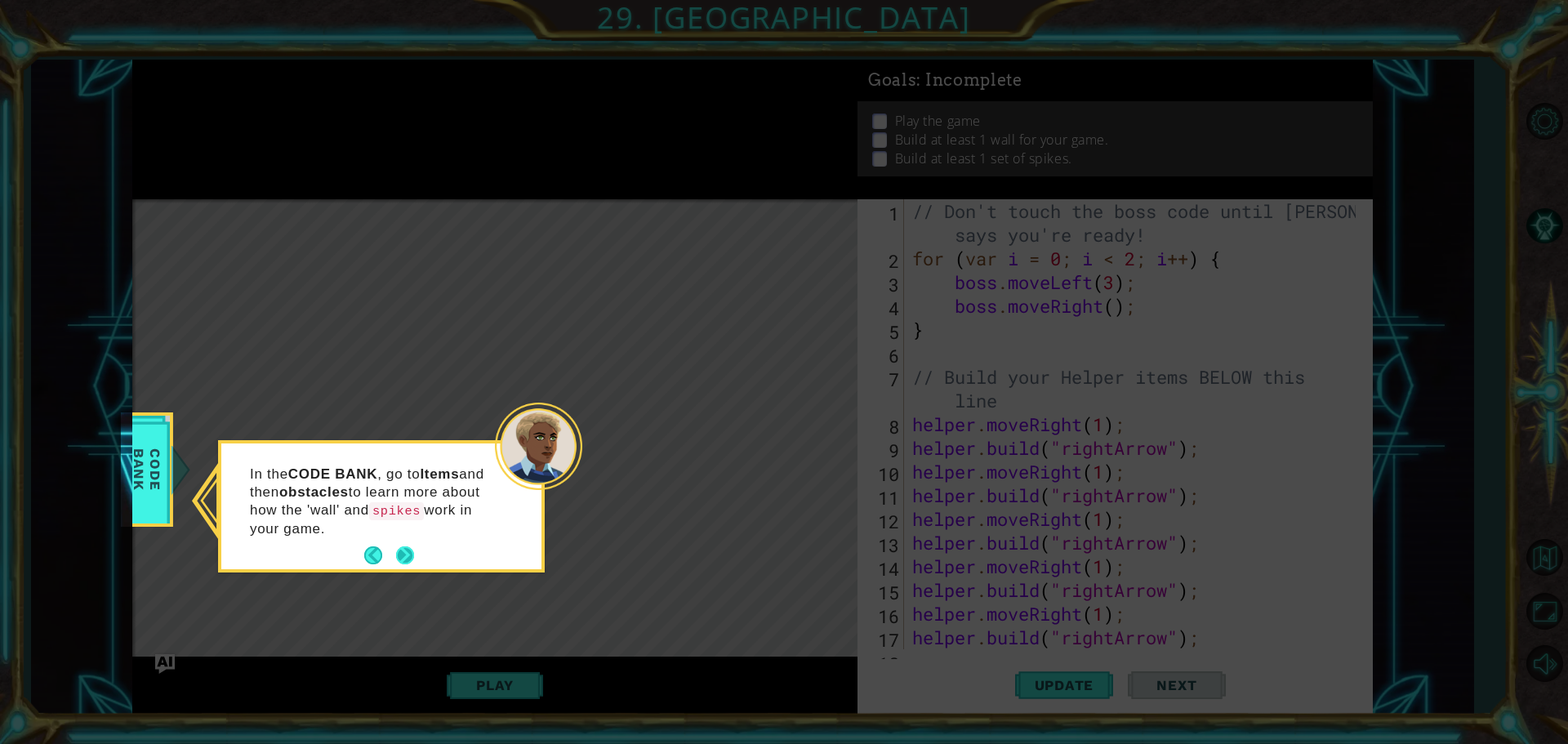
click at [411, 550] on button "Next" at bounding box center [405, 555] width 18 height 18
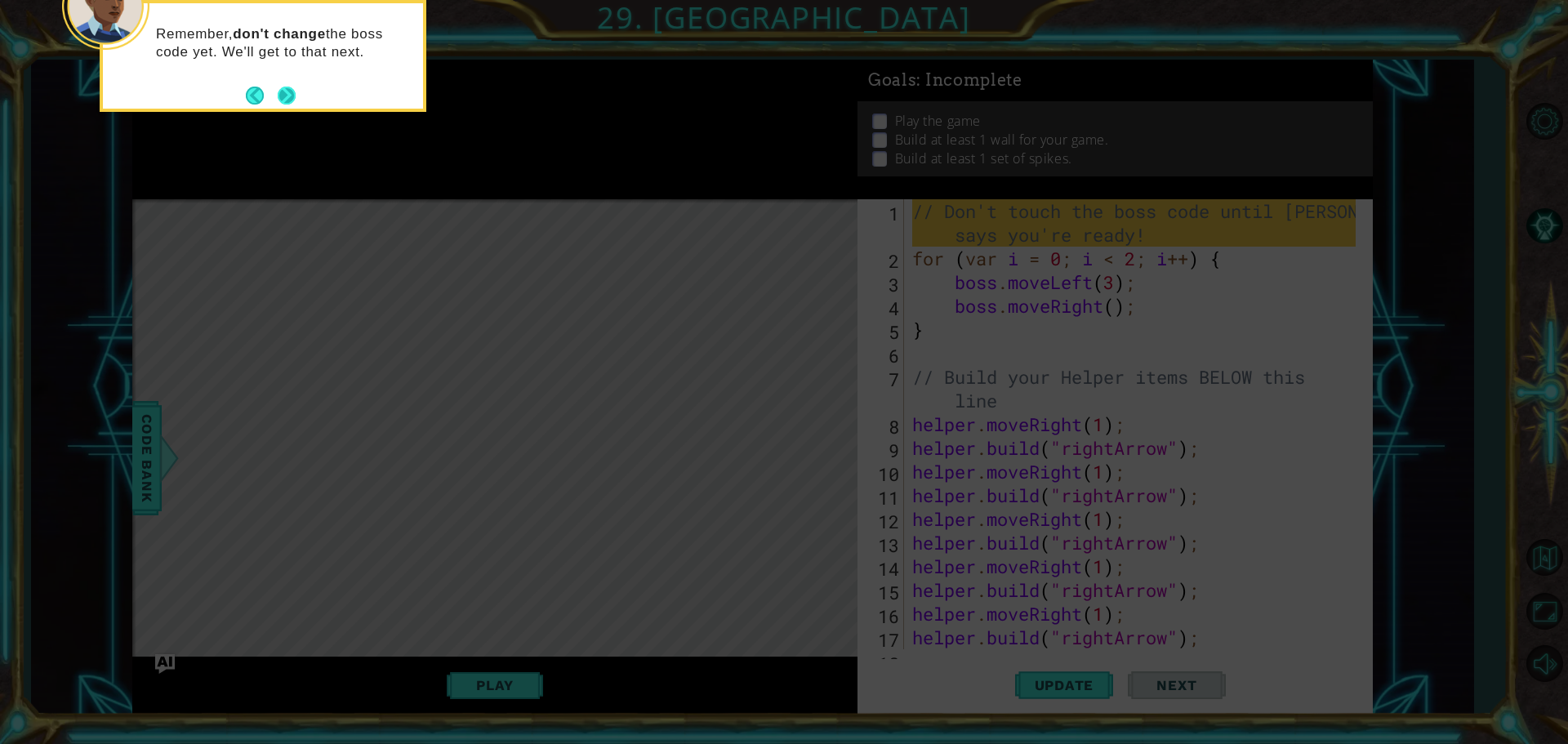
click at [285, 81] on div "Remember, don't change the boss code yet. We'll get to that next." at bounding box center [262, 51] width 320 height 83
click at [287, 87] on button "Next" at bounding box center [286, 95] width 18 height 18
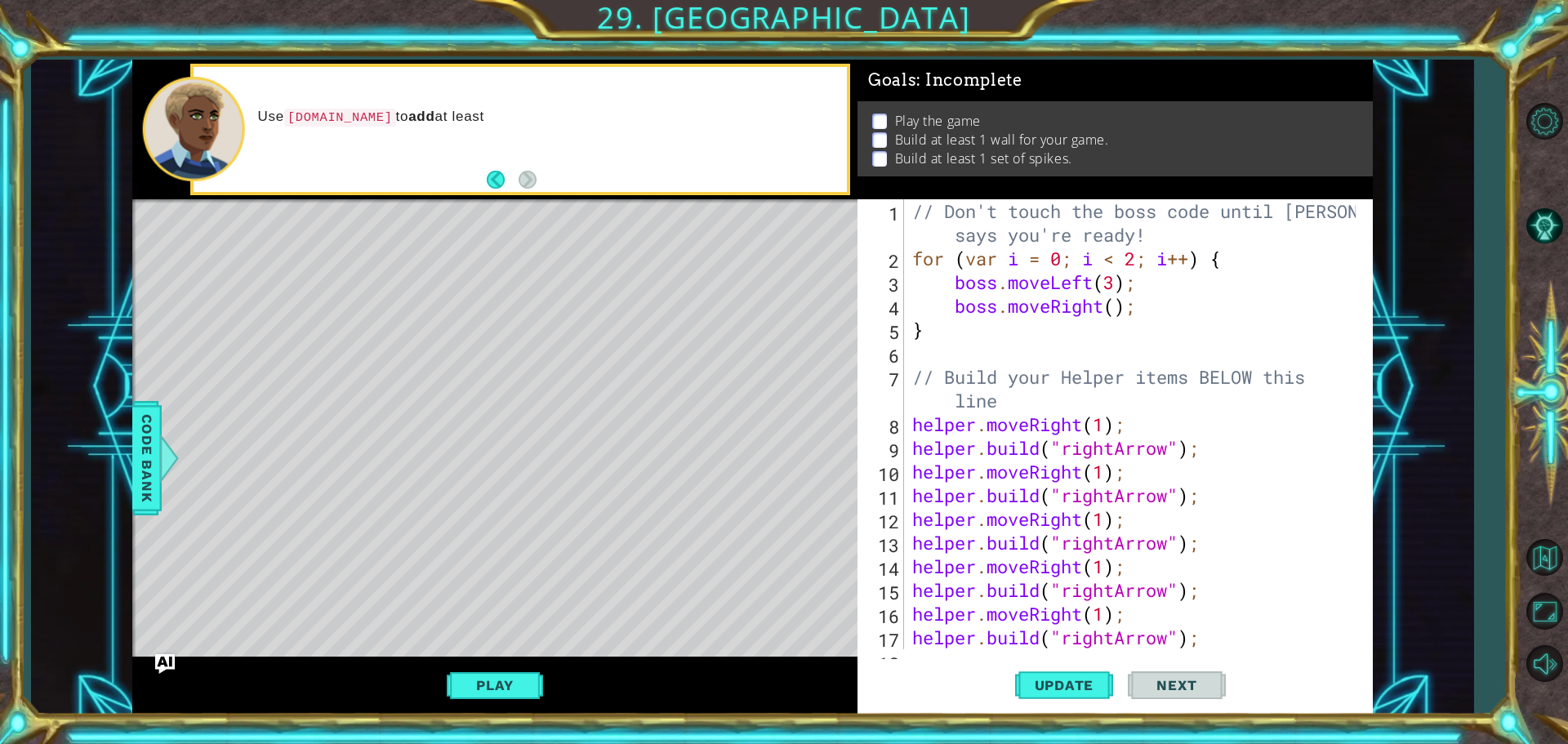
click at [338, 134] on div "Use [DOMAIN_NAME] to add at least" at bounding box center [546, 129] width 601 height 59
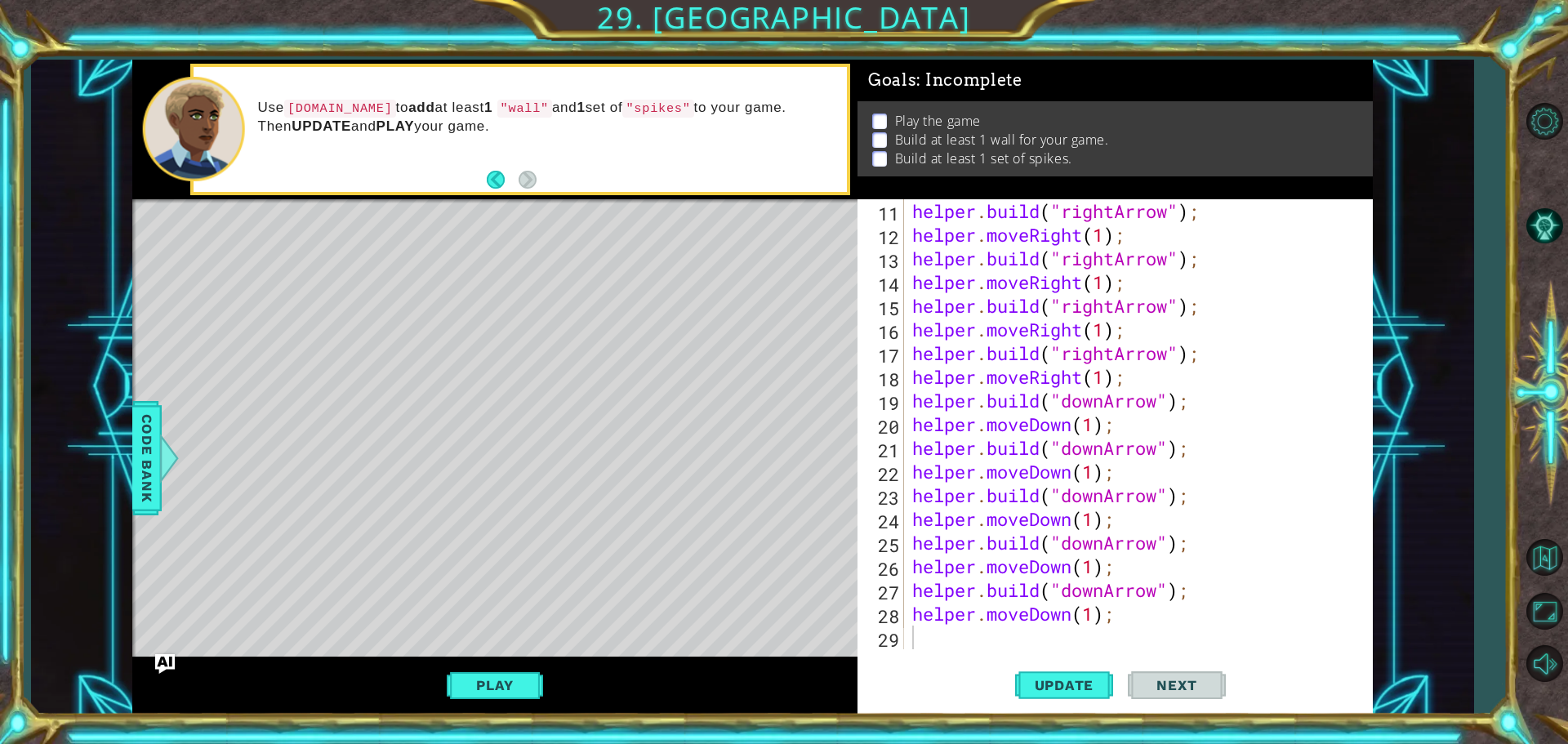
scroll to position [285, 0]
click at [1033, 690] on span "Update" at bounding box center [1064, 684] width 92 height 16
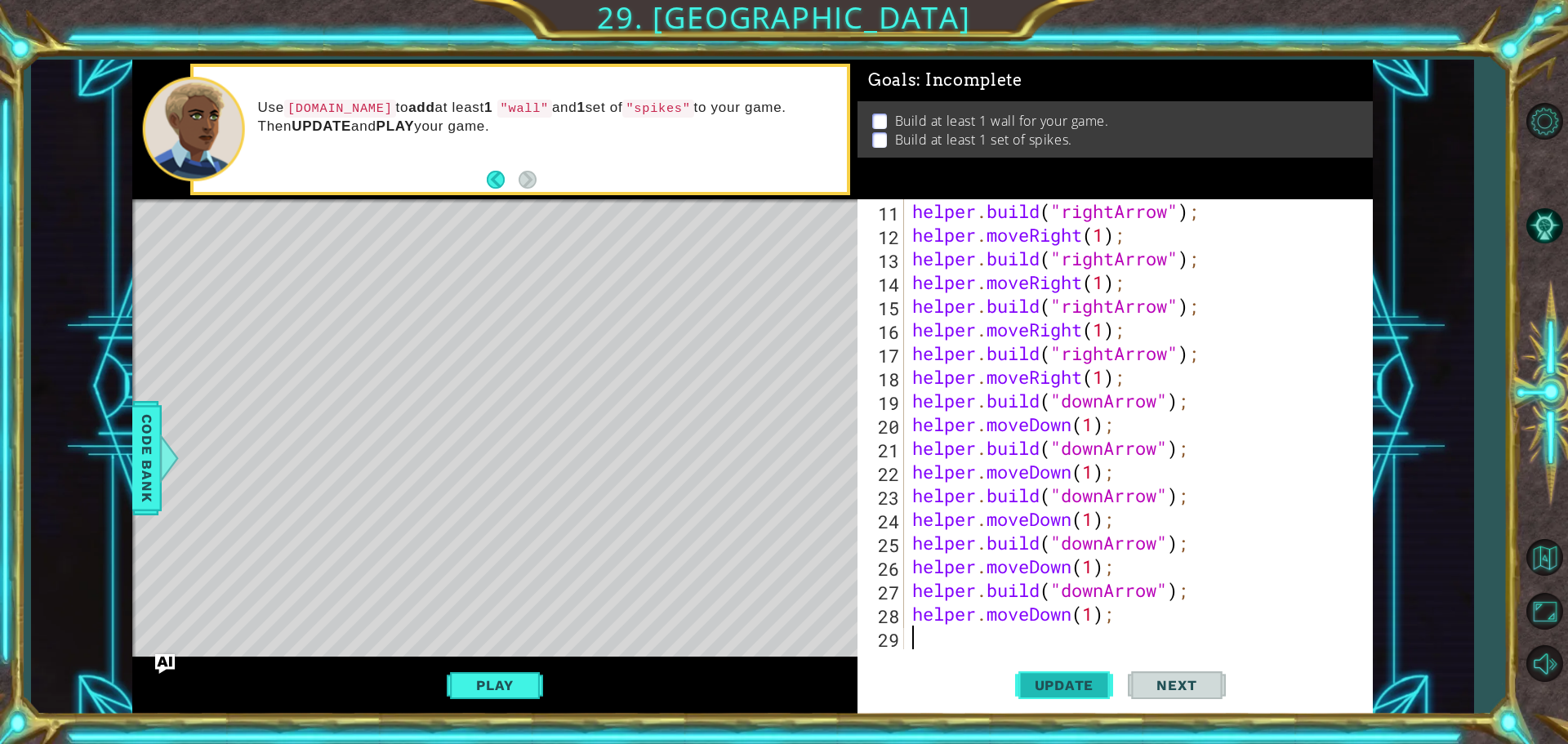
click at [1054, 680] on span "Update" at bounding box center [1064, 684] width 92 height 16
click at [1034, 653] on div "11 12 13 14 15 16 17 18 19 20 21 22 23 24 25 26 27 28 29 helper . build ( "righ…" at bounding box center [1115, 457] width 515 height 515
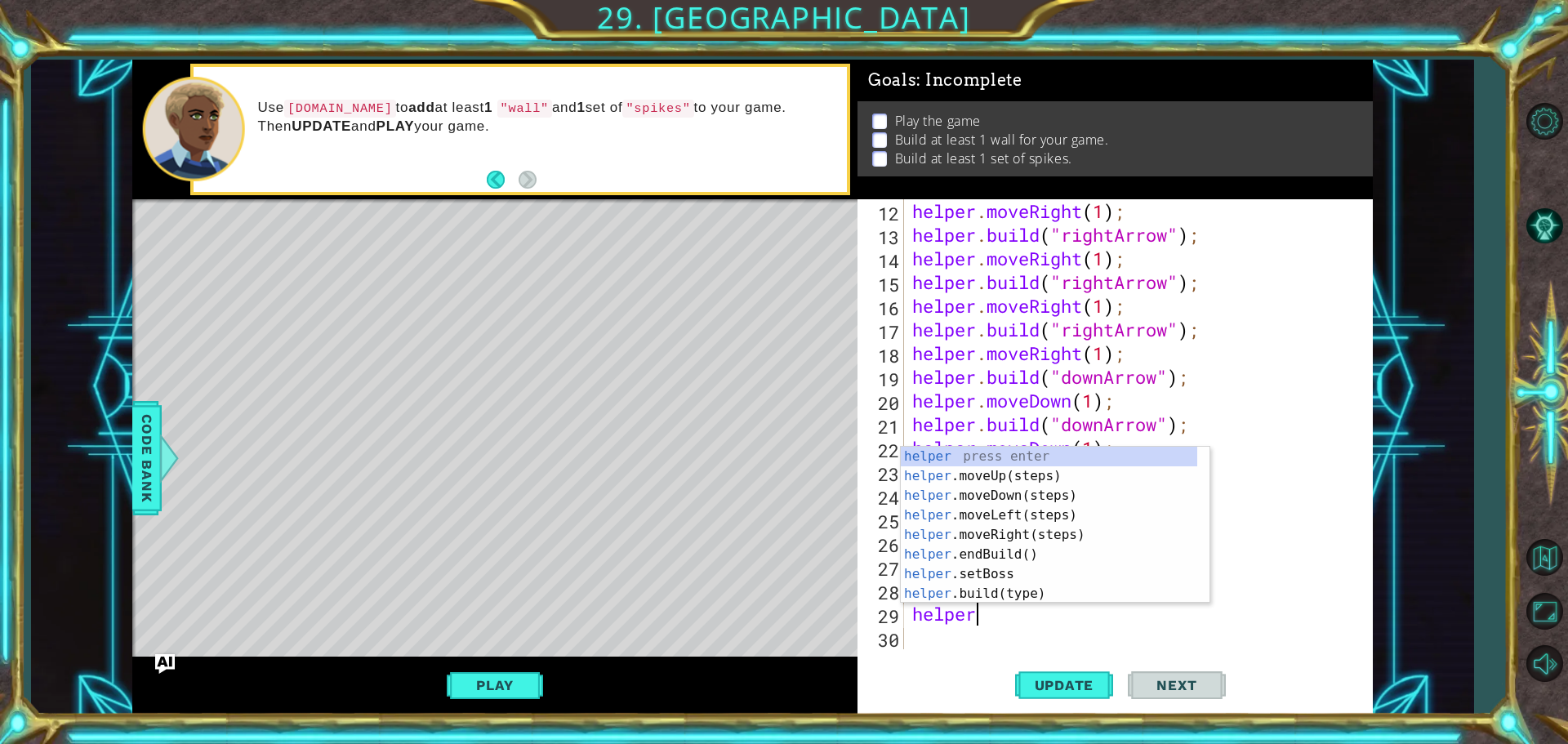
scroll to position [0, 3]
type textarea "helper.b"
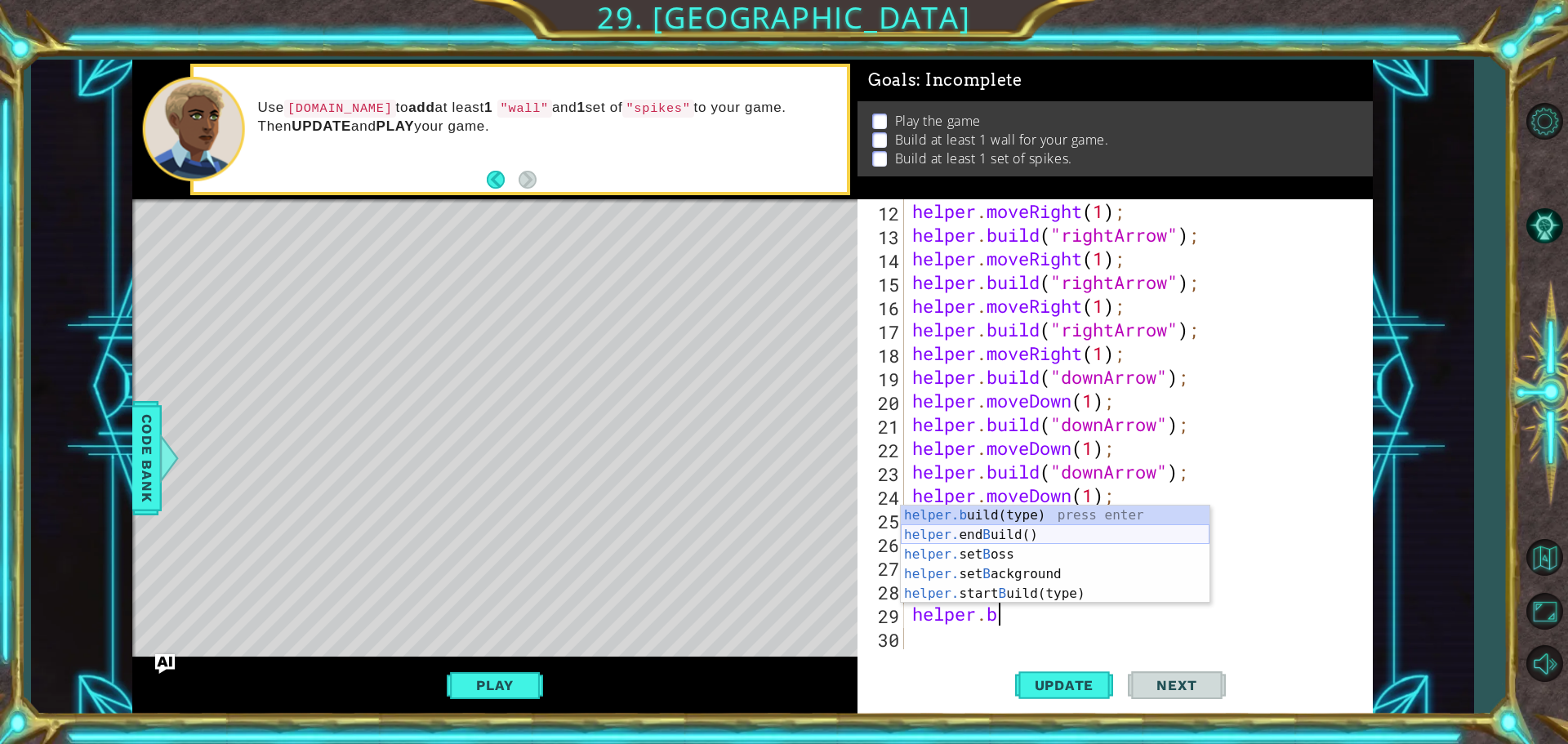
click at [976, 526] on div "helper.b uild(type) press enter helper. end B uild() press enter helper. set B …" at bounding box center [1055, 574] width 309 height 137
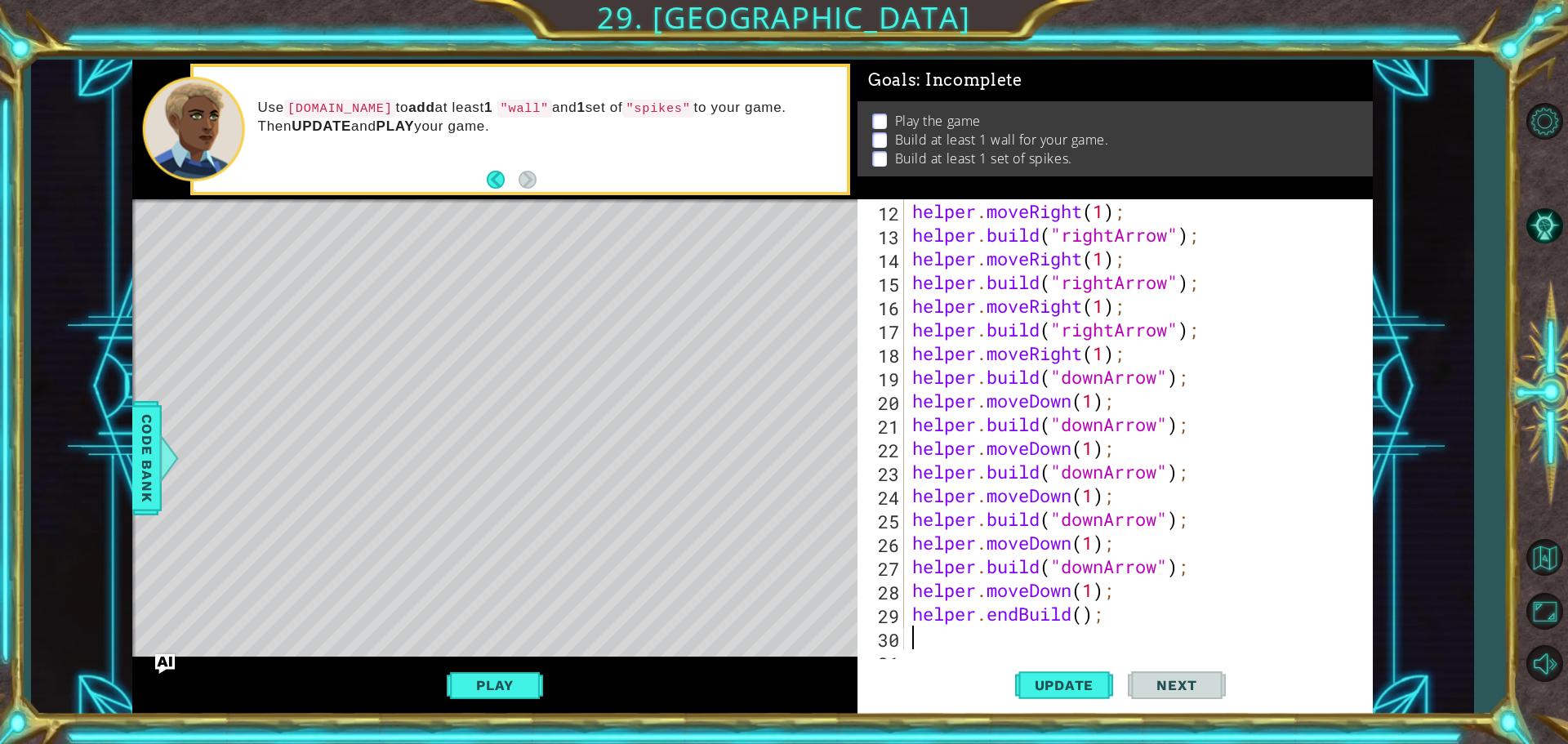
scroll to position [332, 0]
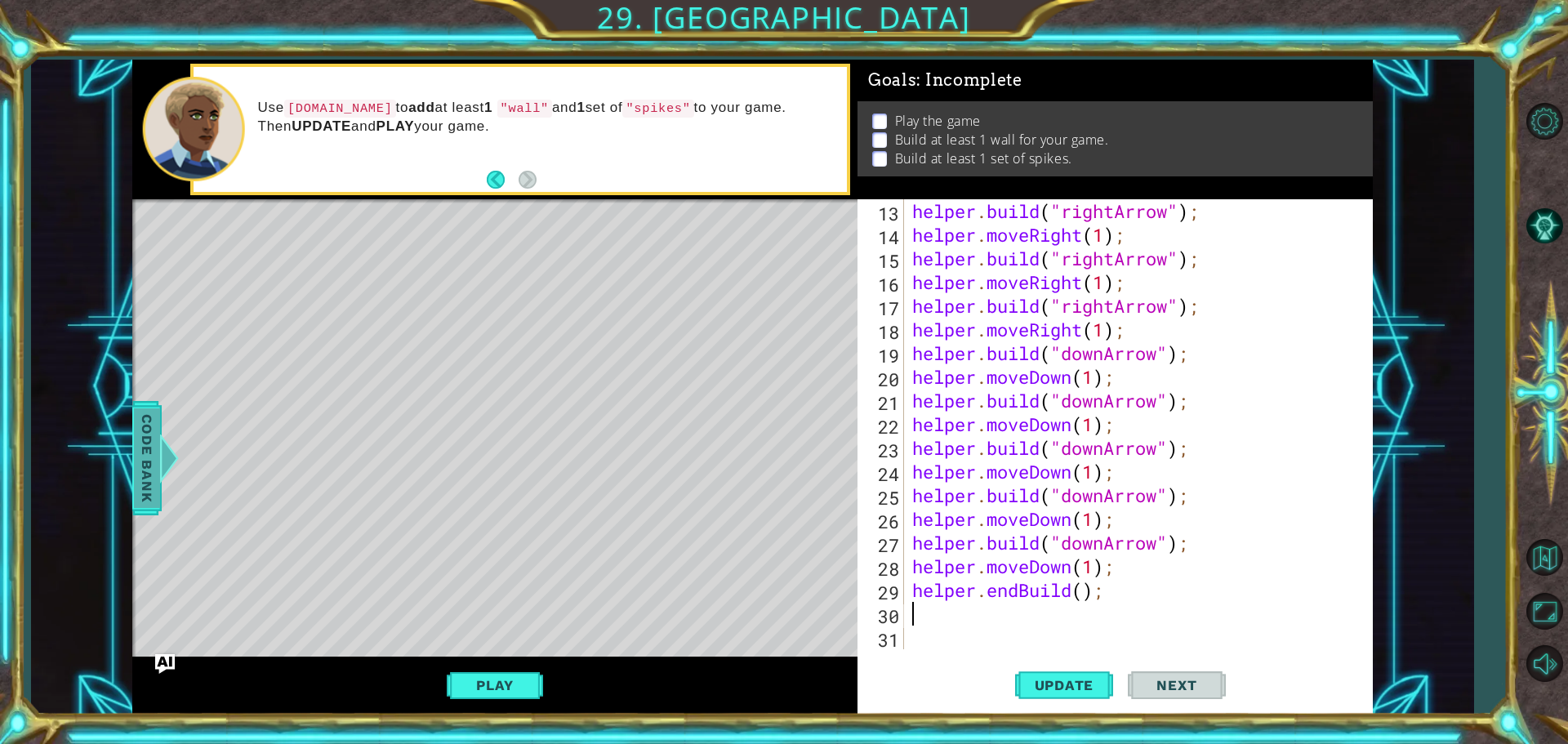
click at [137, 459] on span "Code Bank" at bounding box center [146, 459] width 26 height 100
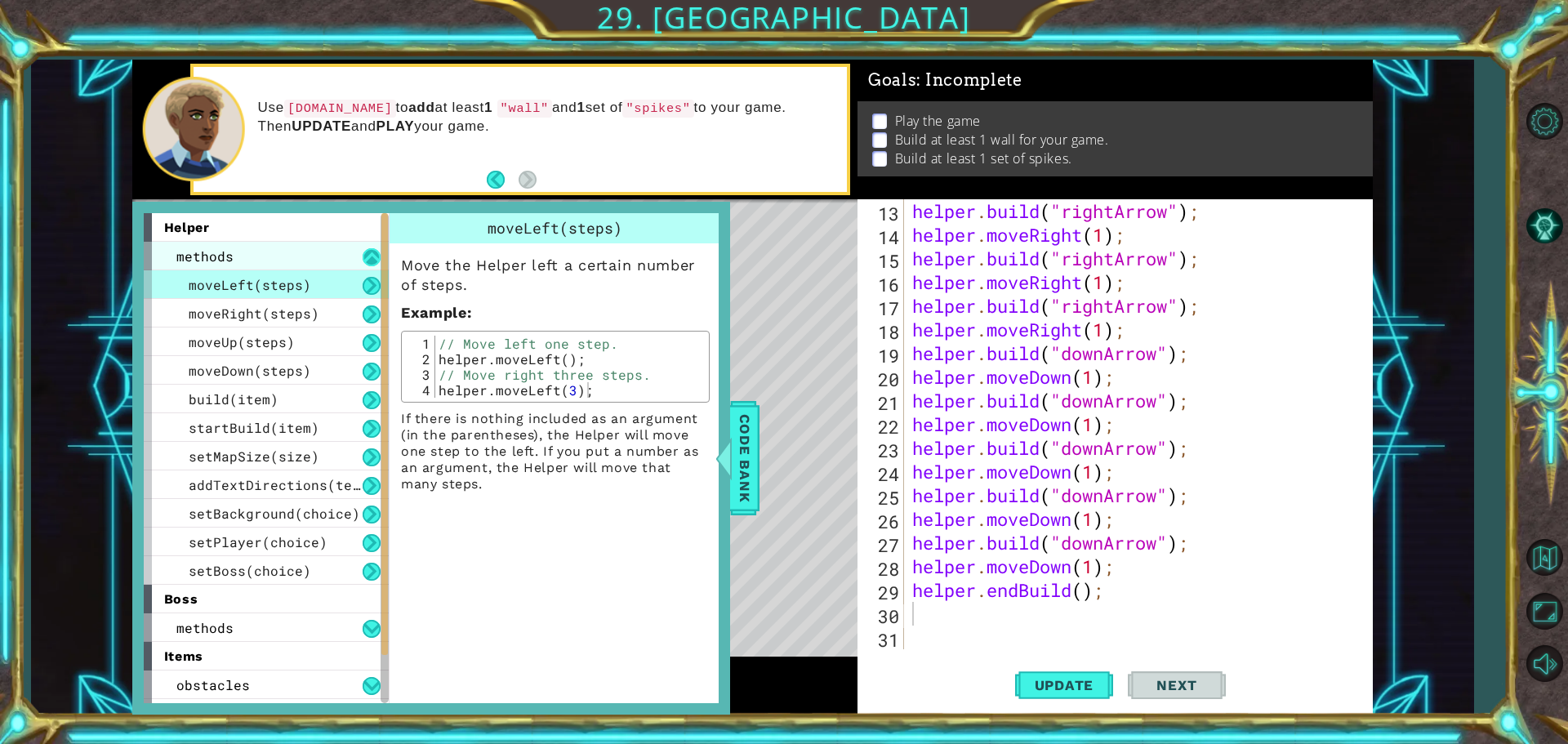
click at [376, 262] on button at bounding box center [371, 257] width 18 height 18
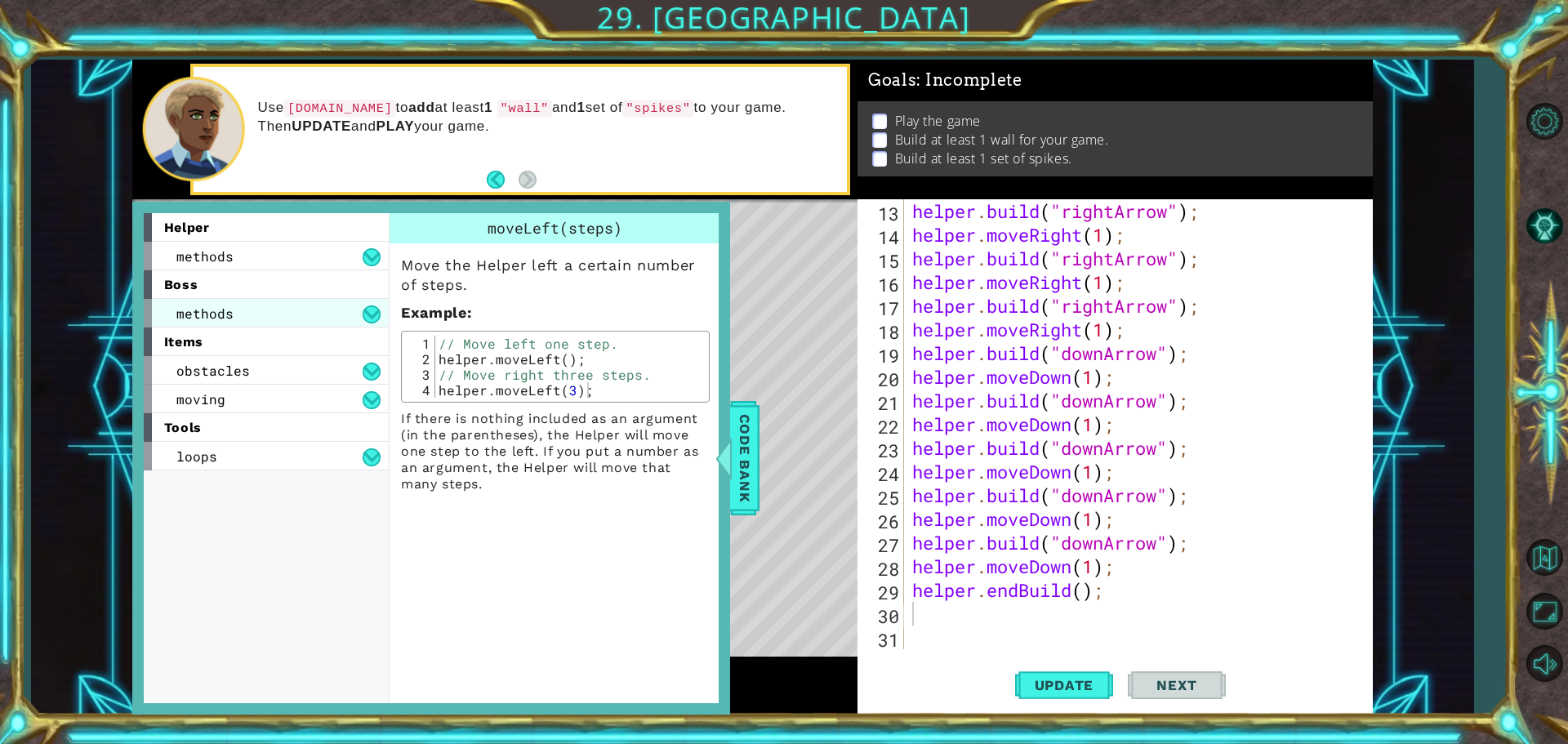
click at [355, 306] on div "methods" at bounding box center [265, 313] width 245 height 29
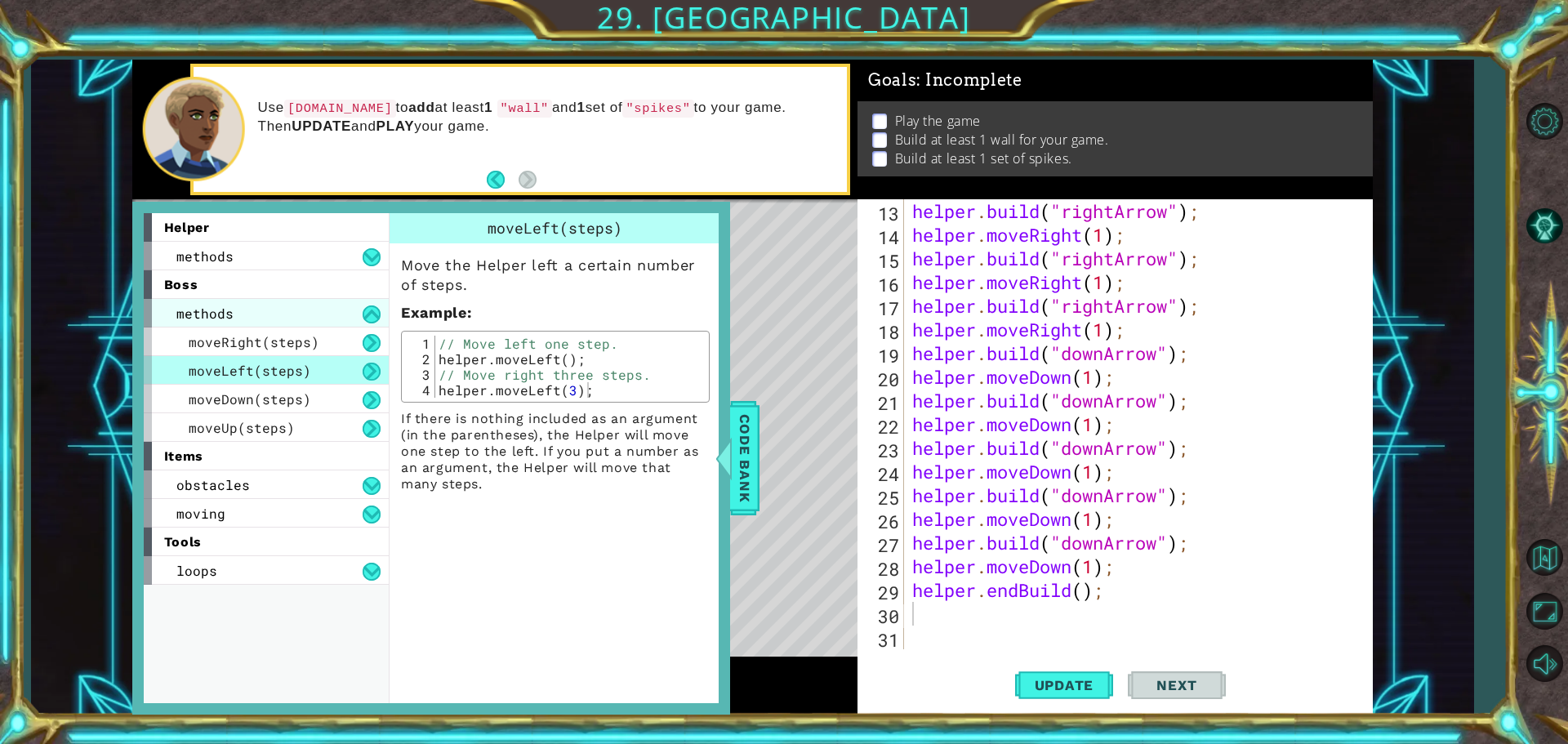
click at [355, 306] on div "methods" at bounding box center [265, 313] width 245 height 29
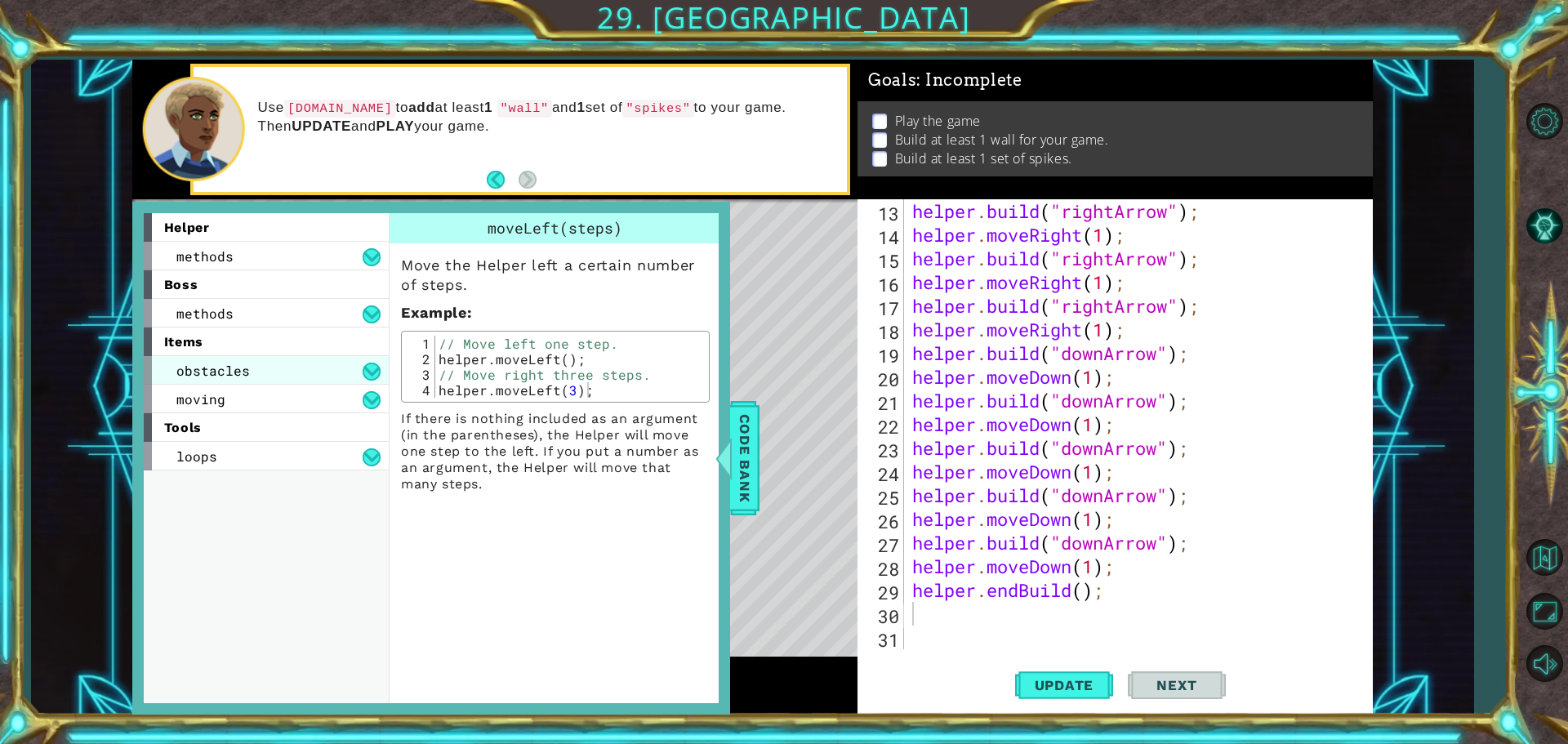
click at [268, 359] on div "obstacles" at bounding box center [265, 370] width 245 height 29
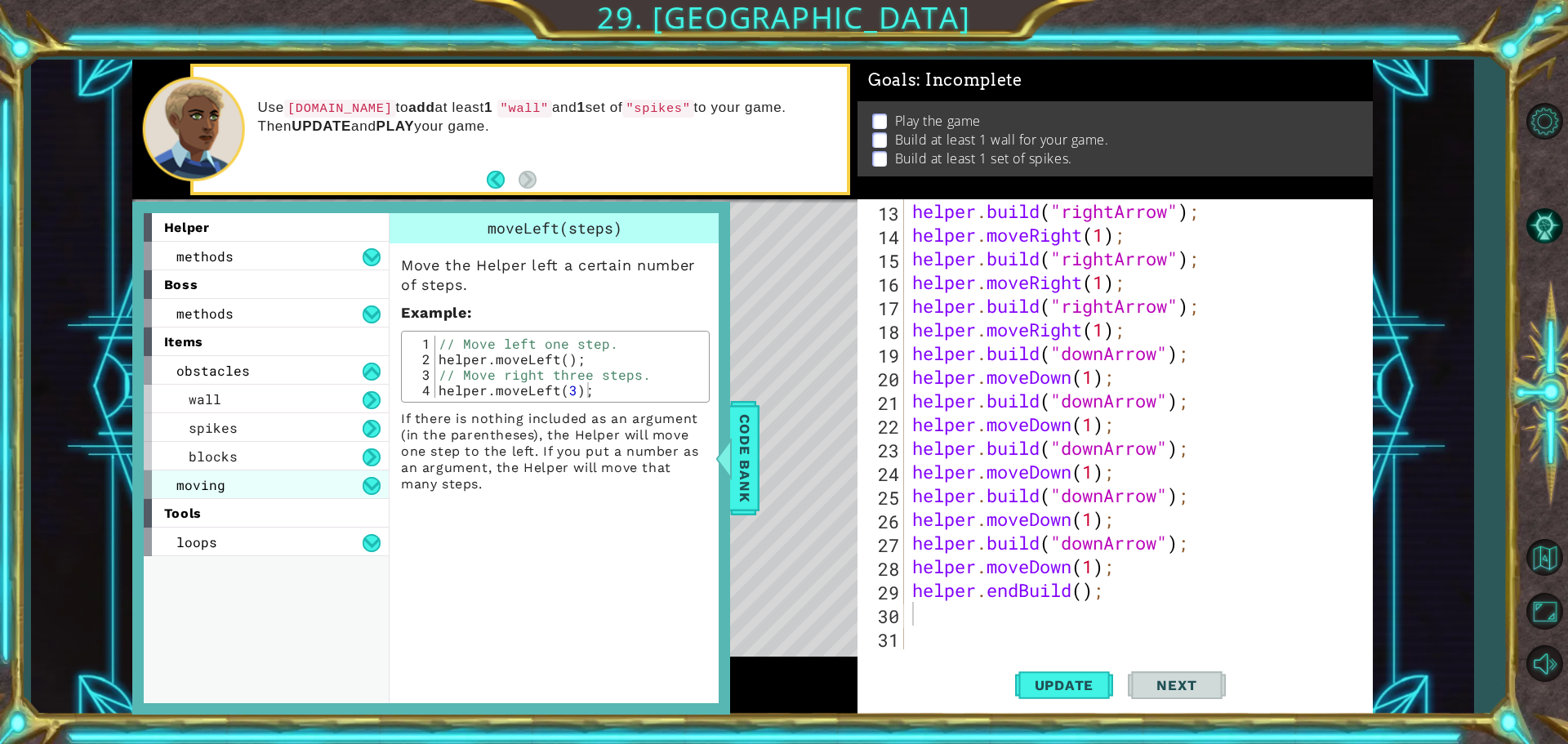
click at [226, 490] on div "moving" at bounding box center [265, 484] width 245 height 29
click at [908, 584] on div "13 14 15 16 17 18 19 20 21 22 23 24 25 26 27 28 29 30 31 helper . build ( "righ…" at bounding box center [1112, 424] width 510 height 450
click at [911, 588] on div "helper . build ( "rightArrow" ) ; helper . moveRight ( 1 ) ; helper . build ( "…" at bounding box center [1135, 447] width 455 height 497
type textarea "helper.endBuild();"
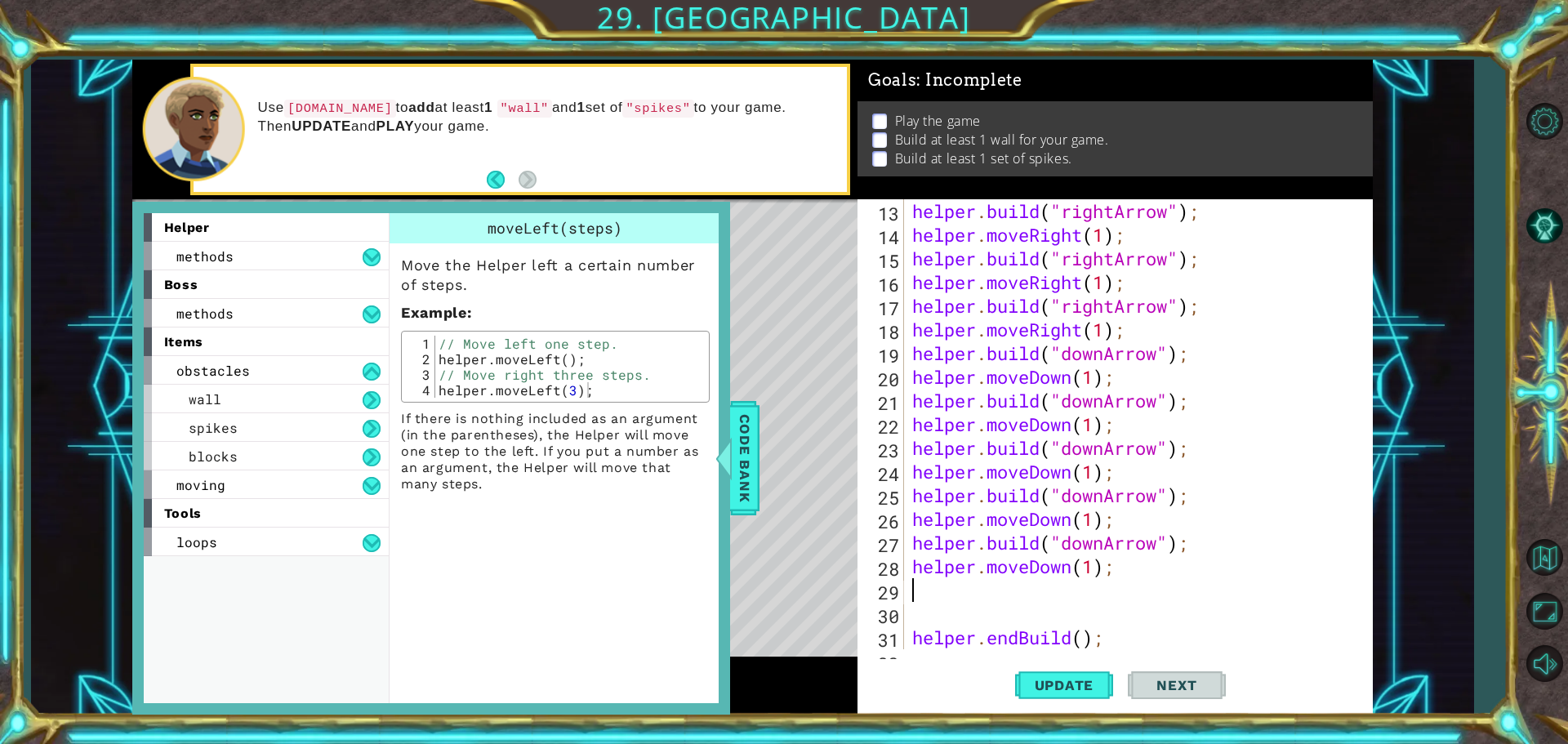
click at [912, 588] on div "helper . build ( "rightArrow" ) ; helper . moveRight ( 1 ) ; helper . build ( "…" at bounding box center [1135, 447] width 455 height 497
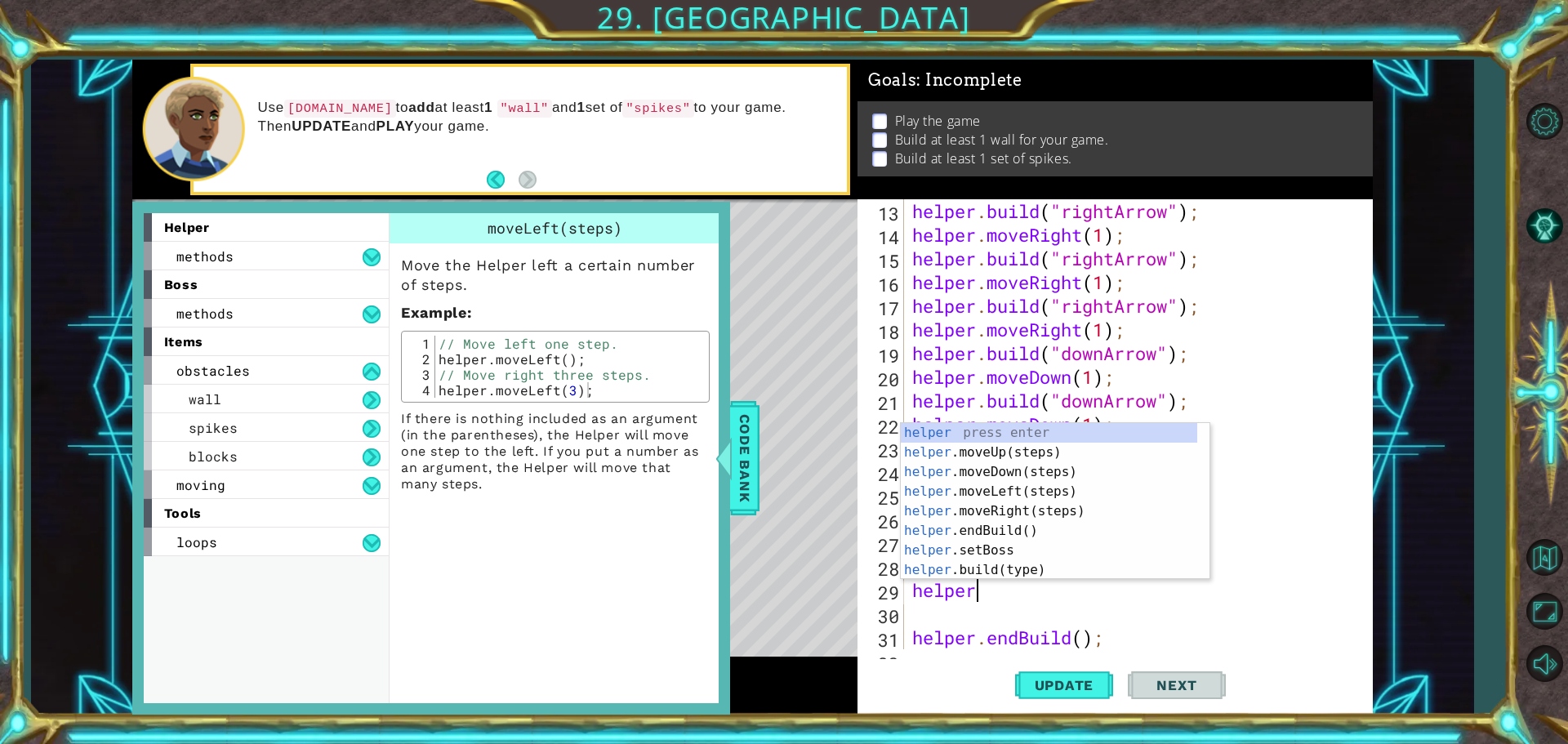
scroll to position [0, 3]
type textarea "helper.m"
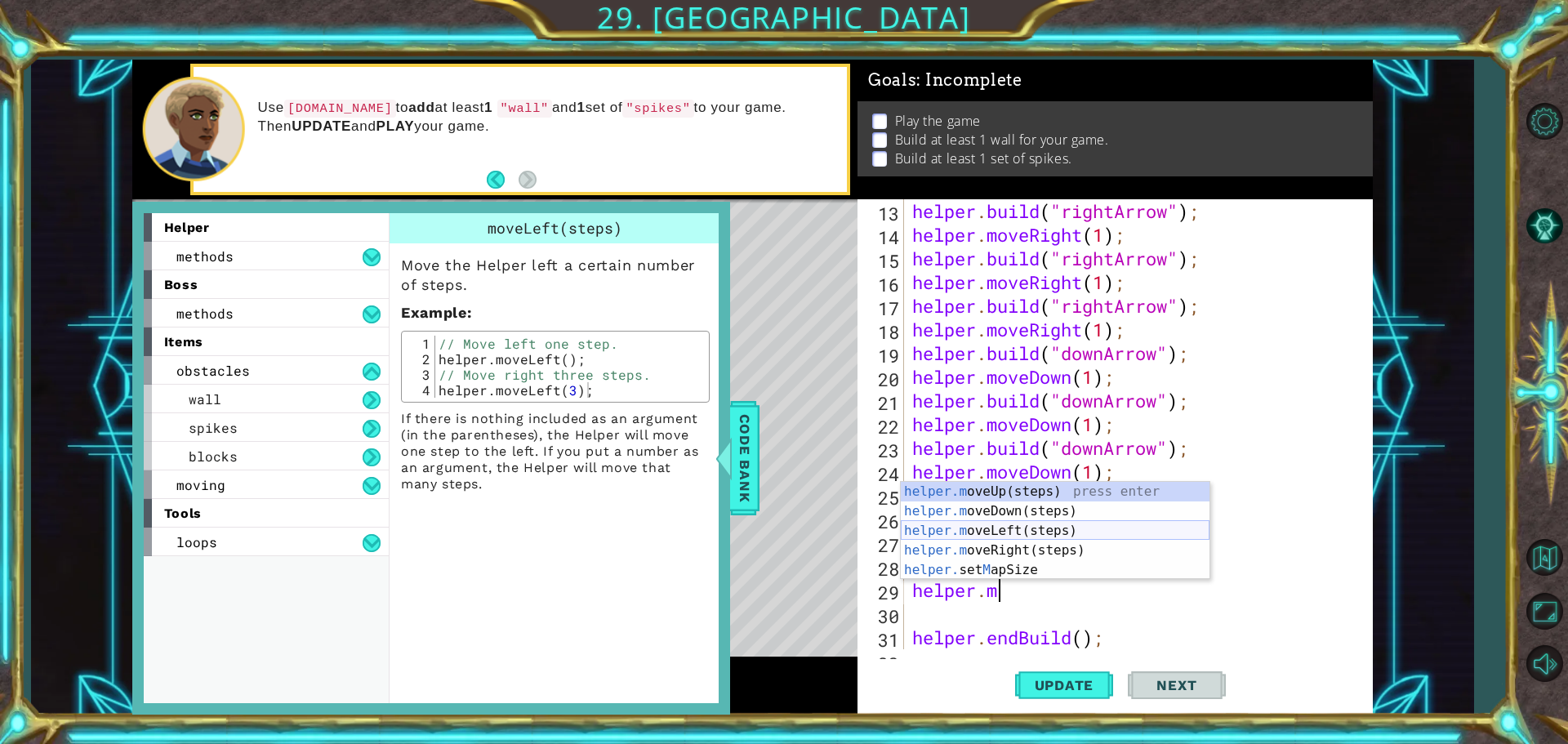
click at [933, 537] on div "helper.m oveUp(steps) press enter helper.m oveDown(steps) press enter helper.m …" at bounding box center [1055, 550] width 309 height 137
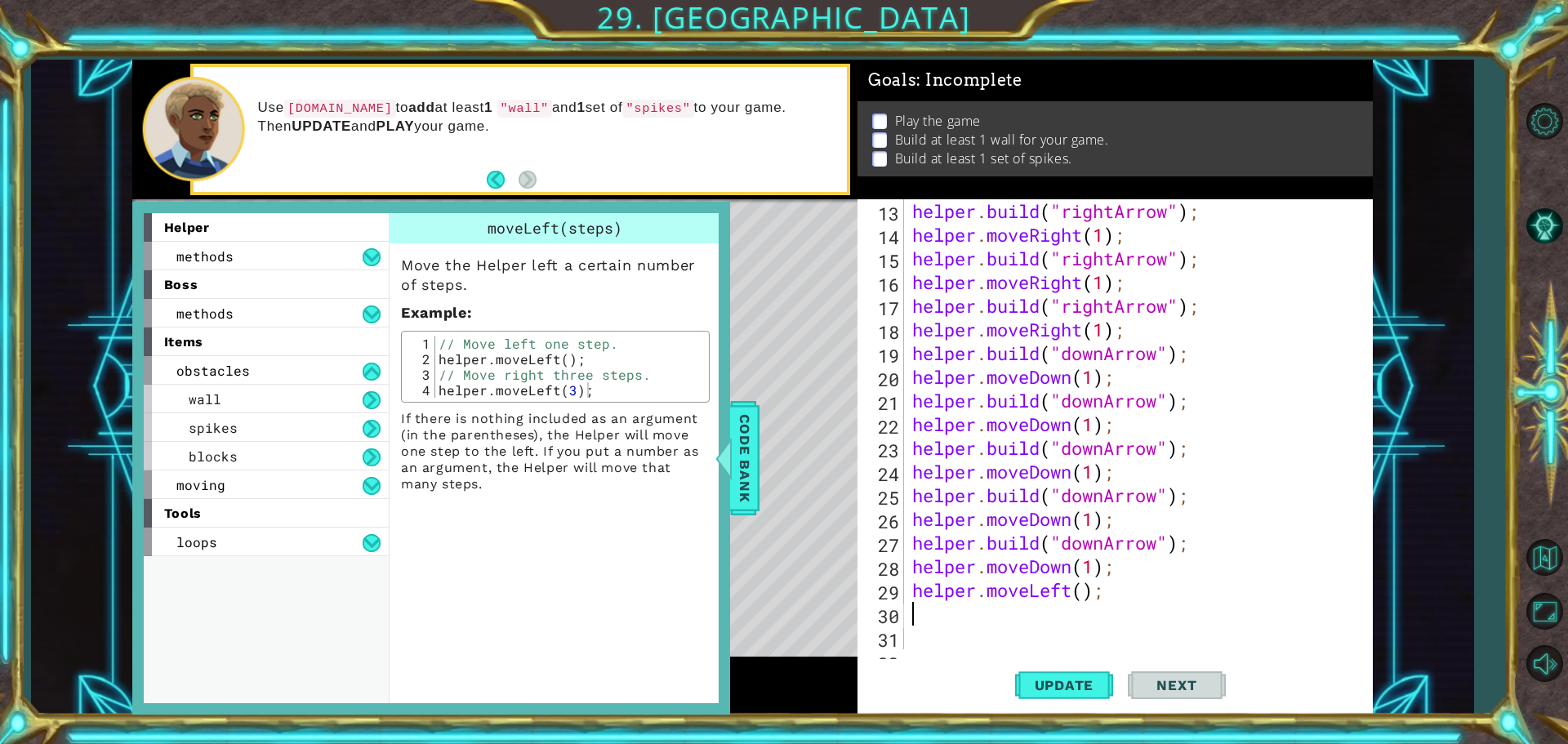
scroll to position [0, 0]
click at [1083, 586] on div "helper . build ( "rightArrow" ) ; helper . moveRight ( 1 ) ; helper . build ( "…" at bounding box center [1135, 447] width 455 height 497
type textarea "helper.moveLeft(2);"
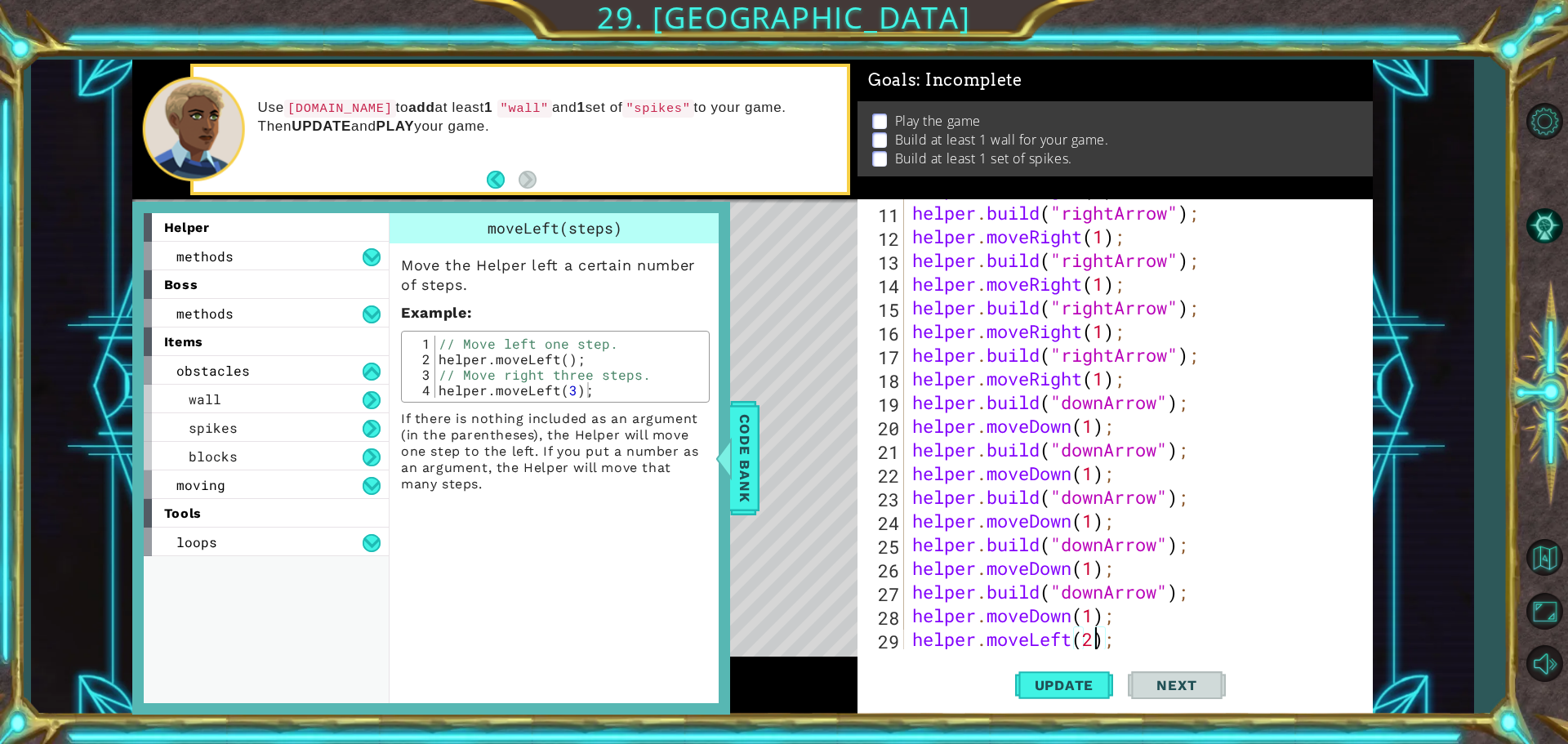
scroll to position [403, 0]
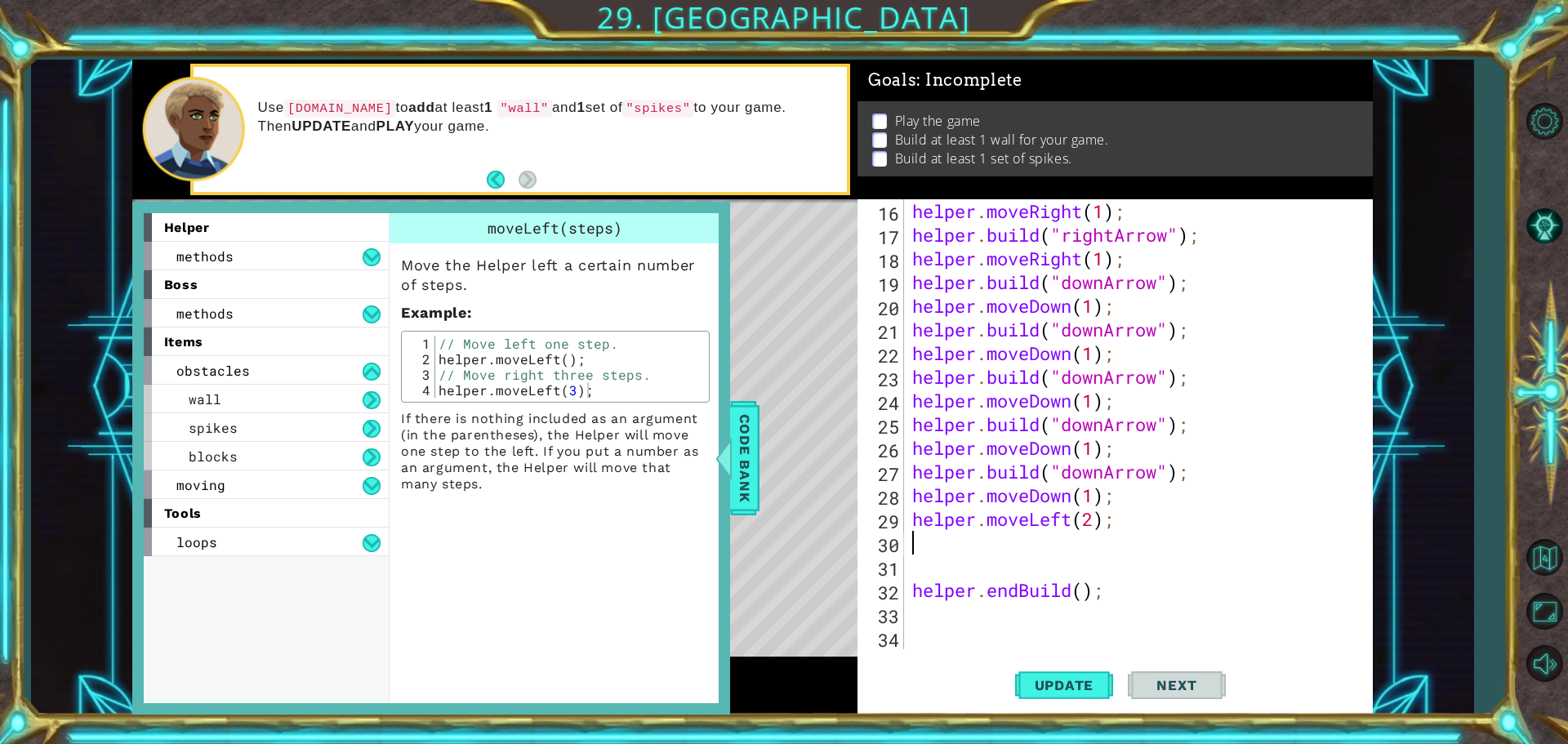
click at [962, 539] on div "helper . moveRight ( 1 ) ; helper . build ( "rightArrow" ) ; helper . moveRight…" at bounding box center [1135, 447] width 455 height 497
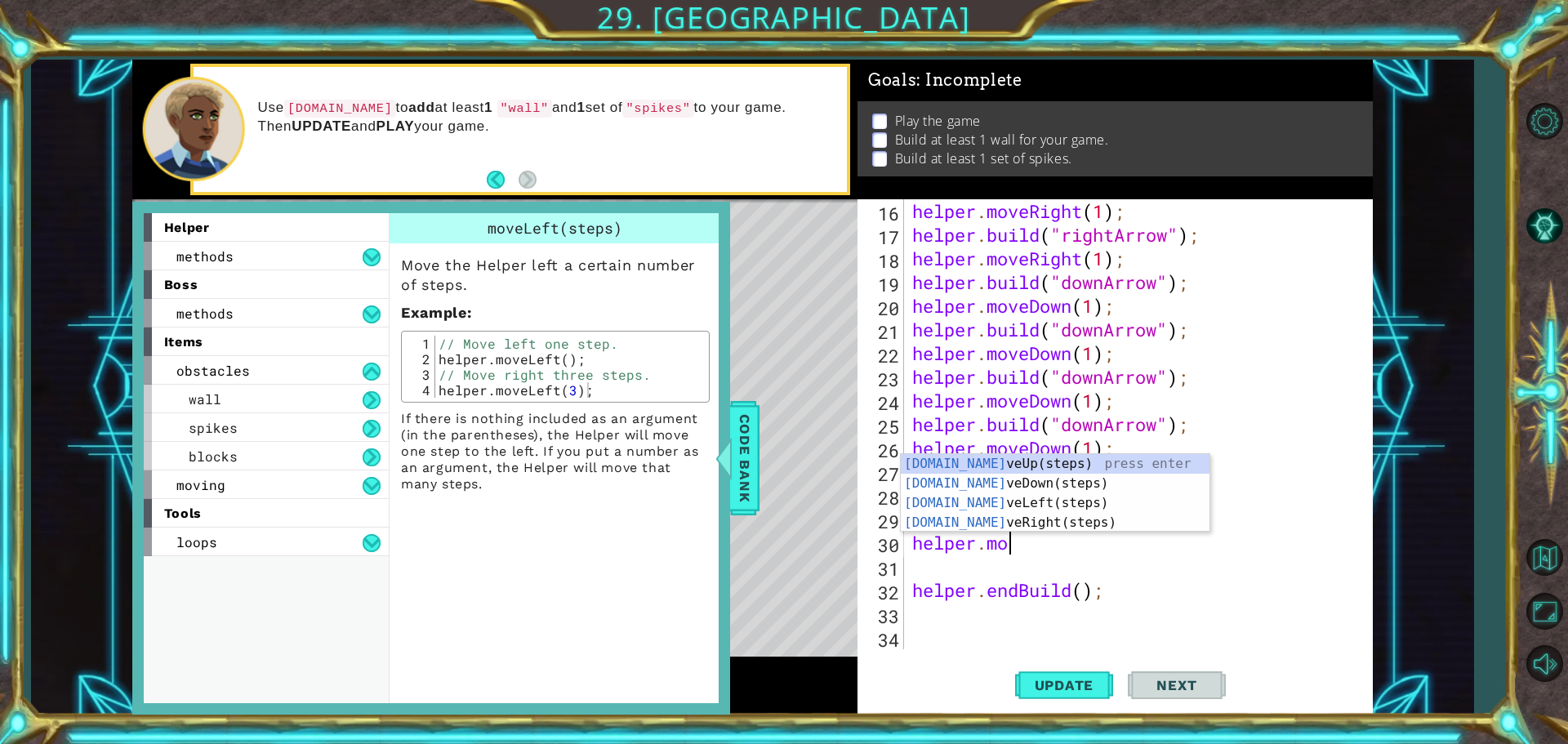
scroll to position [0, 4]
type textarea "helper.move"
click at [935, 480] on div "helper.move Up(steps) press enter helper.move Down(steps) press enter helper.mo…" at bounding box center [1055, 512] width 309 height 117
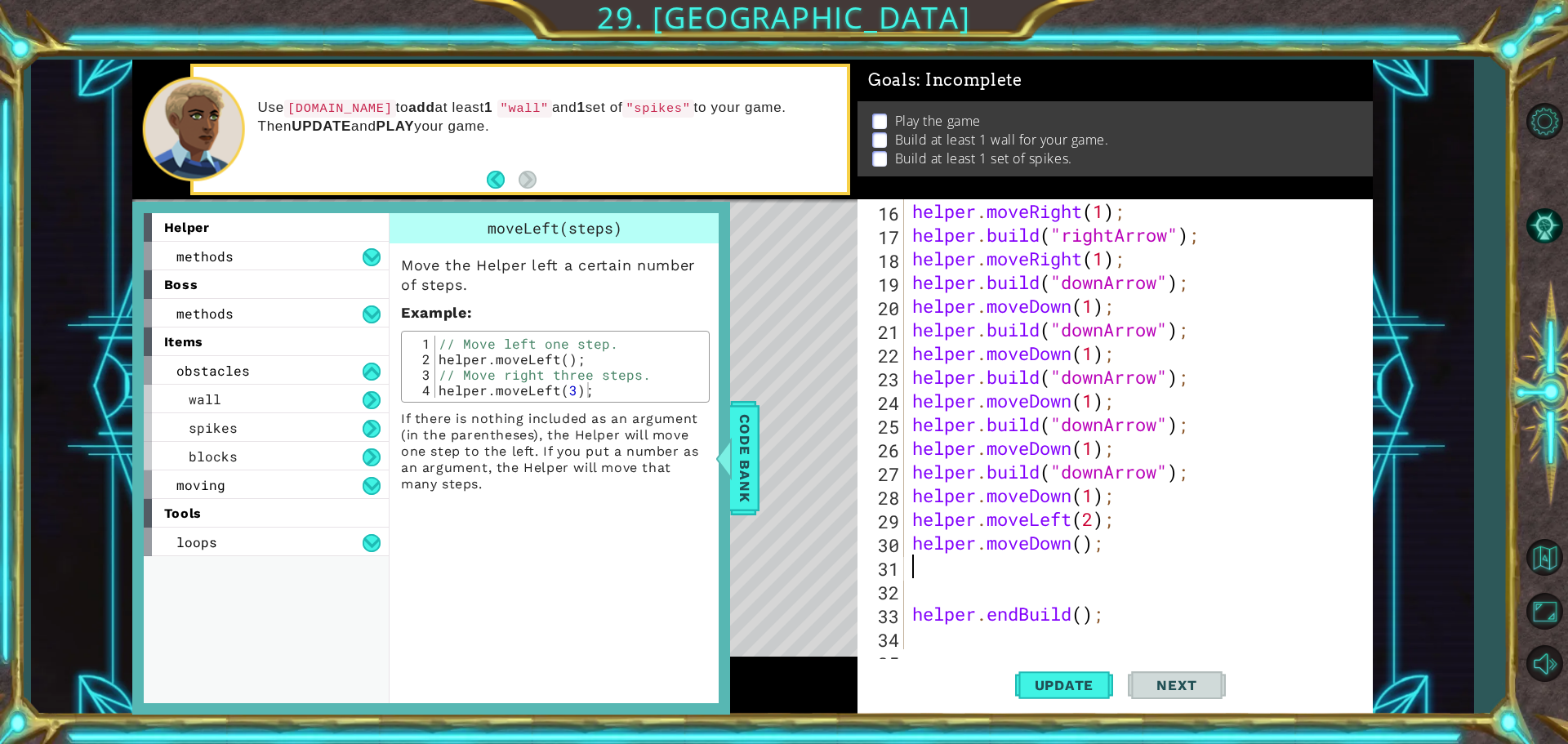
click at [1081, 541] on div "helper . moveRight ( 1 ) ; helper . build ( "rightArrow" ) ; helper . moveRight…" at bounding box center [1135, 447] width 455 height 497
type textarea "helper.moveDown(1);"
click at [1028, 579] on div "helper . moveRight ( 1 ) ; helper . build ( "rightArrow" ) ; helper . moveRight…" at bounding box center [1135, 447] width 455 height 497
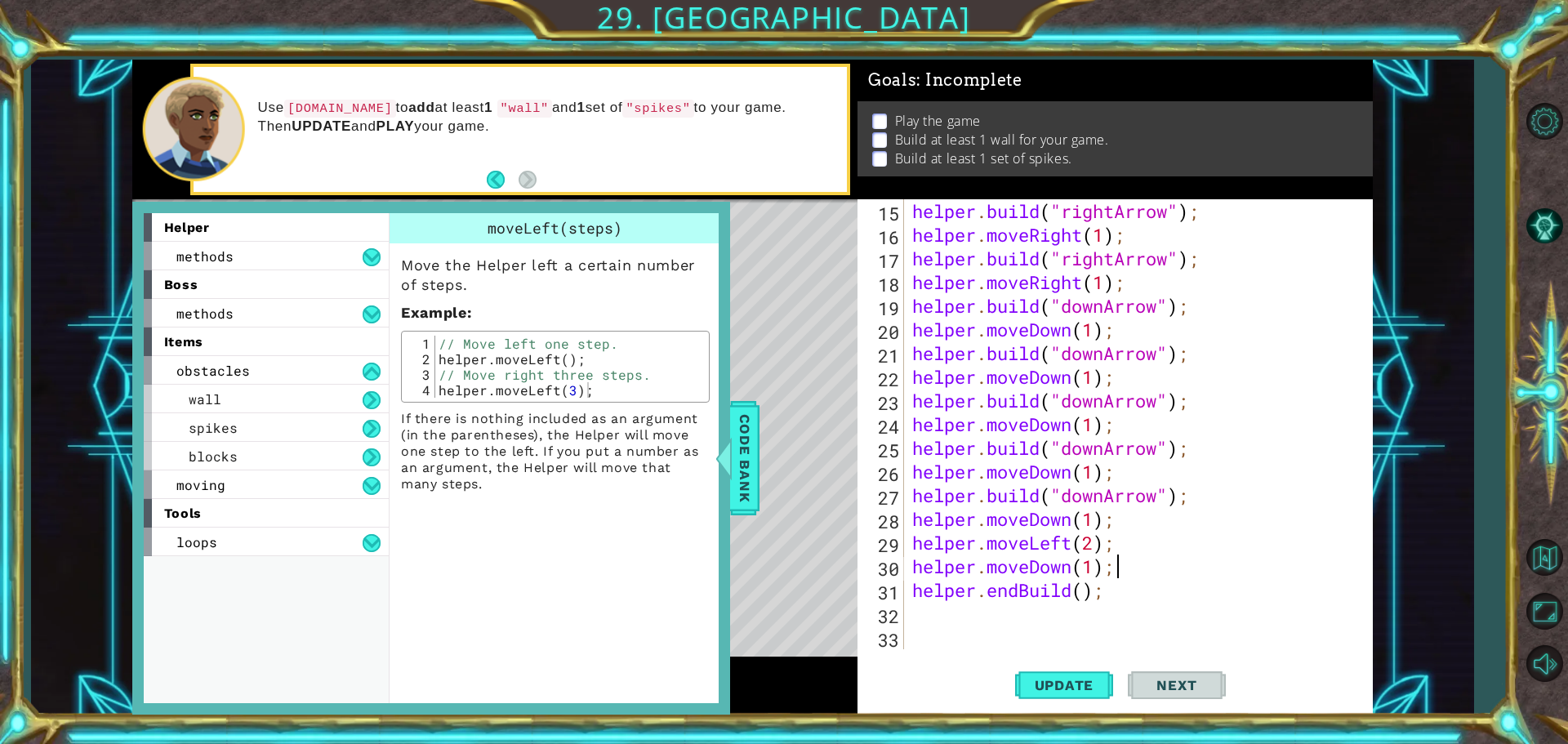
scroll to position [379, 0]
click at [735, 437] on span "Code Bank" at bounding box center [744, 459] width 26 height 100
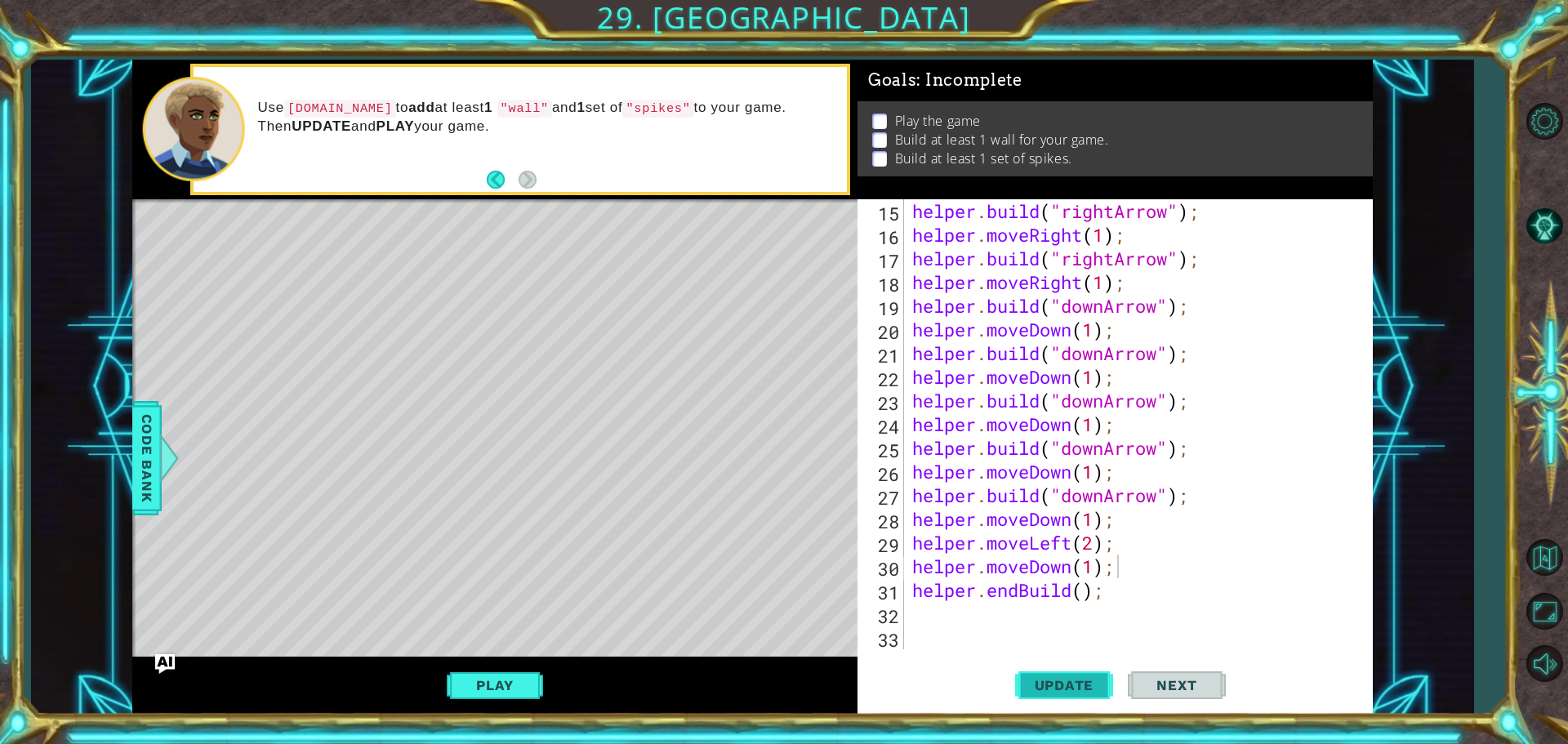
click at [1074, 682] on span "Update" at bounding box center [1064, 684] width 92 height 16
click at [1082, 587] on div "helper . build ( "rightArrow" ) ; helper . moveRight ( 1 ) ; helper . build ( "…" at bounding box center [1135, 447] width 455 height 497
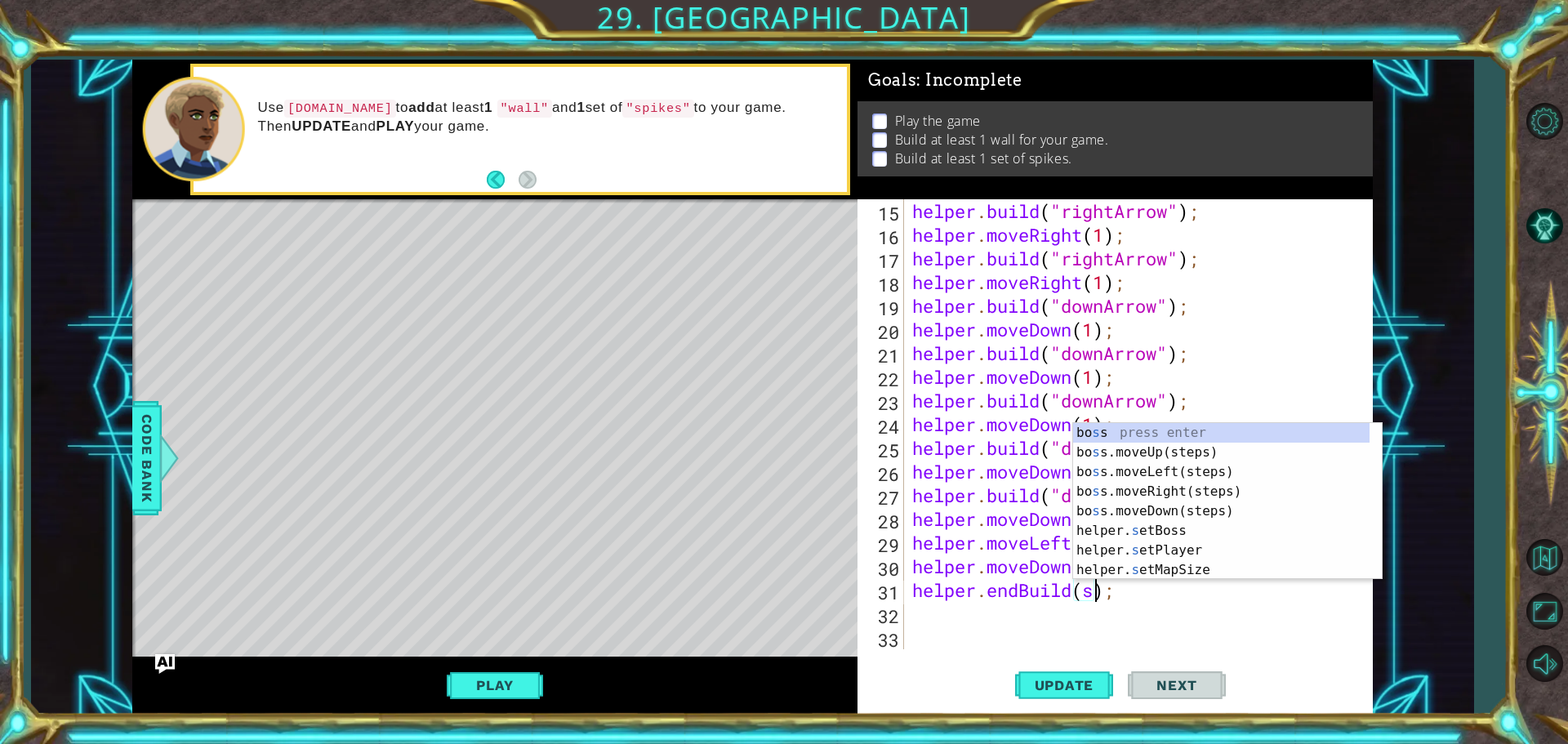
scroll to position [0, 8]
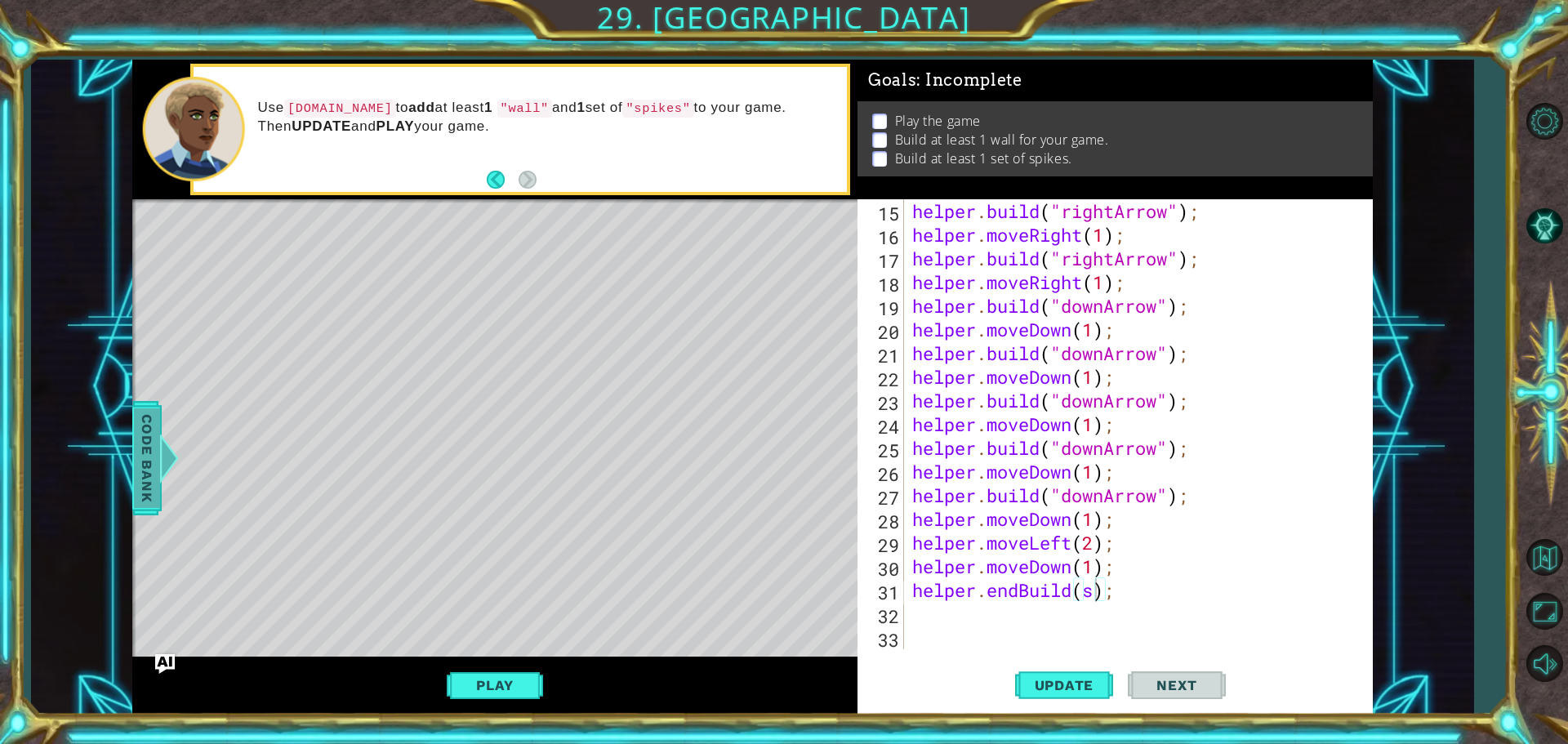
click at [138, 434] on span "Code Bank" at bounding box center [146, 459] width 26 height 100
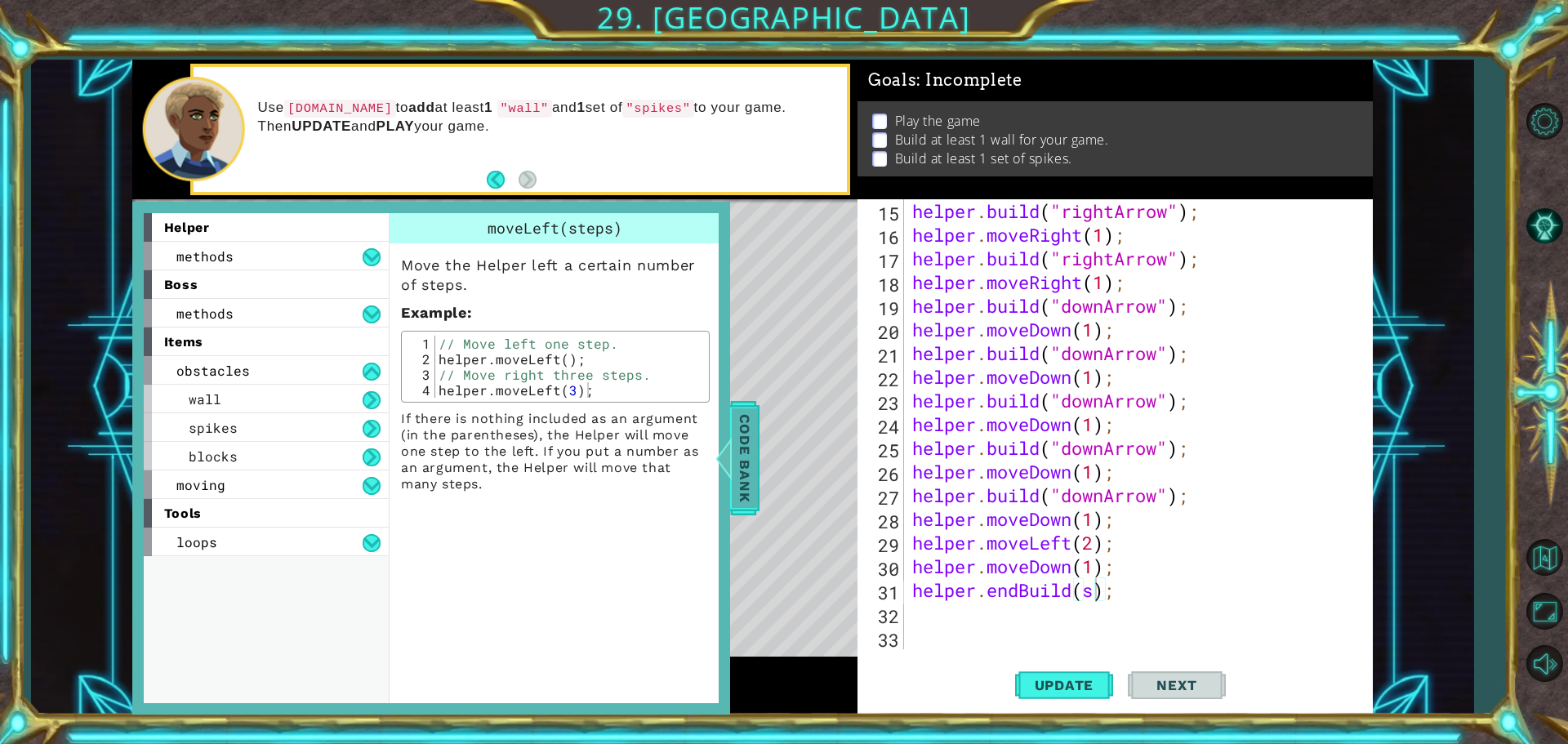
click at [733, 459] on div at bounding box center [722, 458] width 20 height 49
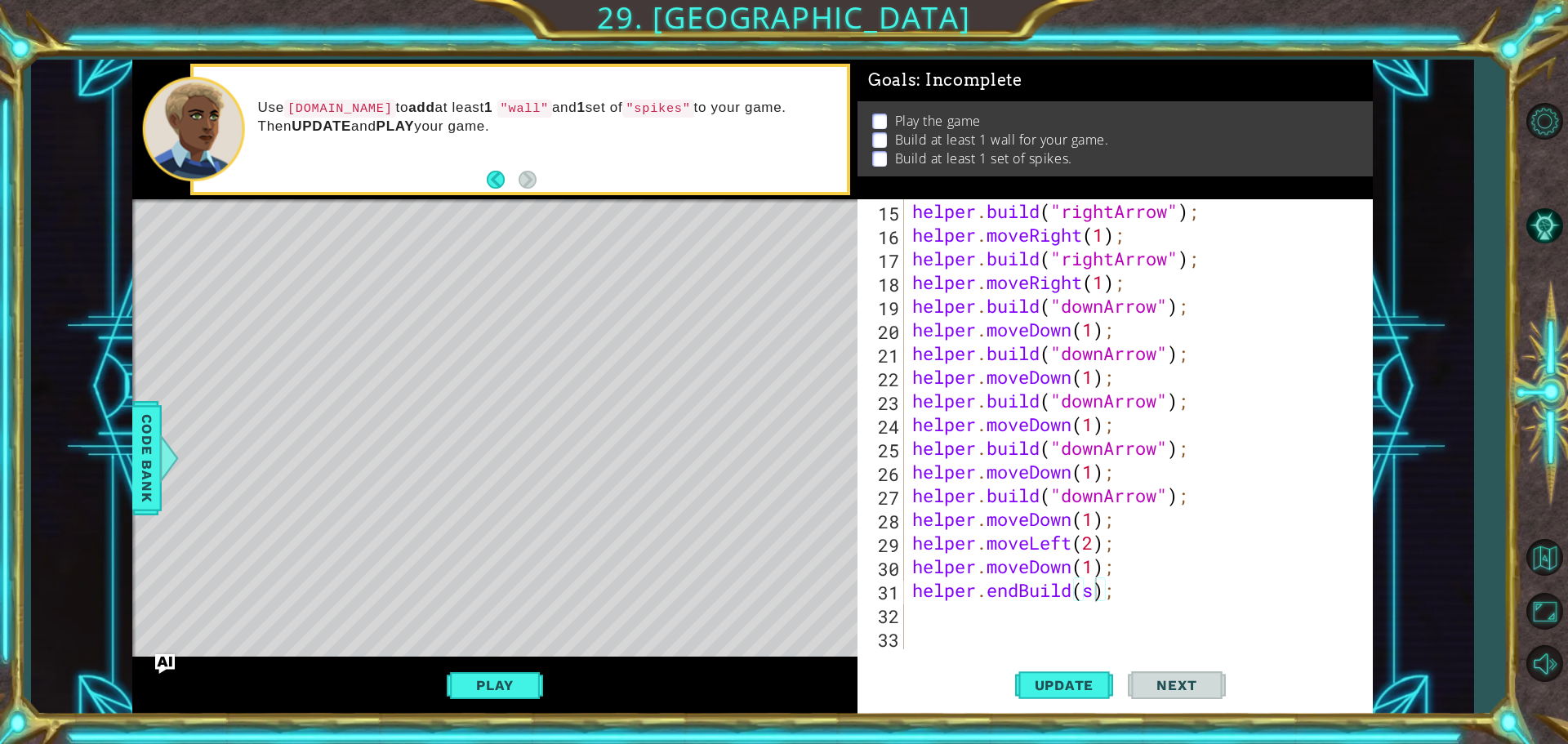
click at [1096, 600] on div "helper . build ( "rightArrow" ) ; helper . moveRight ( 1 ) ; helper . build ( "…" at bounding box center [1135, 447] width 455 height 497
type textarea "helper.endBuild(spikes);"
click at [951, 627] on div "helper . build ( "rightArrow" ) ; helper . moveRight ( 1 ) ; helper . build ( "…" at bounding box center [1135, 447] width 455 height 497
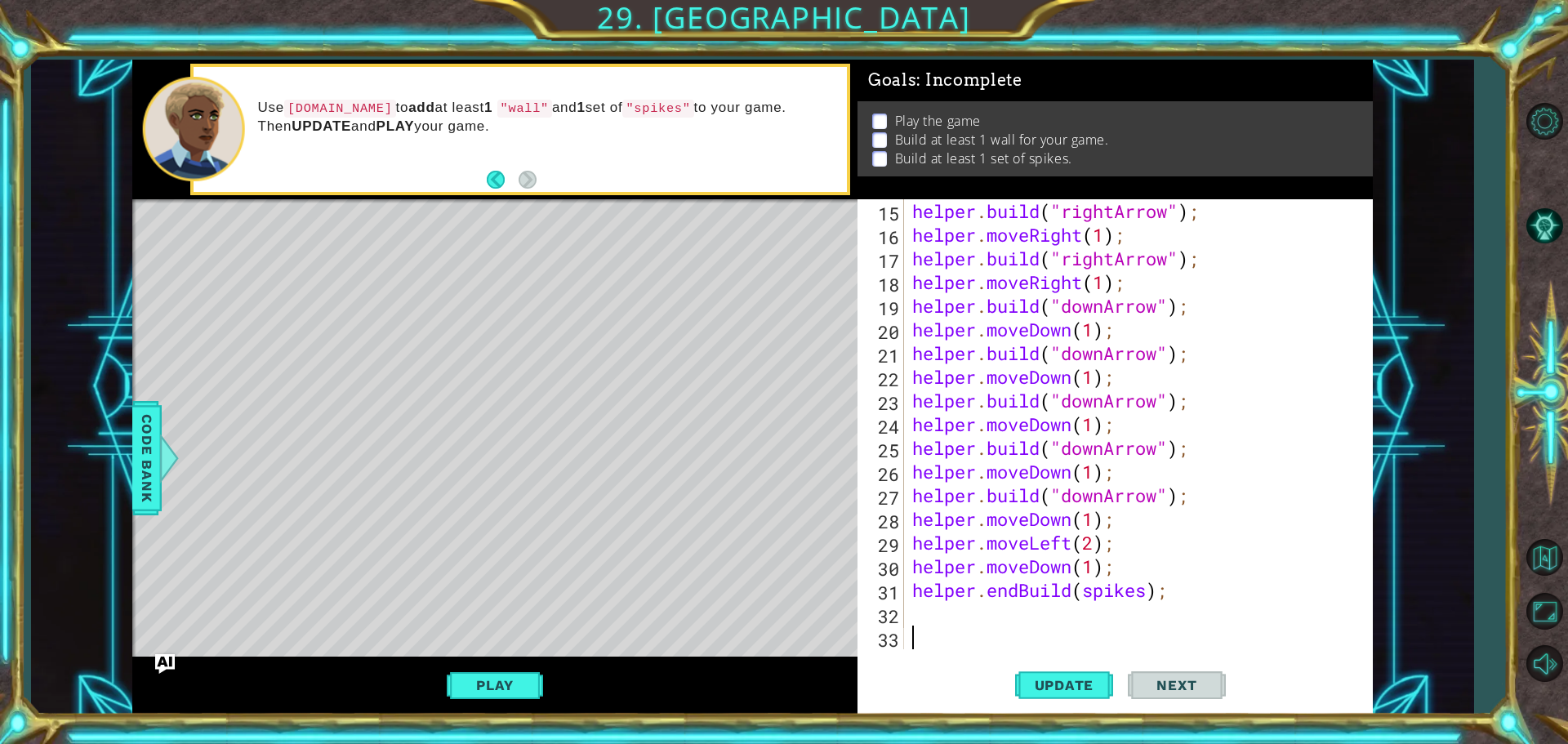
click at [926, 613] on div "helper . build ( "rightArrow" ) ; helper . moveRight ( 1 ) ; helper . build ( "…" at bounding box center [1135, 447] width 455 height 497
click at [1054, 688] on span "Update" at bounding box center [1064, 684] width 92 height 16
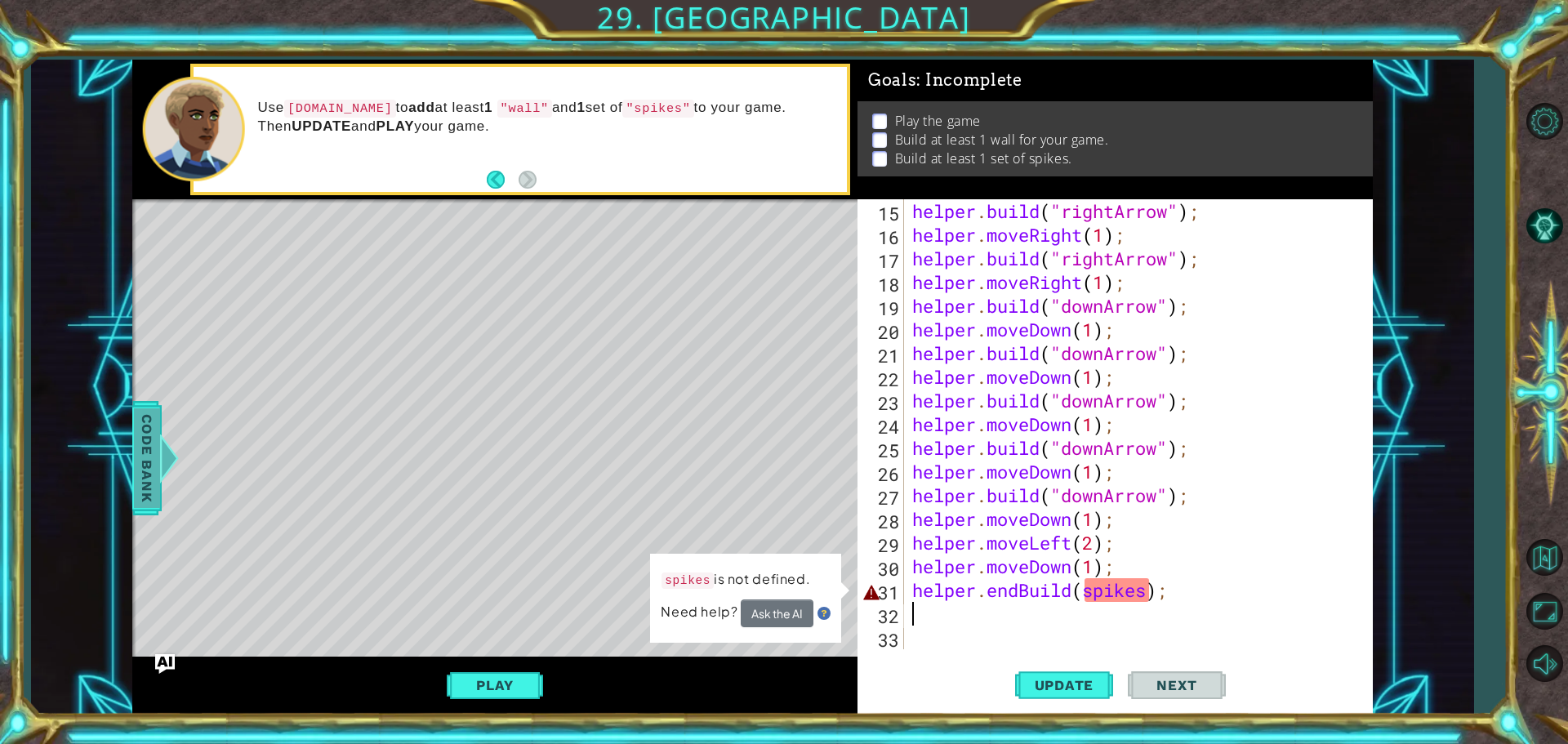
click at [138, 473] on span "Code Bank" at bounding box center [146, 459] width 26 height 100
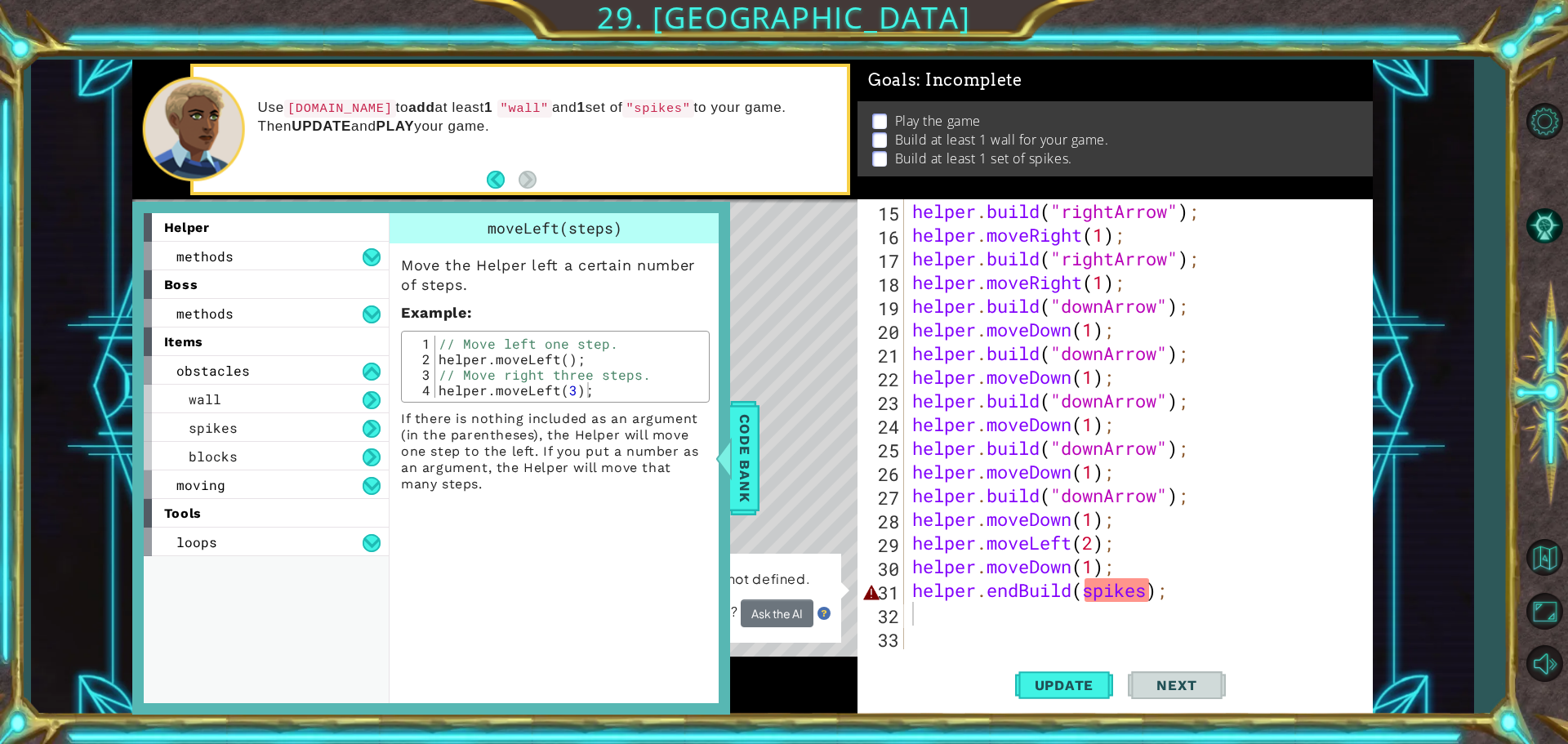
click at [1146, 599] on div "helper . build ( "rightArrow" ) ; helper . moveRight ( 1 ) ; helper . build ( "…" at bounding box center [1135, 447] width 455 height 497
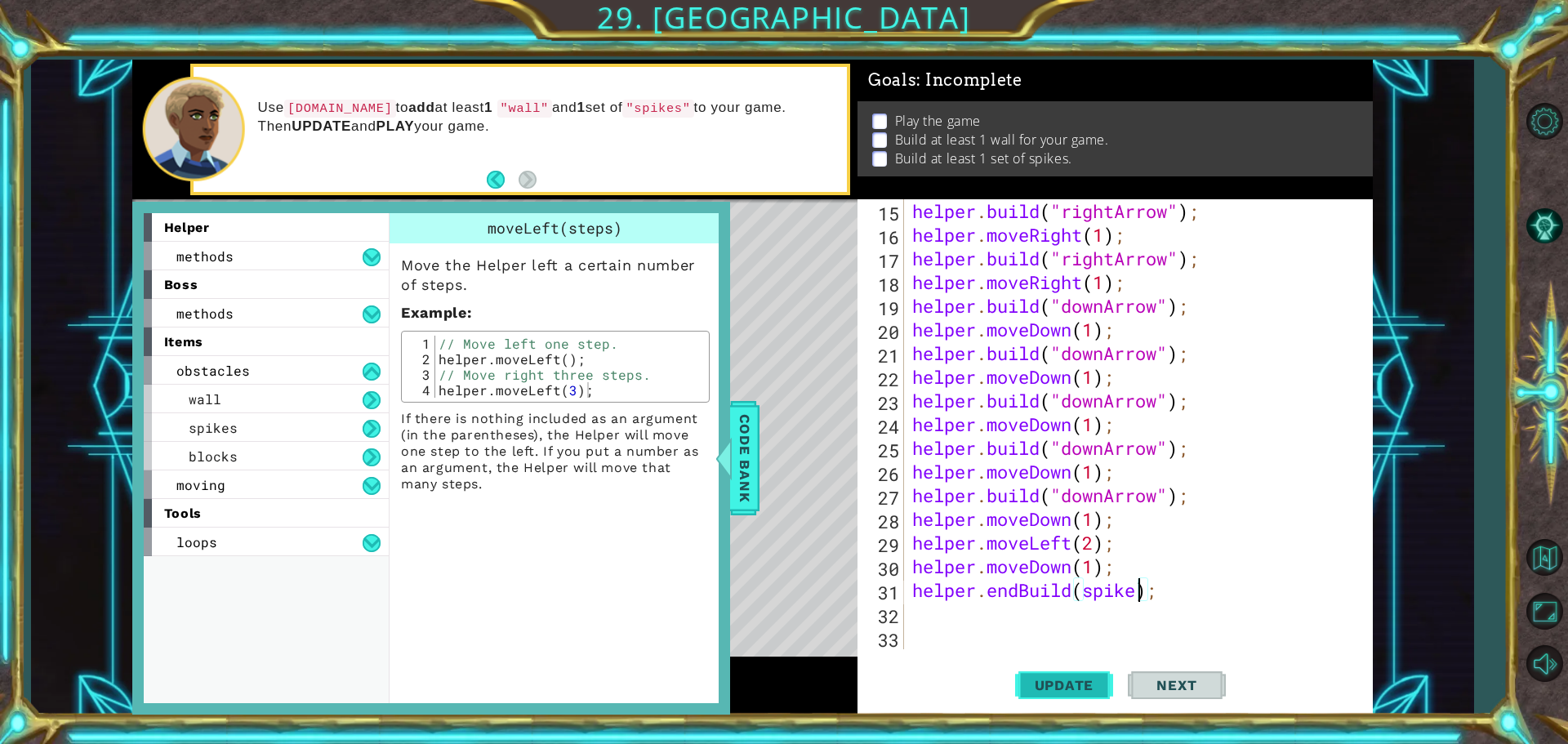
click at [1046, 690] on span "Update" at bounding box center [1064, 684] width 92 height 16
click at [1058, 676] on button "Update" at bounding box center [1064, 684] width 98 height 52
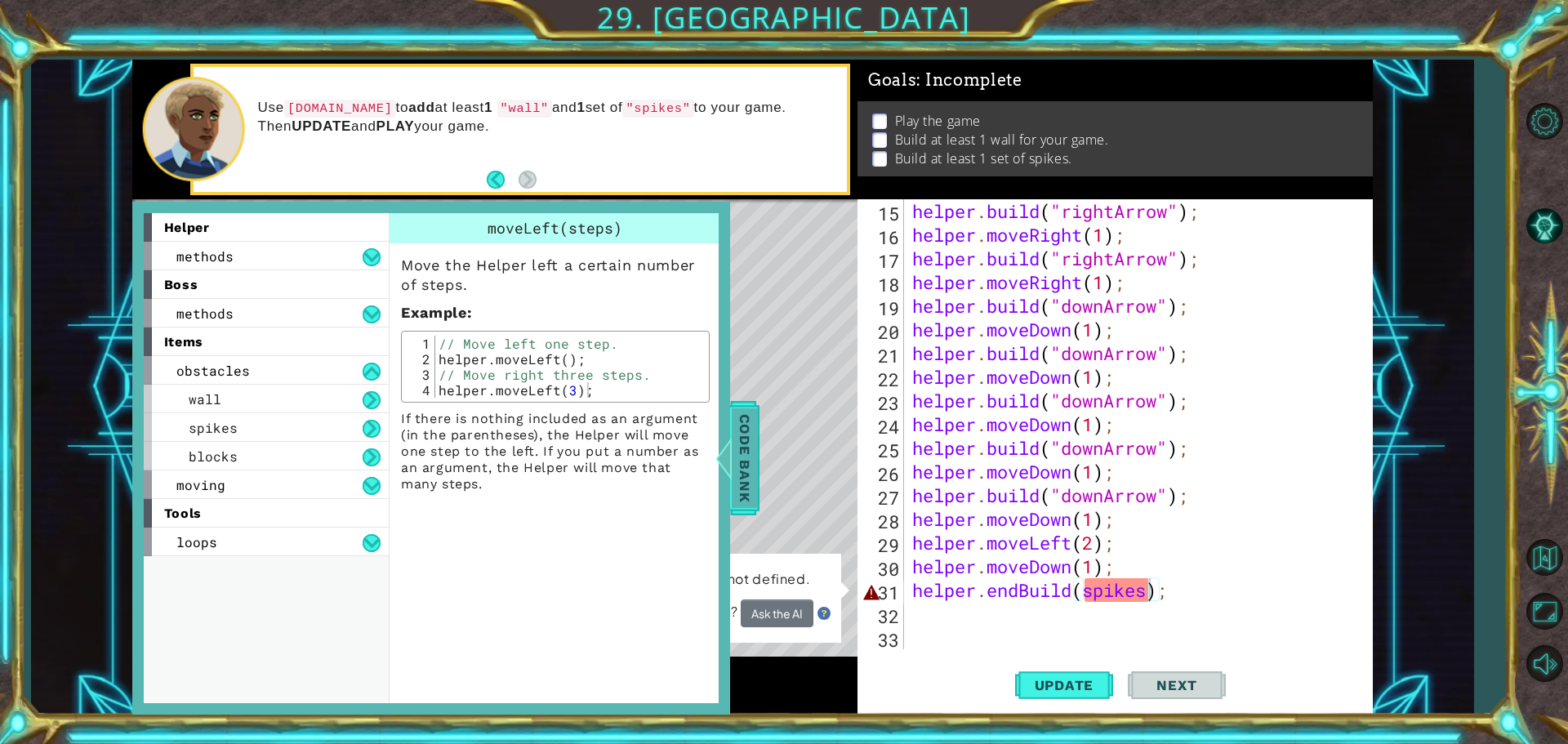
click at [753, 484] on span "Code Bank" at bounding box center [744, 459] width 26 height 100
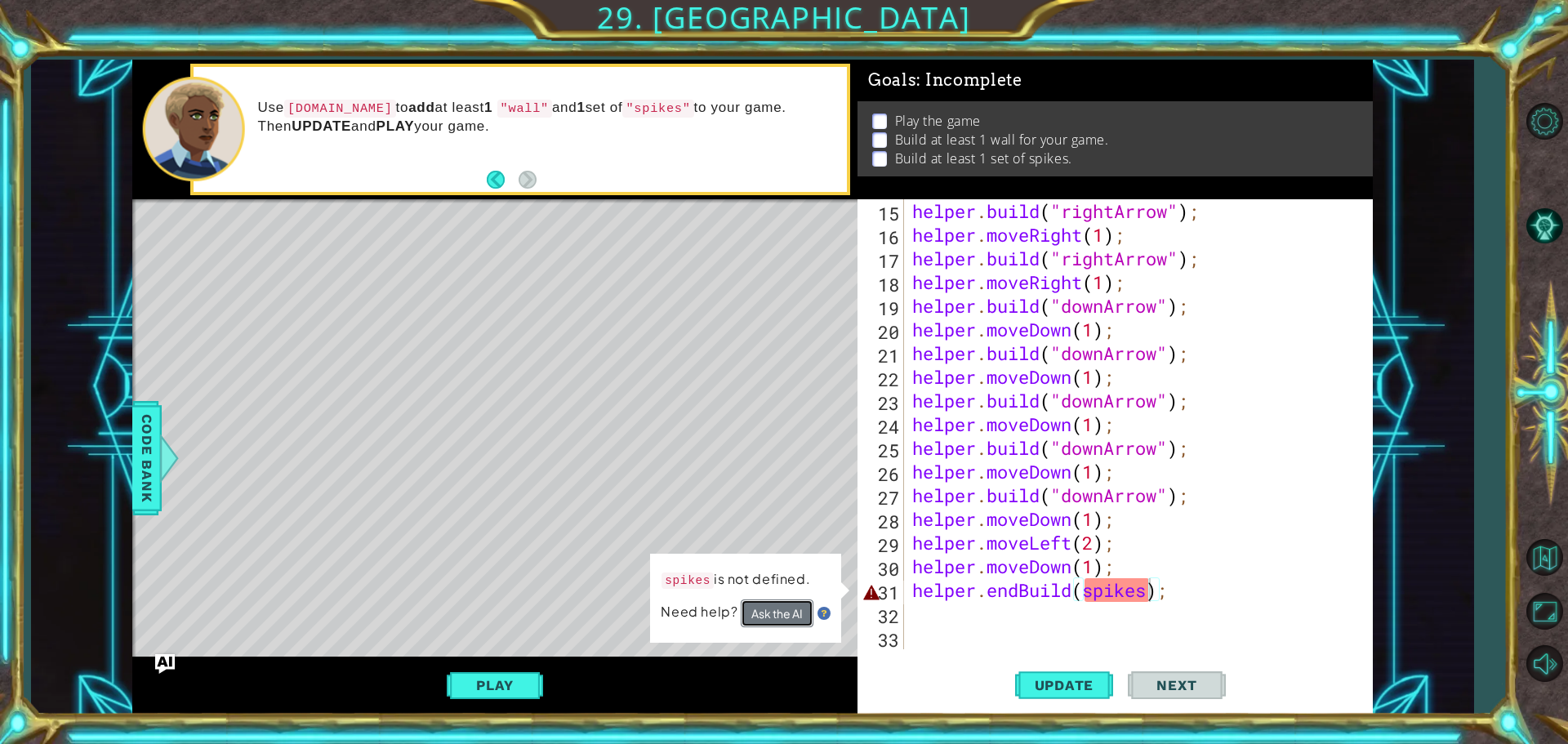
click at [804, 619] on button "Ask the AI" at bounding box center [777, 613] width 73 height 29
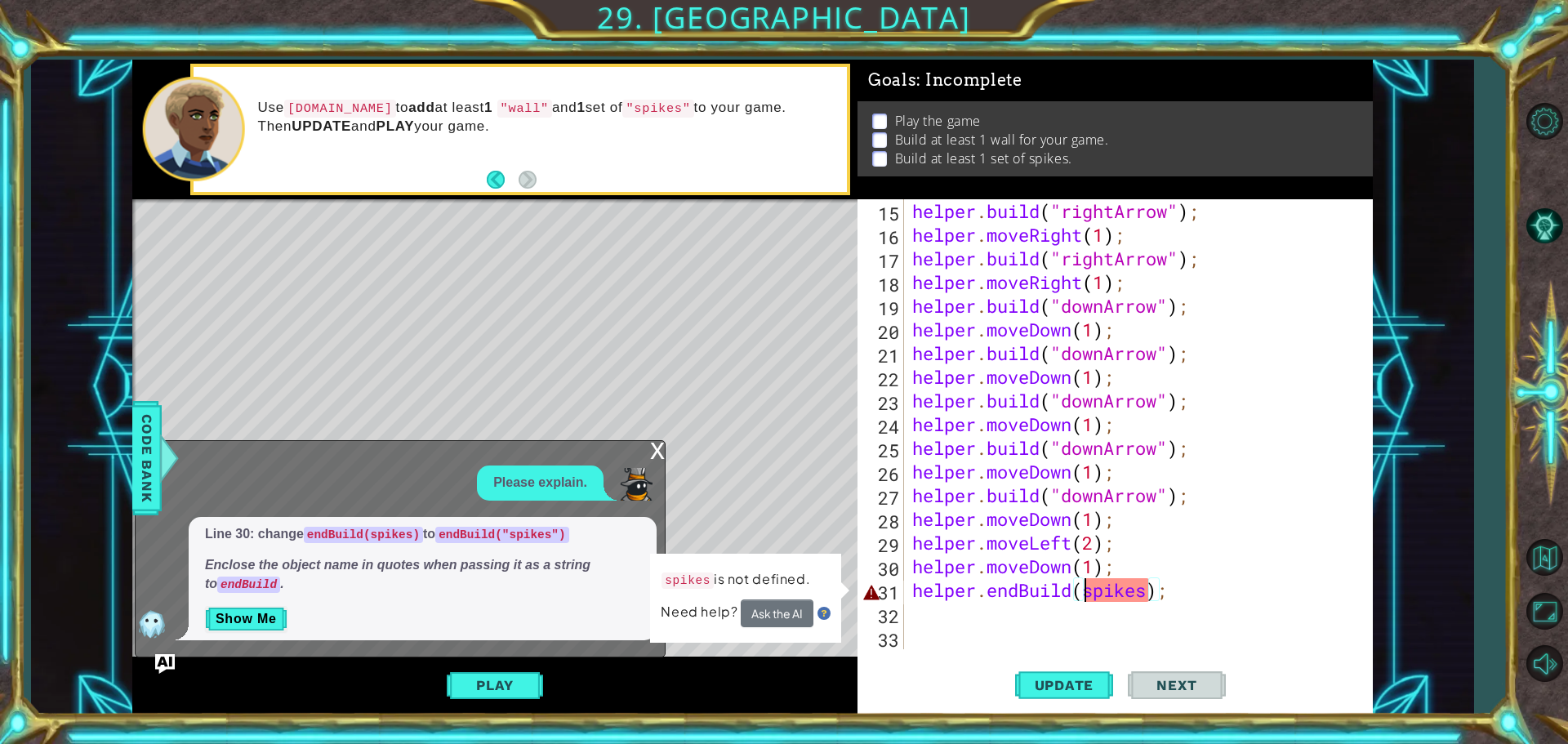
click at [1083, 593] on div "helper . build ( "rightArrow" ) ; helper . moveRight ( 1 ) ; helper . build ( "…" at bounding box center [1135, 447] width 455 height 497
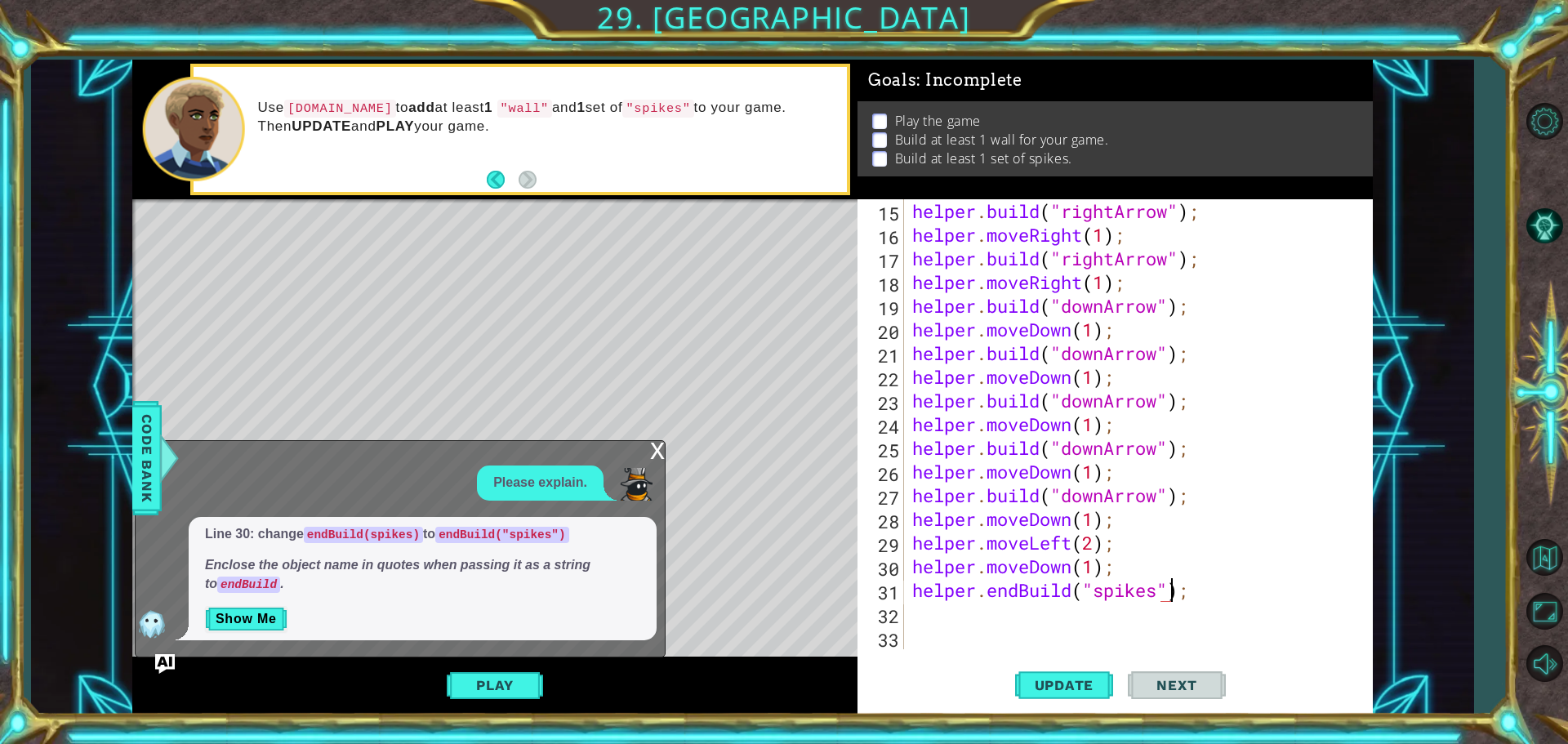
scroll to position [0, 12]
type textarea "helper.endBuild("spikes");"
click at [1055, 681] on span "Update" at bounding box center [1064, 684] width 92 height 16
click at [650, 444] on div "x" at bounding box center [657, 449] width 14 height 16
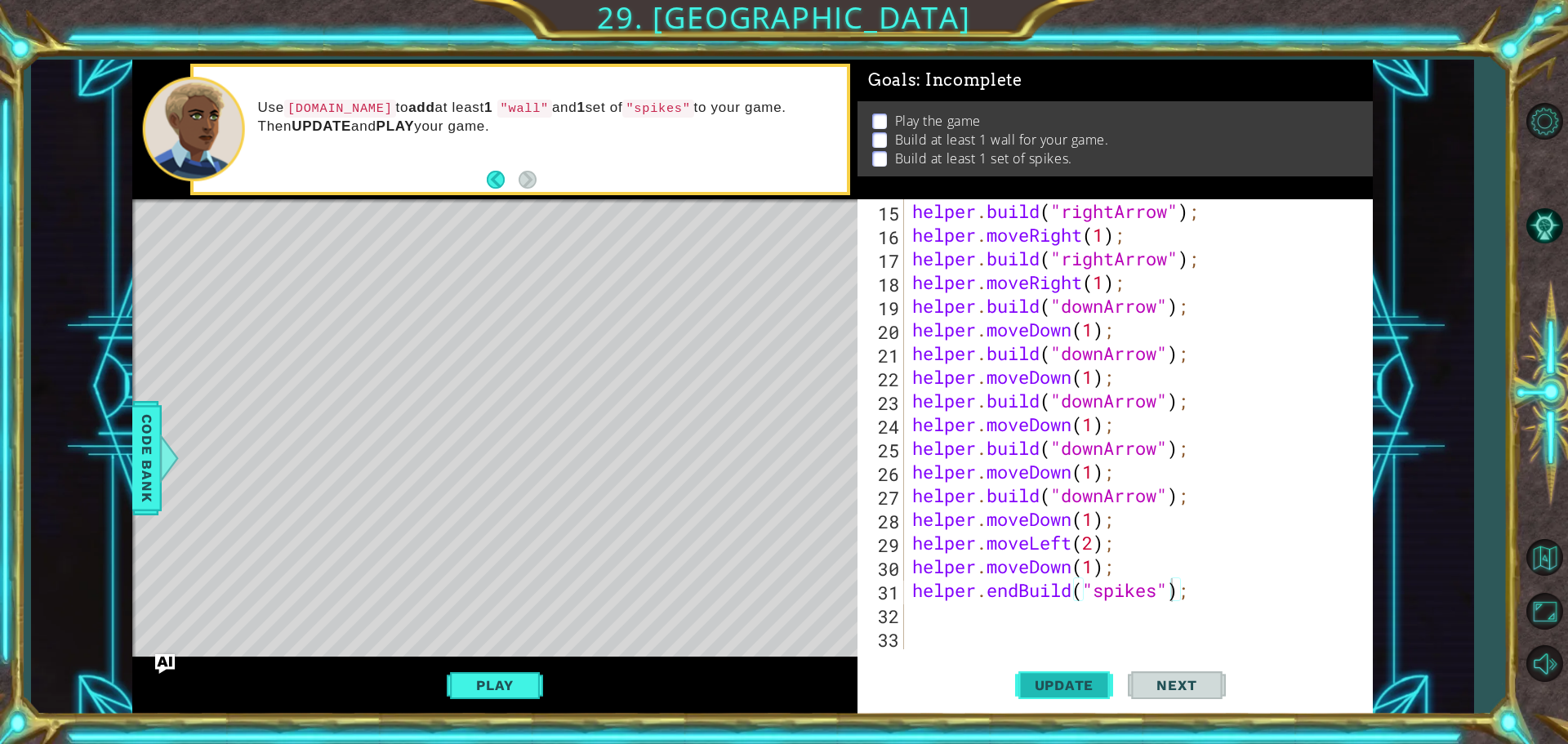
click at [1063, 678] on span "Update" at bounding box center [1064, 684] width 92 height 16
click at [490, 673] on button "Play" at bounding box center [494, 684] width 95 height 31
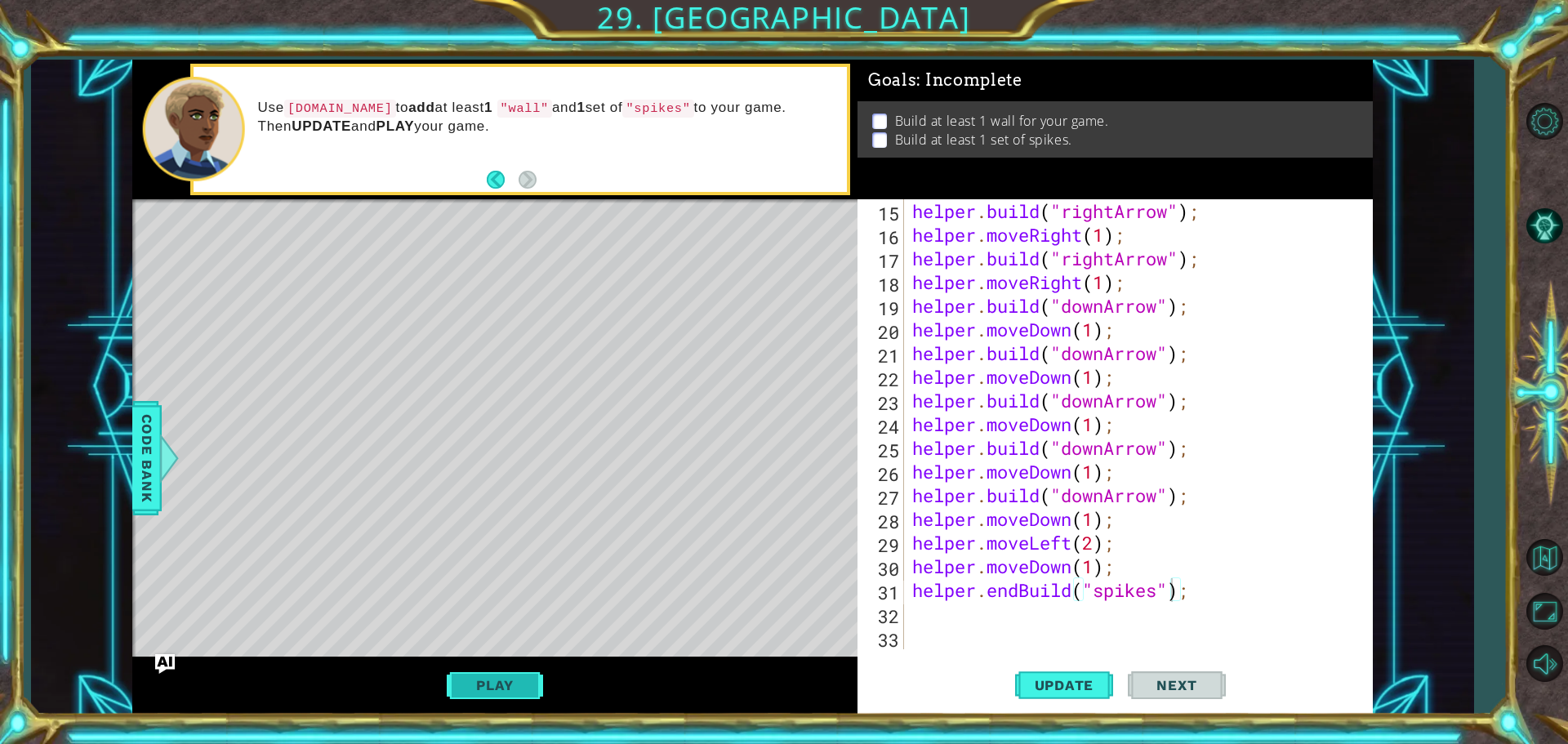
click at [535, 683] on button "Play" at bounding box center [494, 684] width 95 height 31
